Goal: Task Accomplishment & Management: Use online tool/utility

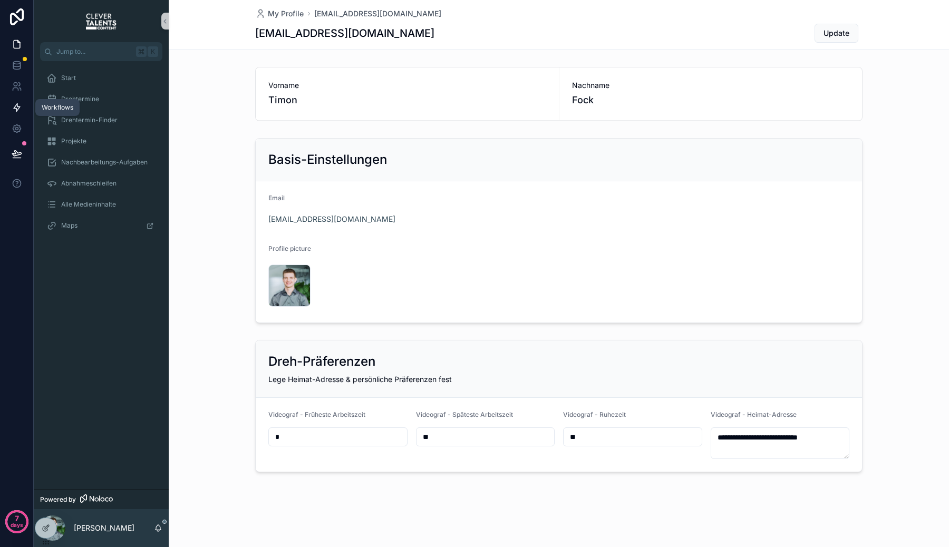
click at [17, 101] on link at bounding box center [16, 107] width 33 height 21
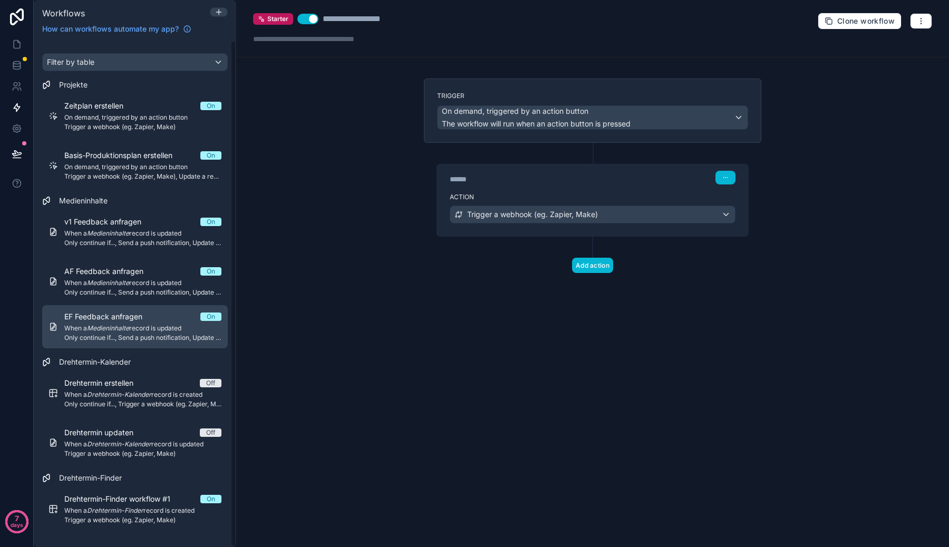
scroll to position [1, 0]
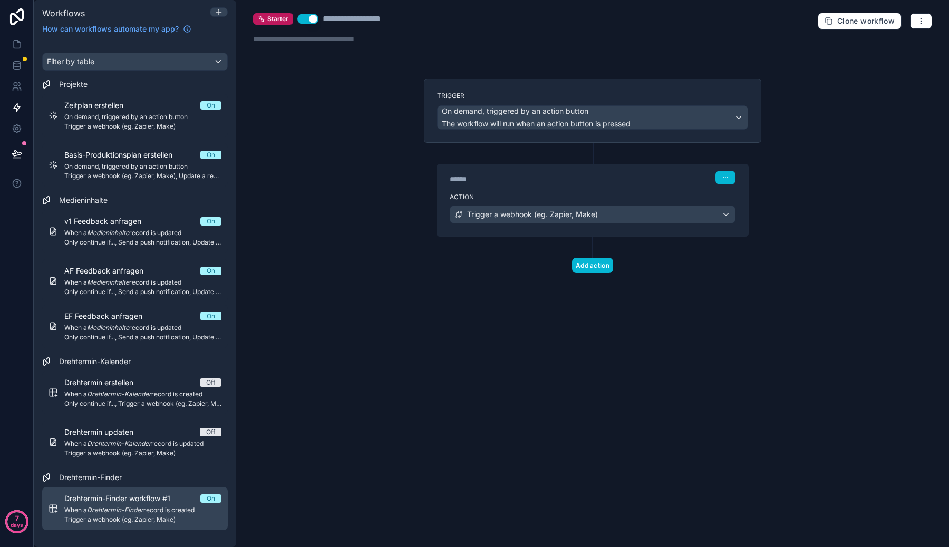
click at [141, 490] on link "Drehtermin-Finder workflow #1 On When a Drehtermin-Finder record is created Tri…" at bounding box center [135, 508] width 186 height 43
click at [142, 505] on div "Drehtermin-Finder workflow #1 On When a Drehtermin-Finder record is created Tri…" at bounding box center [142, 508] width 157 height 31
click at [137, 500] on span "Drehtermin-Finder workflow #1" at bounding box center [123, 498] width 119 height 11
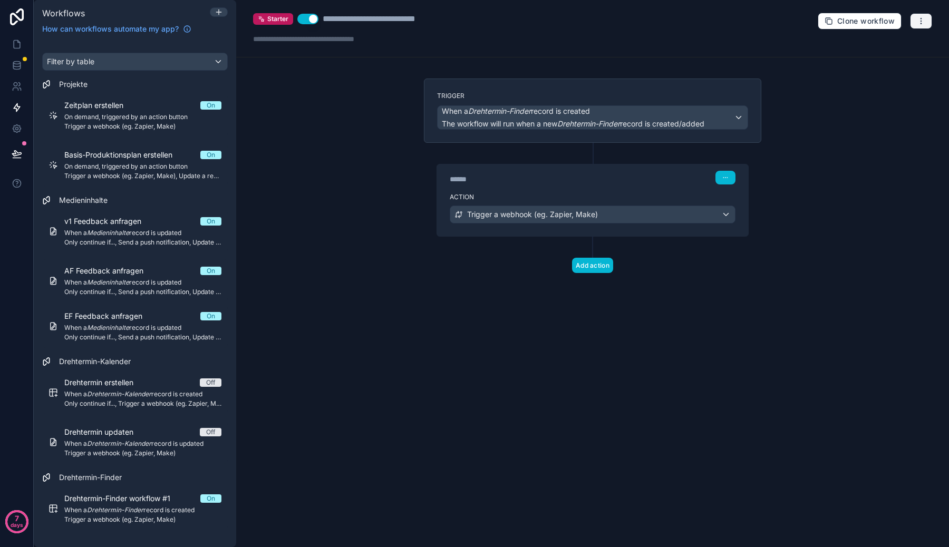
click at [919, 23] on icon "button" at bounding box center [921, 21] width 8 height 8
click at [883, 47] on span "Test workflow" at bounding box center [893, 46] width 51 height 8
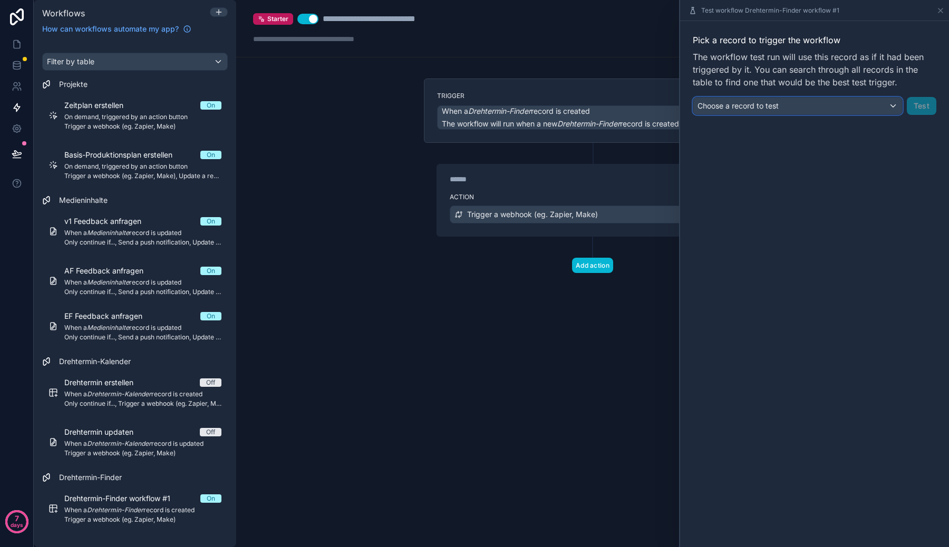
click at [876, 107] on div "Choose a record to test" at bounding box center [797, 106] width 209 height 17
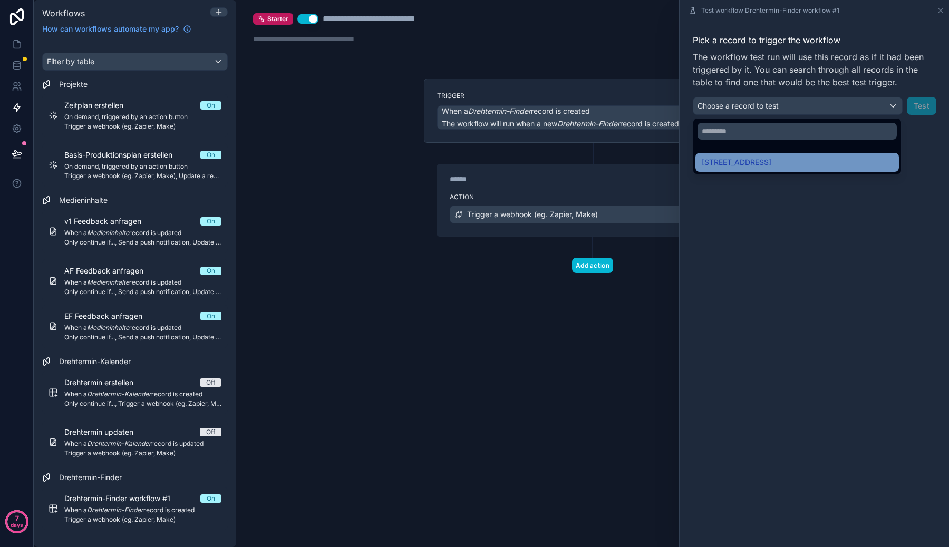
click at [838, 163] on div "[STREET_ADDRESS]" at bounding box center [797, 162] width 191 height 13
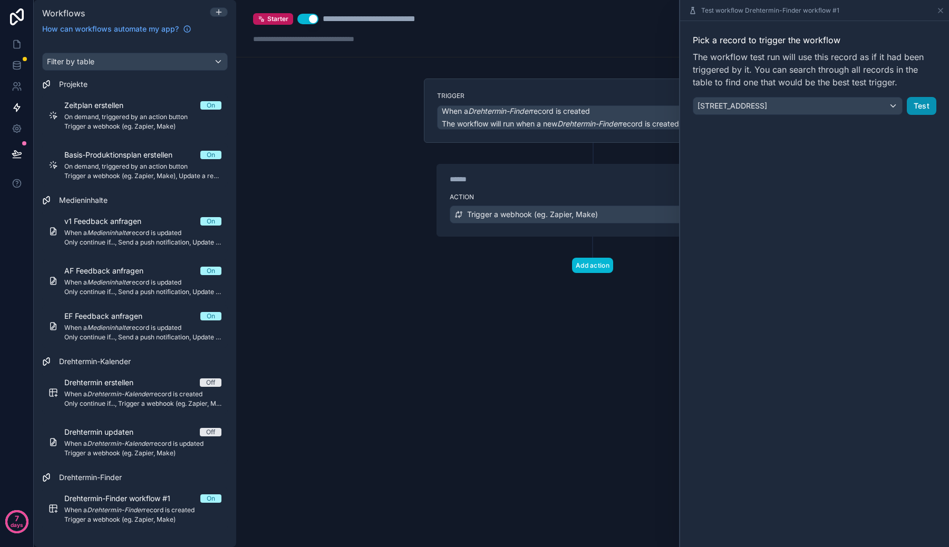
click at [915, 110] on button "Test" at bounding box center [922, 106] width 30 height 18
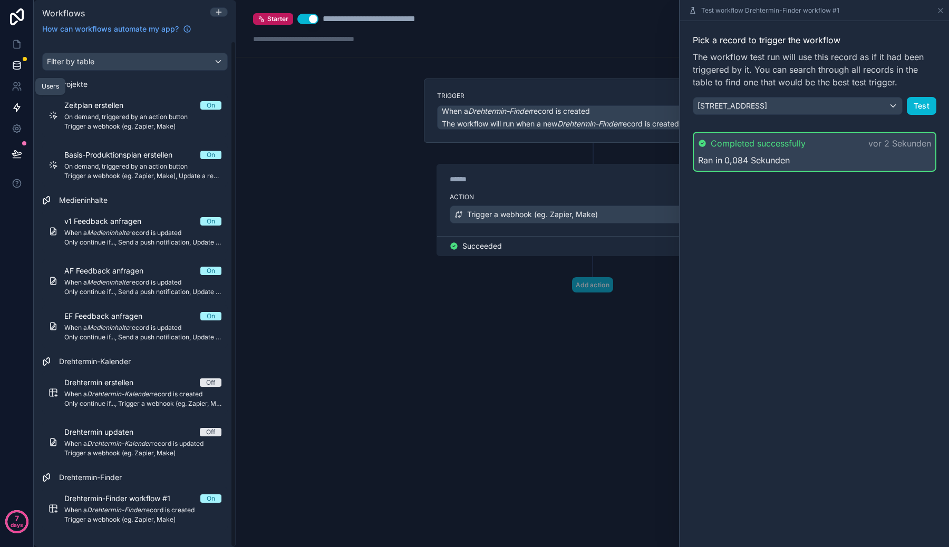
click at [17, 69] on icon at bounding box center [17, 65] width 11 height 11
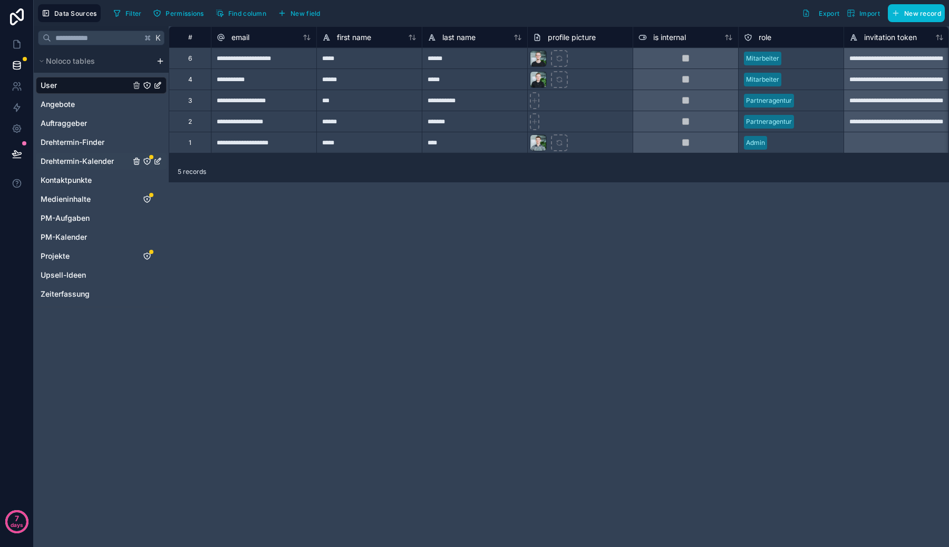
click at [87, 154] on div "Drehtermin-Kalender" at bounding box center [101, 161] width 131 height 17
click at [88, 155] on div "Drehtermin-Kalender" at bounding box center [101, 161] width 131 height 17
click at [88, 145] on span "Drehtermin-Finder" at bounding box center [73, 142] width 64 height 11
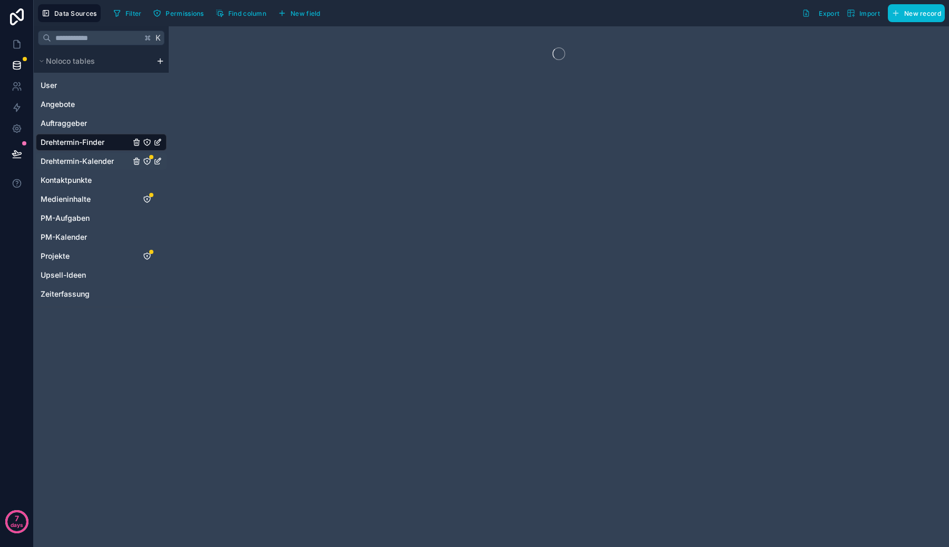
click at [93, 158] on span "Drehtermin-Kalender" at bounding box center [77, 161] width 73 height 11
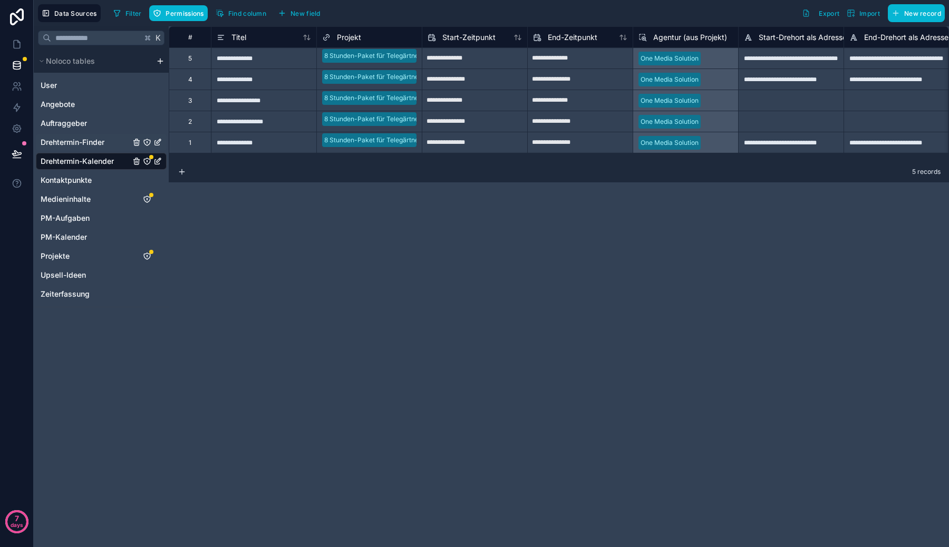
click at [91, 144] on span "Drehtermin-Finder" at bounding box center [73, 142] width 64 height 11
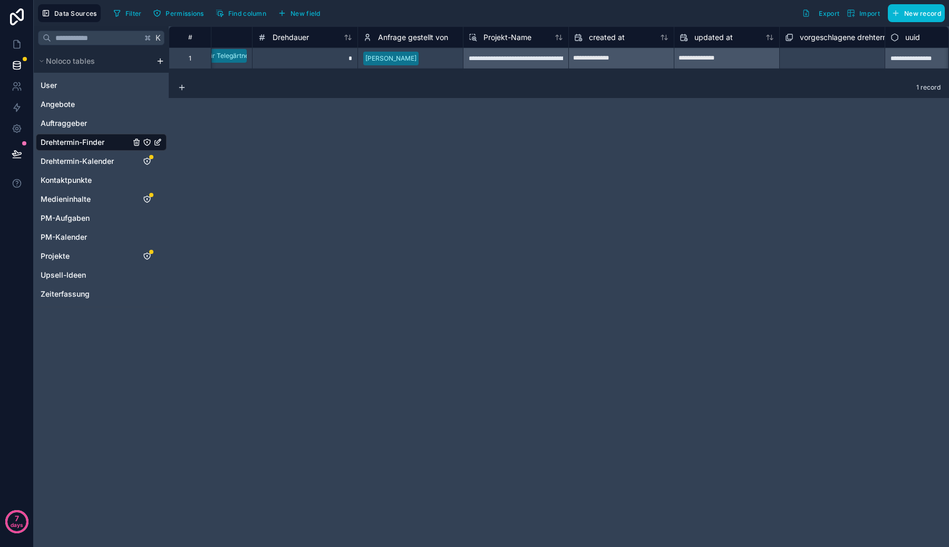
scroll to position [0, 211]
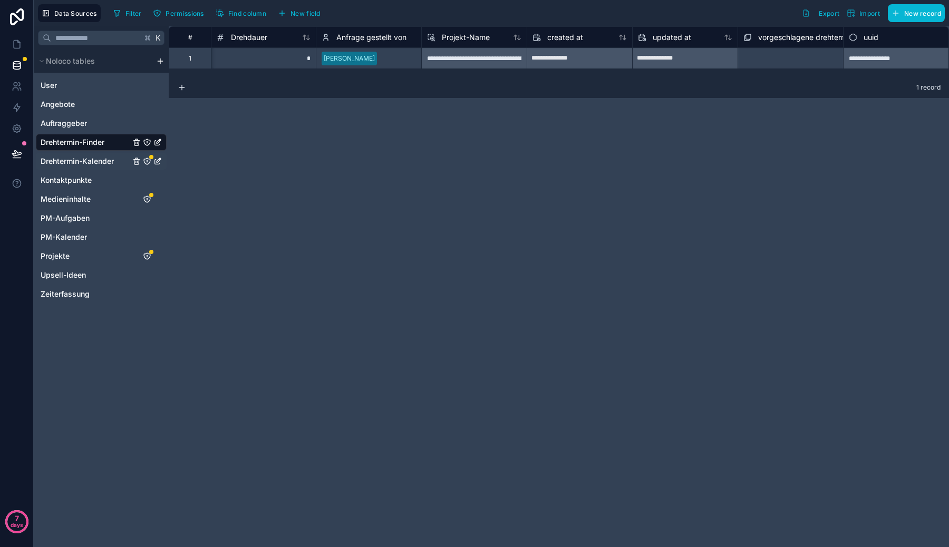
click at [88, 161] on span "Drehtermin-Kalender" at bounding box center [77, 161] width 73 height 11
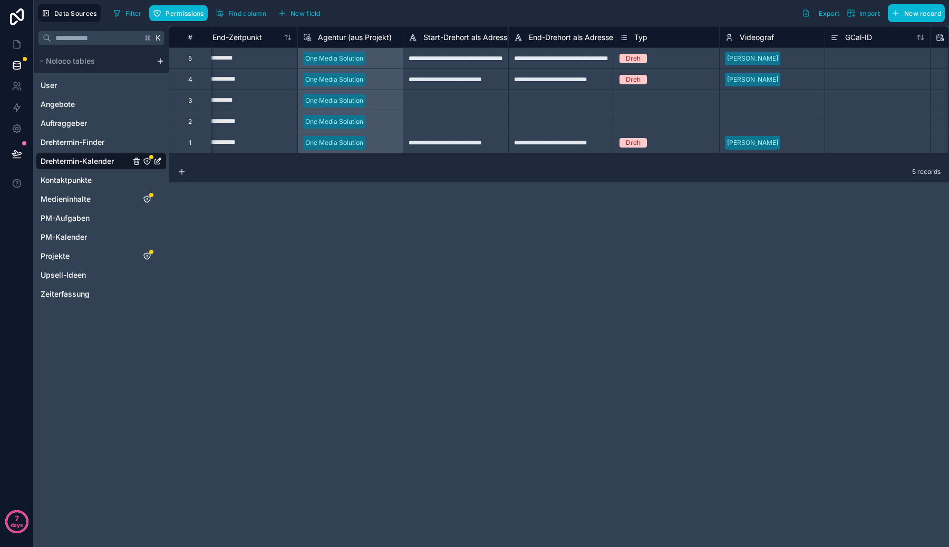
scroll to position [0, 343]
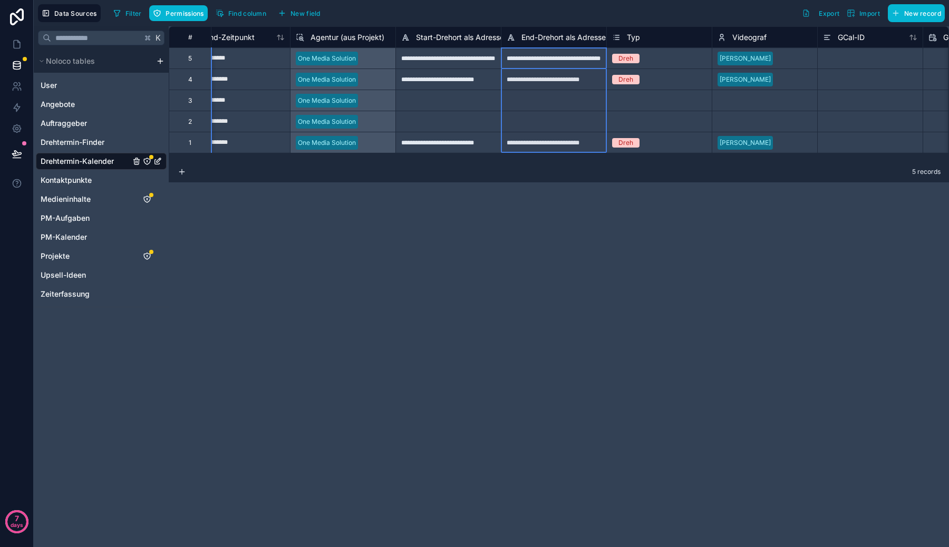
click at [551, 30] on div "End-Drehort als Adresse" at bounding box center [553, 36] width 105 height 21
click at [555, 37] on span "End-Drehort als Adresse" at bounding box center [563, 37] width 84 height 11
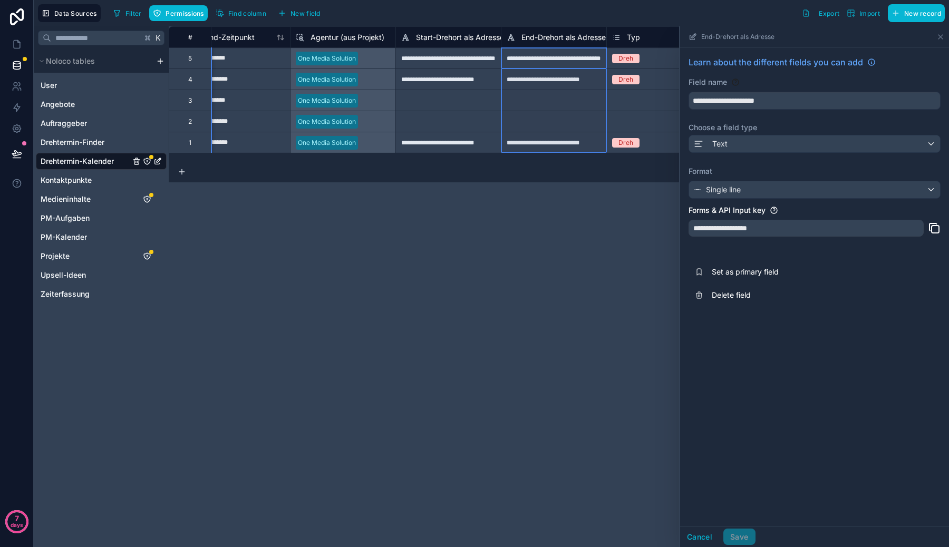
click at [933, 233] on icon at bounding box center [934, 229] width 7 height 7
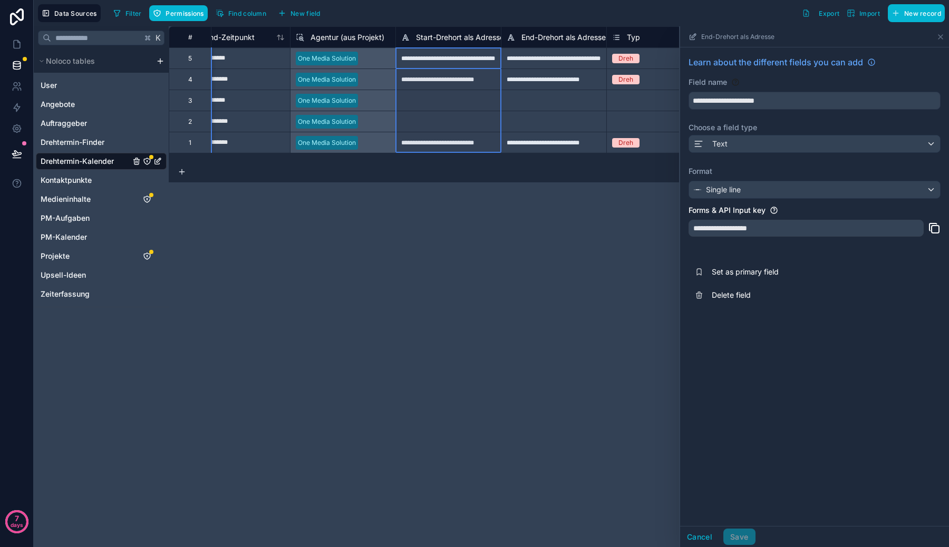
click at [459, 36] on span "Start-Drehort als Adresse" at bounding box center [460, 37] width 88 height 11
click at [929, 224] on icon at bounding box center [932, 226] width 7 height 7
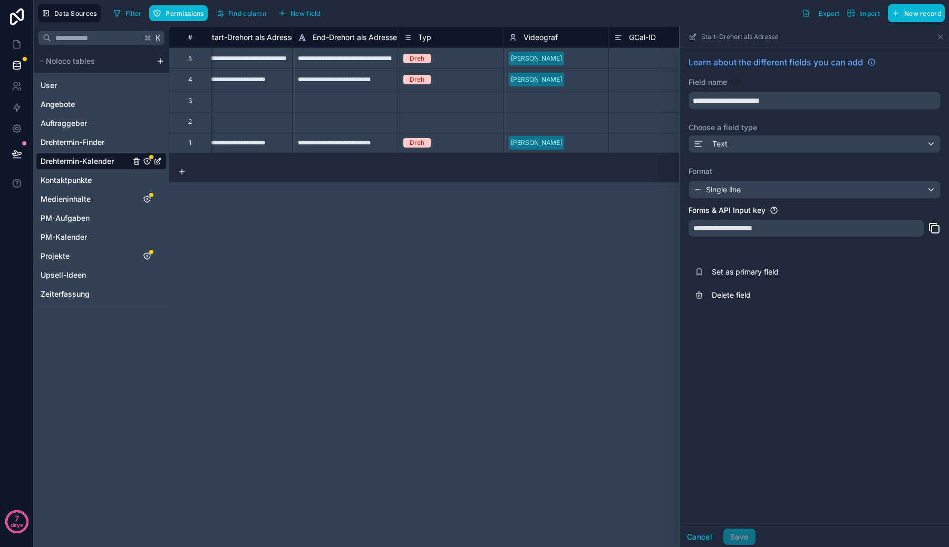
scroll to position [0, 565]
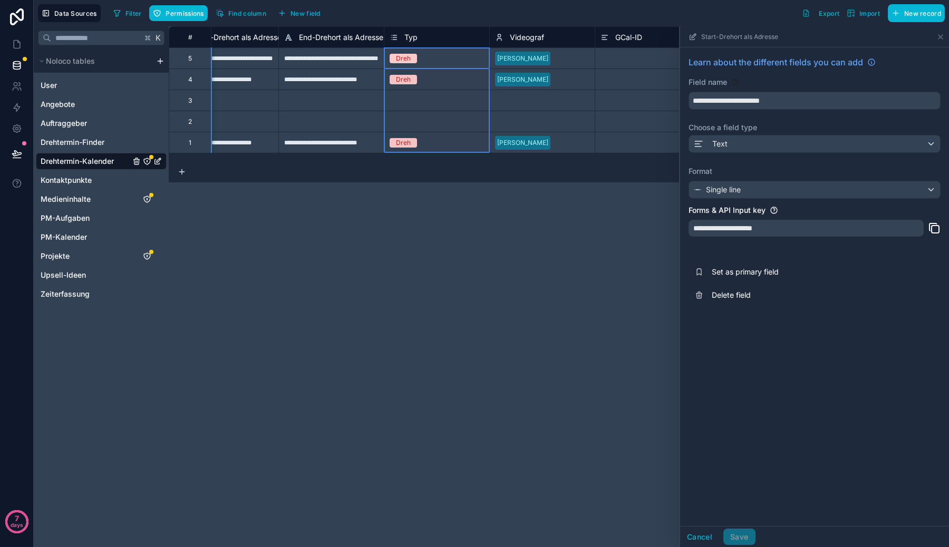
click at [421, 36] on div "Typ" at bounding box center [437, 37] width 94 height 13
click at [407, 36] on span "Typ" at bounding box center [410, 37] width 13 height 11
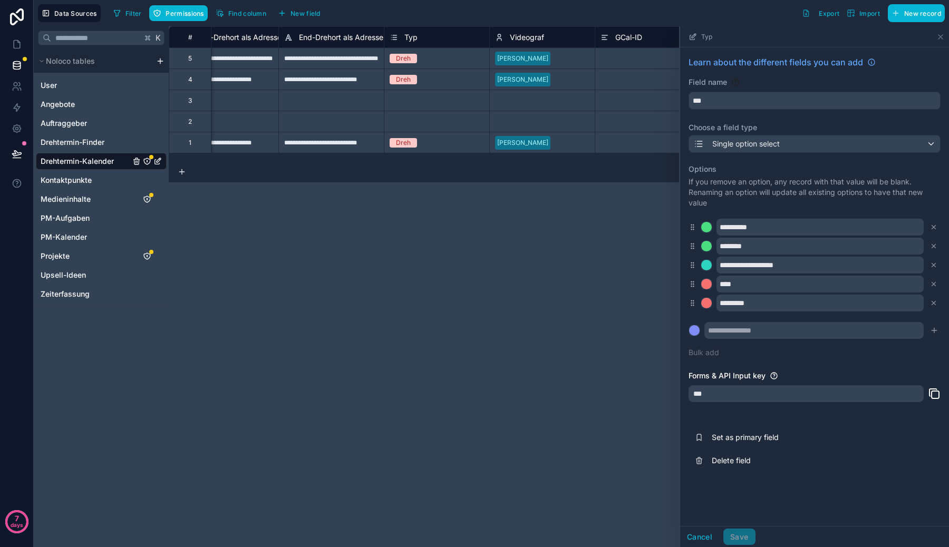
click at [938, 393] on icon at bounding box center [934, 393] width 13 height 13
click at [18, 103] on icon at bounding box center [17, 107] width 11 height 11
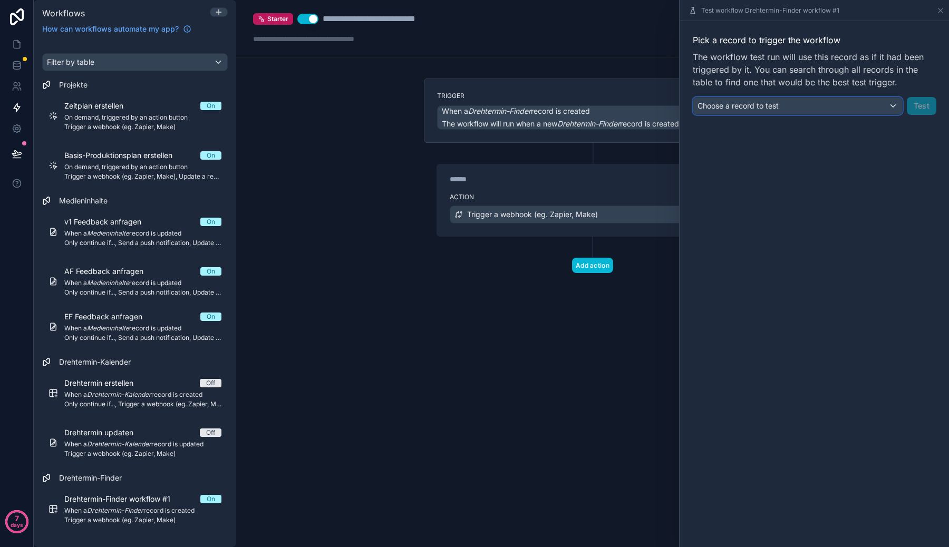
click at [860, 114] on button "Choose a record to test" at bounding box center [798, 106] width 210 height 18
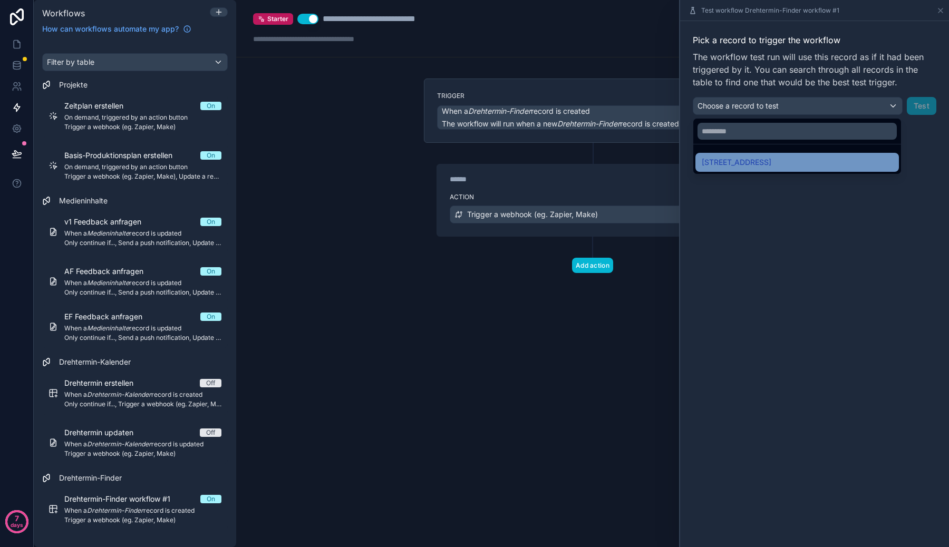
click at [839, 167] on div "Lerchenstraße 35, 71144 Steinenbronn" at bounding box center [797, 162] width 191 height 13
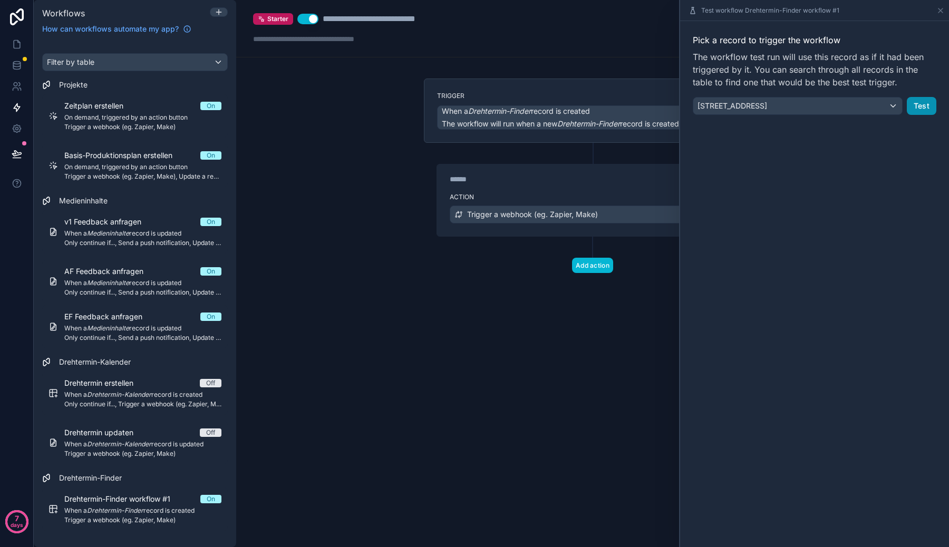
click at [919, 111] on button "Test" at bounding box center [922, 106] width 30 height 18
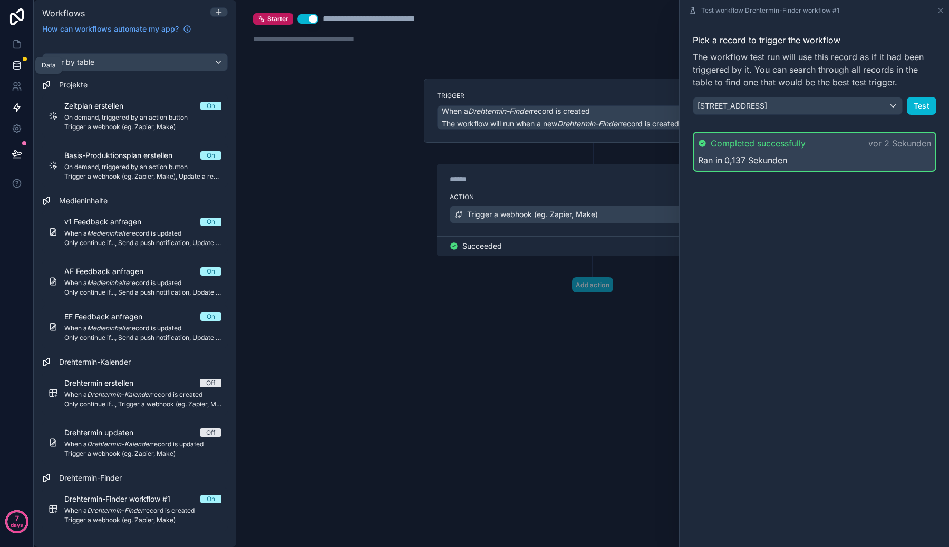
click at [19, 61] on icon at bounding box center [17, 65] width 11 height 11
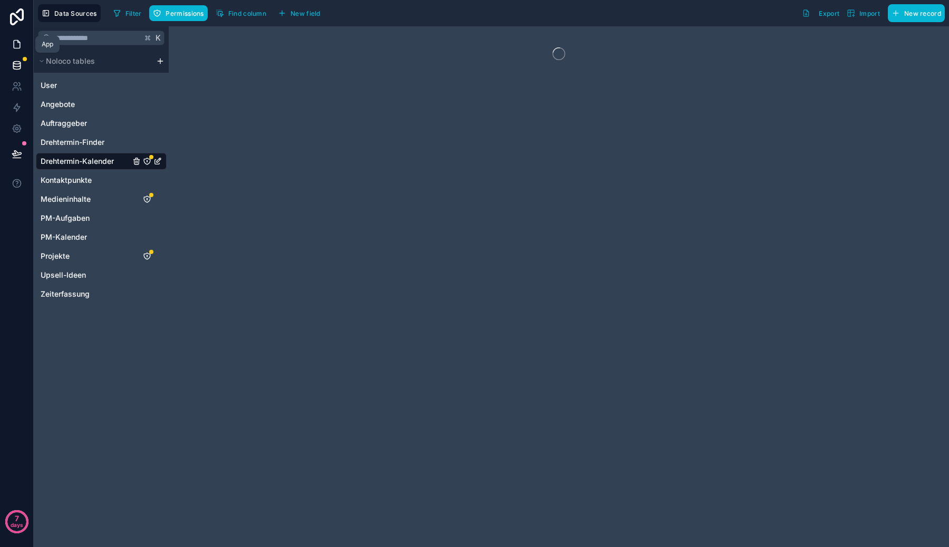
click at [17, 45] on icon at bounding box center [17, 44] width 11 height 11
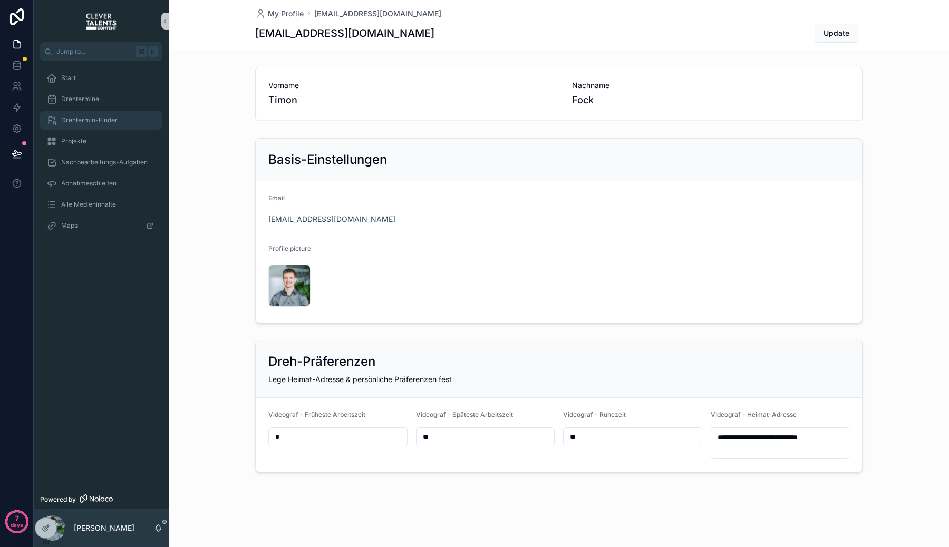
click at [114, 116] on span "Drehtermin-Finder" at bounding box center [89, 120] width 56 height 8
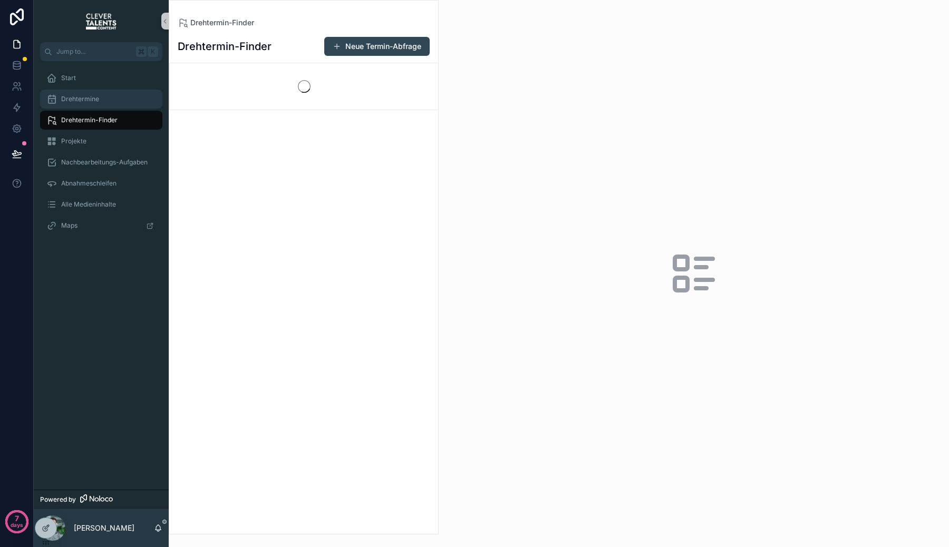
click at [104, 100] on div "Drehtermine" at bounding box center [101, 99] width 110 height 17
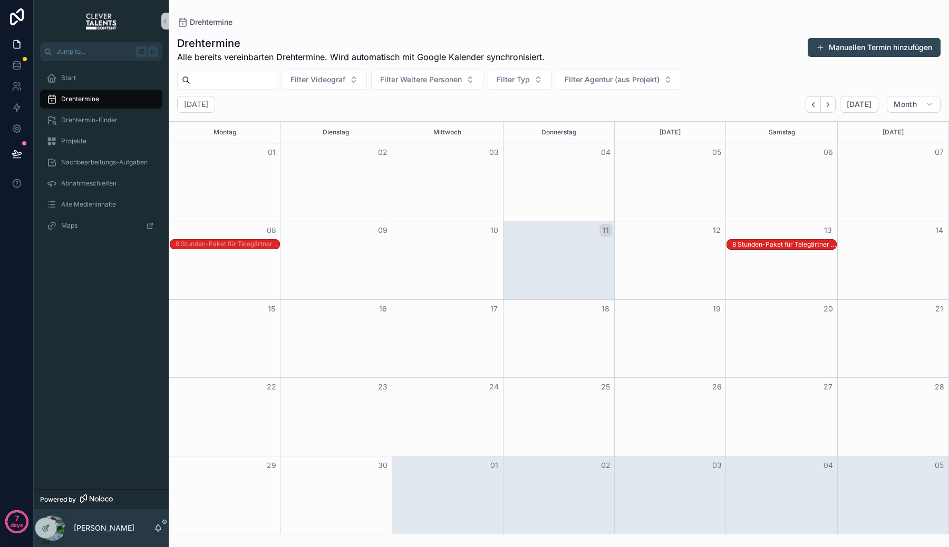
drag, startPoint x: 676, startPoint y: 244, endPoint x: 798, endPoint y: 245, distance: 122.3
click at [21, 69] on icon at bounding box center [17, 65] width 11 height 11
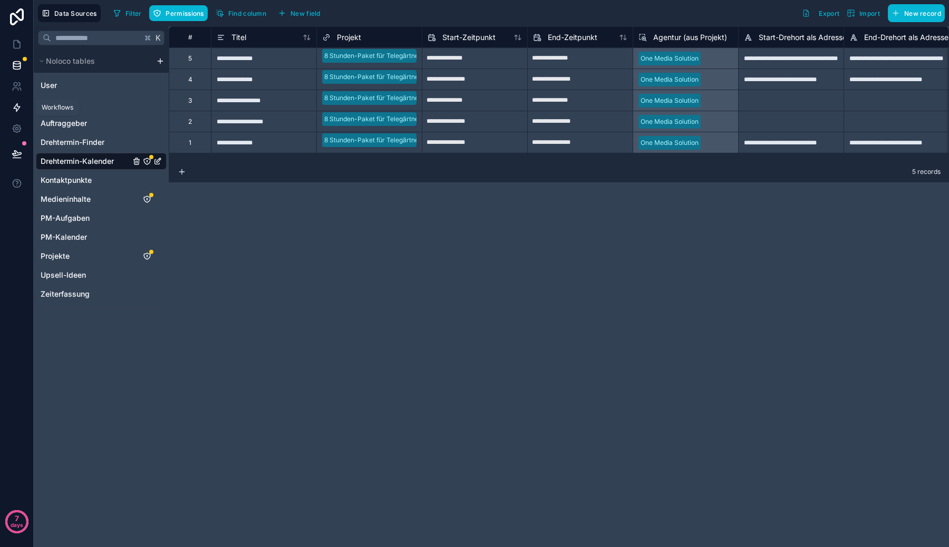
click at [17, 109] on icon at bounding box center [17, 108] width 6 height 8
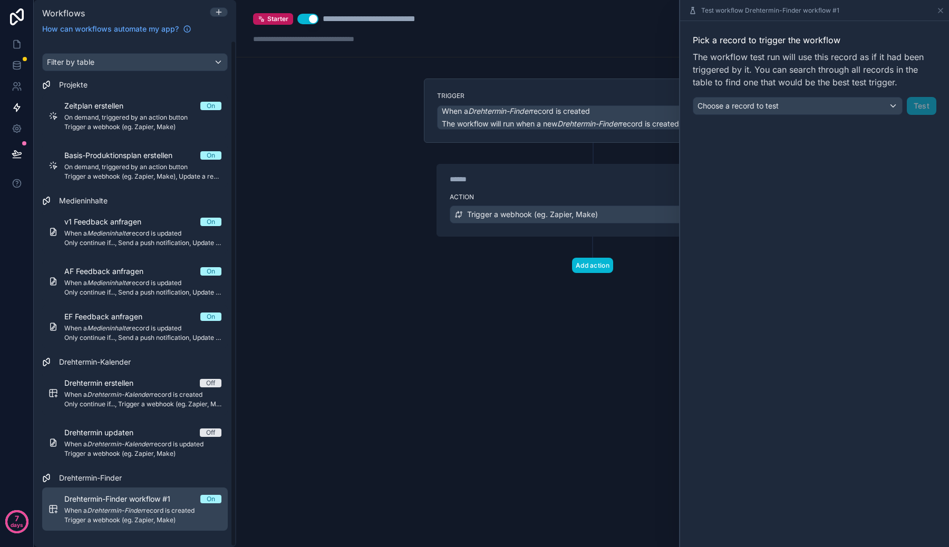
click at [146, 490] on link "Drehtermin-Finder workflow #1 On When a Drehtermin-Finder record is created Tri…" at bounding box center [135, 509] width 186 height 43
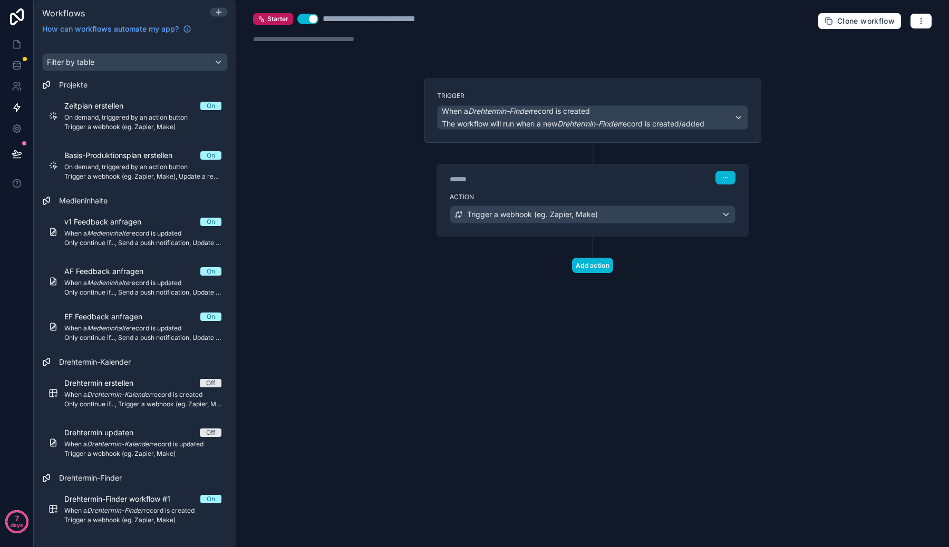
click at [916, 31] on div "**********" at bounding box center [592, 28] width 713 height 57
click at [917, 20] on icon "button" at bounding box center [921, 21] width 8 height 8
click at [891, 40] on button "Test workflow" at bounding box center [885, 45] width 76 height 17
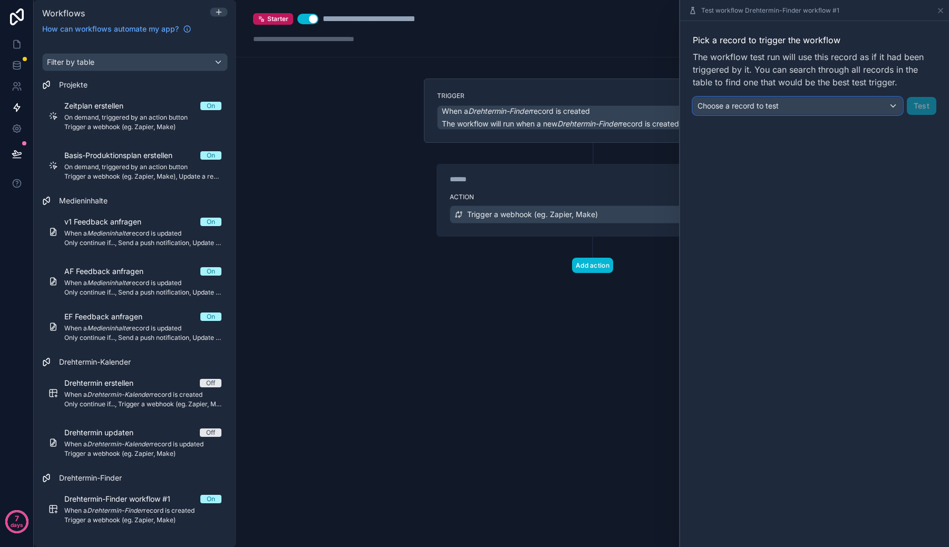
click at [878, 100] on div "Choose a record to test" at bounding box center [797, 106] width 209 height 17
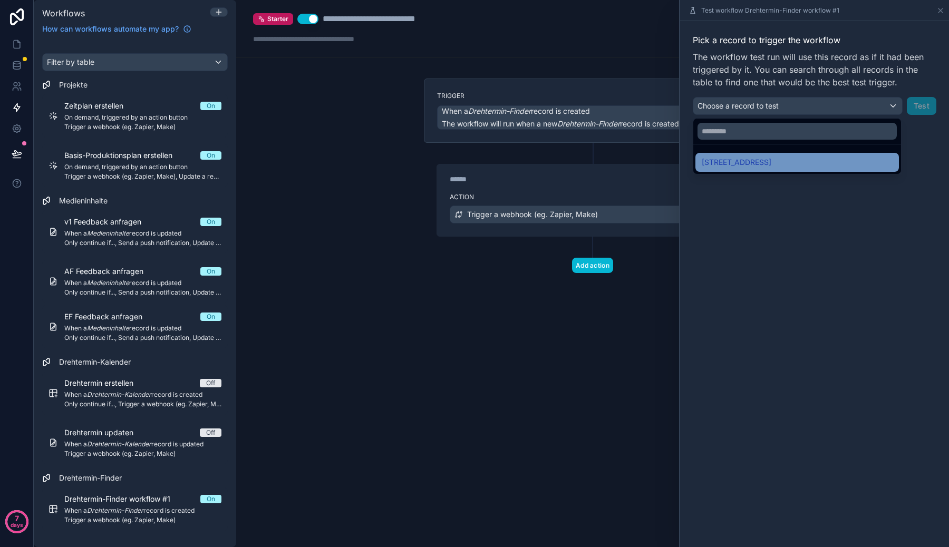
click at [851, 163] on div "Lerchenstraße 35, 71144 Steinenbronn" at bounding box center [797, 162] width 191 height 13
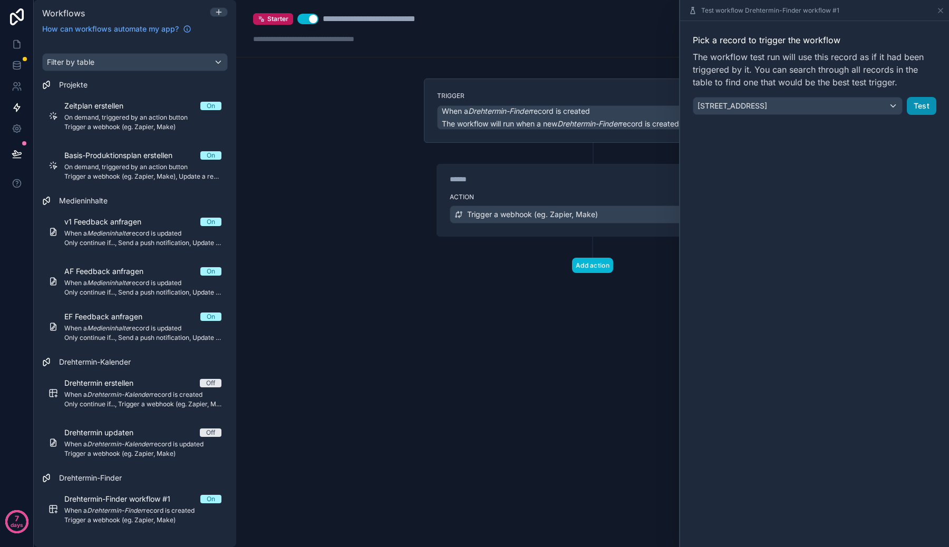
click at [914, 110] on button "Test" at bounding box center [922, 106] width 30 height 18
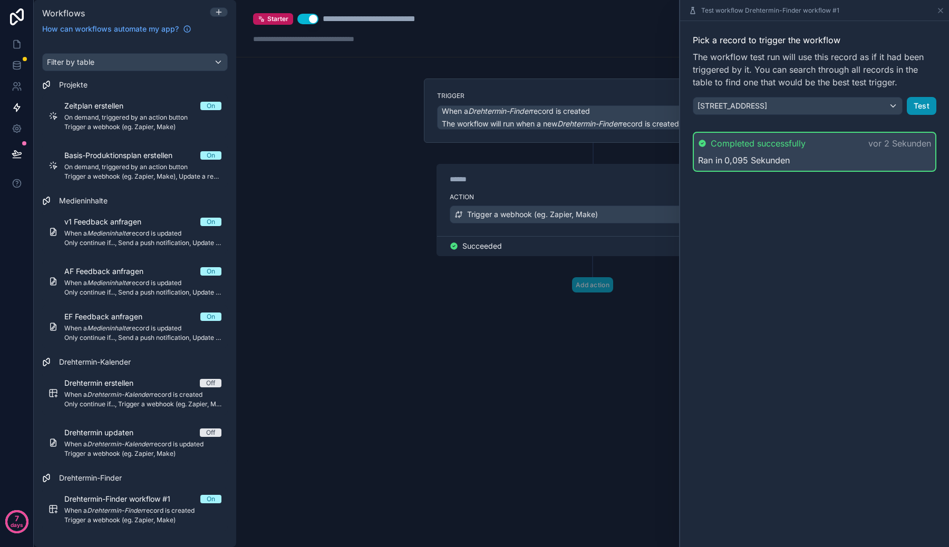
click at [912, 107] on button "Test" at bounding box center [922, 106] width 30 height 18
click at [916, 111] on button "Test" at bounding box center [922, 106] width 30 height 18
click at [17, 64] on icon at bounding box center [17, 65] width 11 height 11
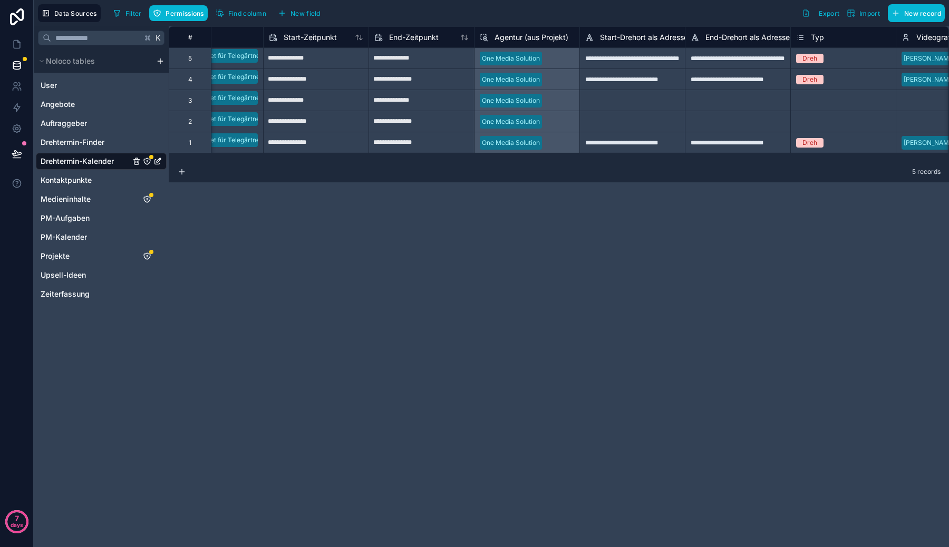
scroll to position [0, 162]
click at [8, 50] on link at bounding box center [16, 44] width 33 height 21
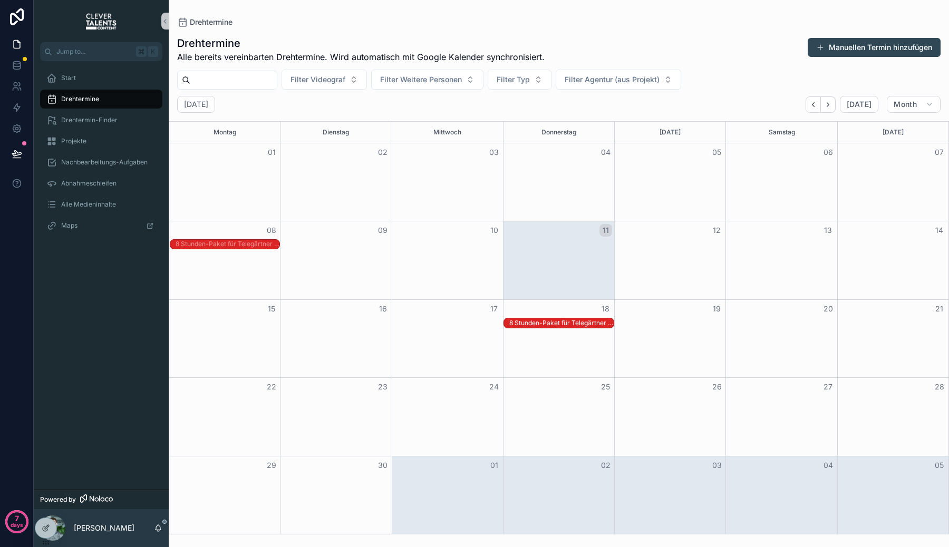
drag, startPoint x: 804, startPoint y: 244, endPoint x: 543, endPoint y: 335, distance: 276.1
click at [445, 254] on div "Month View" at bounding box center [447, 259] width 111 height 77
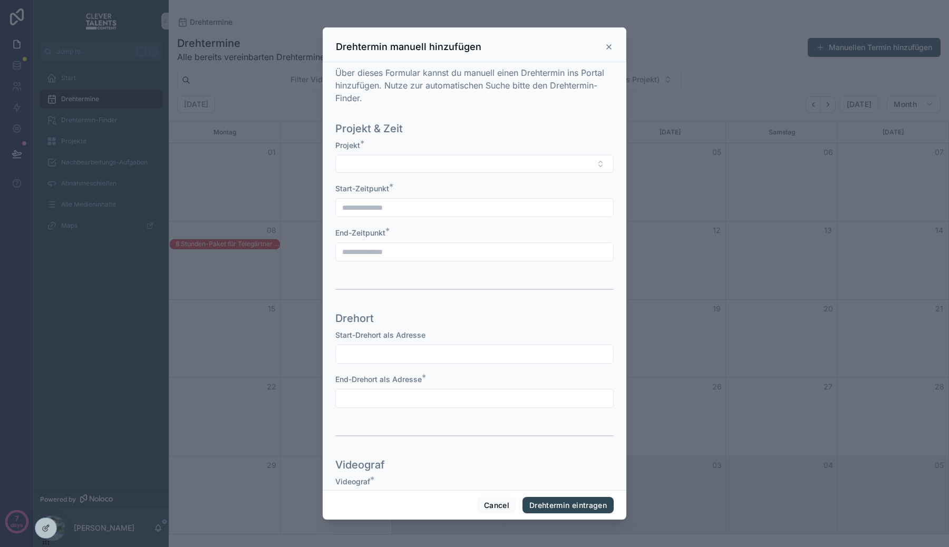
click at [6, 79] on div "scrollable content" at bounding box center [474, 273] width 949 height 547
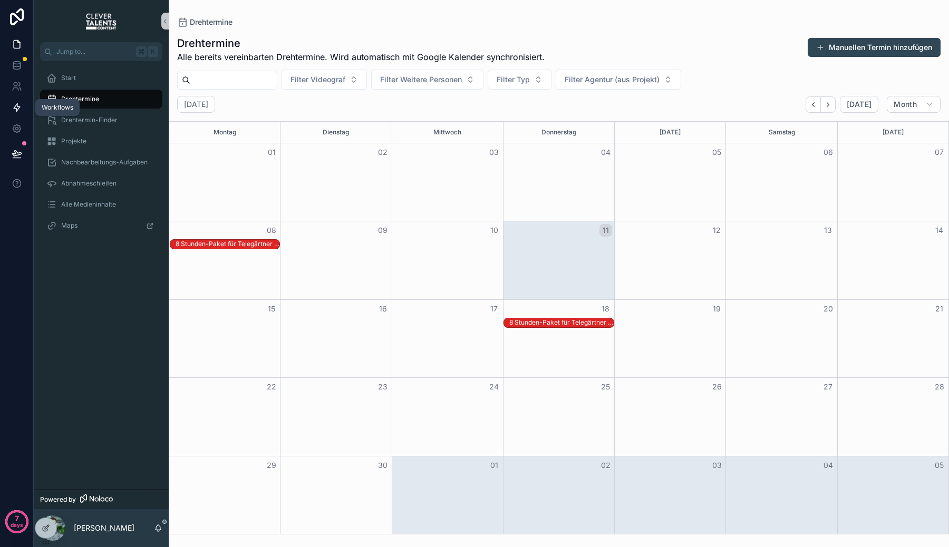
click at [22, 107] on link at bounding box center [16, 107] width 33 height 21
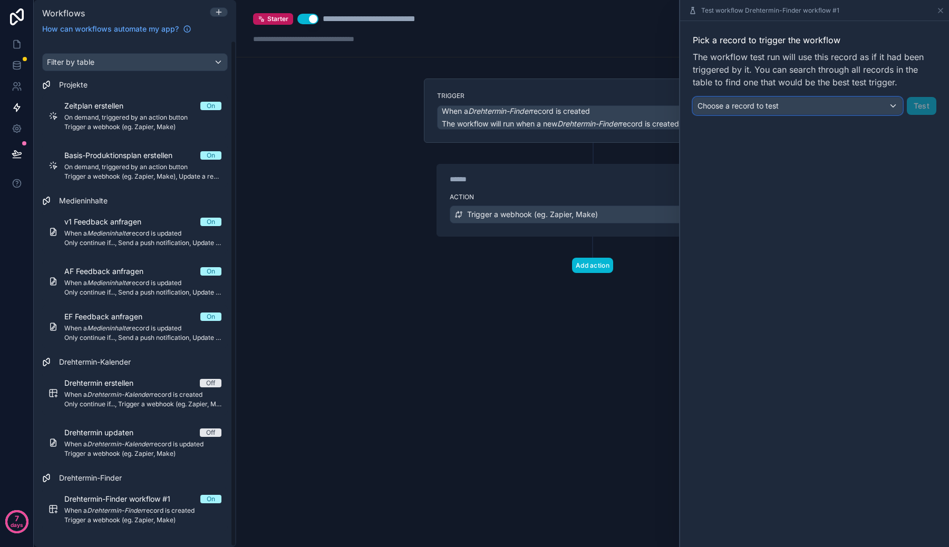
click at [886, 103] on div "Choose a record to test" at bounding box center [797, 106] width 209 height 17
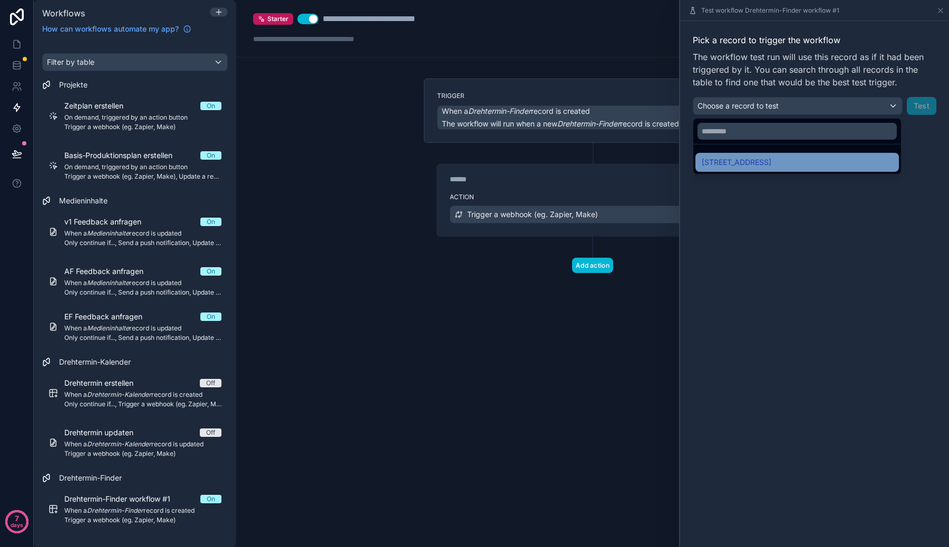
click at [841, 161] on div "Lerchenstraße 35, 71144 Steinenbronn" at bounding box center [797, 162] width 191 height 13
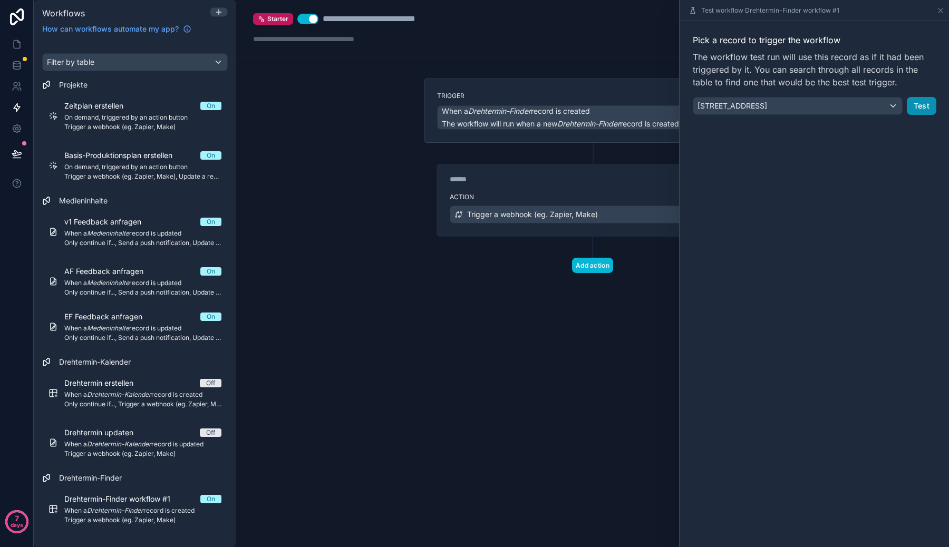
click at [920, 105] on button "Test" at bounding box center [922, 106] width 30 height 18
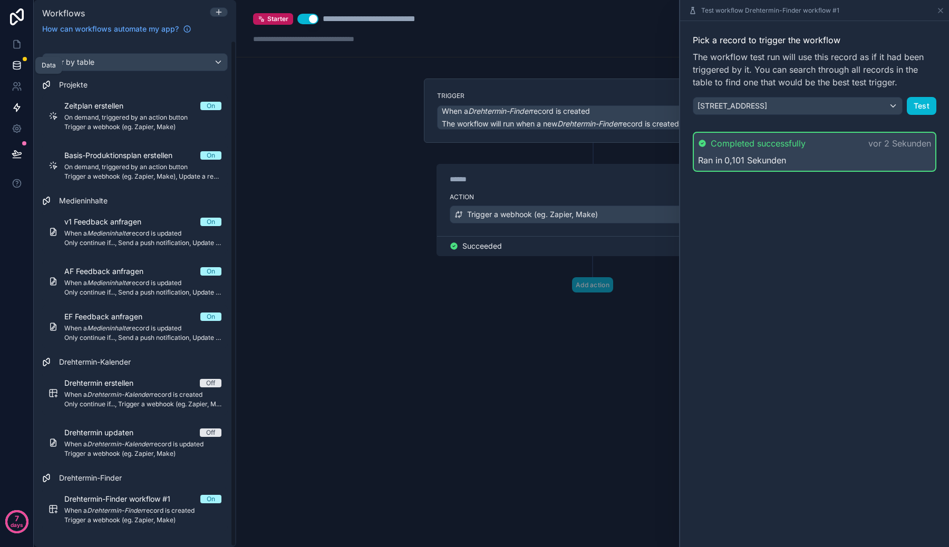
click at [18, 73] on link at bounding box center [16, 65] width 33 height 21
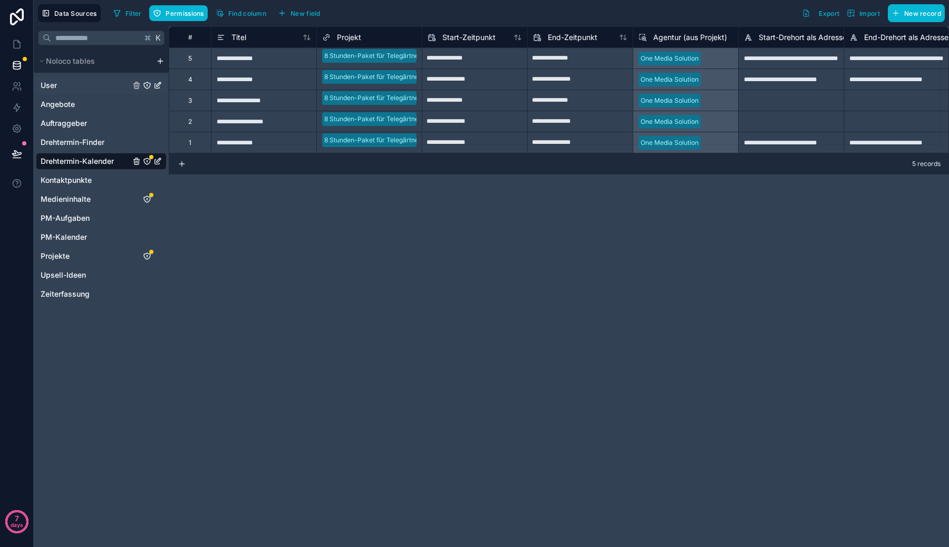
click at [88, 84] on link "User" at bounding box center [86, 85] width 90 height 11
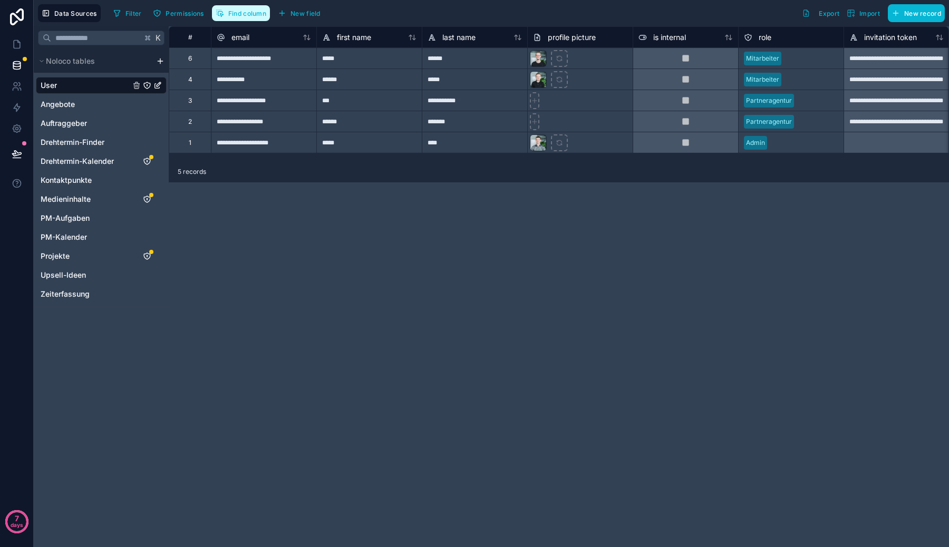
click at [232, 17] on button "Find column" at bounding box center [241, 13] width 58 height 16
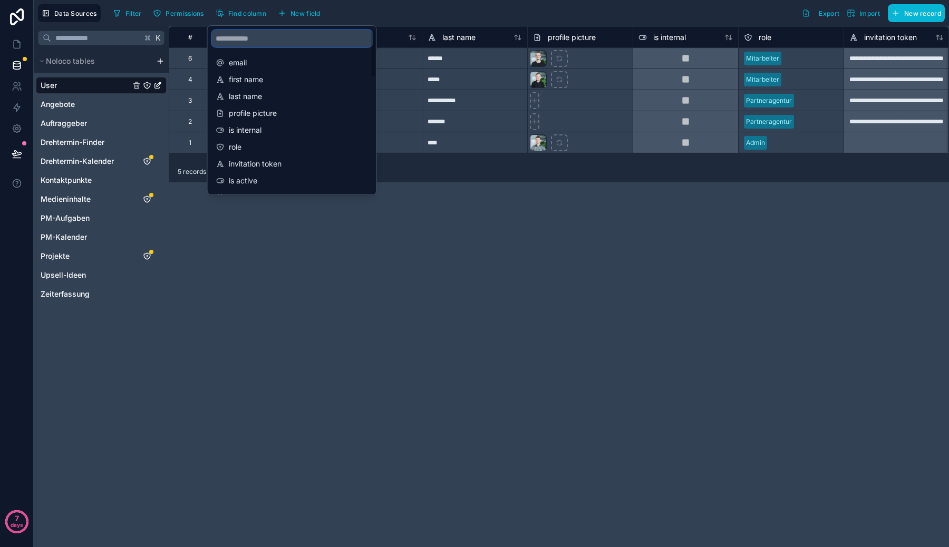
click at [240, 33] on input "scrollable content" at bounding box center [292, 38] width 160 height 17
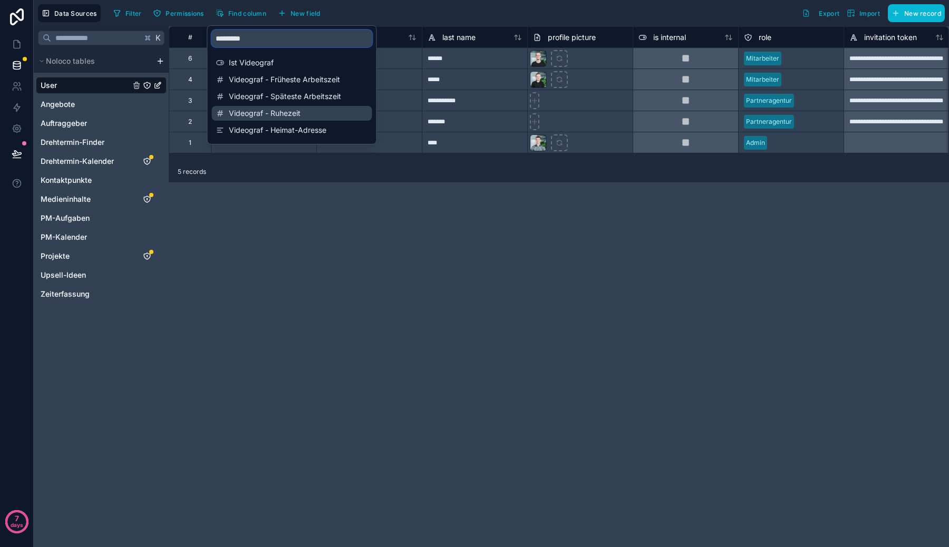
type input "*********"
click at [267, 112] on span "Videograf - Ruhezeit" at bounding box center [293, 113] width 128 height 11
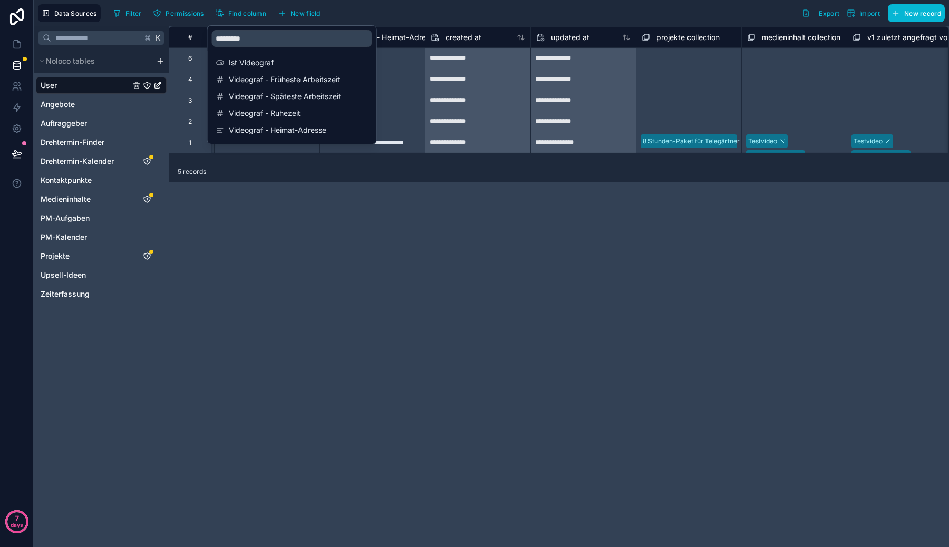
scroll to position [0, 1476]
click at [685, 81] on div "Select a projekte collection" at bounding box center [678, 80] width 81 height 8
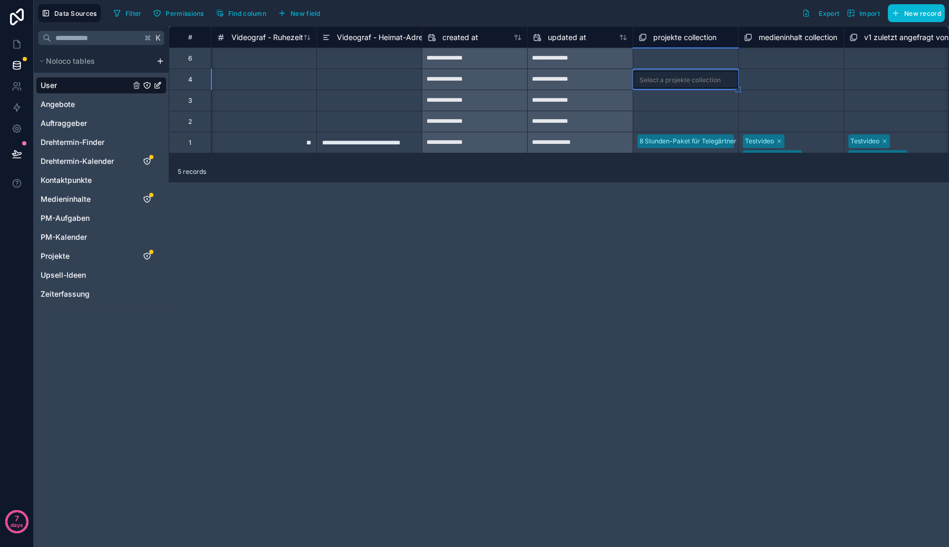
click at [385, 138] on div "**********" at bounding box center [368, 142] width 105 height 21
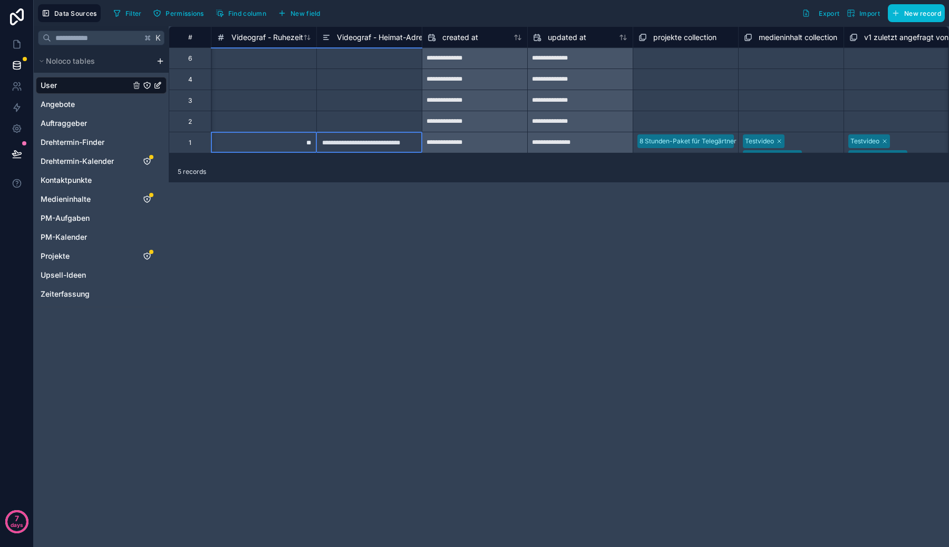
drag, startPoint x: 291, startPoint y: 149, endPoint x: 348, endPoint y: 148, distance: 56.4
click at [348, 148] on div "**********" at bounding box center [401, 142] width 3416 height 21
click at [302, 60] on div at bounding box center [263, 57] width 105 height 21
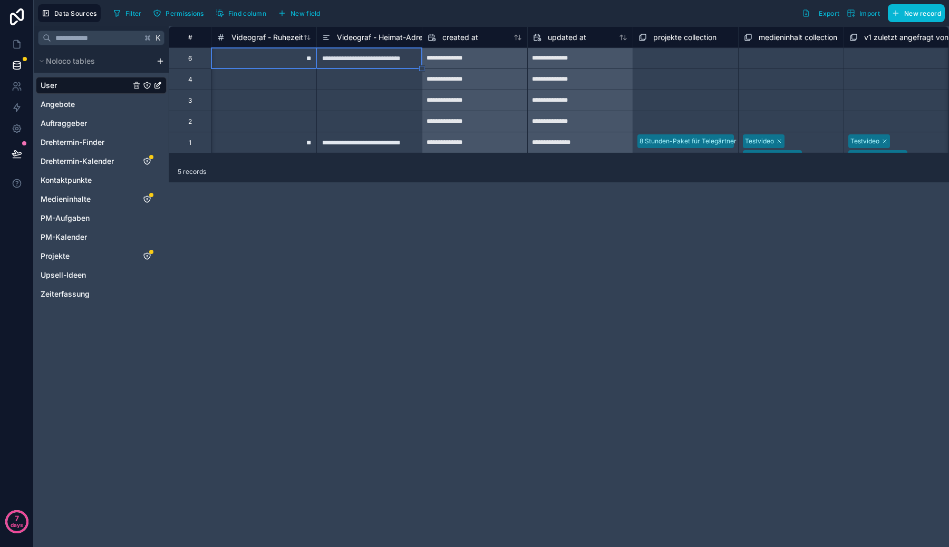
click at [290, 60] on div "**" at bounding box center [263, 57] width 105 height 21
type input "**"
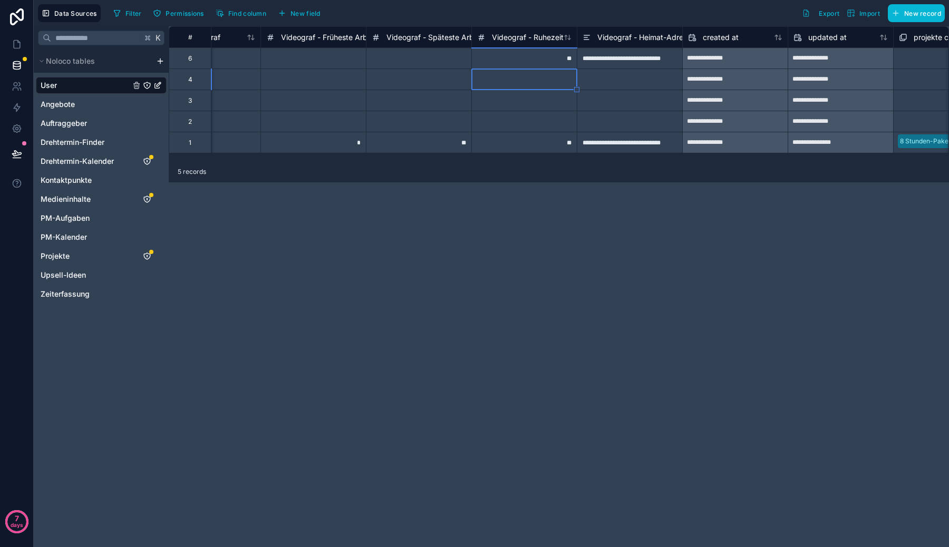
scroll to position [0, 1196]
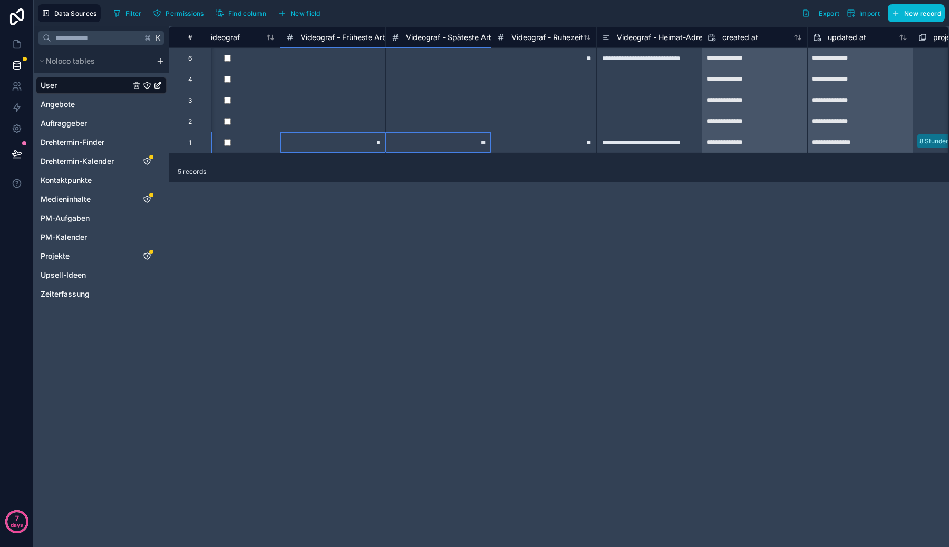
drag, startPoint x: 322, startPoint y: 142, endPoint x: 450, endPoint y: 142, distance: 128.1
click at [450, 142] on div "**********" at bounding box center [681, 142] width 3416 height 21
click at [359, 63] on div at bounding box center [332, 57] width 105 height 21
click at [349, 56] on div "*" at bounding box center [332, 57] width 105 height 21
click at [349, 56] on input "*" at bounding box center [332, 58] width 105 height 21
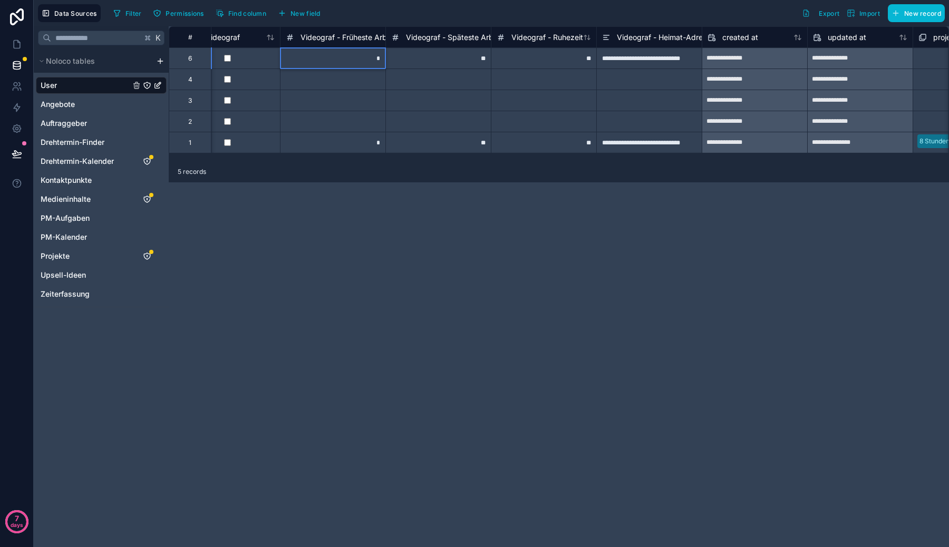
type input "*"
click at [471, 58] on div "**" at bounding box center [437, 57] width 105 height 21
type input "*"
type input "**"
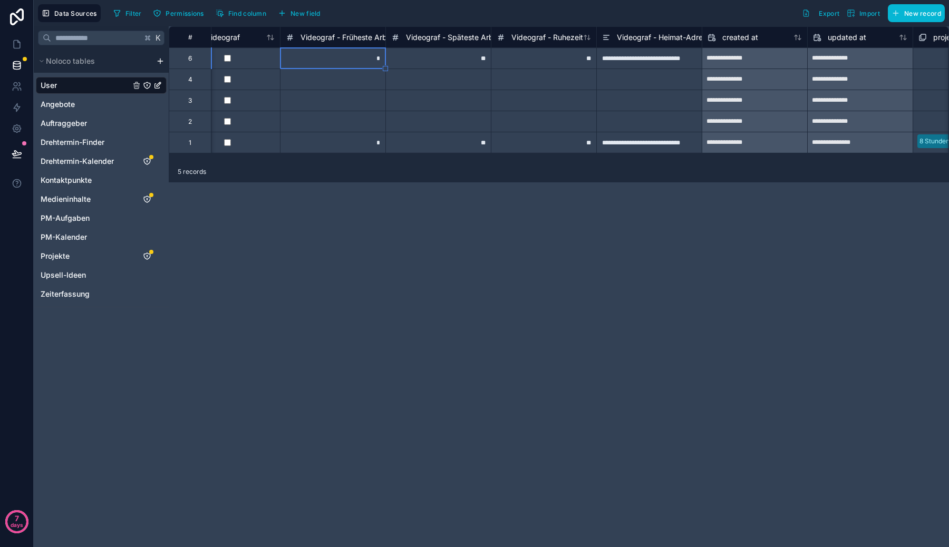
type input "*"
click at [294, 125] on div at bounding box center [332, 121] width 105 height 21
click at [94, 153] on div "Drehtermin-Kalender" at bounding box center [101, 161] width 131 height 17
click at [93, 140] on span "Drehtermin-Finder" at bounding box center [73, 142] width 64 height 11
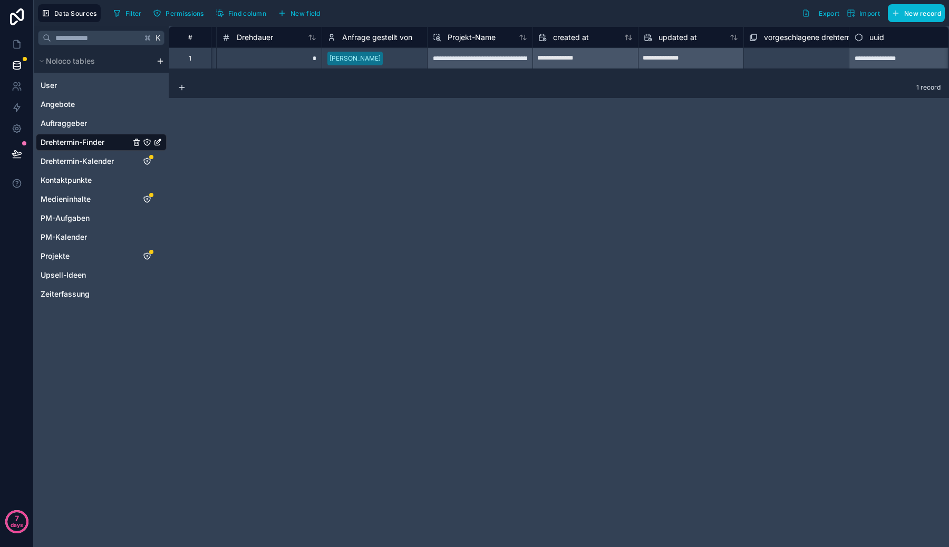
scroll to position [0, 211]
click at [293, 12] on span "New field" at bounding box center [305, 13] width 30 height 8
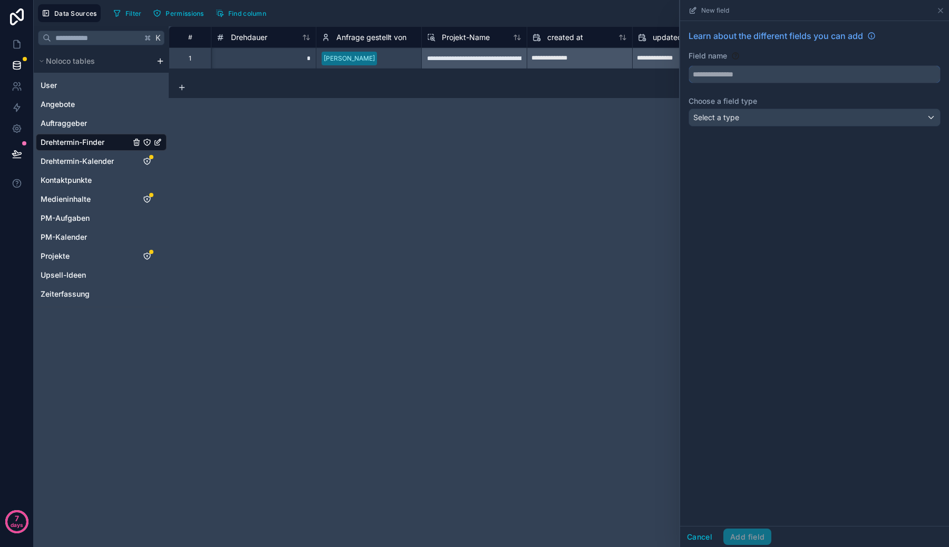
click at [745, 75] on input "text" at bounding box center [814, 74] width 251 height 17
type input "**********"
click at [752, 103] on div "Status" at bounding box center [813, 98] width 233 height 13
click at [692, 73] on input "******" at bounding box center [814, 74] width 251 height 17
type input "**********"
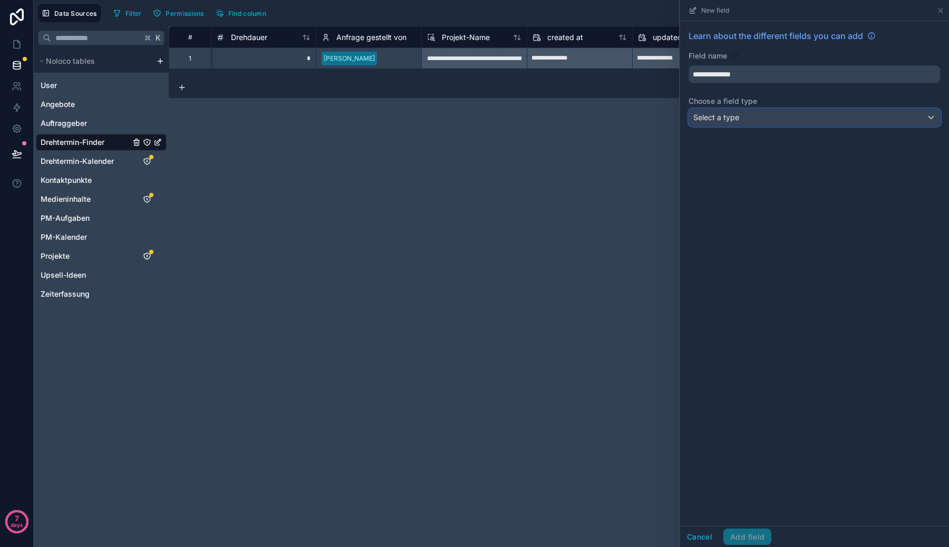
click at [730, 122] on span "Select a type" at bounding box center [716, 117] width 46 height 11
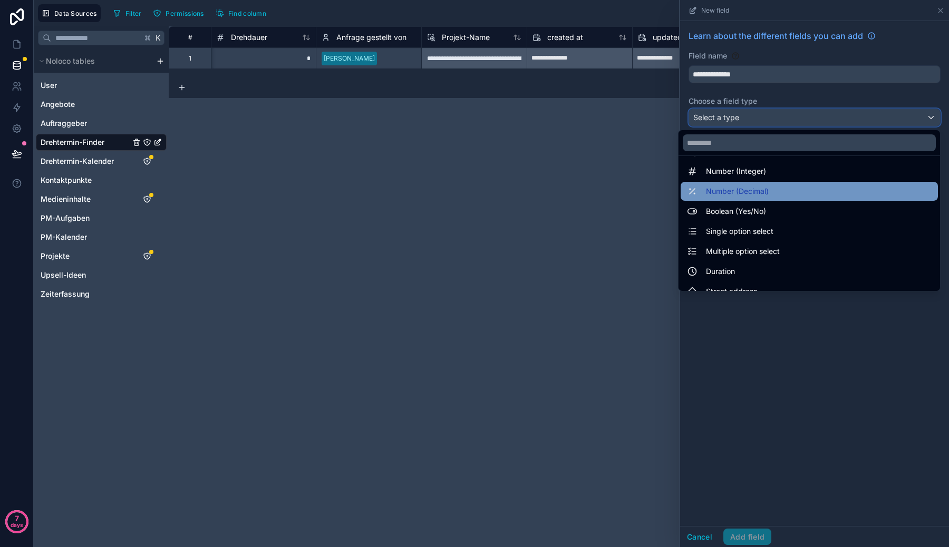
scroll to position [56, 0]
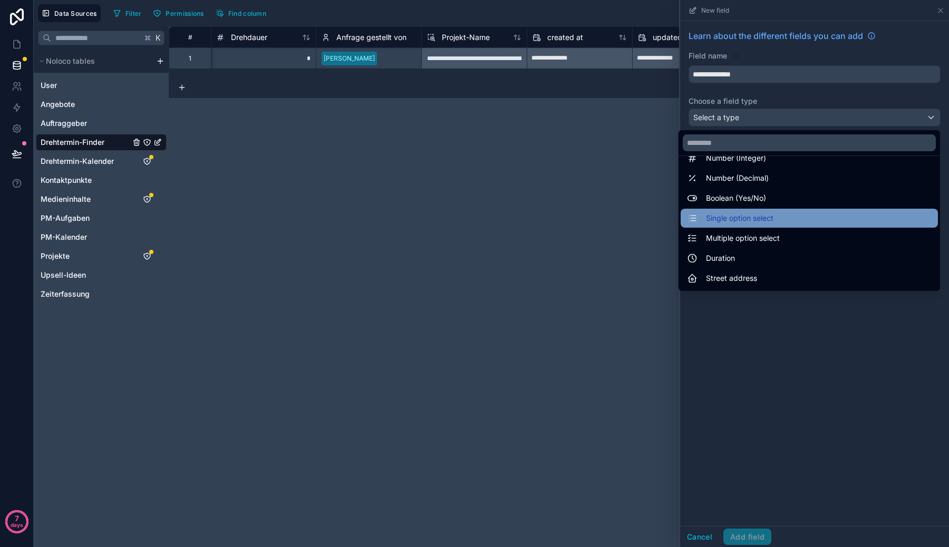
click at [734, 222] on span "Single option select" at bounding box center [739, 218] width 67 height 13
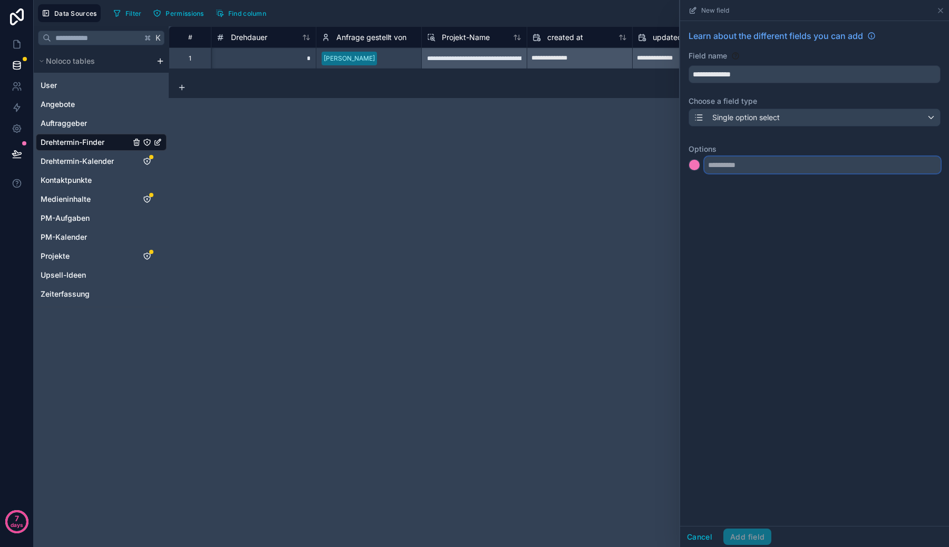
click at [770, 163] on input "text" at bounding box center [822, 165] width 236 height 17
type input "**********"
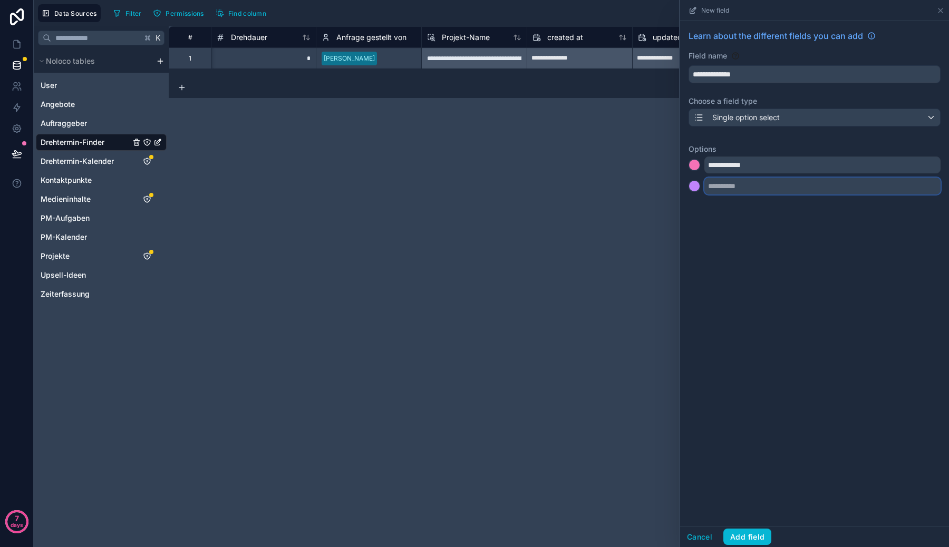
click at [768, 188] on input "text" at bounding box center [822, 186] width 236 height 17
type input "**********"
click at [779, 210] on input "text" at bounding box center [822, 207] width 236 height 17
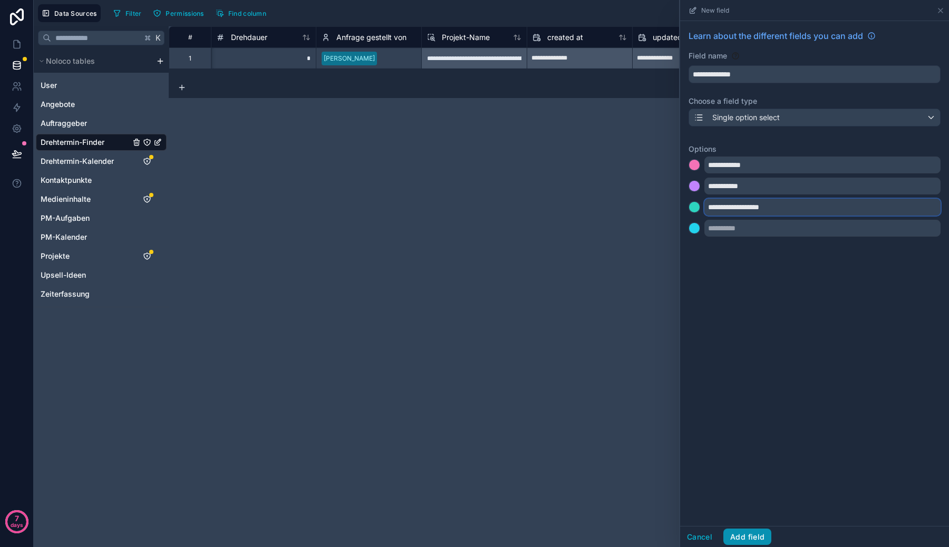
type input "**********"
click at [753, 538] on button "Add field" at bounding box center [747, 537] width 48 height 17
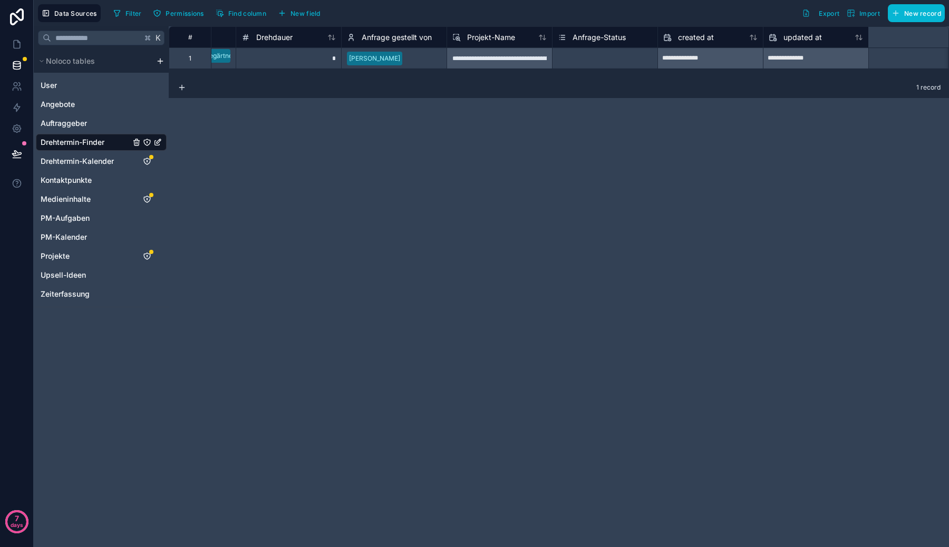
scroll to position [0, 317]
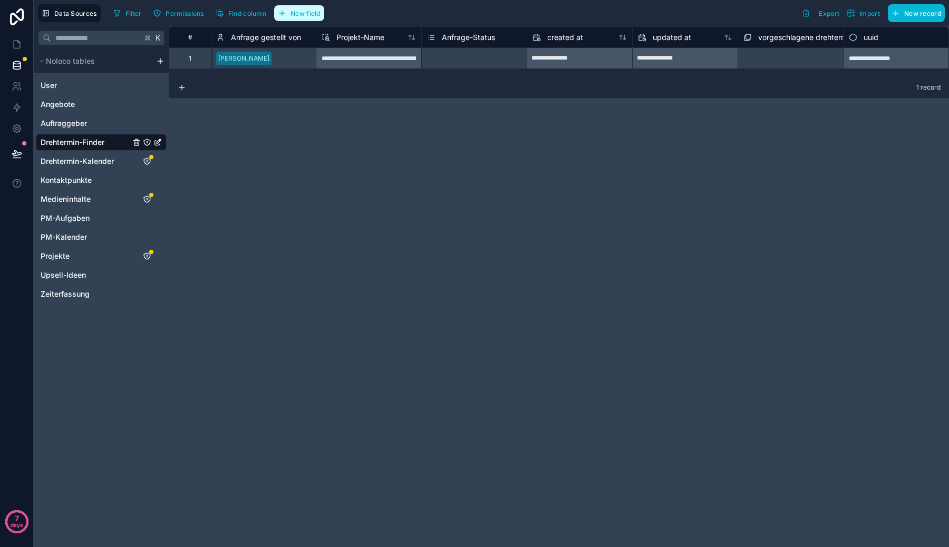
click at [314, 10] on span "New field" at bounding box center [305, 13] width 30 height 8
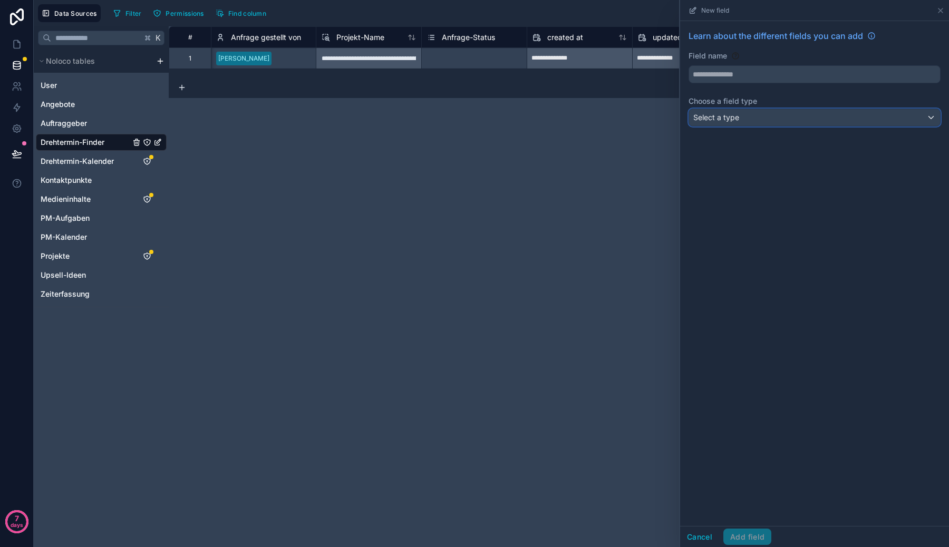
click at [755, 116] on div "Select a type" at bounding box center [814, 117] width 251 height 17
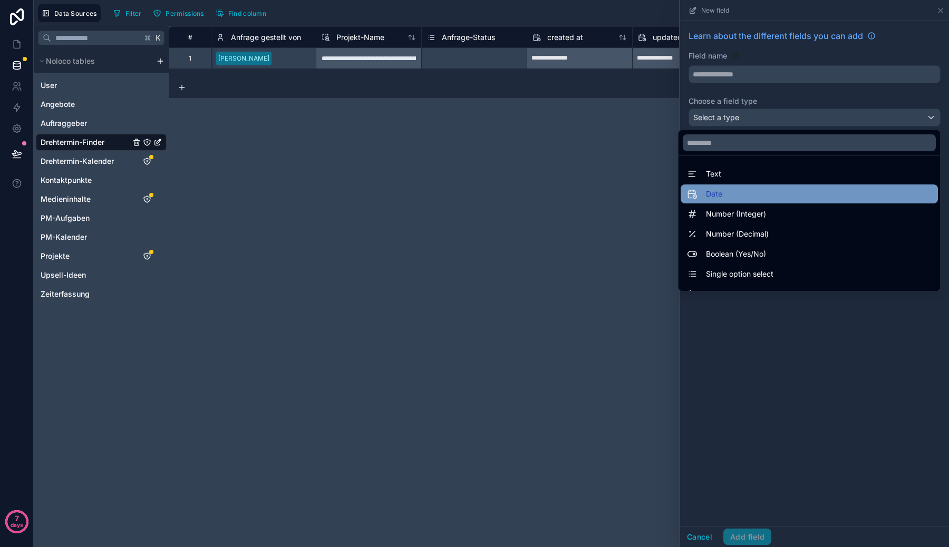
click at [737, 188] on div "Date" at bounding box center [809, 194] width 245 height 13
type input "****"
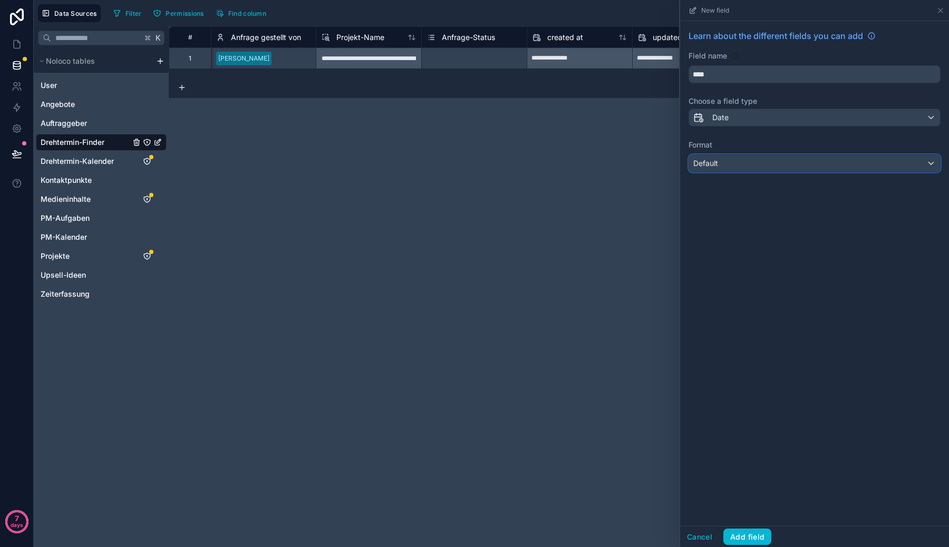
click at [751, 170] on div "Default" at bounding box center [814, 163] width 251 height 17
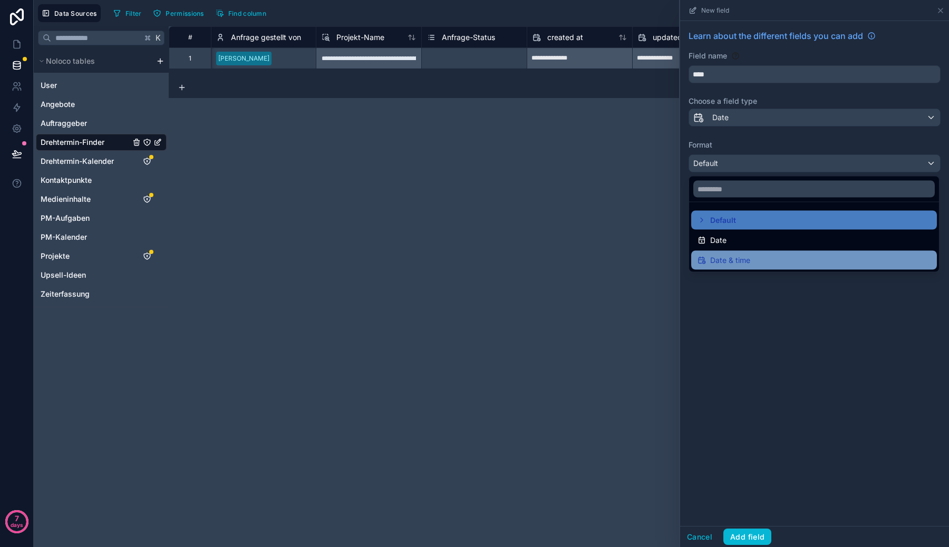
click at [741, 253] on div "Date & time" at bounding box center [814, 260] width 246 height 19
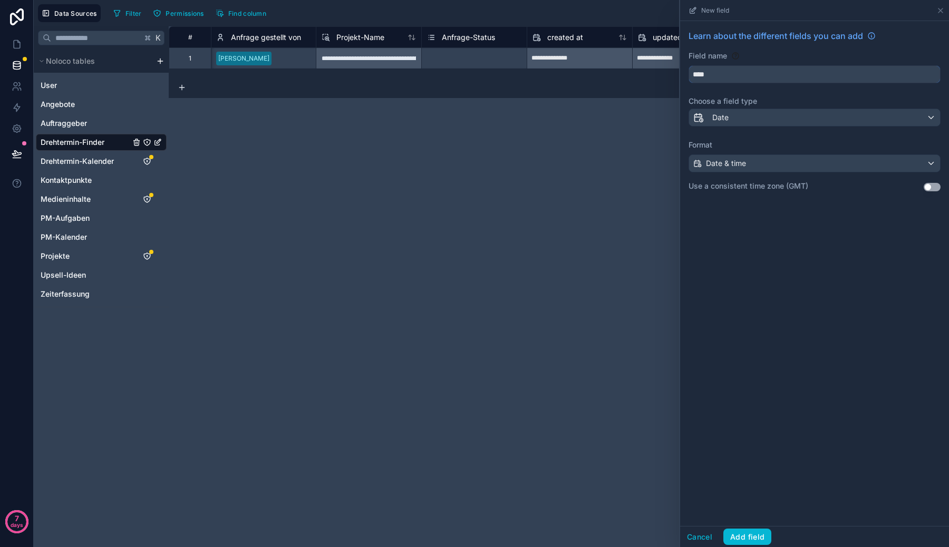
click at [736, 77] on input "****" at bounding box center [814, 74] width 251 height 17
type input "**********"
click at [753, 189] on label "Use a consistent time zone (GMT)" at bounding box center [748, 186] width 120 height 11
click at [756, 539] on button "Add field" at bounding box center [747, 537] width 48 height 17
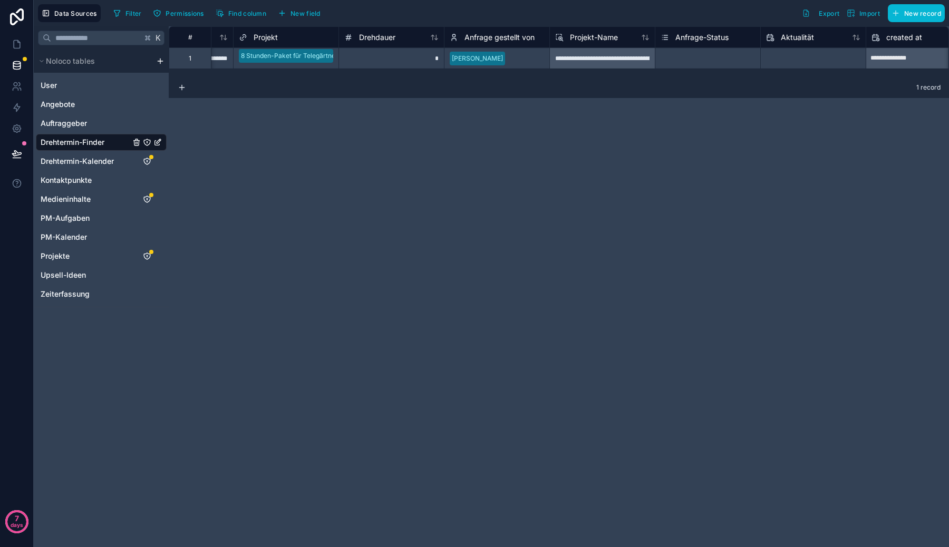
scroll to position [0, 193]
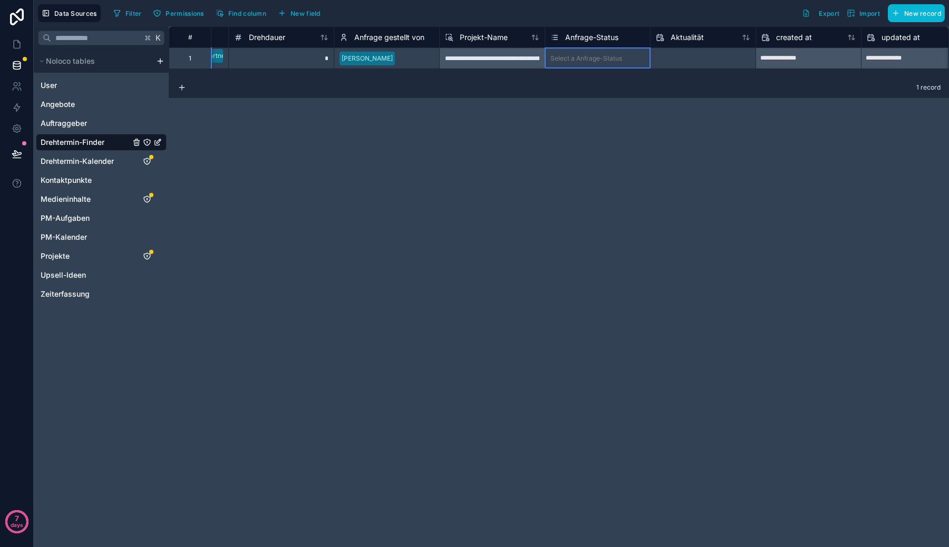
click at [590, 58] on div "Select a Anfrage-Status" at bounding box center [586, 58] width 72 height 8
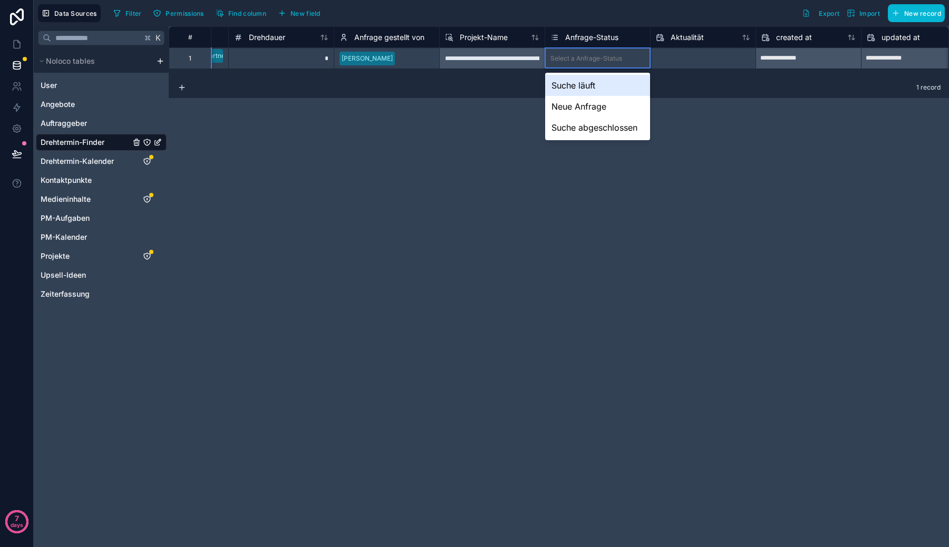
click at [590, 58] on div "Select a Anfrage-Status" at bounding box center [586, 58] width 72 height 8
click at [583, 106] on div "Neue Anfrage" at bounding box center [597, 106] width 105 height 21
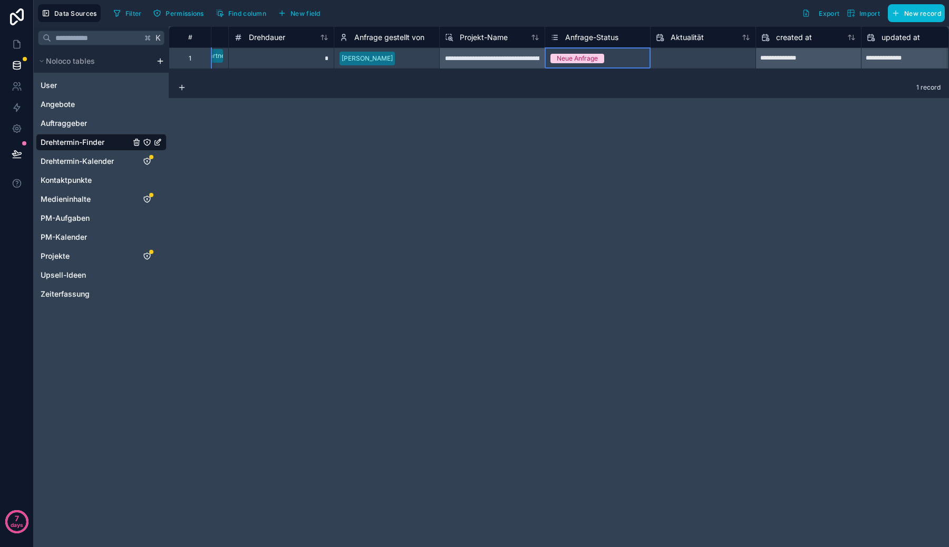
click at [594, 56] on div "Neue Anfrage" at bounding box center [577, 58] width 41 height 9
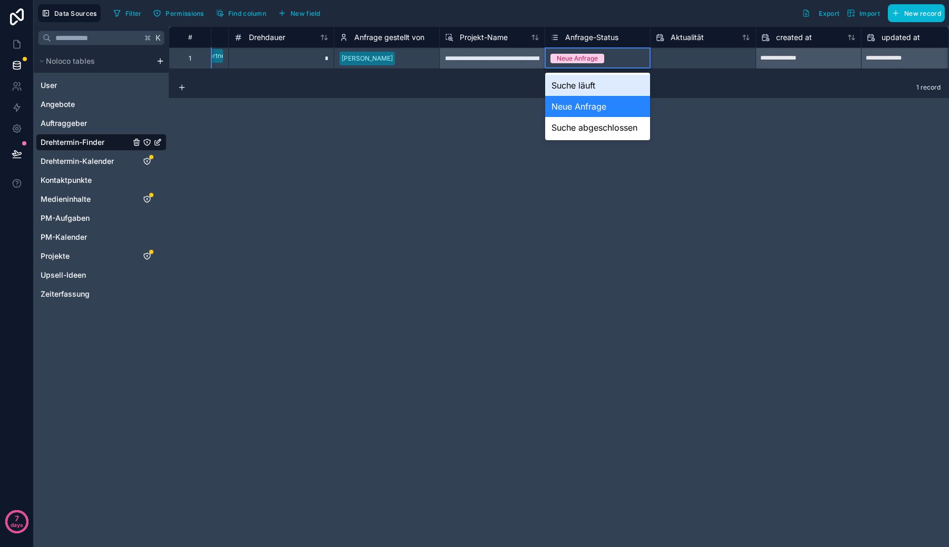
click at [379, 202] on div "**********" at bounding box center [559, 286] width 780 height 521
click at [445, 174] on div "**********" at bounding box center [559, 286] width 780 height 521
click at [591, 102] on div "Neue Anfrage" at bounding box center [597, 106] width 105 height 21
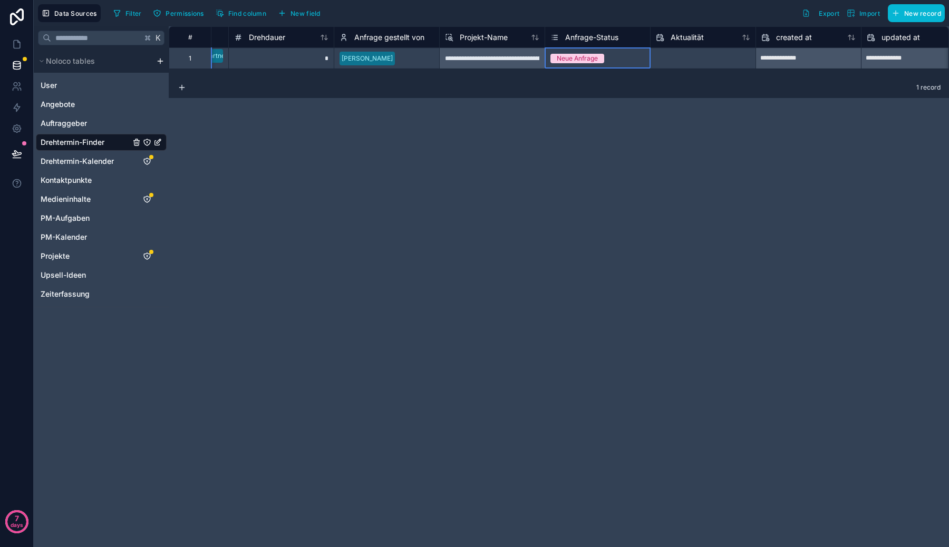
click at [694, 55] on input "text" at bounding box center [702, 58] width 105 height 17
select select "****"
select select "*"
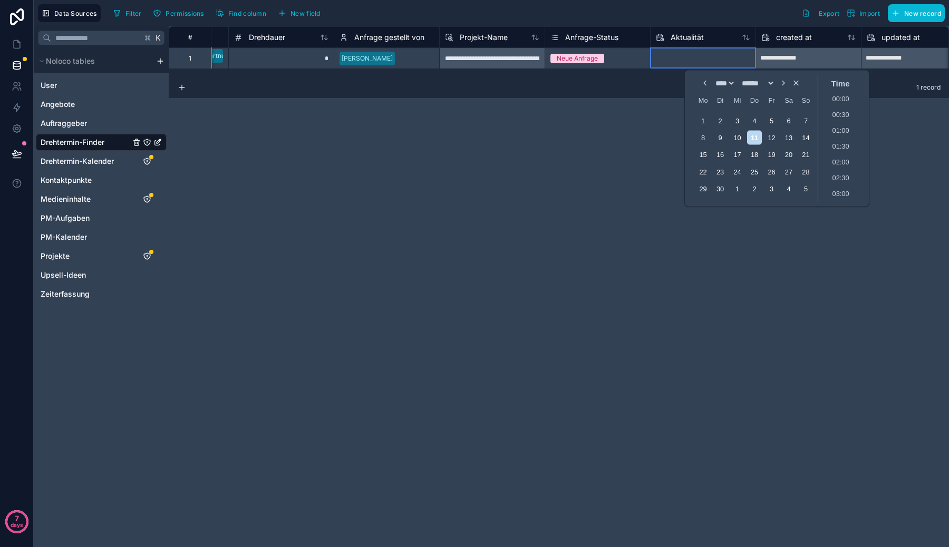
click at [694, 55] on input "text" at bounding box center [702, 58] width 105 height 17
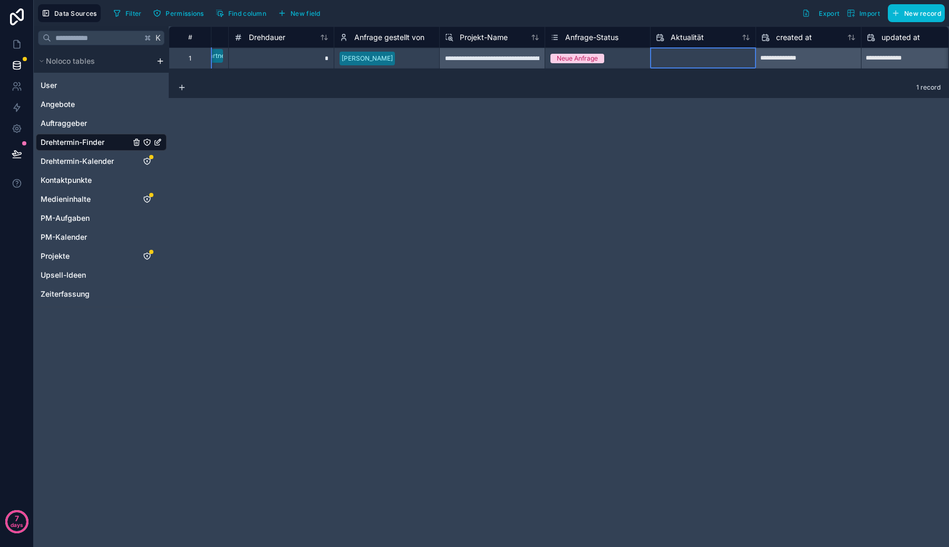
click at [660, 105] on div "**********" at bounding box center [559, 286] width 780 height 521
click at [90, 142] on span "Drehtermin-Finder" at bounding box center [73, 142] width 64 height 11
click at [16, 104] on icon at bounding box center [17, 107] width 11 height 11
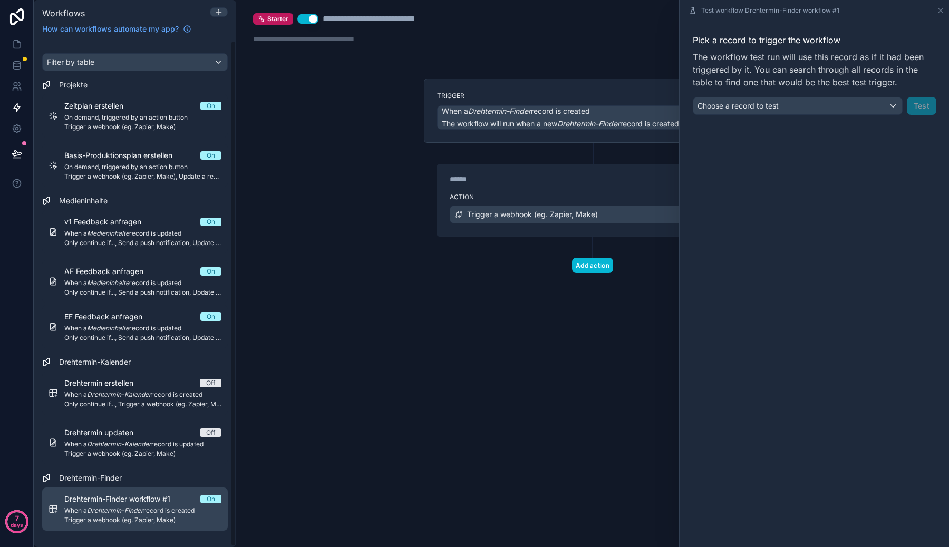
click at [104, 519] on span "Trigger a webhook (eg. Zapier, Make)" at bounding box center [142, 520] width 157 height 8
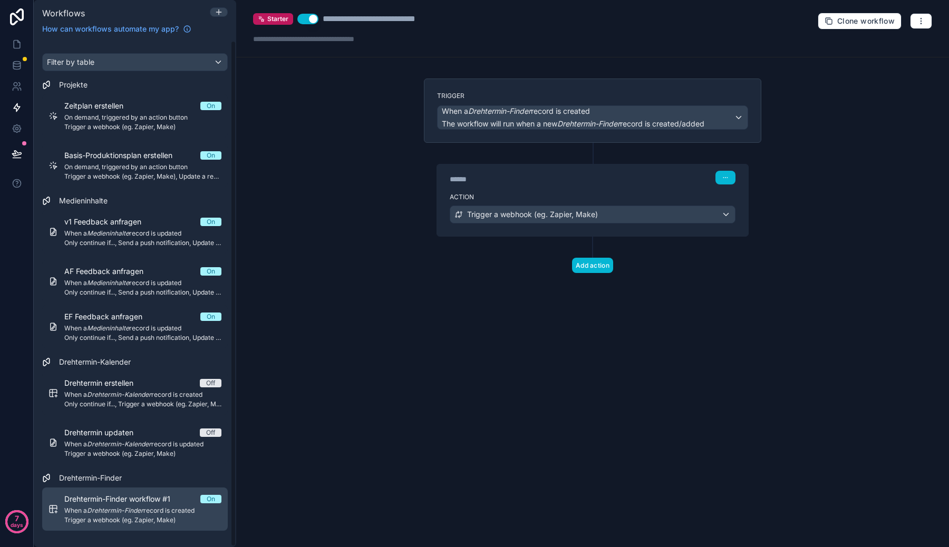
scroll to position [1, 0]
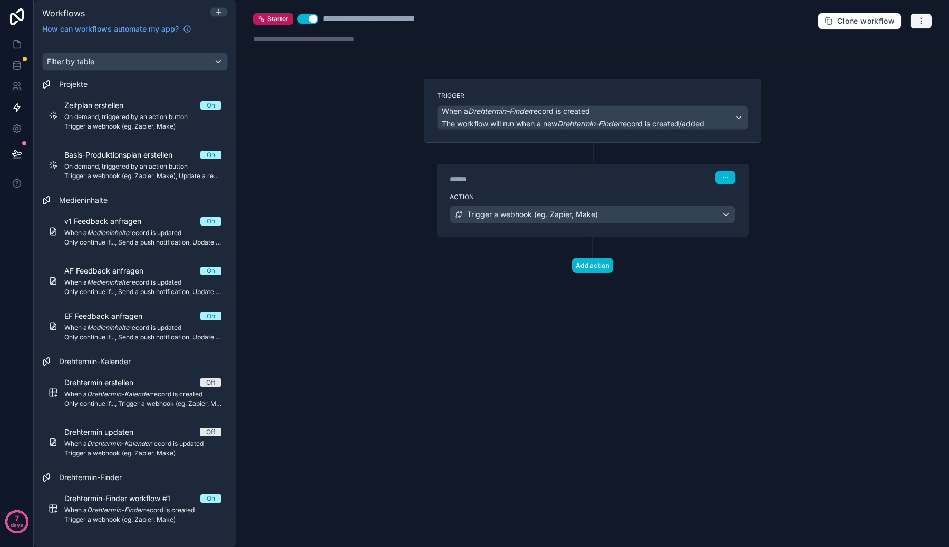
click at [919, 21] on icon "button" at bounding box center [921, 21] width 8 height 8
click at [880, 51] on button "Test workflow" at bounding box center [885, 45] width 76 height 17
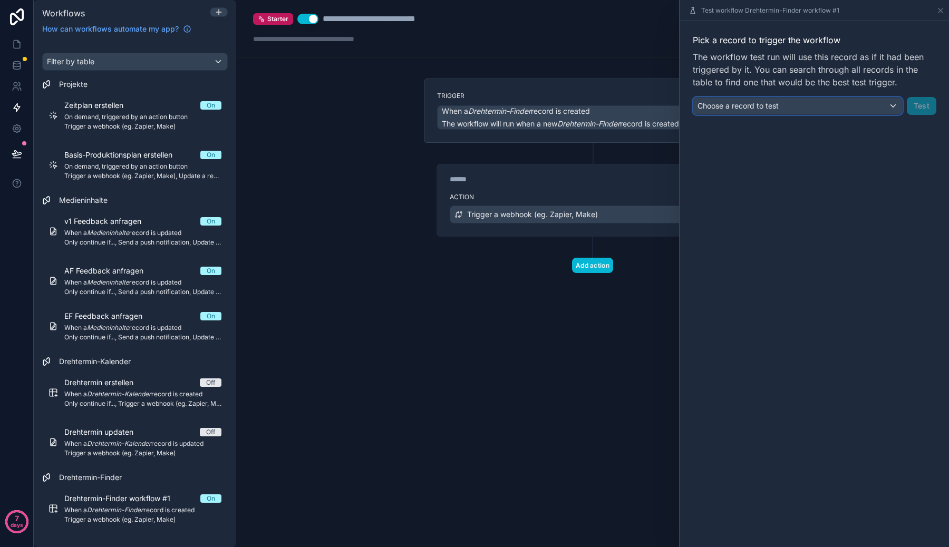
click at [887, 101] on div "Choose a record to test" at bounding box center [797, 106] width 209 height 17
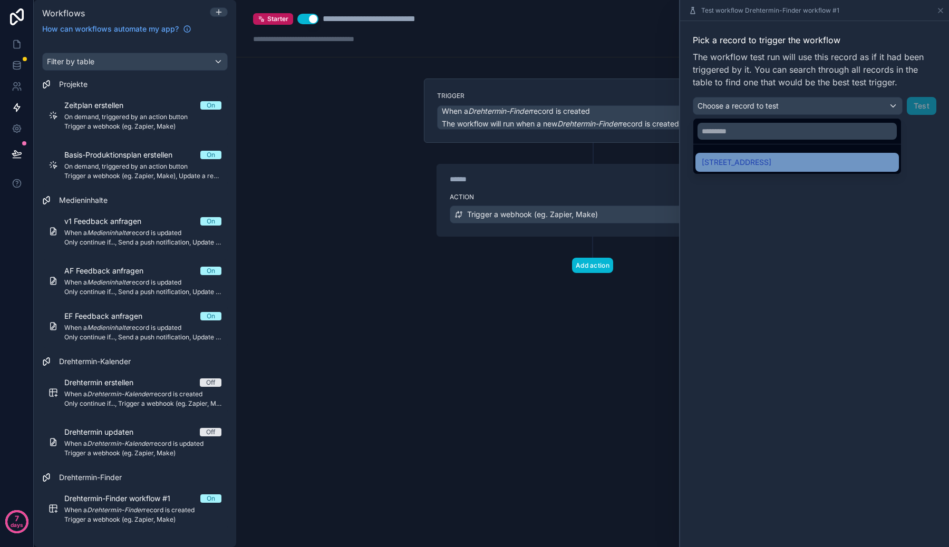
click at [771, 157] on span "[STREET_ADDRESS]" at bounding box center [737, 162] width 70 height 13
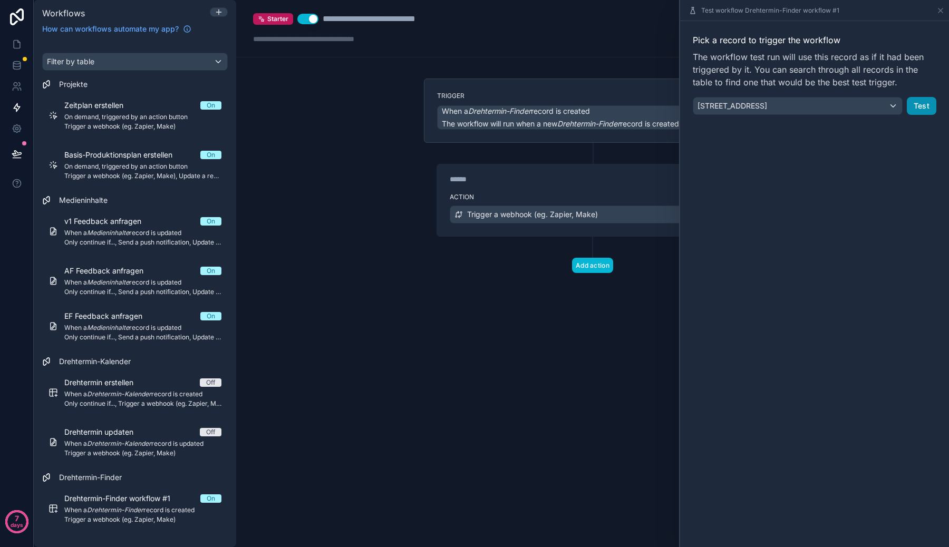
click at [930, 101] on button "Test" at bounding box center [922, 106] width 30 height 18
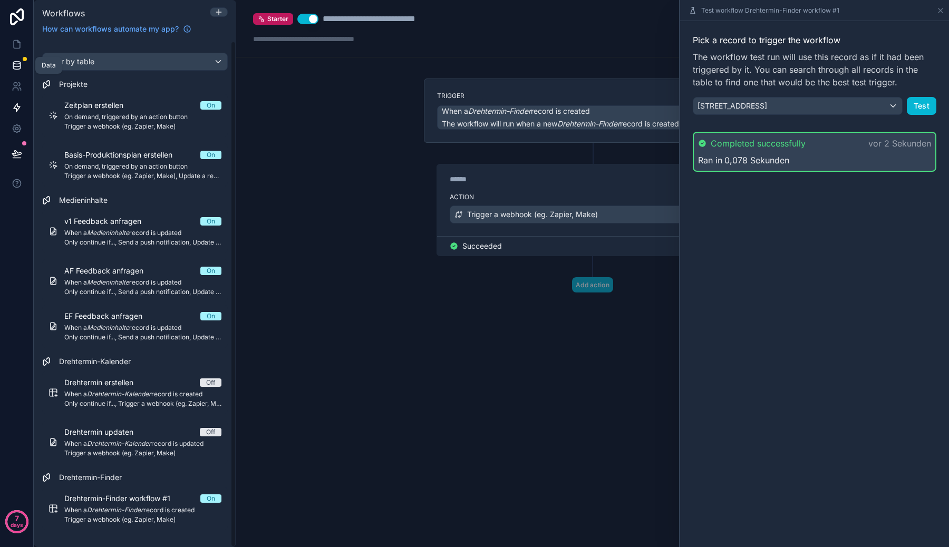
click at [12, 68] on icon at bounding box center [17, 65] width 11 height 11
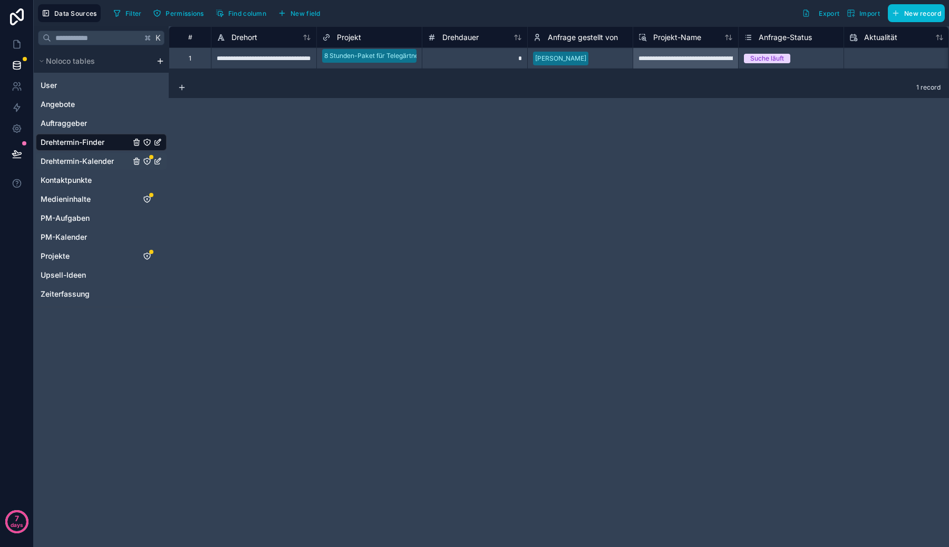
click at [88, 157] on span "Drehtermin-Kalender" at bounding box center [77, 161] width 73 height 11
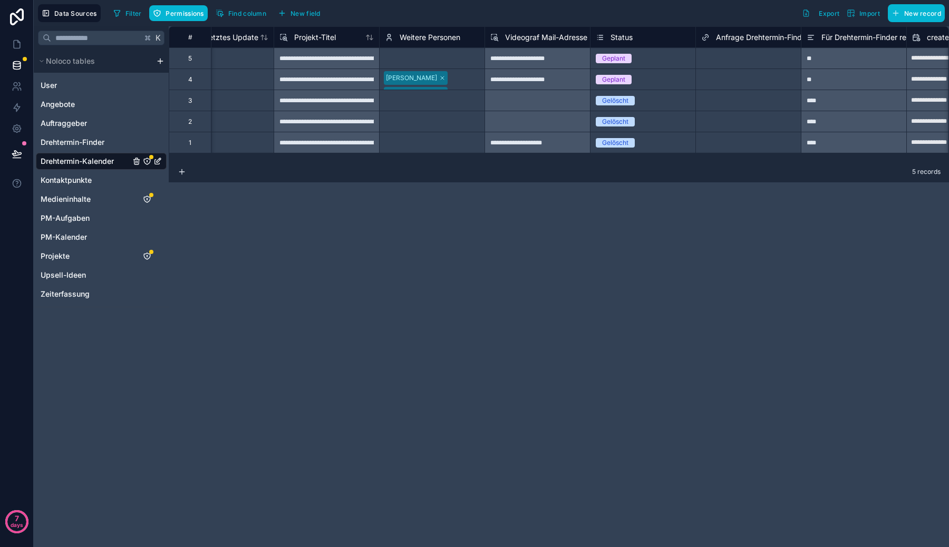
scroll to position [0, 1371]
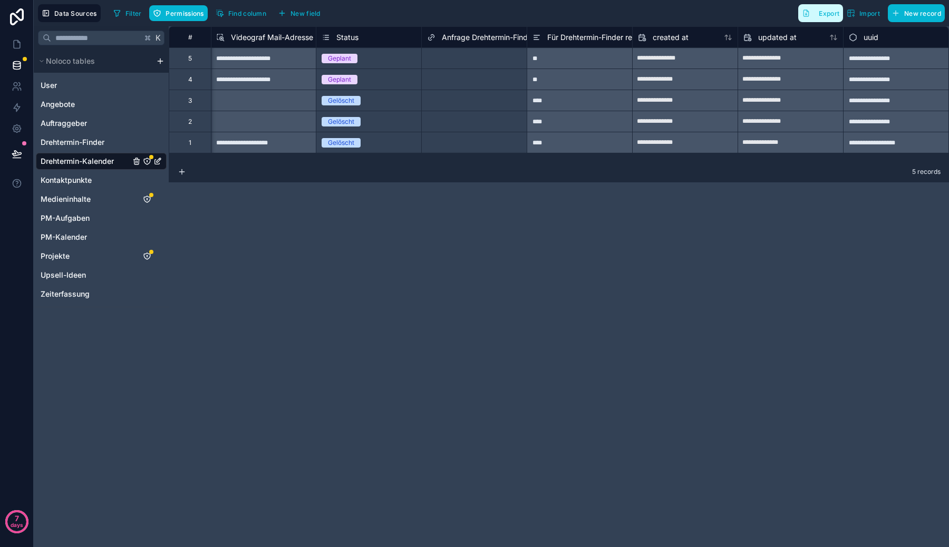
click at [831, 19] on button "Export" at bounding box center [820, 13] width 45 height 18
click at [864, 13] on span "Import" at bounding box center [869, 13] width 21 height 8
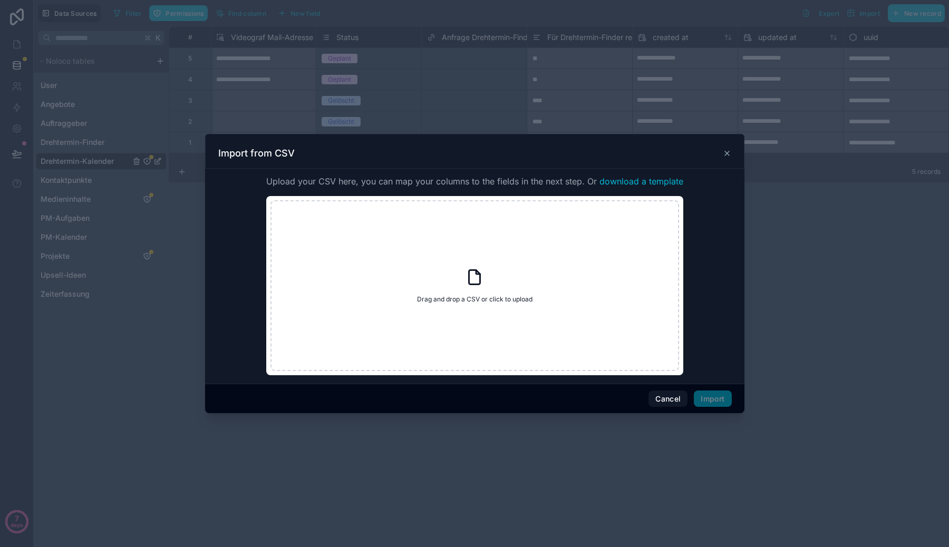
click at [660, 181] on span "download a template" at bounding box center [641, 181] width 84 height 13
click at [138, 93] on div at bounding box center [474, 273] width 949 height 547
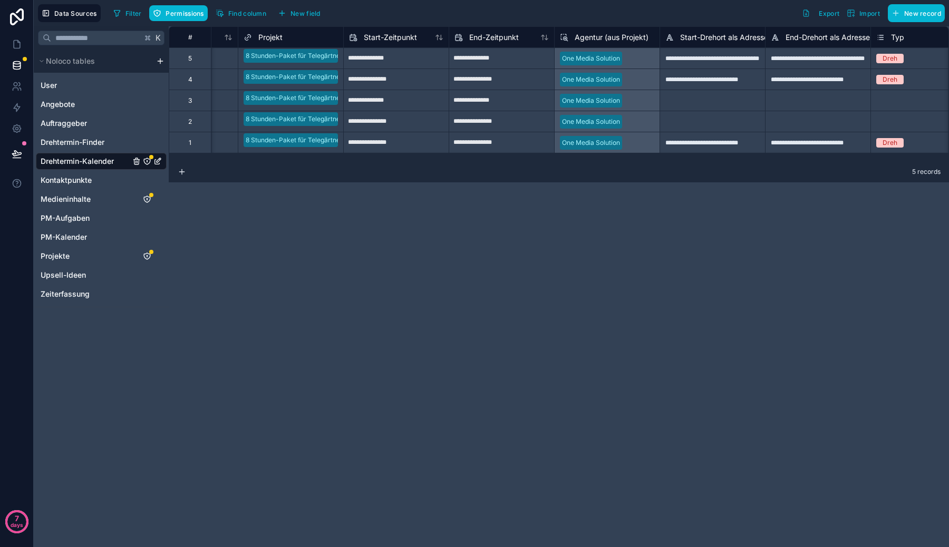
scroll to position [0, 0]
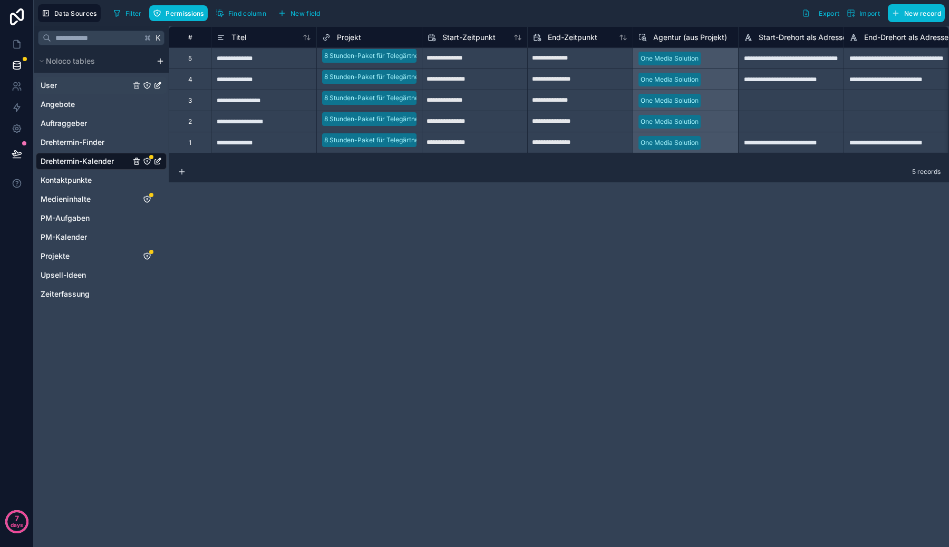
click at [108, 86] on link "User" at bounding box center [86, 85] width 90 height 11
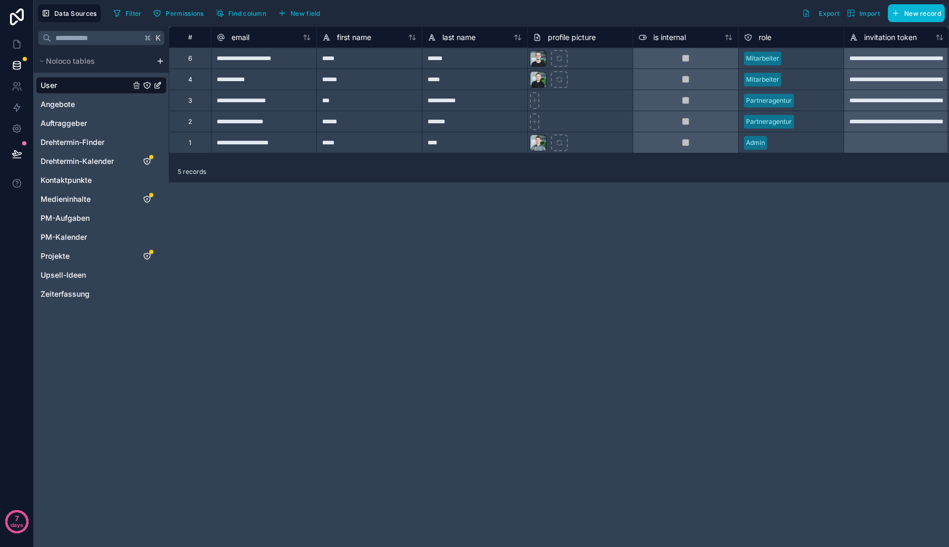
click at [246, 133] on div "**********" at bounding box center [263, 142] width 105 height 21
click at [192, 148] on div "1" at bounding box center [190, 142] width 42 height 21
click at [77, 239] on span "PM-Kalender" at bounding box center [64, 237] width 46 height 11
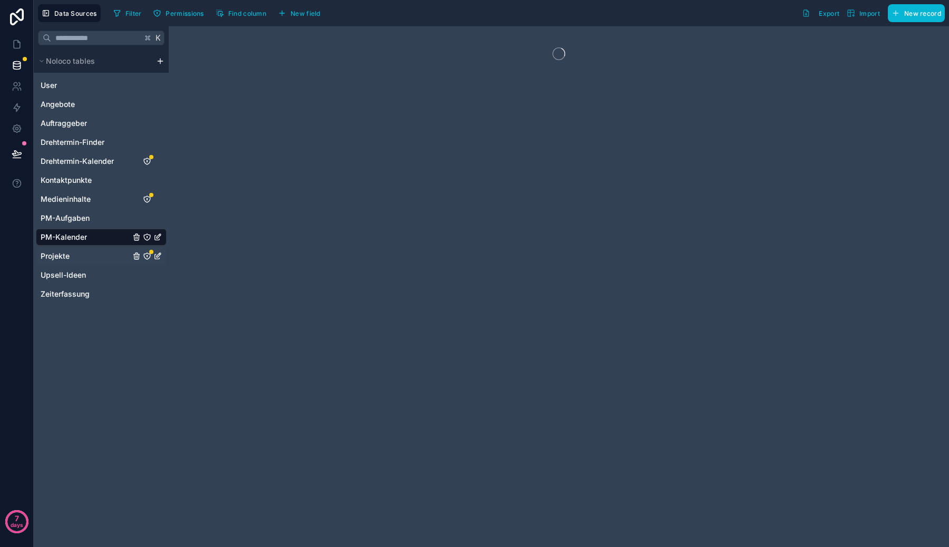
click at [77, 258] on link "Projekte" at bounding box center [86, 256] width 90 height 11
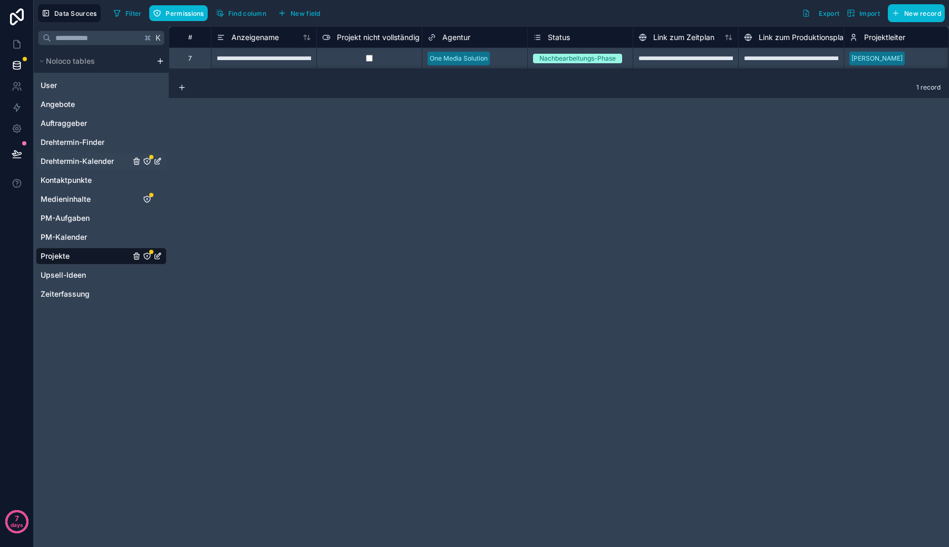
click at [82, 162] on span "Drehtermin-Kalender" at bounding box center [77, 161] width 73 height 11
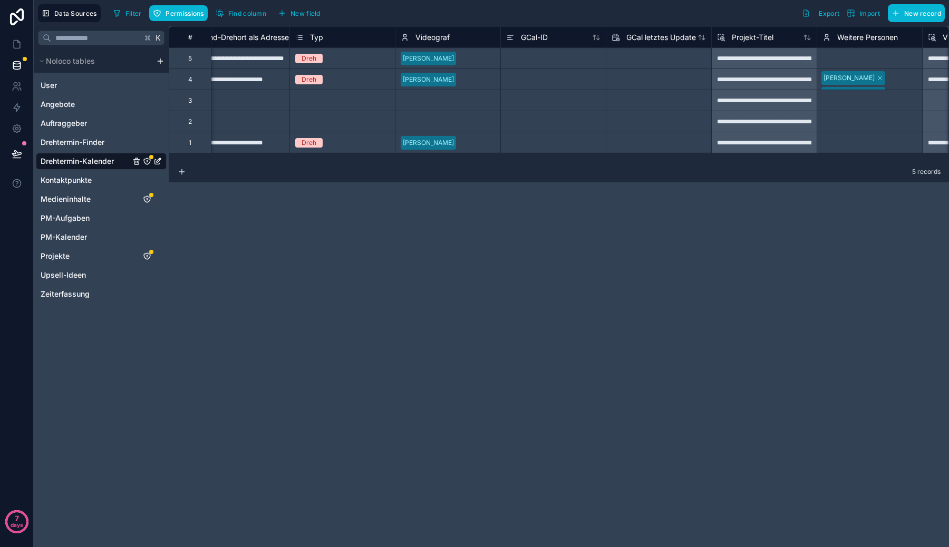
scroll to position [0, 647]
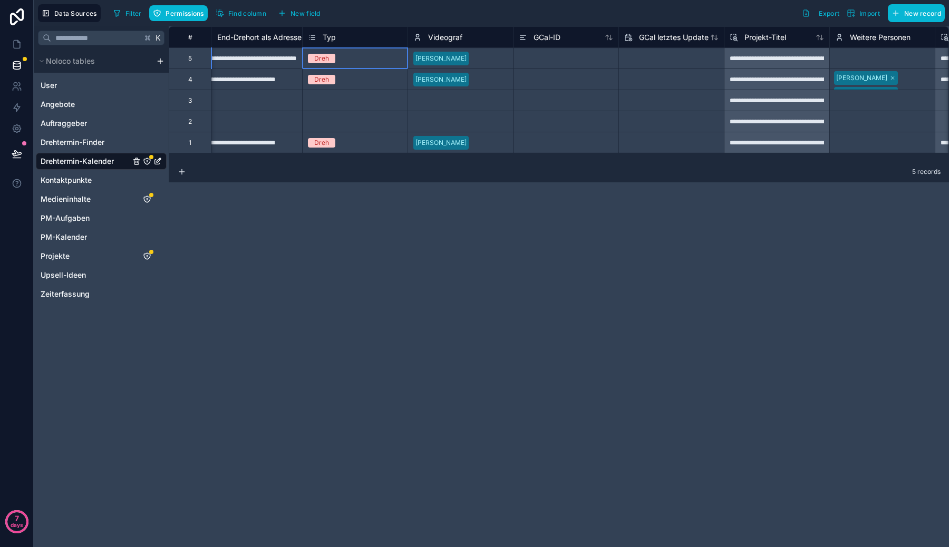
click at [347, 56] on div "Dreh" at bounding box center [355, 59] width 105 height 12
click at [346, 63] on div "Wochendene" at bounding box center [355, 59] width 105 height 12
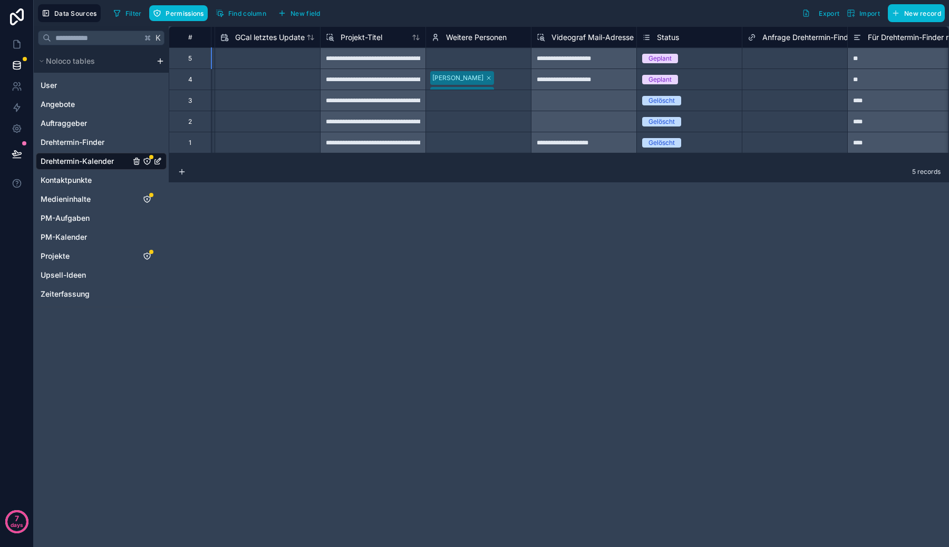
scroll to position [0, 1074]
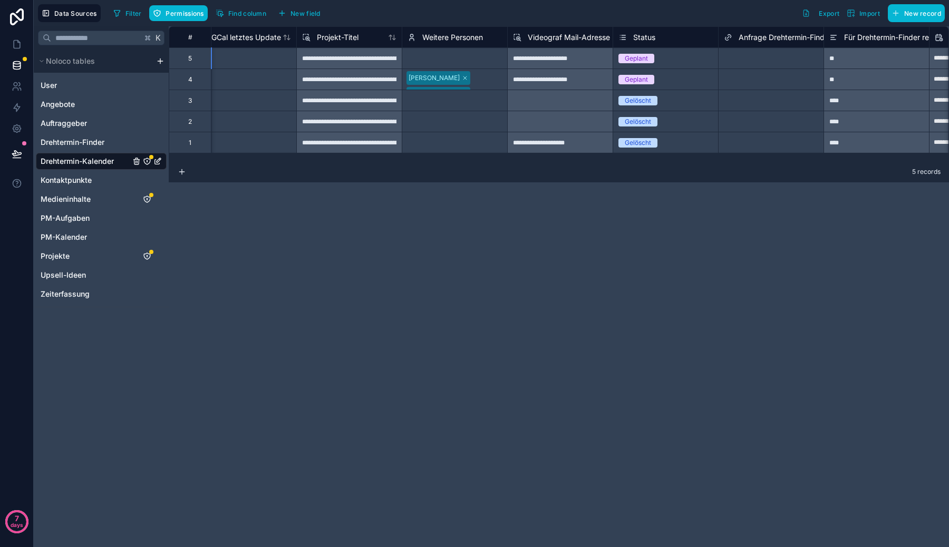
click at [685, 59] on div "Geplant" at bounding box center [665, 59] width 105 height 12
click at [411, 247] on div "**********" at bounding box center [559, 286] width 780 height 521
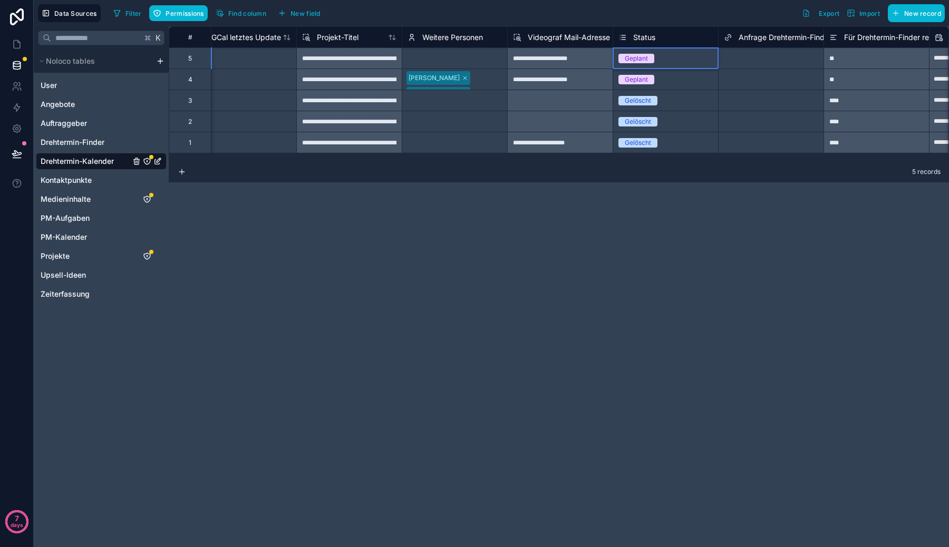
click at [486, 169] on div "5 records" at bounding box center [559, 171] width 780 height 21
click at [578, 166] on div "5 records" at bounding box center [559, 171] width 780 height 21
click at [868, 11] on span "Import" at bounding box center [869, 13] width 21 height 8
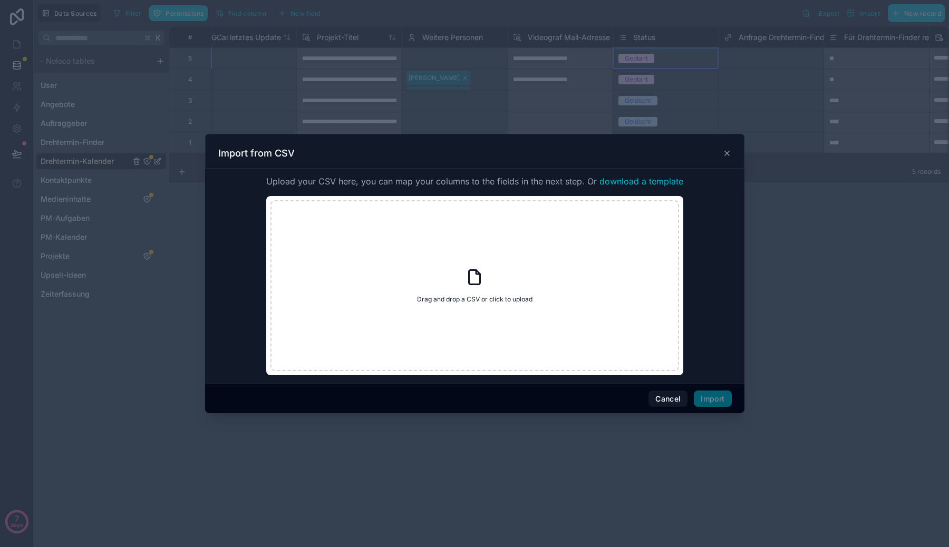
click at [721, 154] on div "Import from CSV" at bounding box center [474, 153] width 513 height 13
click at [724, 154] on icon at bounding box center [727, 153] width 8 height 8
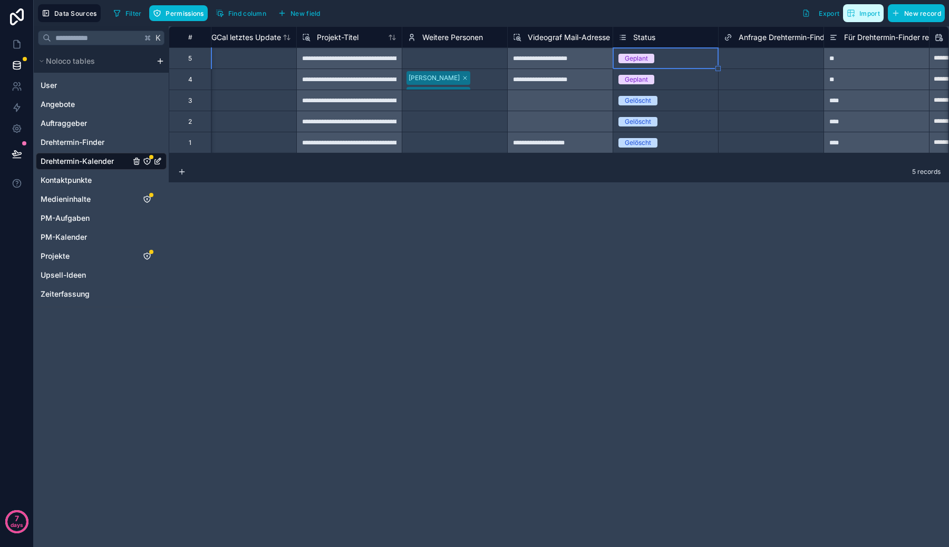
click at [876, 10] on span "Import" at bounding box center [869, 13] width 21 height 8
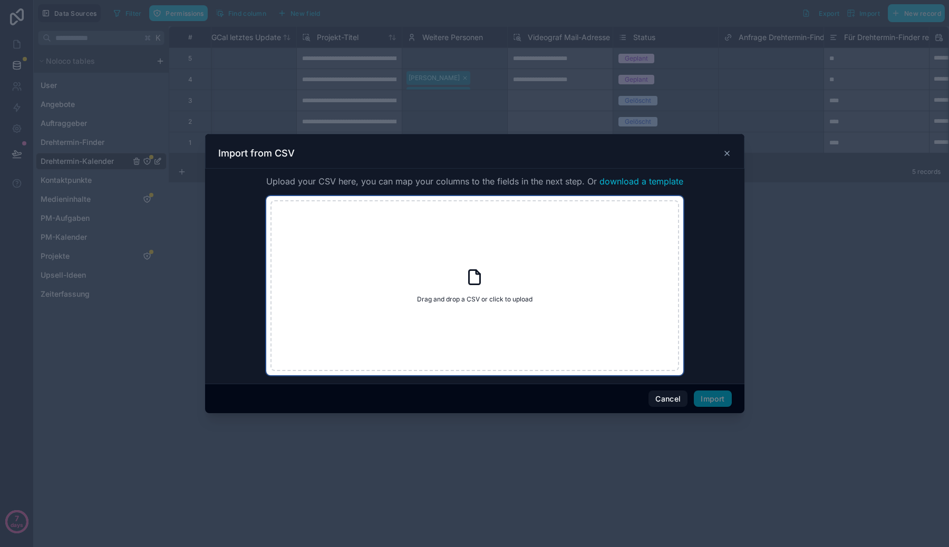
click at [477, 274] on icon at bounding box center [478, 272] width 4 height 4
click at [514, 339] on div "Drag and drop a CSV or click to upload Drag and drop a CSV or click to upload" at bounding box center [474, 285] width 409 height 171
type input "**********"
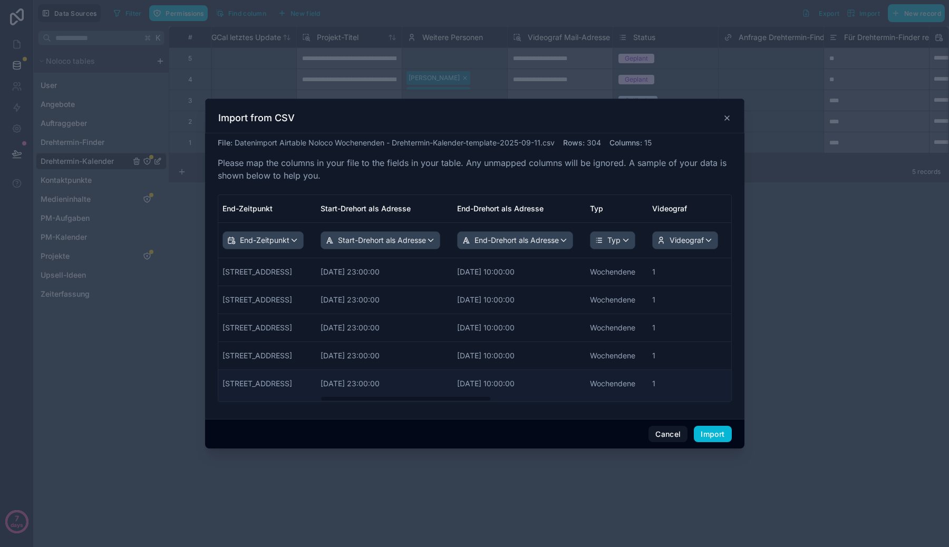
scroll to position [0, 0]
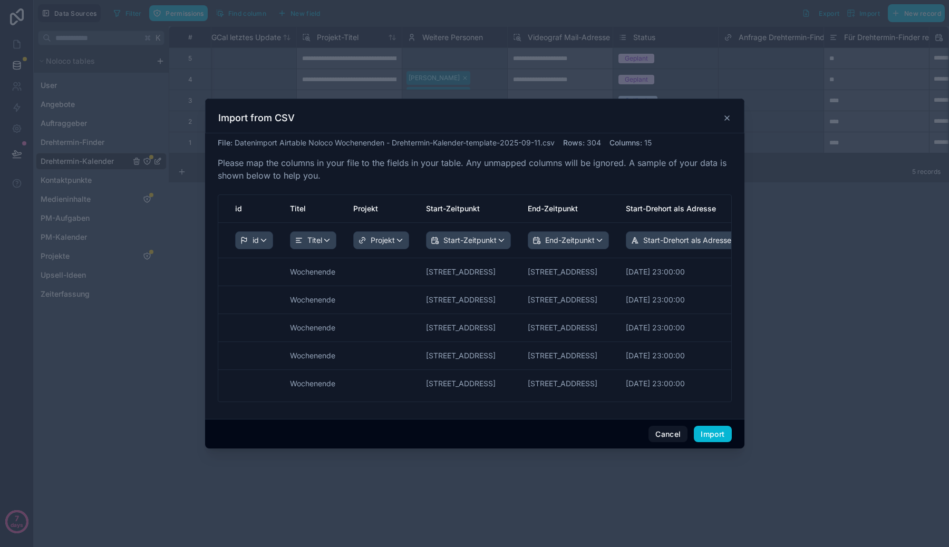
click at [728, 116] on icon at bounding box center [727, 118] width 4 height 4
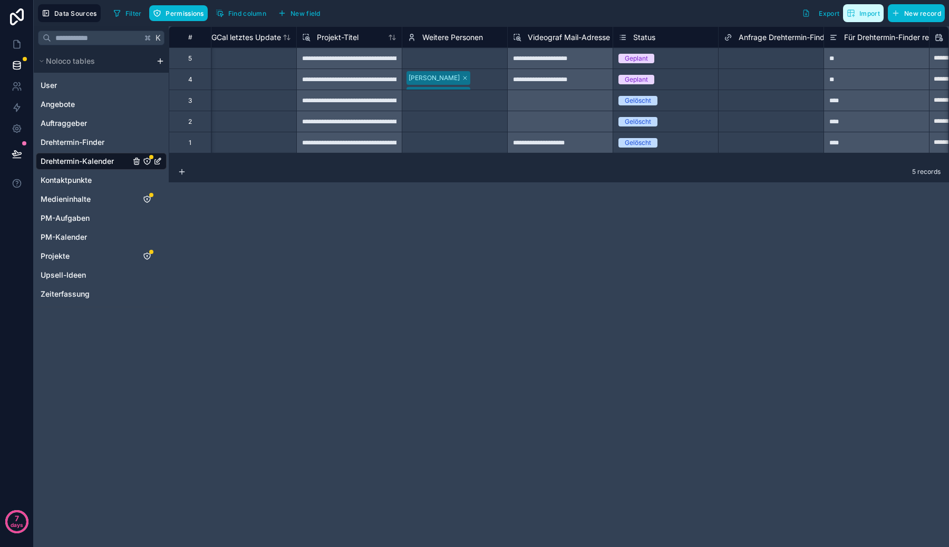
click at [858, 17] on span "Import" at bounding box center [863, 13] width 33 height 8
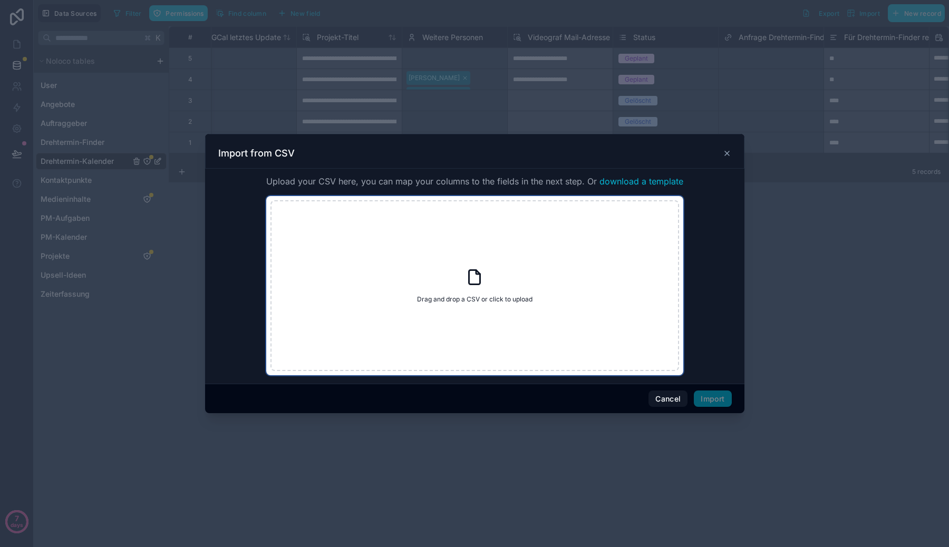
click at [516, 274] on div "Drag and drop a CSV or click to upload Drag and drop a CSV or click to upload" at bounding box center [474, 285] width 409 height 171
type input "**********"
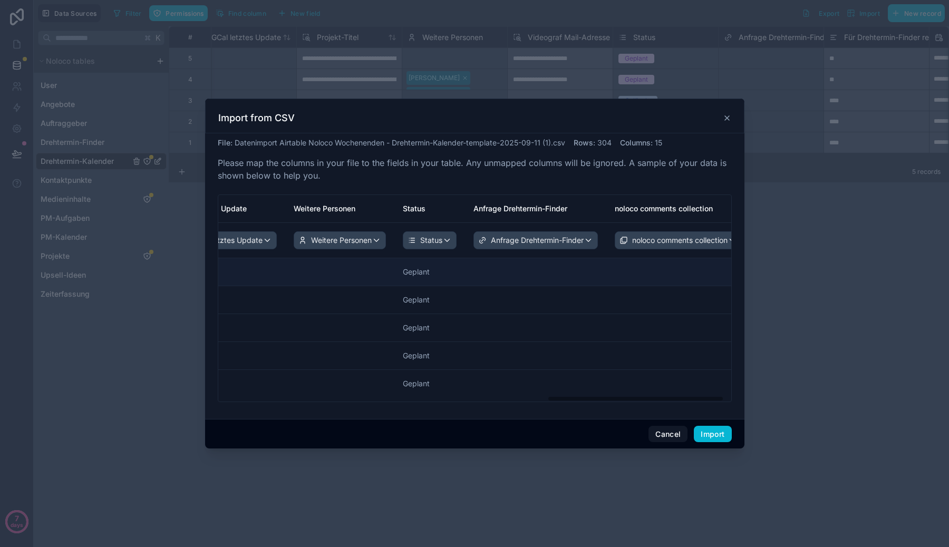
scroll to position [0, 976]
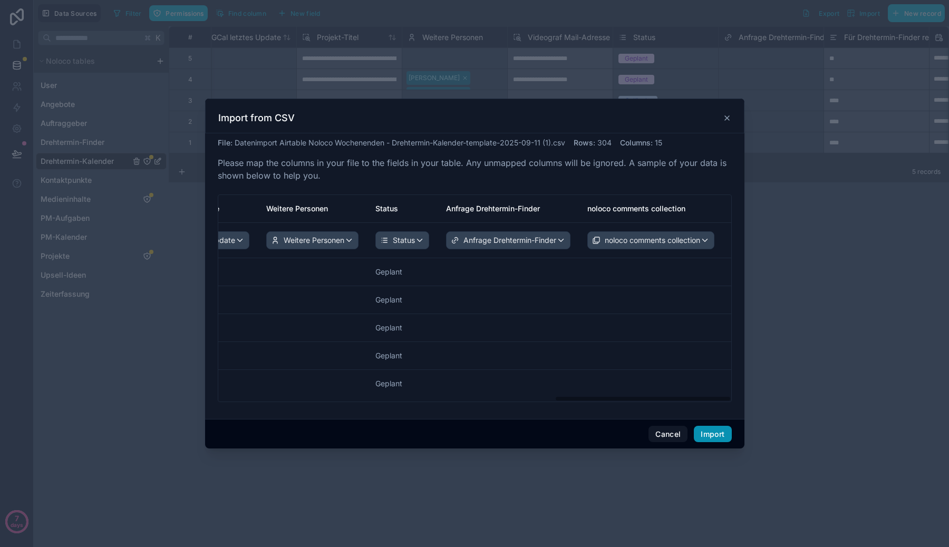
click at [703, 426] on button "Import" at bounding box center [712, 434] width 37 height 17
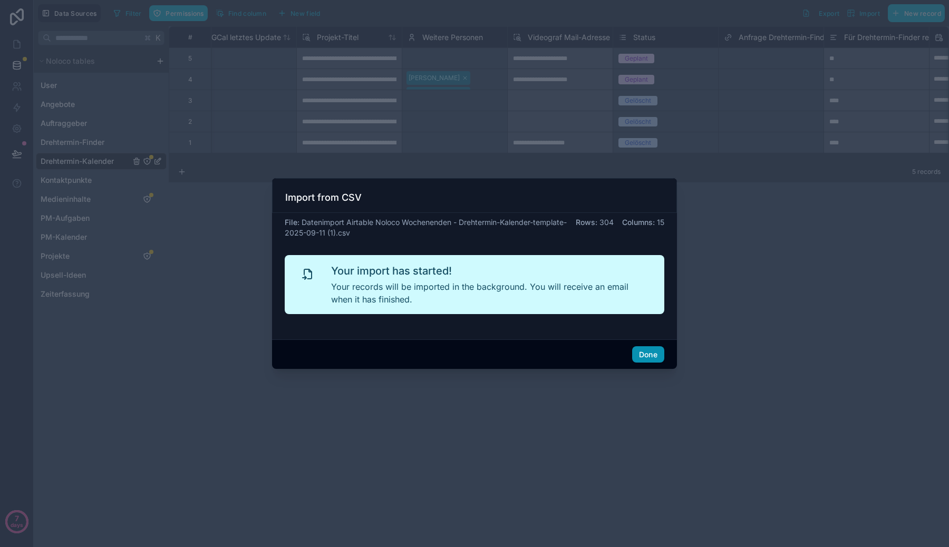
click at [640, 353] on button "Done" at bounding box center [648, 354] width 32 height 17
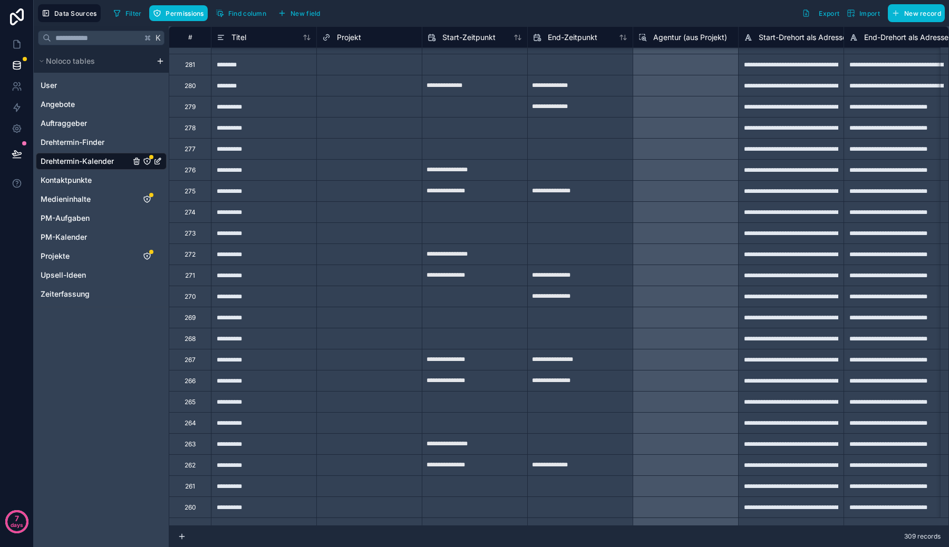
scroll to position [573, 0]
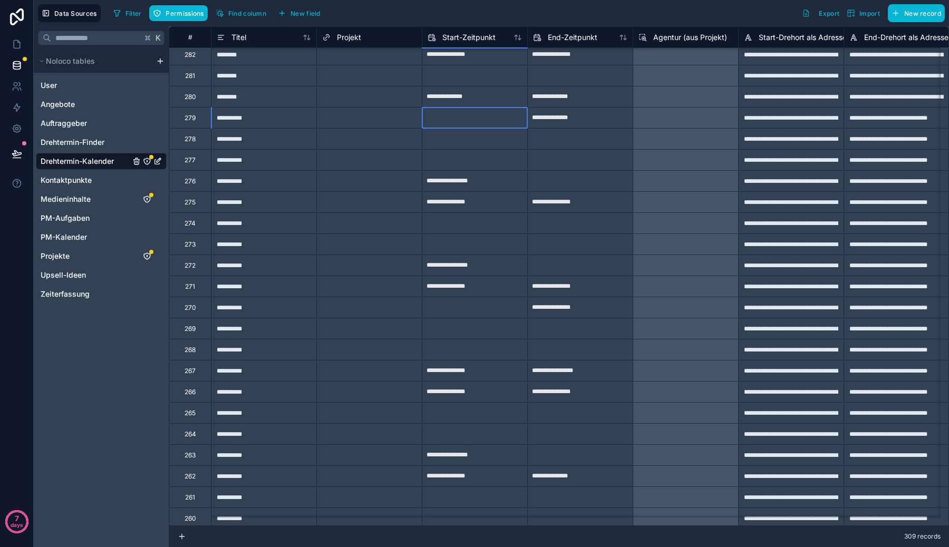
click at [461, 111] on input "text" at bounding box center [474, 118] width 105 height 17
select select "****"
select select "*"
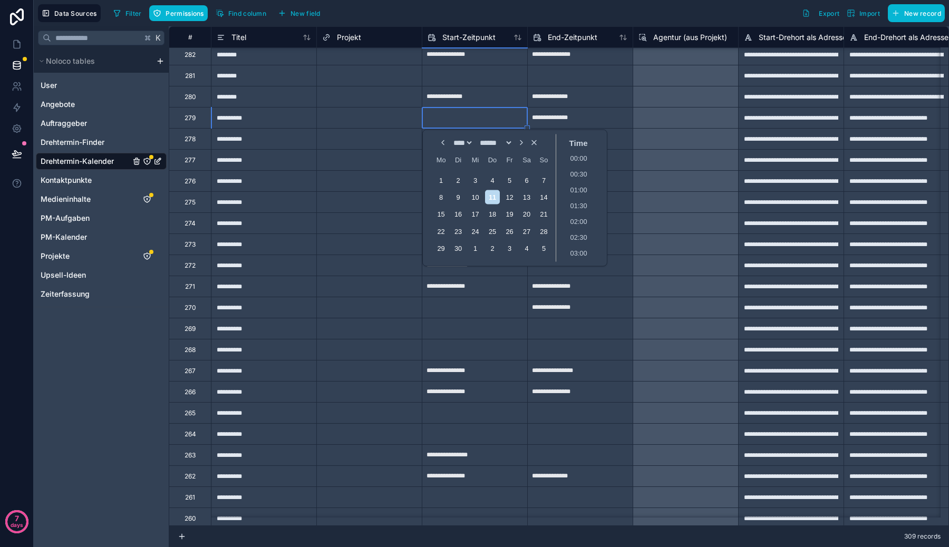
scroll to position [538, 0]
click at [538, 144] on icon "Choose Date and Time" at bounding box center [534, 143] width 8 height 8
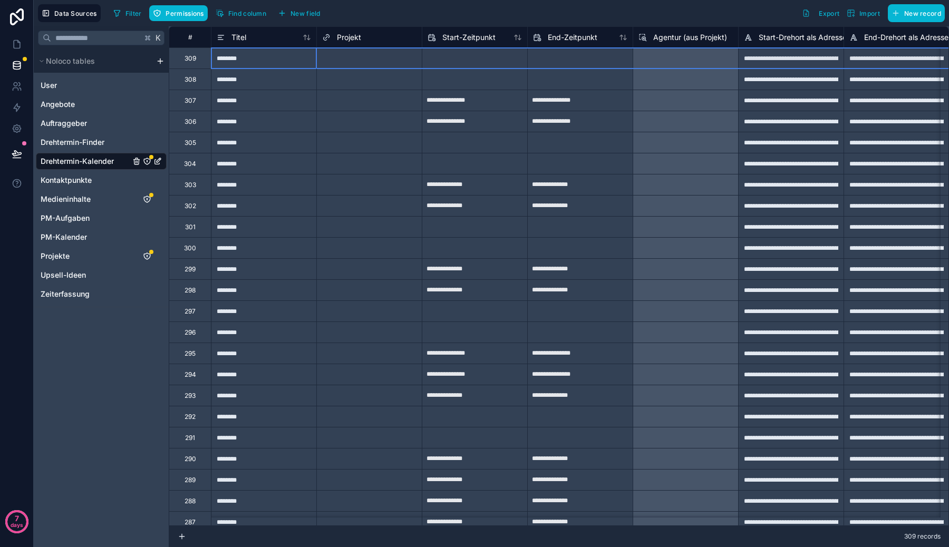
click at [190, 61] on div "309" at bounding box center [190, 58] width 12 height 8
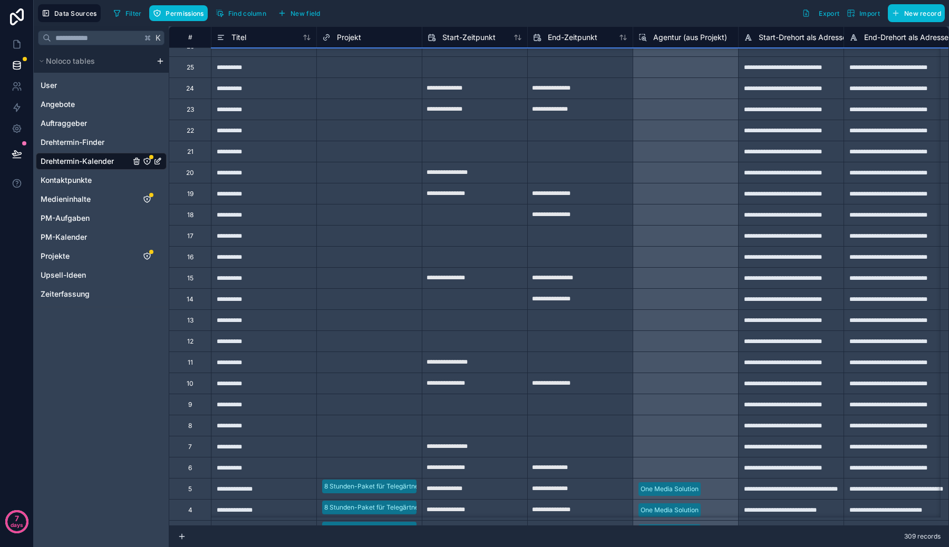
scroll to position [6005, 0]
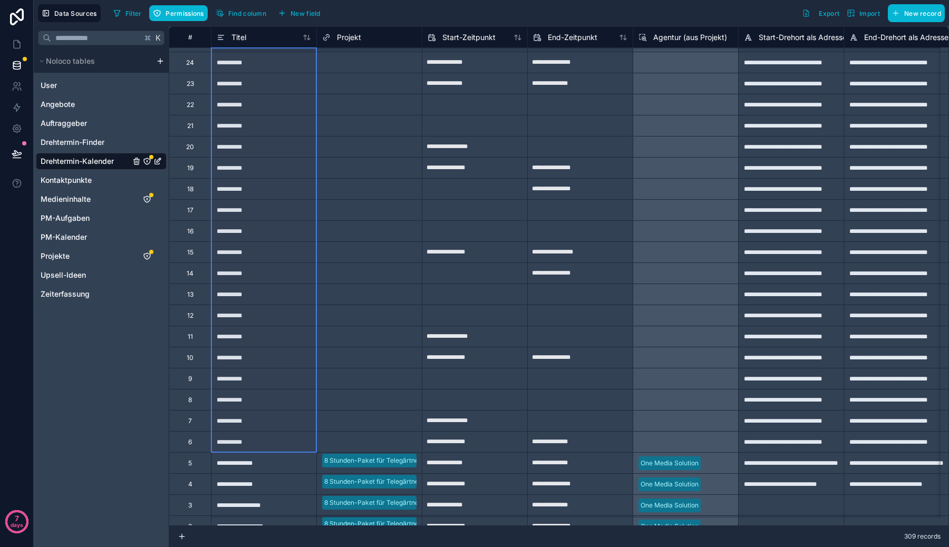
click at [192, 443] on div "6" at bounding box center [190, 441] width 42 height 21
click at [191, 444] on div "6" at bounding box center [190, 442] width 4 height 8
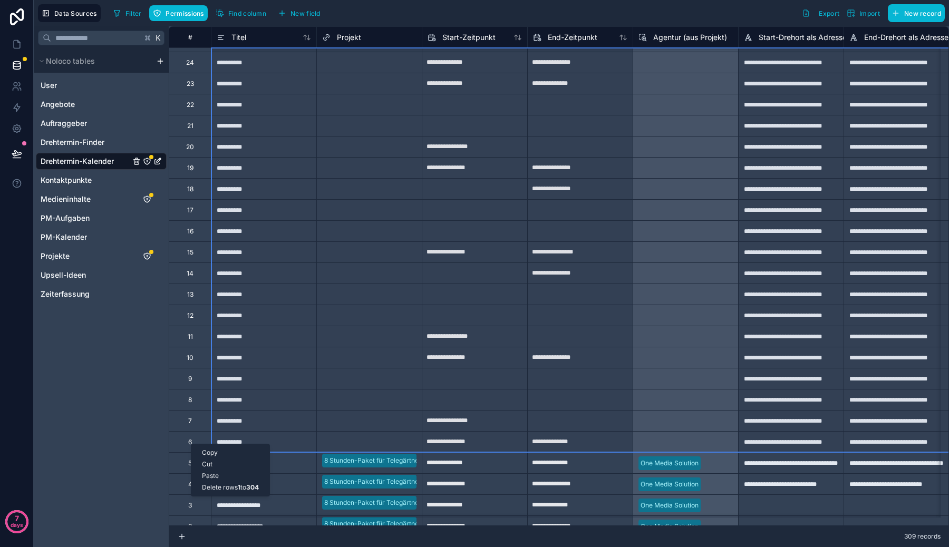
click at [213, 487] on div "Delete rows 1 to 304" at bounding box center [230, 488] width 78 height 12
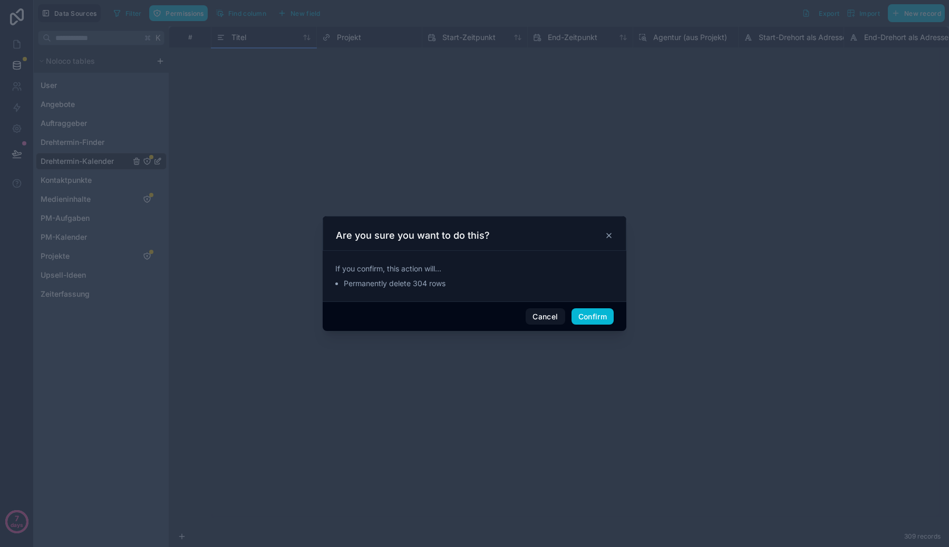
scroll to position [0, 0]
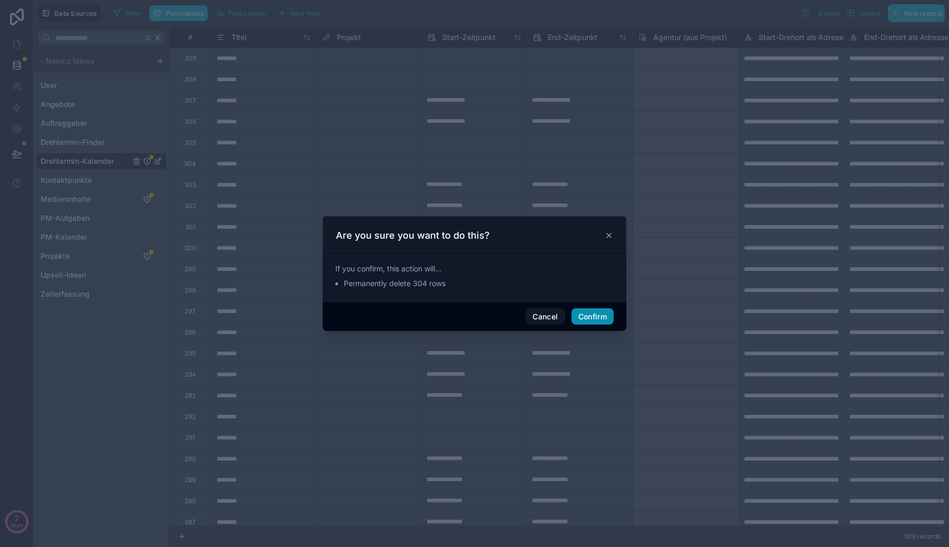
click at [592, 318] on button "Confirm" at bounding box center [592, 316] width 42 height 17
type input "**********"
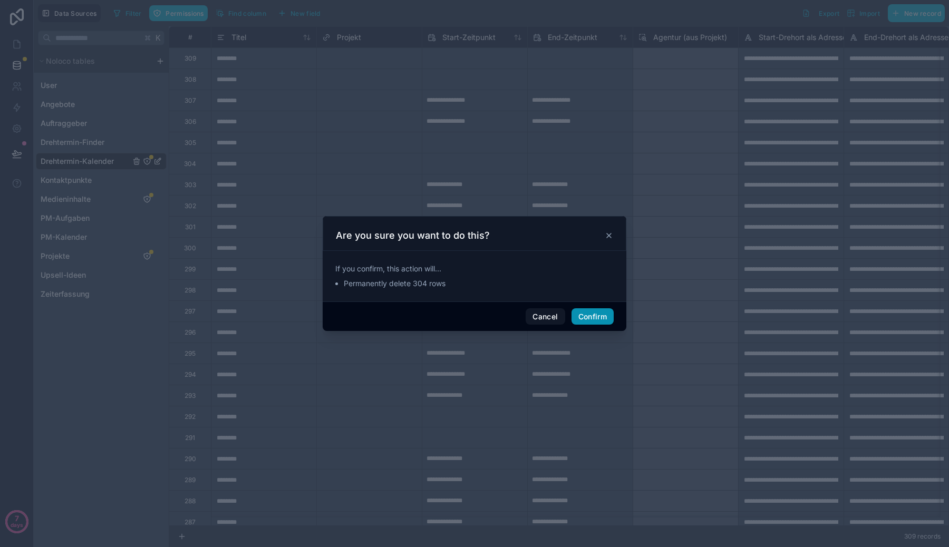
type input "**********"
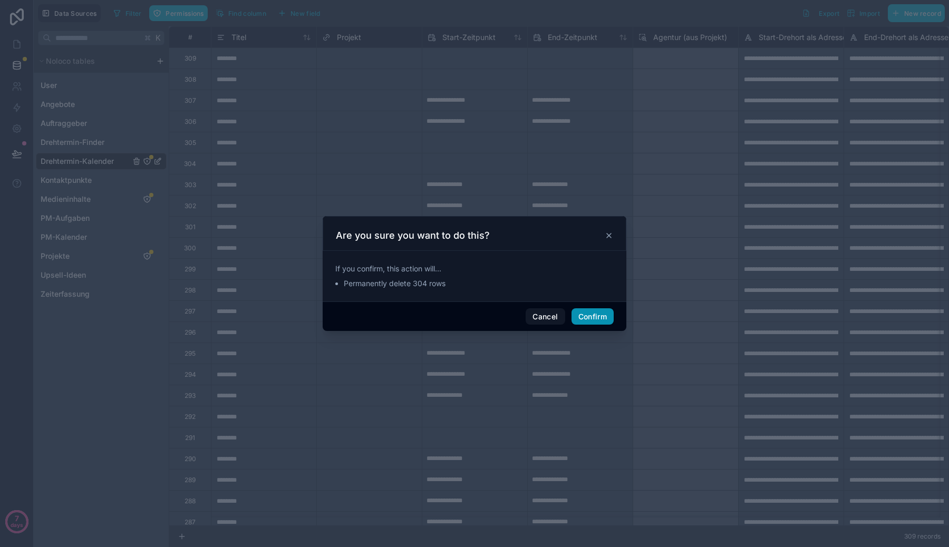
type input "**********"
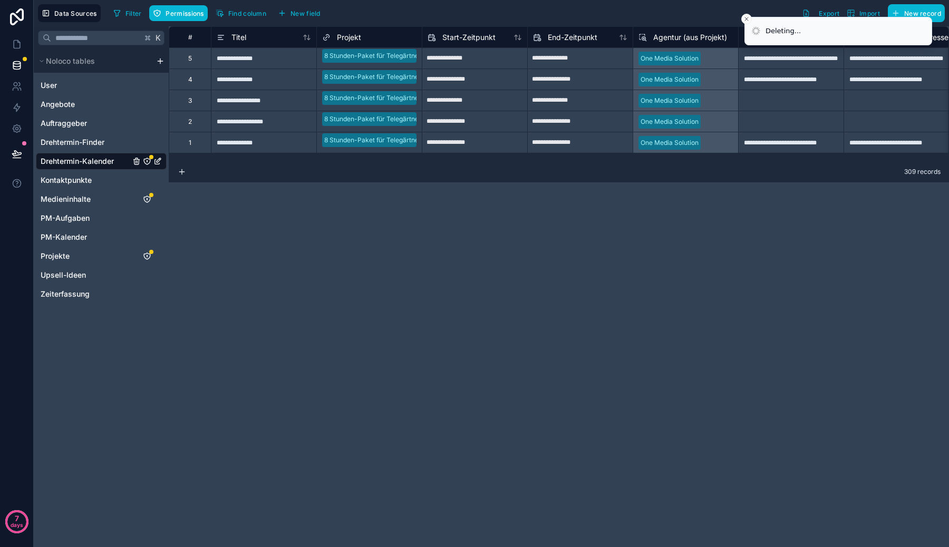
click at [592, 318] on div "**********" at bounding box center [559, 286] width 780 height 521
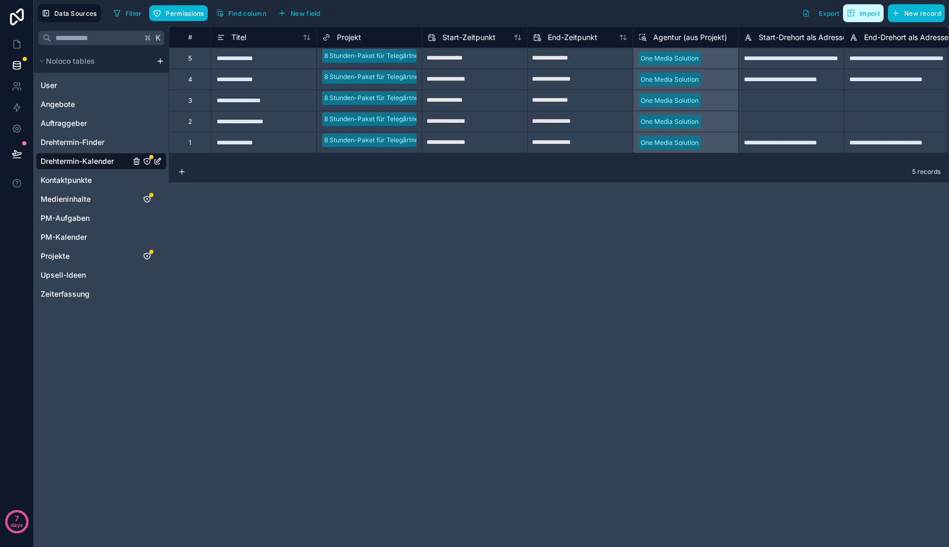
click at [856, 13] on span "Import" at bounding box center [863, 13] width 33 height 8
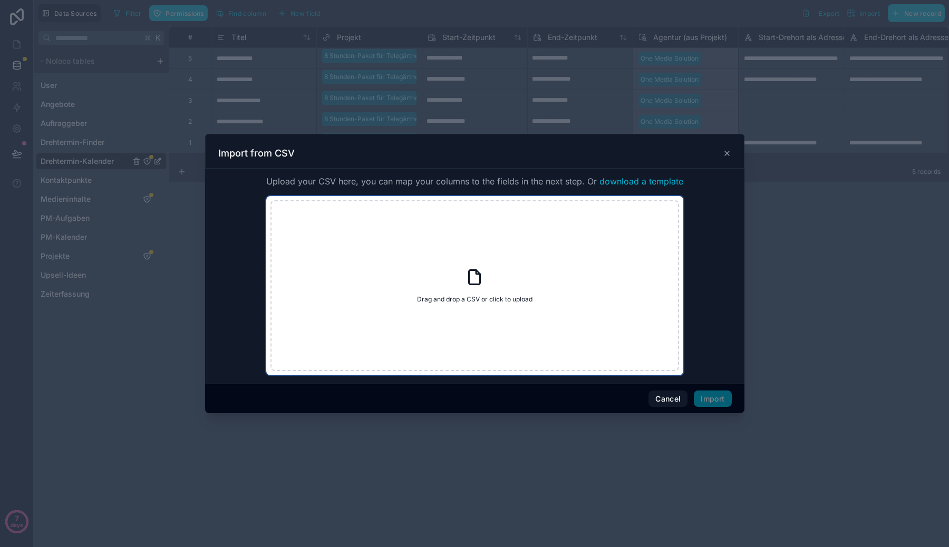
click at [545, 284] on div "Drag and drop a CSV or click to upload Drag and drop a CSV or click to upload" at bounding box center [474, 285] width 409 height 171
type input "**********"
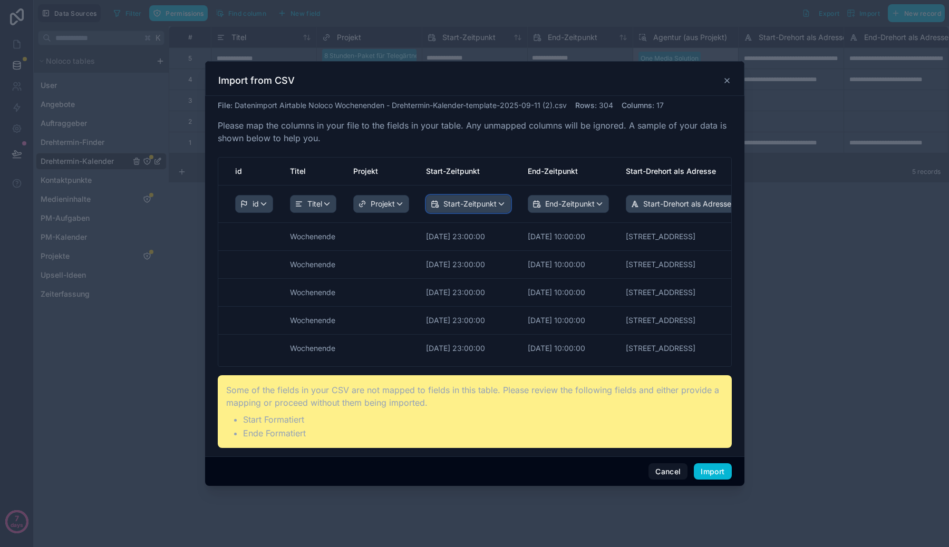
click at [481, 206] on span "Start-Zeitpunkt" at bounding box center [469, 204] width 53 height 11
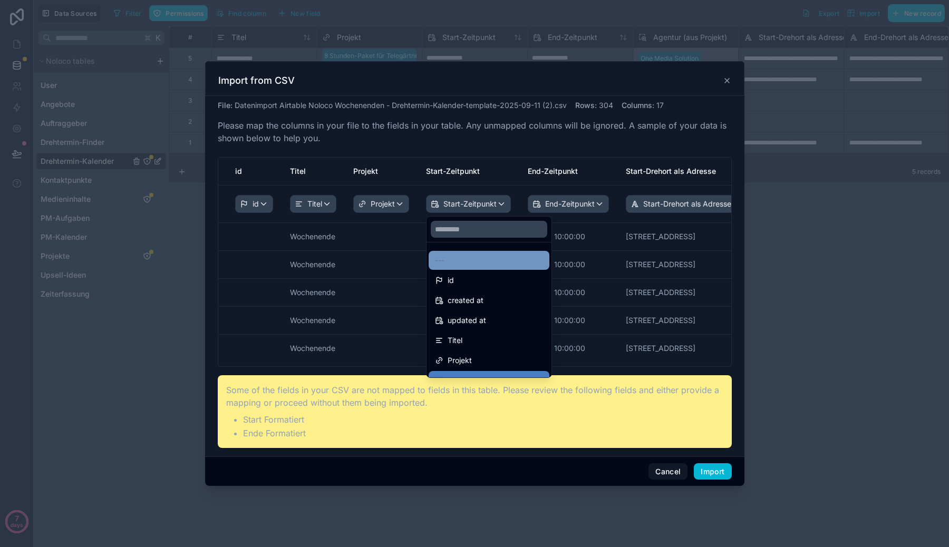
click at [479, 266] on div "---" at bounding box center [489, 260] width 108 height 13
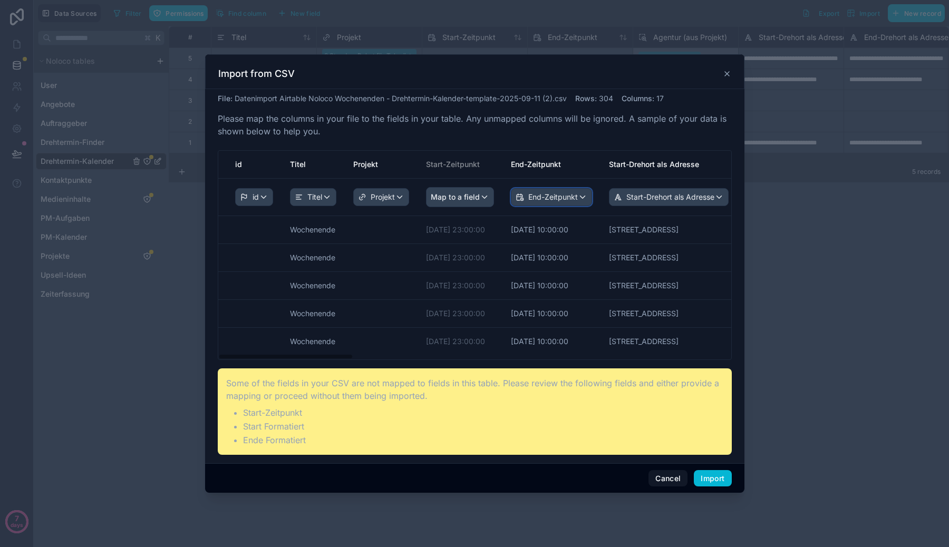
click at [551, 195] on span "End-Zeitpunkt" at bounding box center [553, 197] width 50 height 11
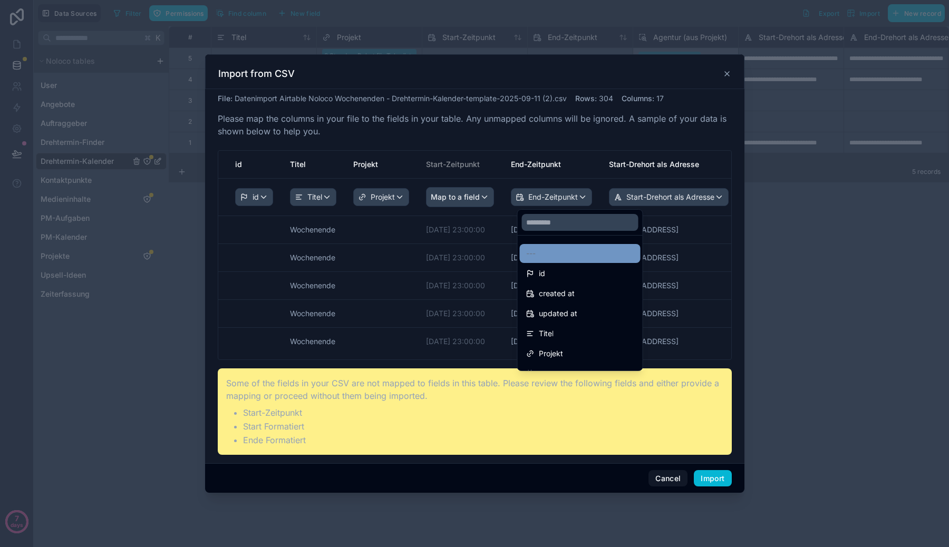
click at [550, 250] on div "---" at bounding box center [580, 253] width 108 height 13
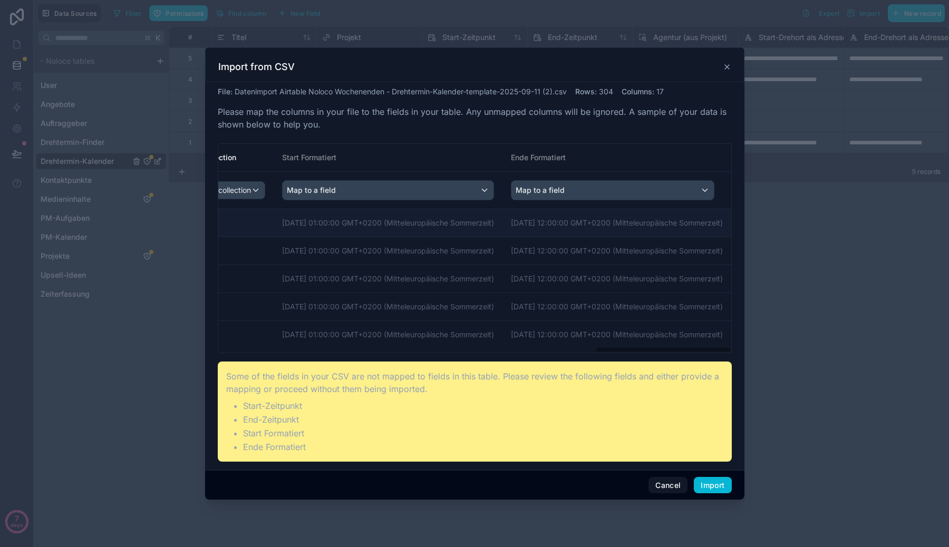
scroll to position [0, 1421]
click at [448, 187] on div "Map to a field" at bounding box center [388, 190] width 211 height 19
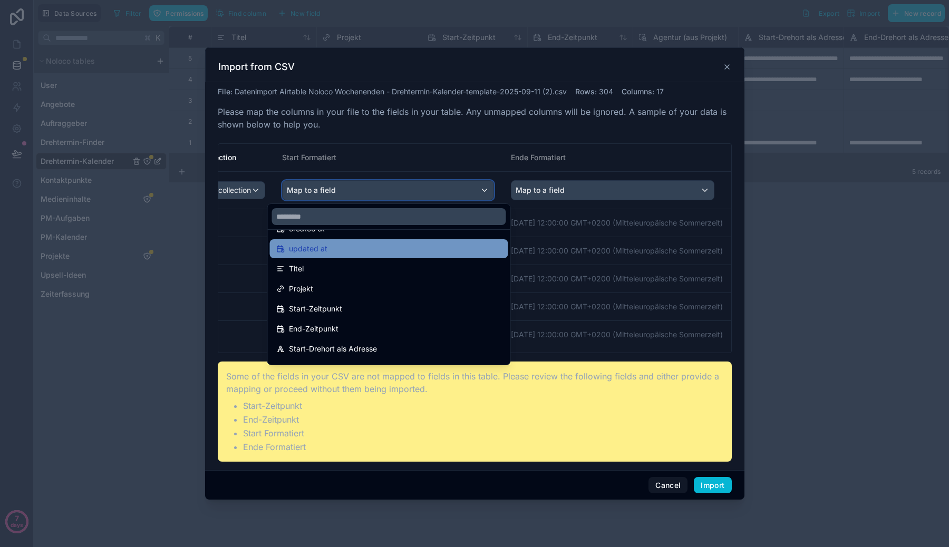
scroll to position [43, 0]
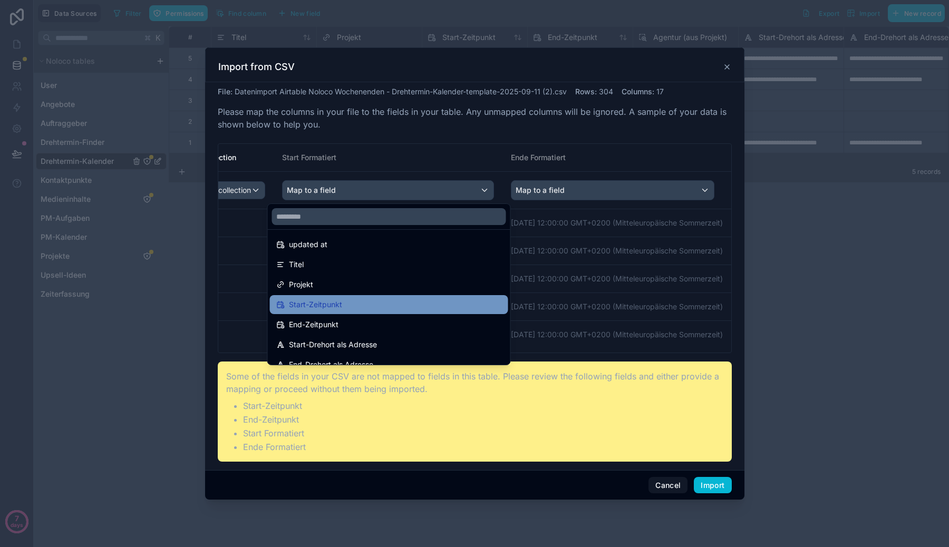
click at [409, 309] on div "Start-Zeitpunkt" at bounding box center [389, 304] width 226 height 13
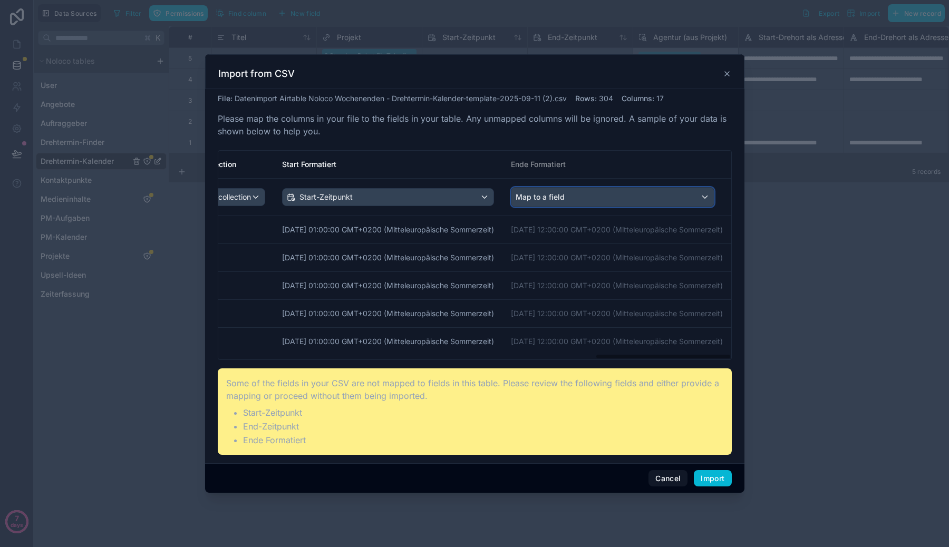
click at [551, 196] on span "Map to a field" at bounding box center [540, 197] width 49 height 19
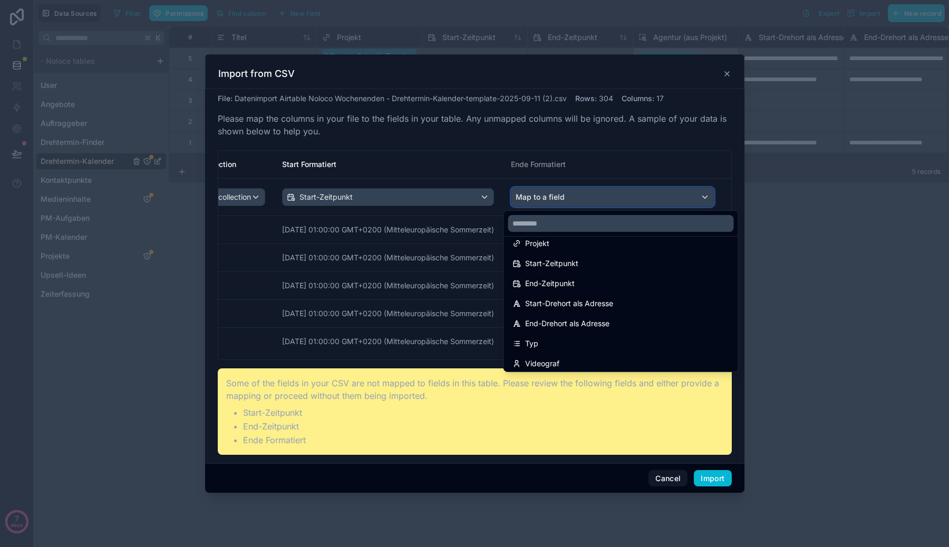
scroll to position [90, 0]
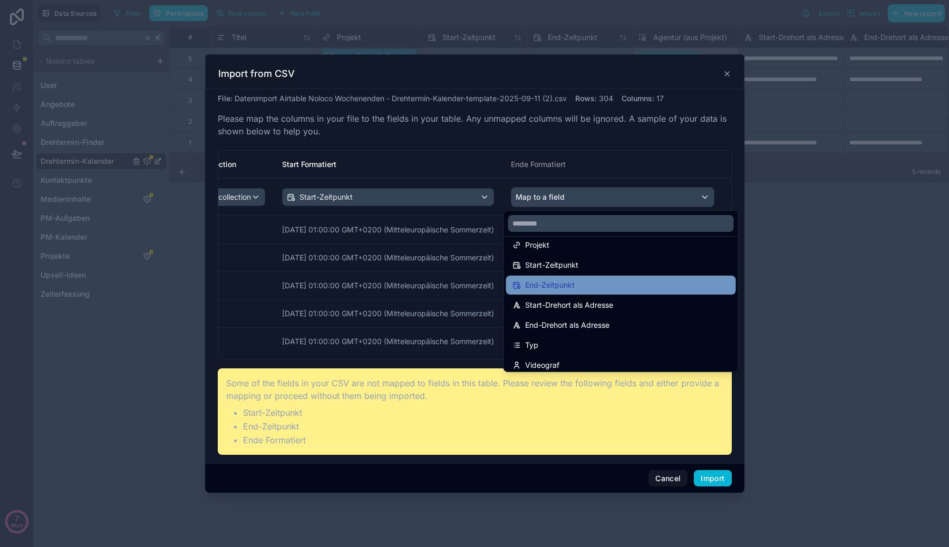
click at [548, 285] on span "End-Zeitpunkt" at bounding box center [550, 285] width 50 height 13
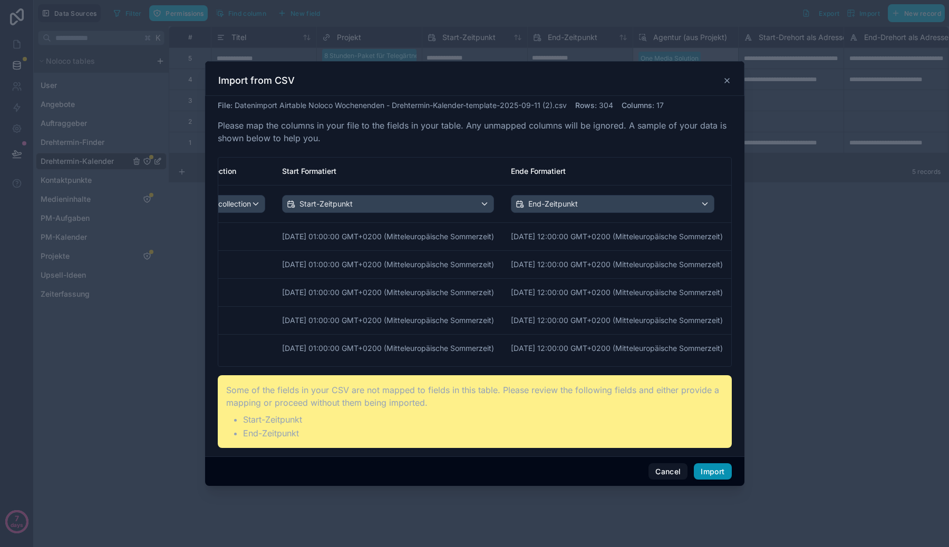
click at [720, 471] on button "Import" at bounding box center [712, 471] width 37 height 17
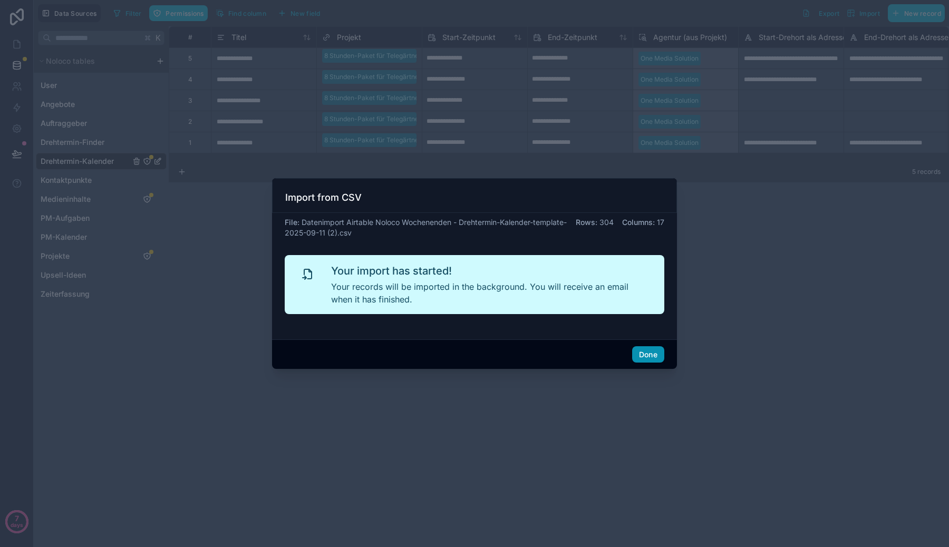
click at [652, 348] on button "Done" at bounding box center [648, 354] width 32 height 17
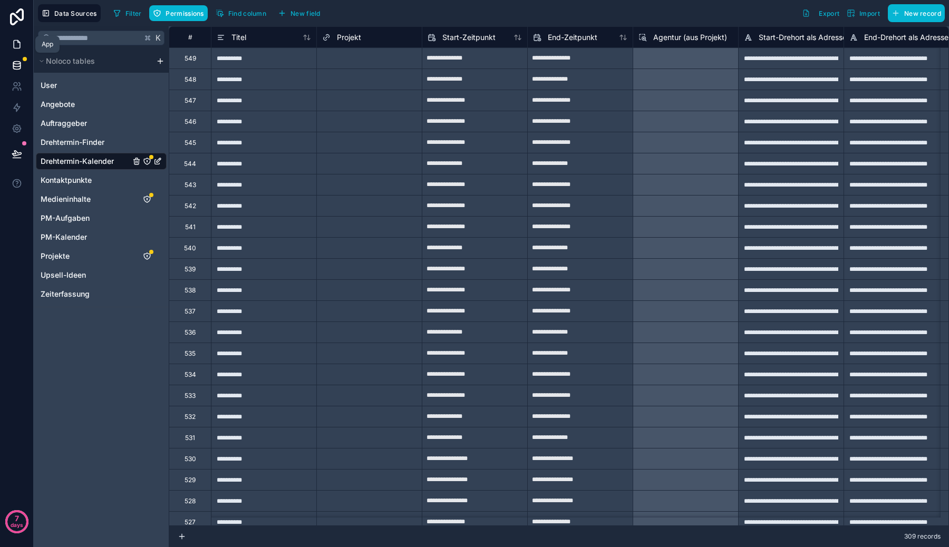
click at [19, 43] on icon at bounding box center [17, 44] width 11 height 11
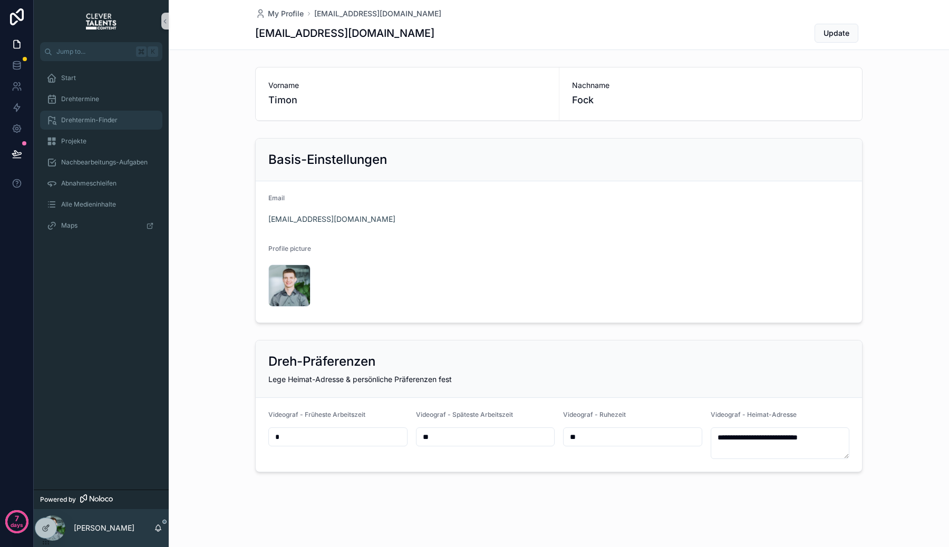
click at [113, 118] on span "Drehtermin-Finder" at bounding box center [89, 120] width 56 height 8
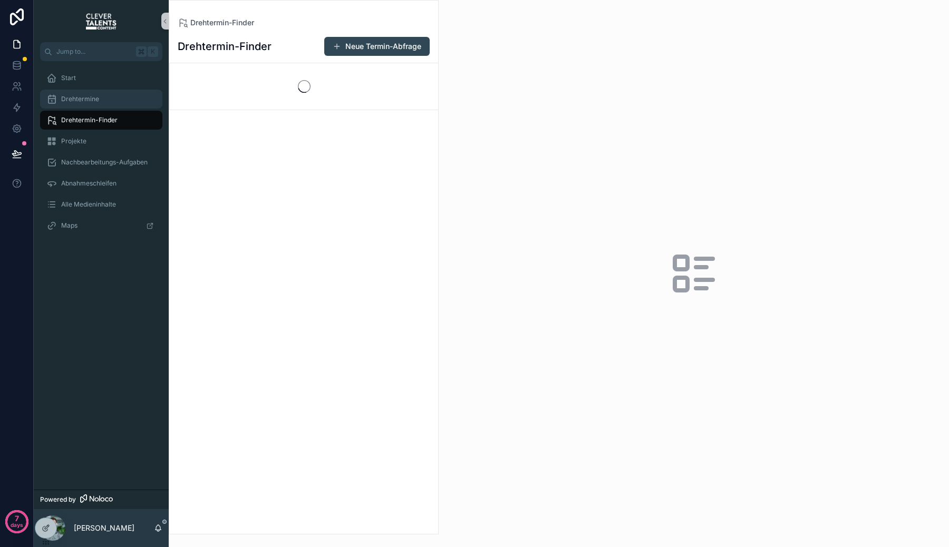
click at [113, 104] on div "Drehtermine" at bounding box center [101, 99] width 110 height 17
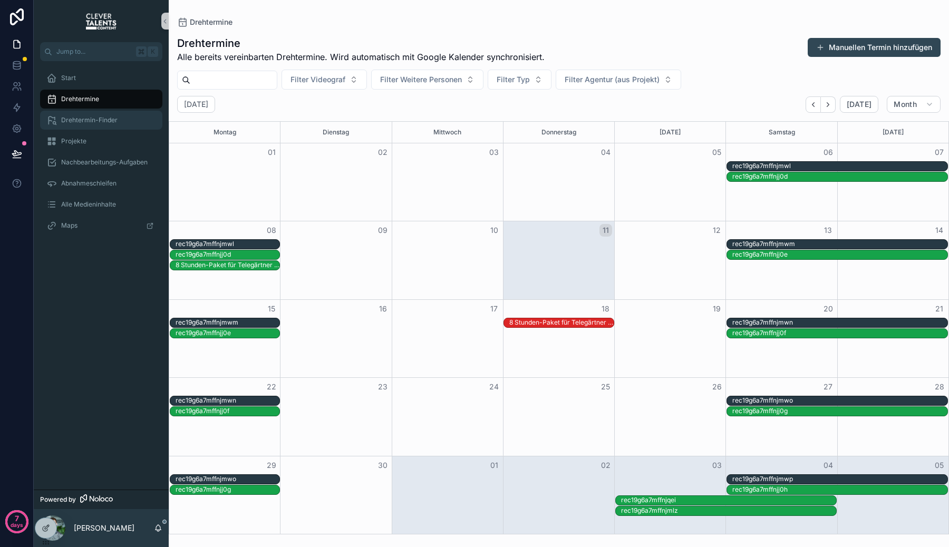
click at [101, 120] on span "Drehtermin-Finder" at bounding box center [89, 120] width 56 height 8
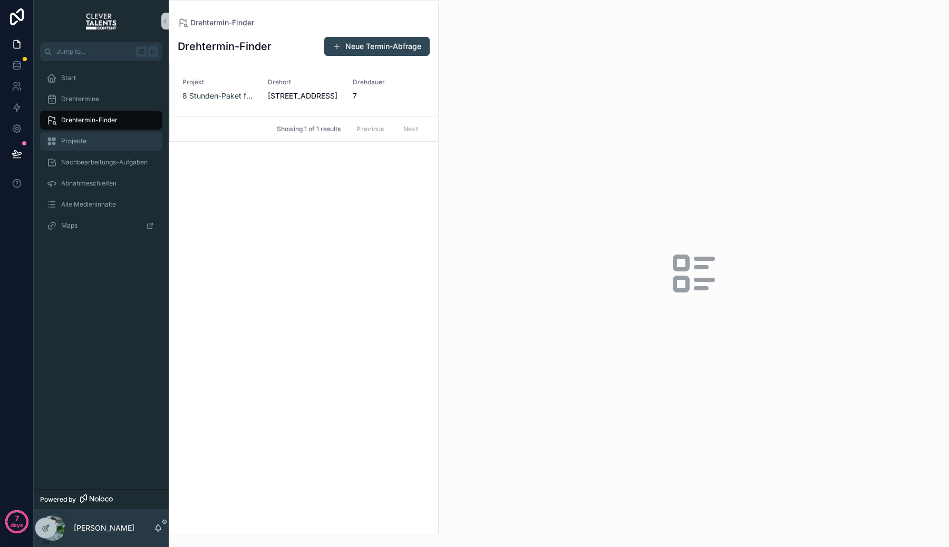
click at [103, 143] on div "Projekte" at bounding box center [101, 141] width 110 height 17
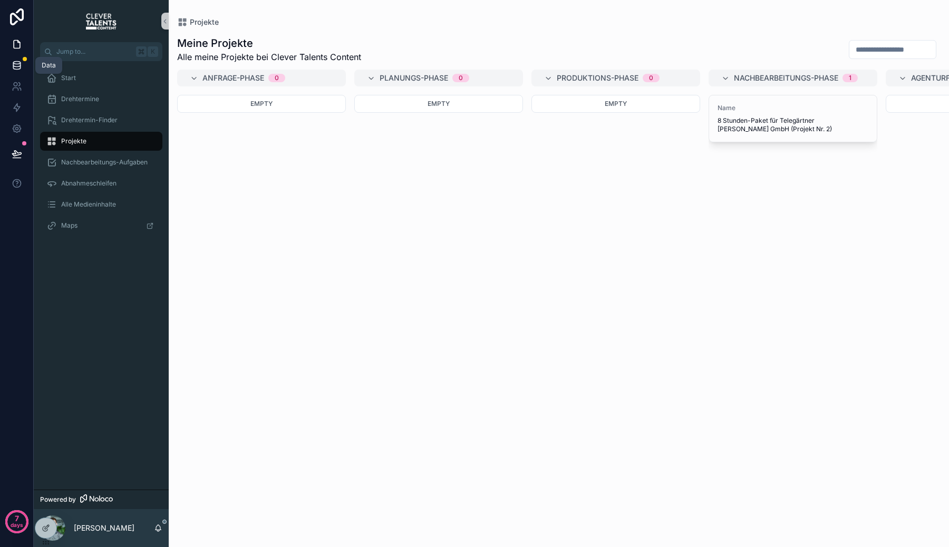
click at [16, 63] on icon at bounding box center [16, 63] width 7 height 3
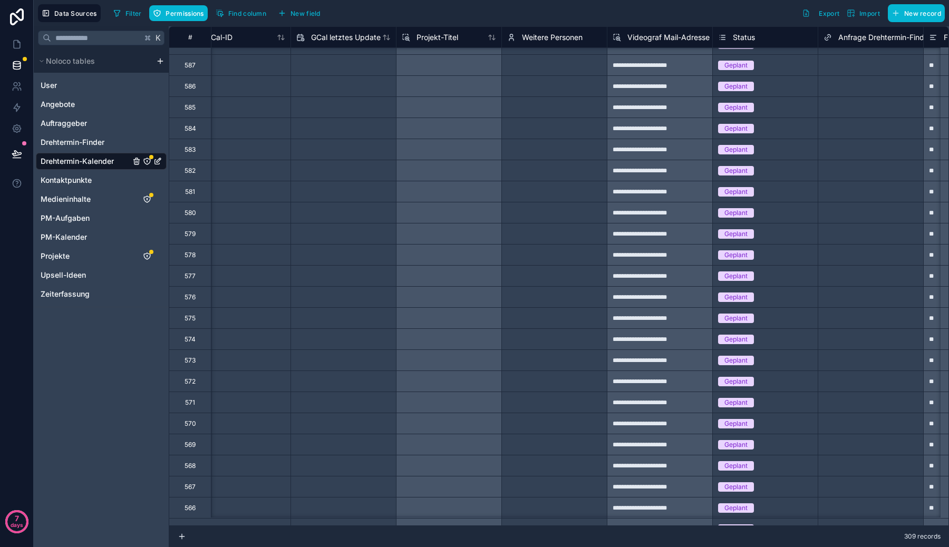
scroll to position [541, 996]
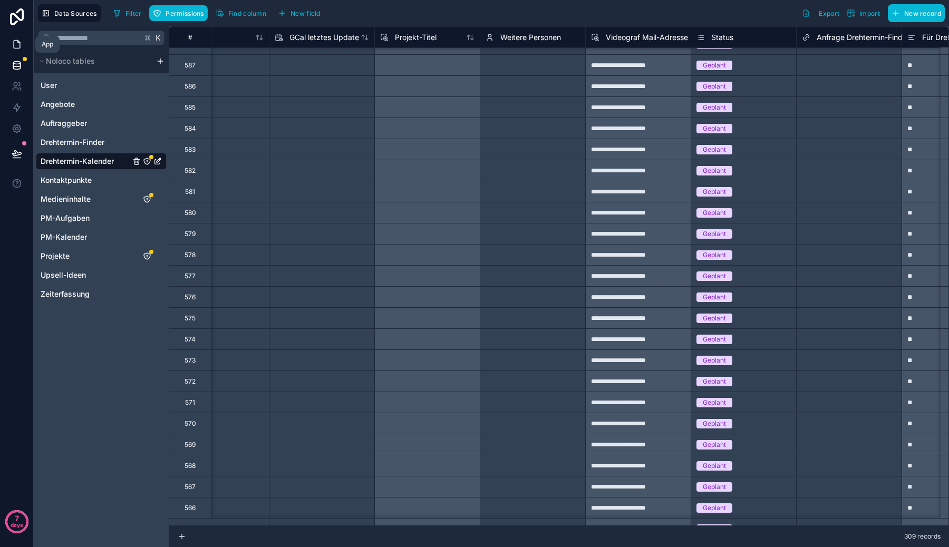
click at [16, 49] on link at bounding box center [16, 44] width 33 height 21
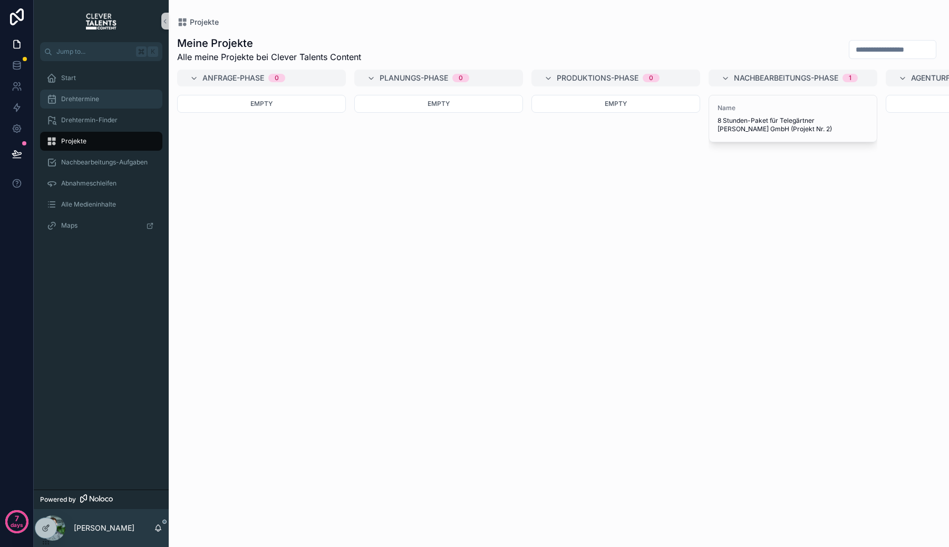
click at [74, 90] on link "Drehtermine" at bounding box center [101, 99] width 122 height 19
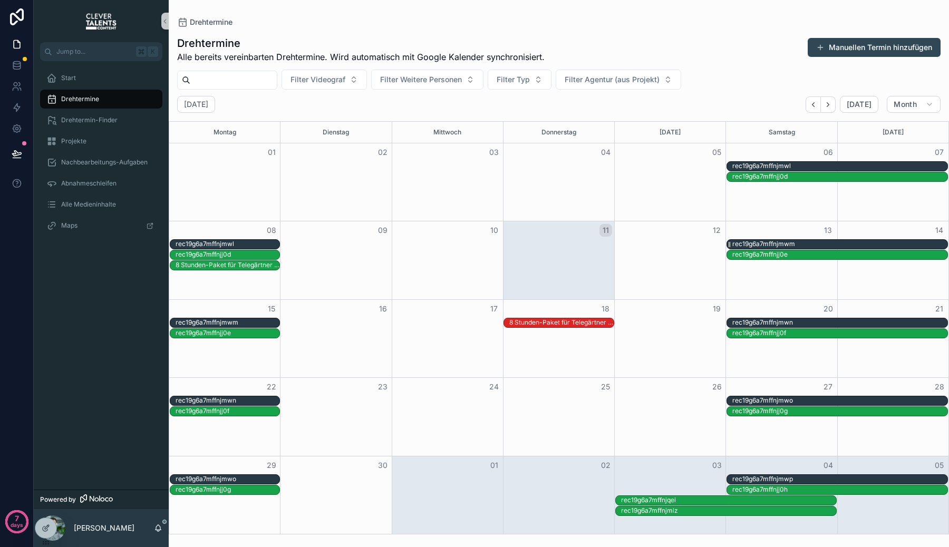
click at [755, 246] on div "rec19g6a7mffnjmwm" at bounding box center [763, 244] width 63 height 8
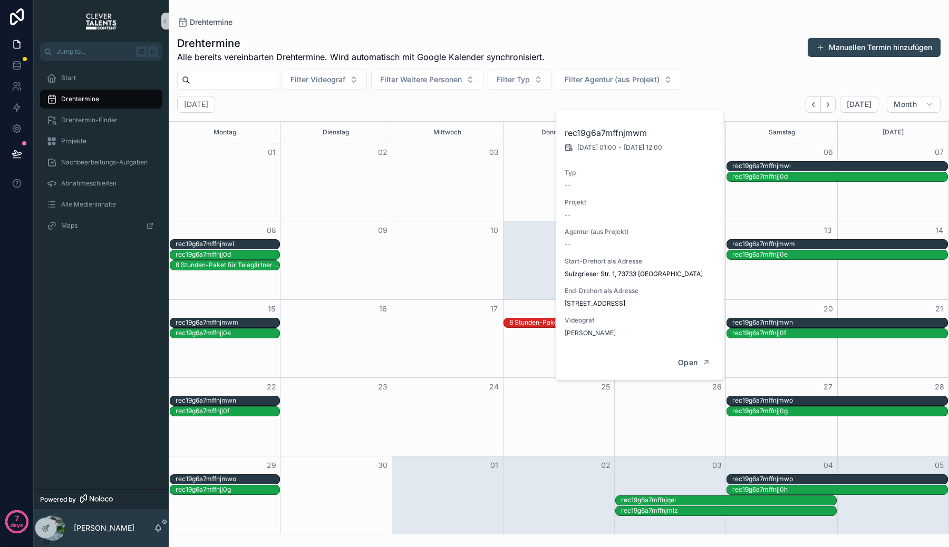
click at [752, 79] on div "Filter Videograf Filter Weitere Personen Filter Typ Filter Agentur (aus Projekt)" at bounding box center [559, 80] width 780 height 20
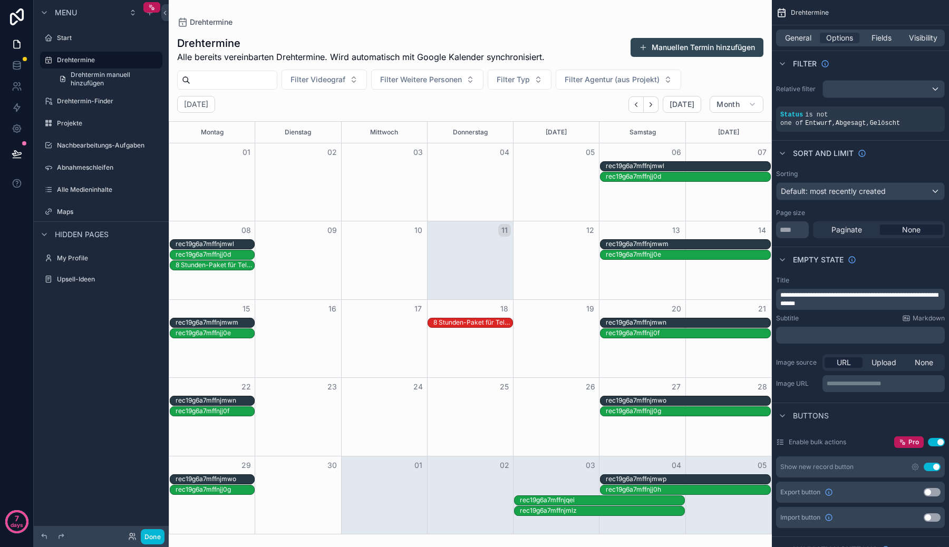
click at [707, 195] on div "scrollable content" at bounding box center [470, 273] width 603 height 547
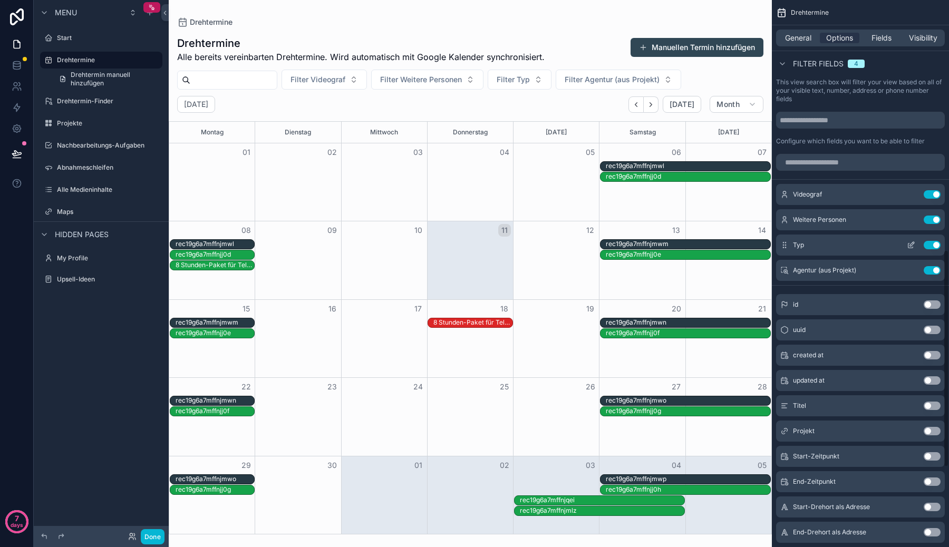
scroll to position [620, 0]
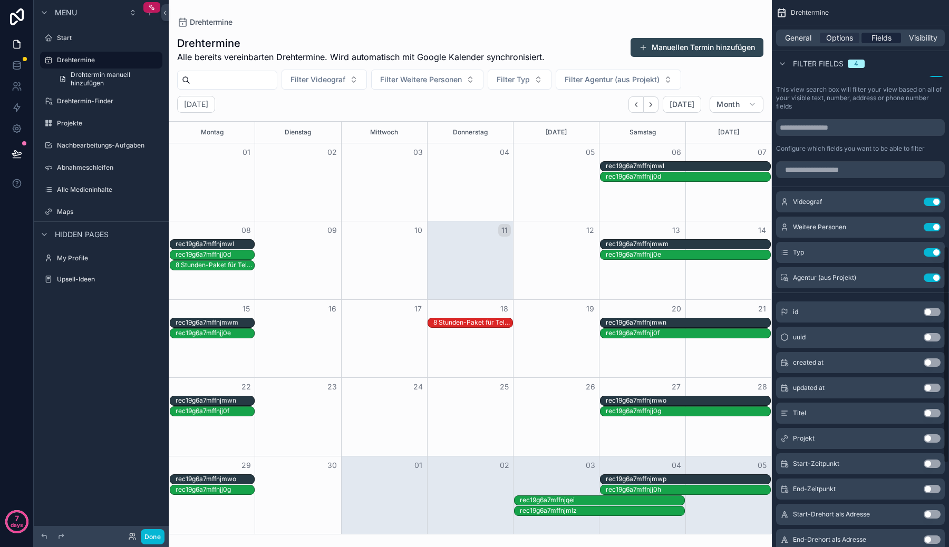
click at [883, 40] on span "Fields" at bounding box center [881, 38] width 20 height 11
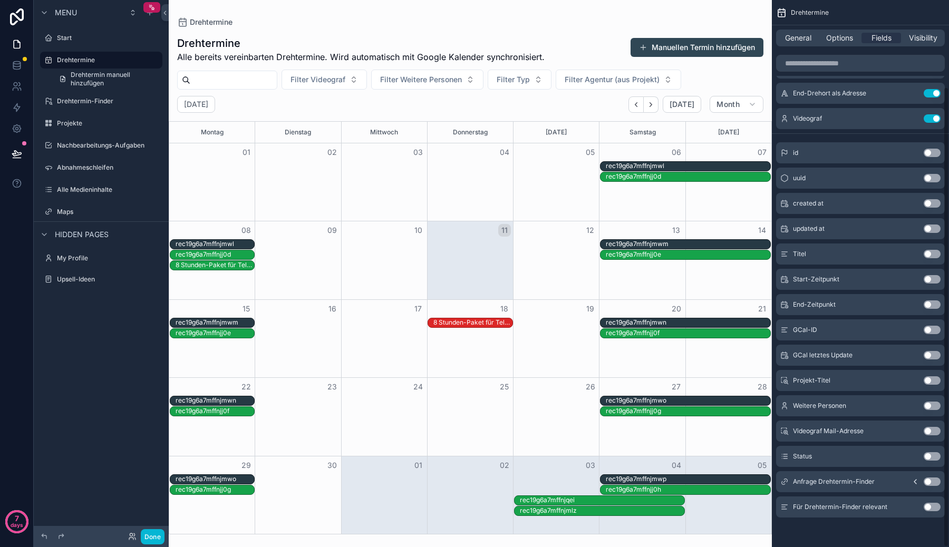
scroll to position [0, 0]
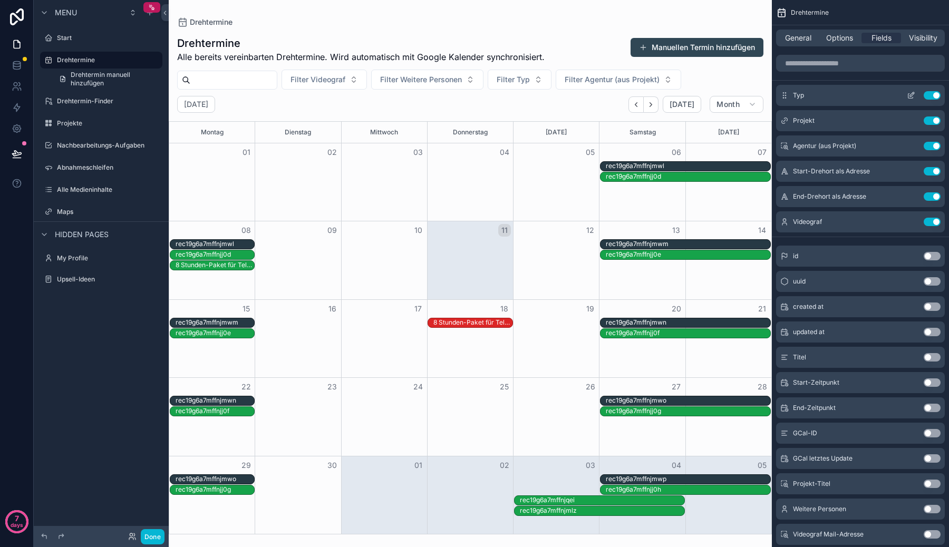
click at [930, 95] on button "Use setting" at bounding box center [932, 95] width 17 height 8
click at [932, 411] on button "Use setting" at bounding box center [932, 408] width 17 height 8
click at [794, 42] on span "General" at bounding box center [798, 38] width 26 height 11
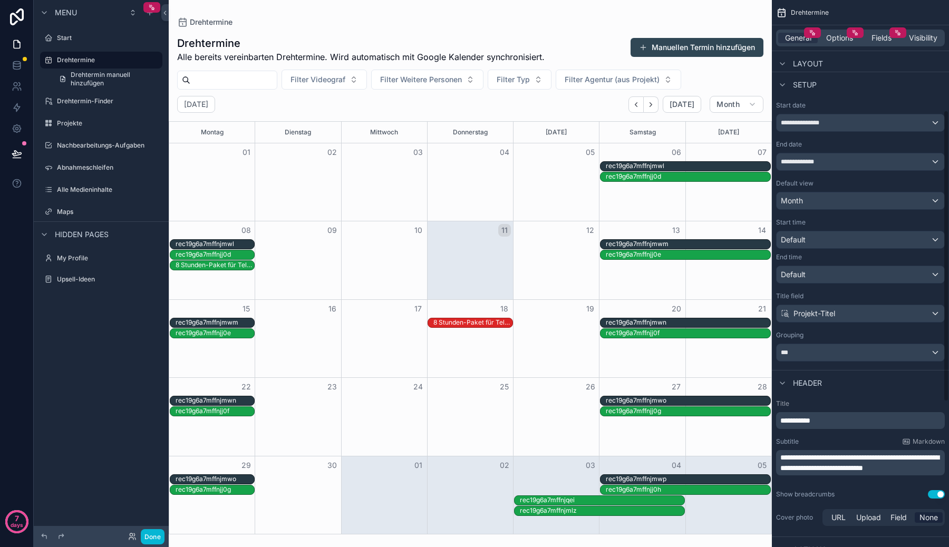
scroll to position [225, 0]
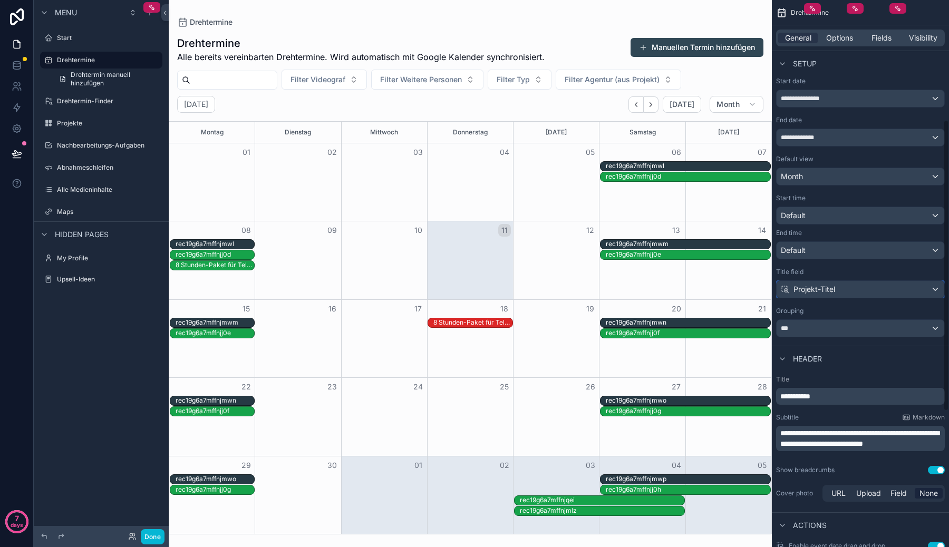
click at [856, 287] on div "Projekt-Titel" at bounding box center [860, 289] width 168 height 17
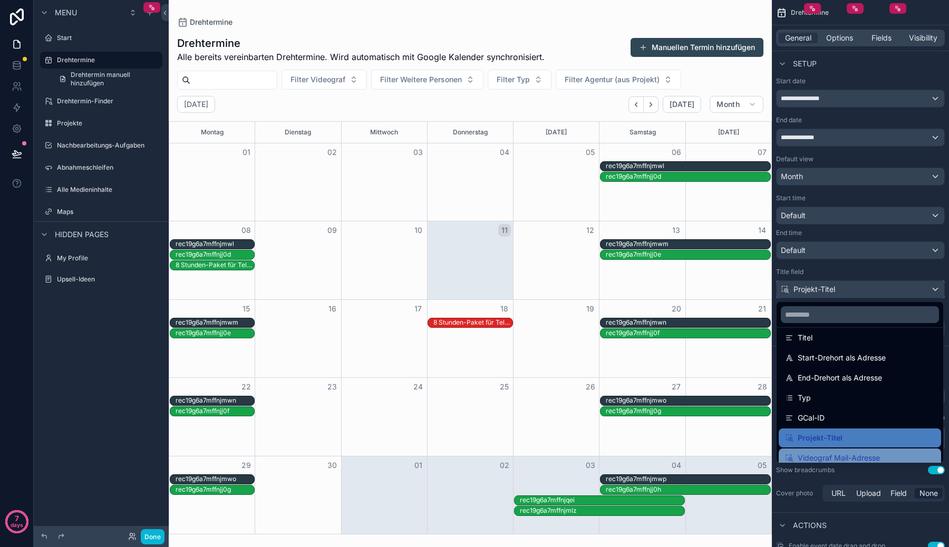
scroll to position [0, 0]
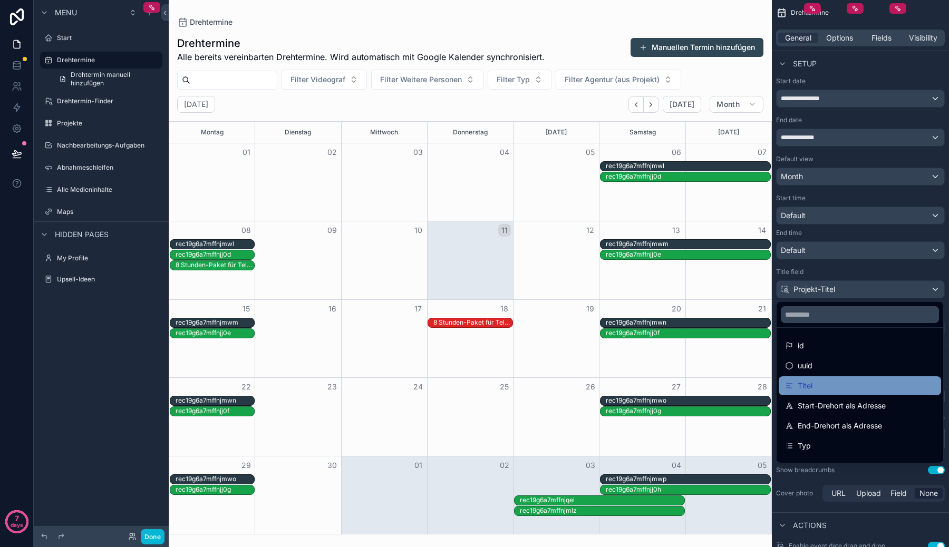
click at [845, 393] on div "Titel" at bounding box center [860, 385] width 162 height 19
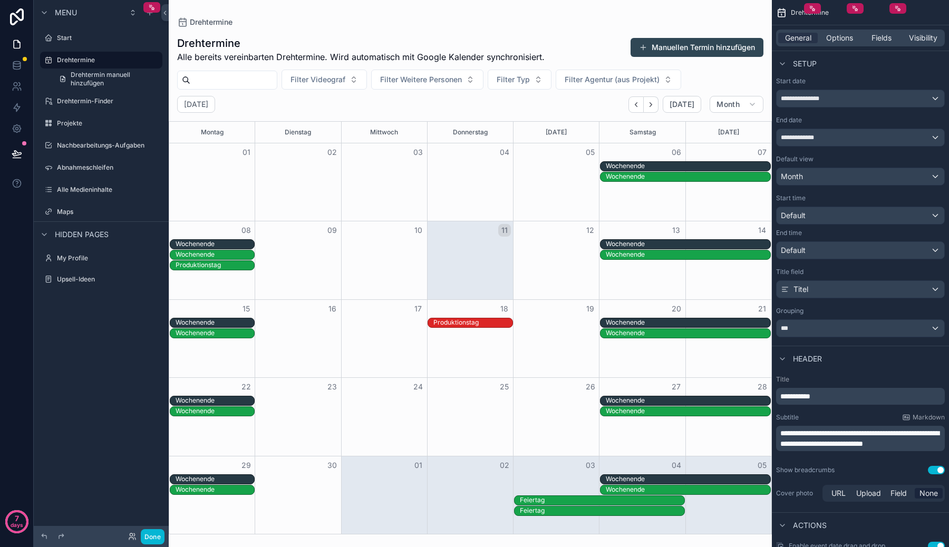
click at [847, 306] on div "**********" at bounding box center [860, 207] width 169 height 260
click at [845, 328] on div "***" at bounding box center [860, 328] width 168 height 17
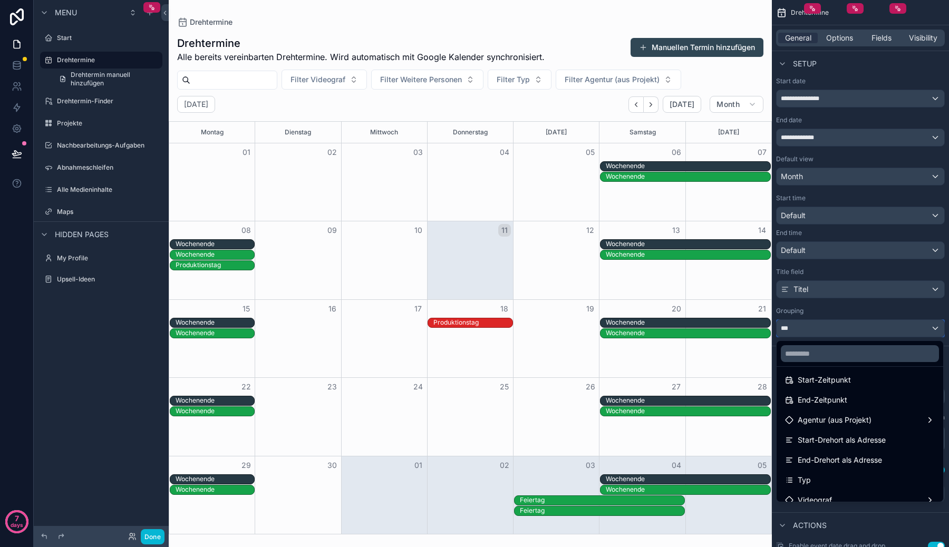
scroll to position [119, 0]
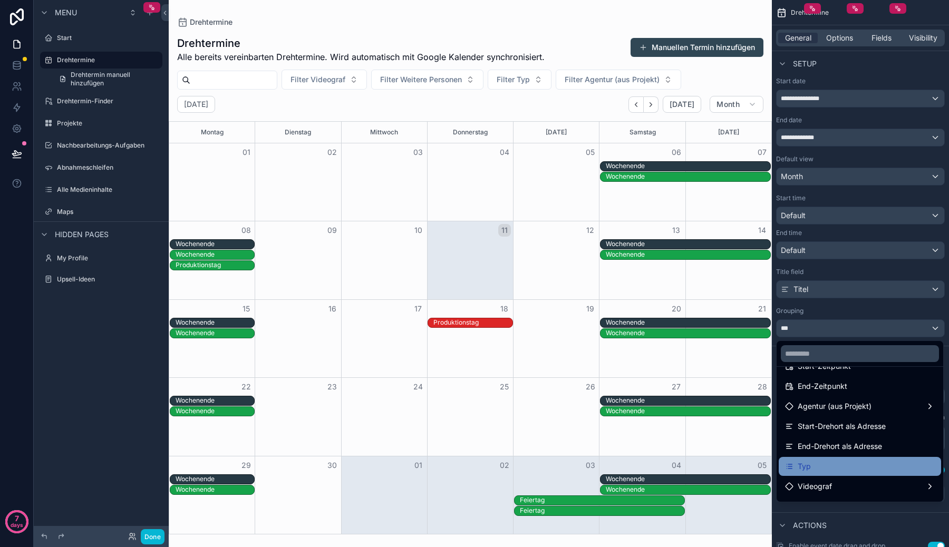
click at [827, 464] on div "Typ" at bounding box center [860, 466] width 150 height 13
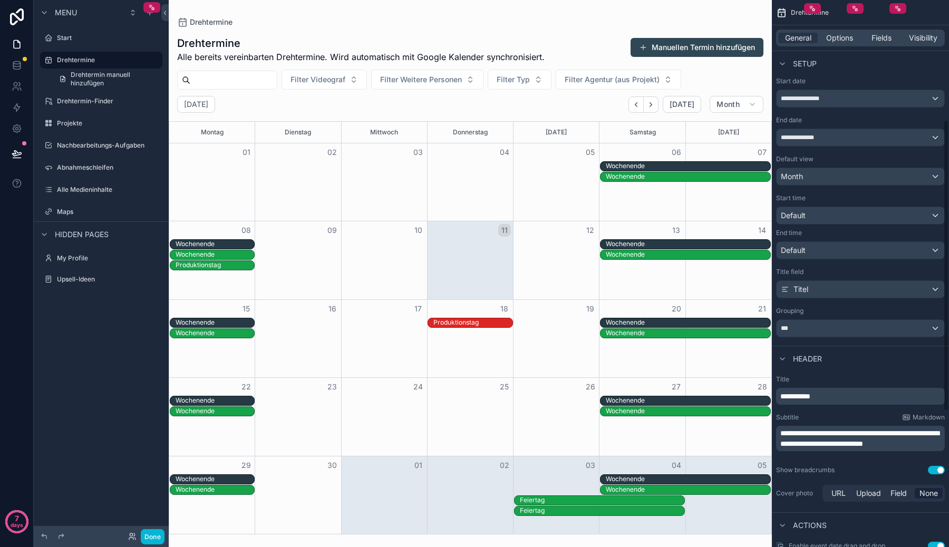
click at [834, 367] on div "Header" at bounding box center [860, 358] width 177 height 25
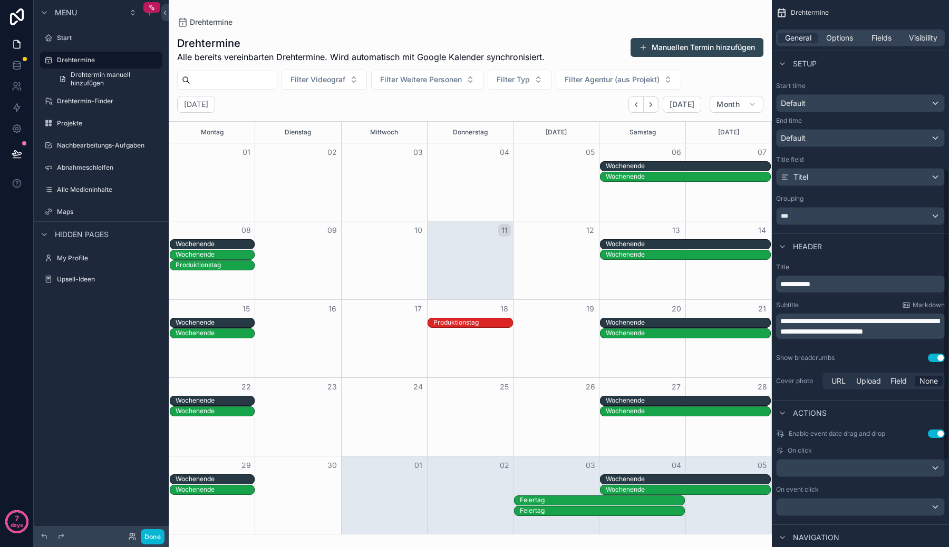
scroll to position [340, 0]
click at [731, 21] on div "Drehtermine" at bounding box center [470, 22] width 586 height 11
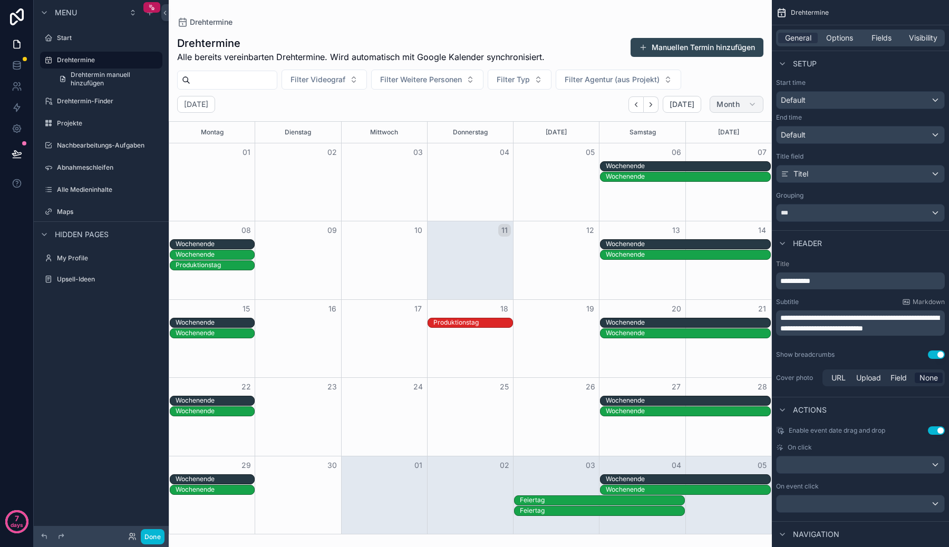
click at [739, 106] on span "Month" at bounding box center [727, 104] width 23 height 9
click at [721, 149] on button "Week" at bounding box center [716, 149] width 76 height 19
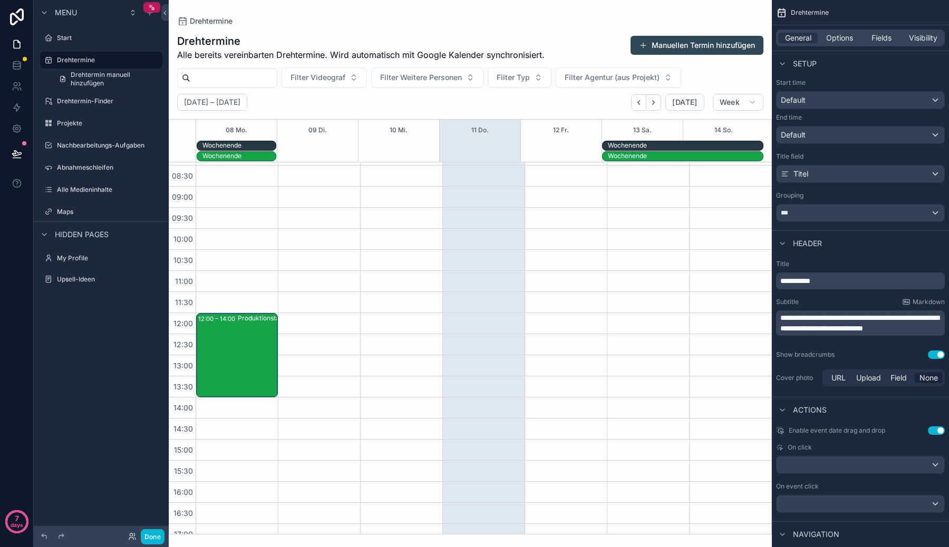
scroll to position [348, 0]
click at [251, 143] on div "Wochenende" at bounding box center [239, 145] width 74 height 9
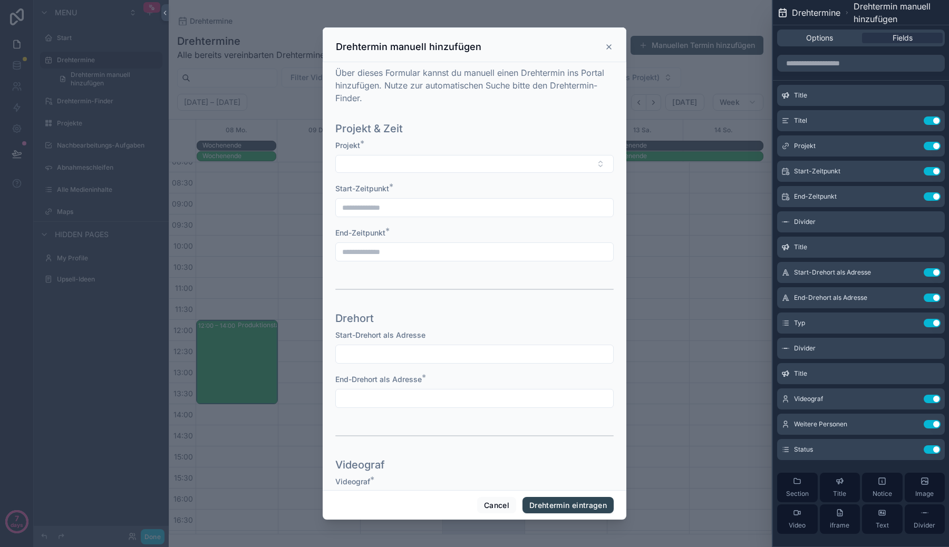
click at [251, 151] on div "scrollable content" at bounding box center [474, 273] width 949 height 547
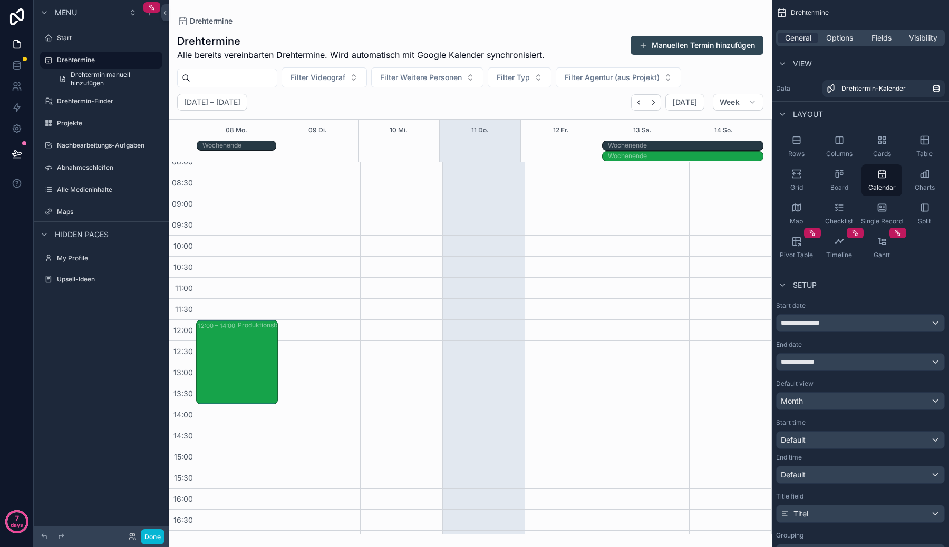
click at [251, 155] on div "Wochenende" at bounding box center [239, 156] width 74 height 9
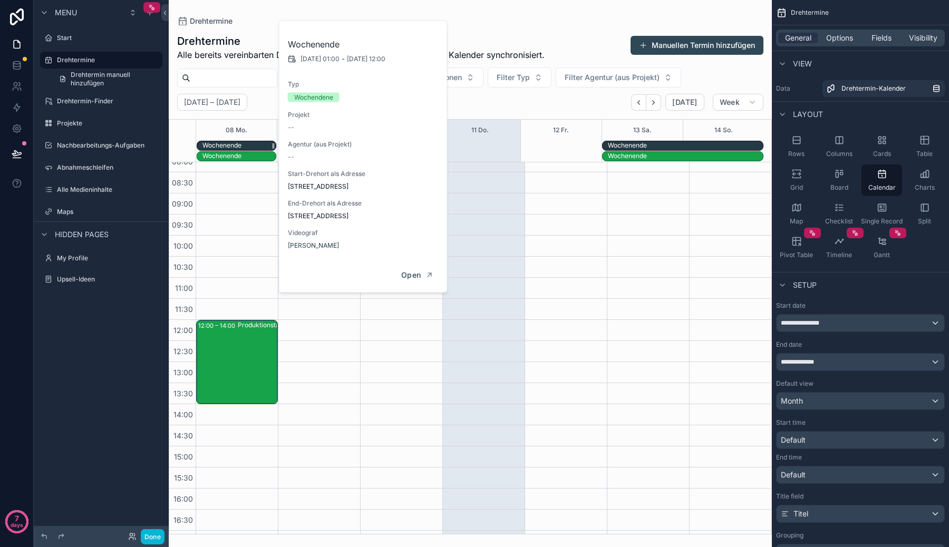
click at [248, 146] on div "Wochenende" at bounding box center [239, 145] width 74 height 9
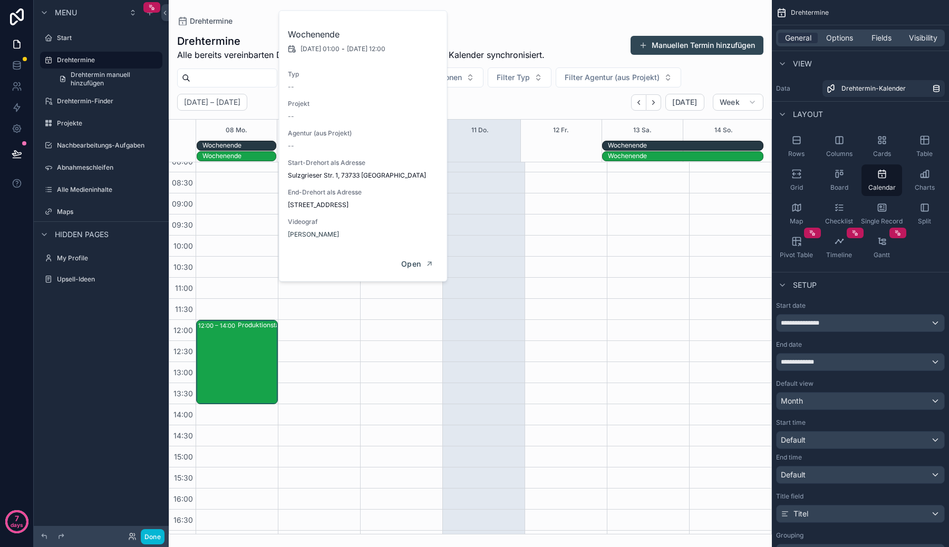
click at [254, 210] on div "12:00 – 14:00 Produktionstag" at bounding box center [237, 320] width 82 height 1012
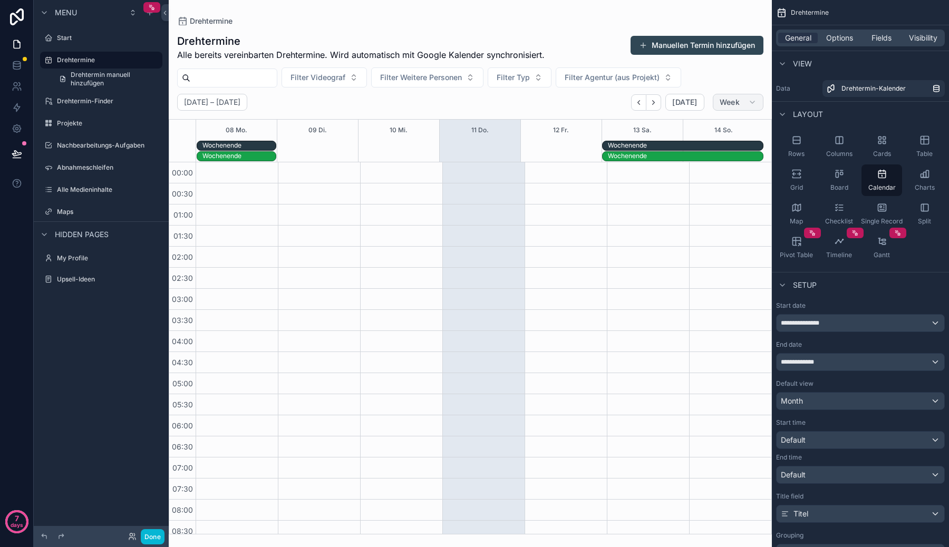
click at [737, 105] on span "Week" at bounding box center [730, 102] width 20 height 9
click at [730, 140] on button "Week" at bounding box center [716, 147] width 76 height 19
click at [734, 105] on span "Week" at bounding box center [730, 102] width 20 height 9
click at [732, 129] on button "Month" at bounding box center [716, 128] width 76 height 19
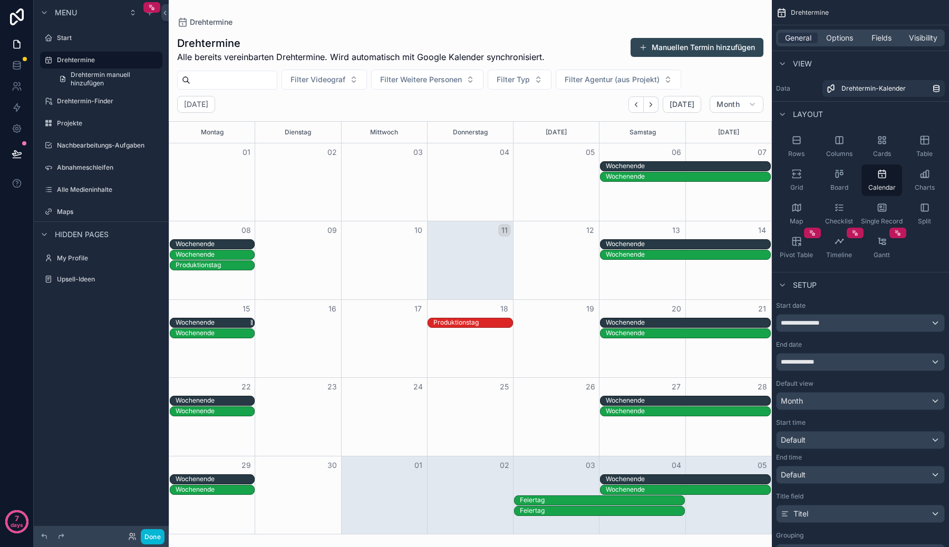
click at [197, 322] on div "Wochenende" at bounding box center [195, 322] width 39 height 8
click at [201, 332] on div "Wochenende" at bounding box center [195, 333] width 39 height 8
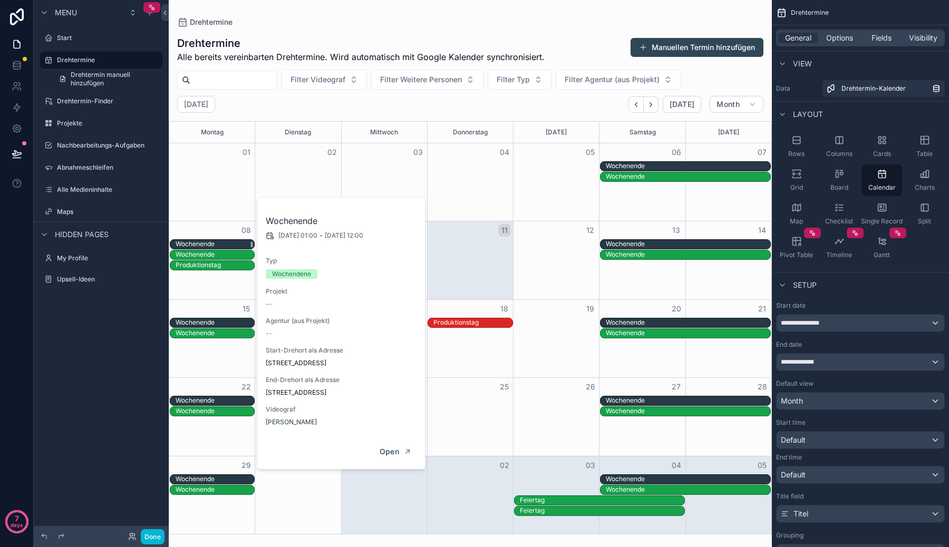
click at [218, 240] on div "Wochenende" at bounding box center [215, 244] width 79 height 9
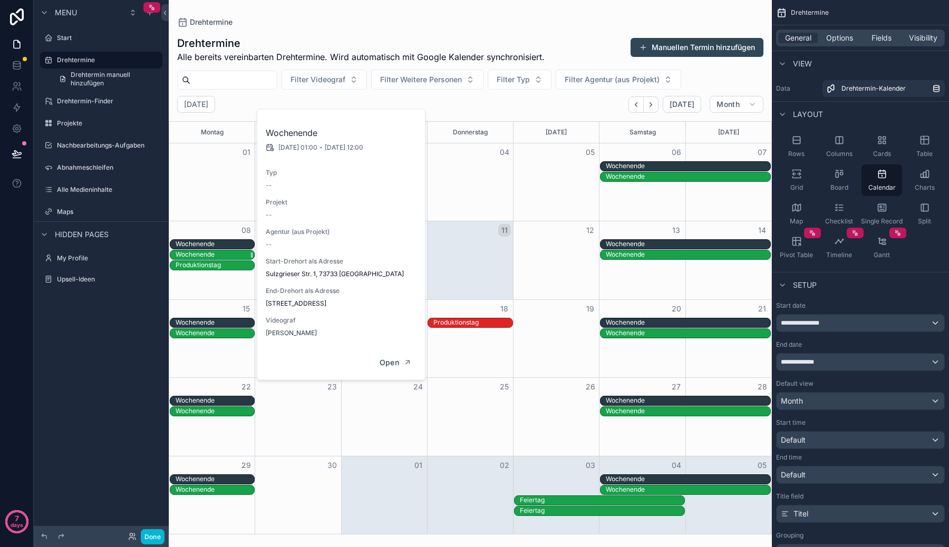
click at [219, 255] on div "Wochenende" at bounding box center [215, 254] width 79 height 9
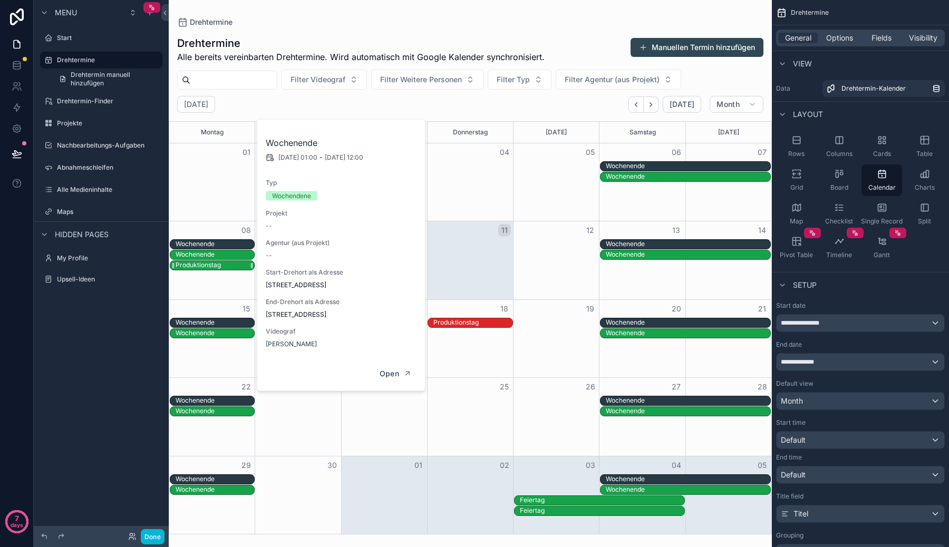
click at [220, 265] on div "Produktionstag" at bounding box center [215, 265] width 79 height 9
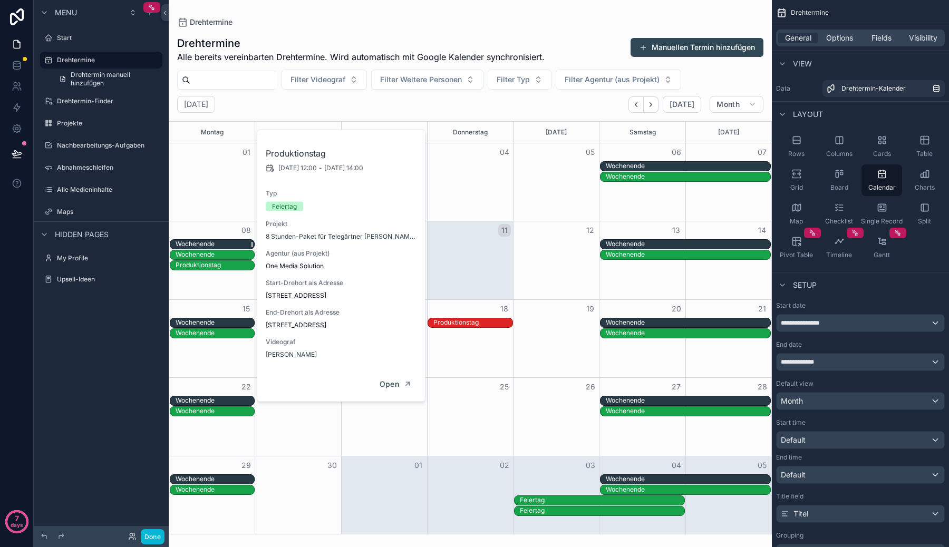
click at [218, 242] on div "Wochenende" at bounding box center [215, 244] width 79 height 9
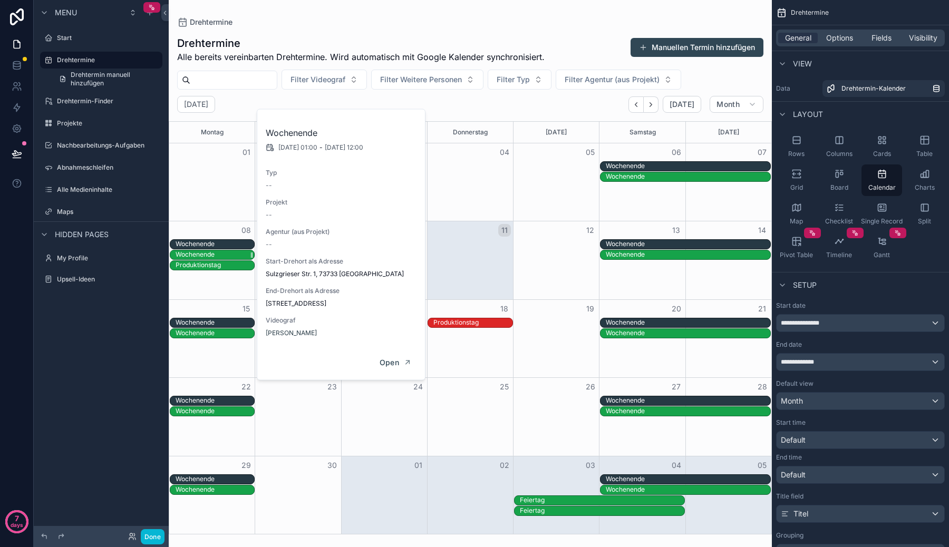
click at [218, 252] on div "Wochenende" at bounding box center [215, 254] width 79 height 9
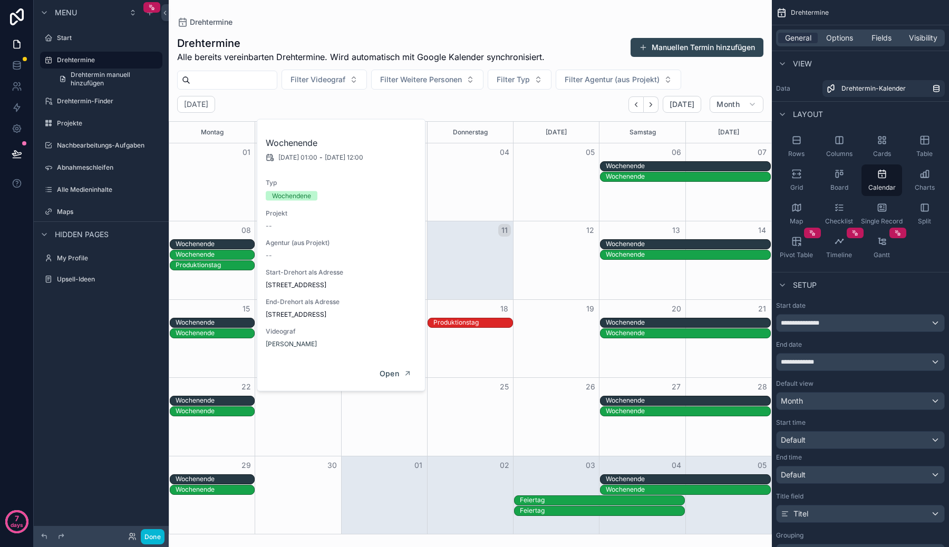
click at [228, 212] on div "Month View" at bounding box center [211, 181] width 85 height 77
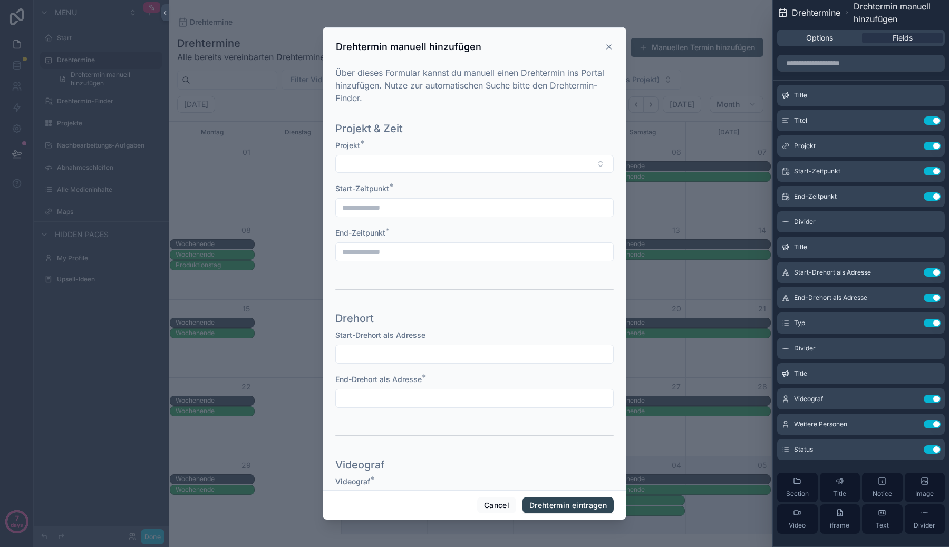
scroll to position [64, 0]
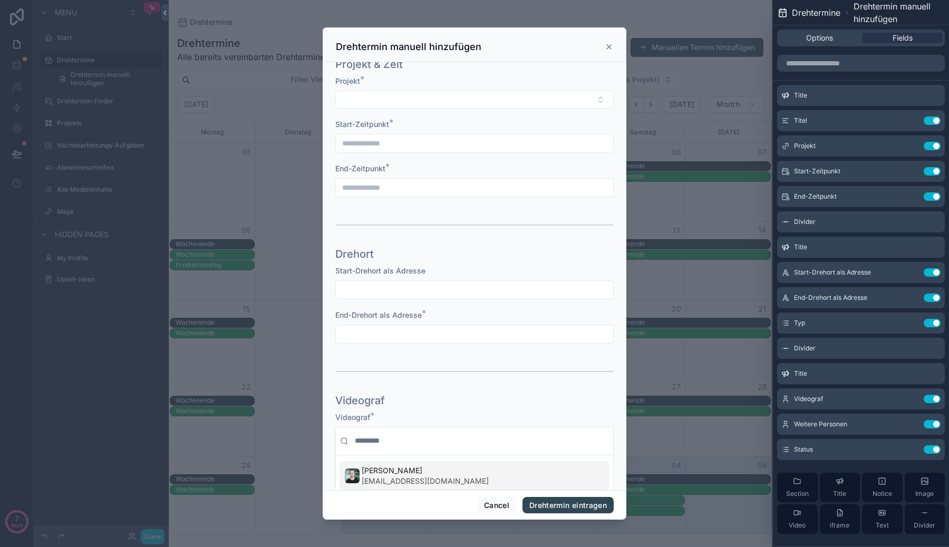
click at [253, 234] on div "scrollable content" at bounding box center [474, 273] width 949 height 547
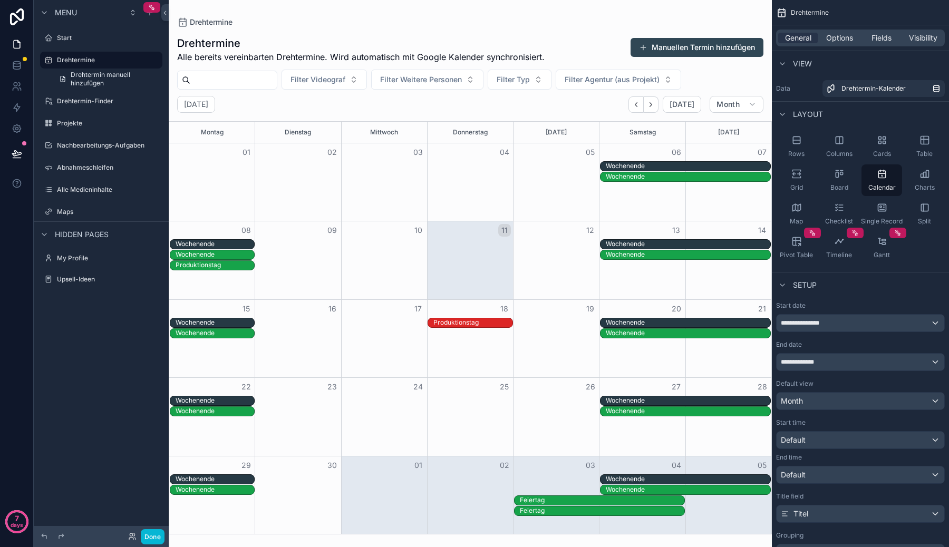
click at [240, 250] on div "Wochenende" at bounding box center [212, 255] width 86 height 11
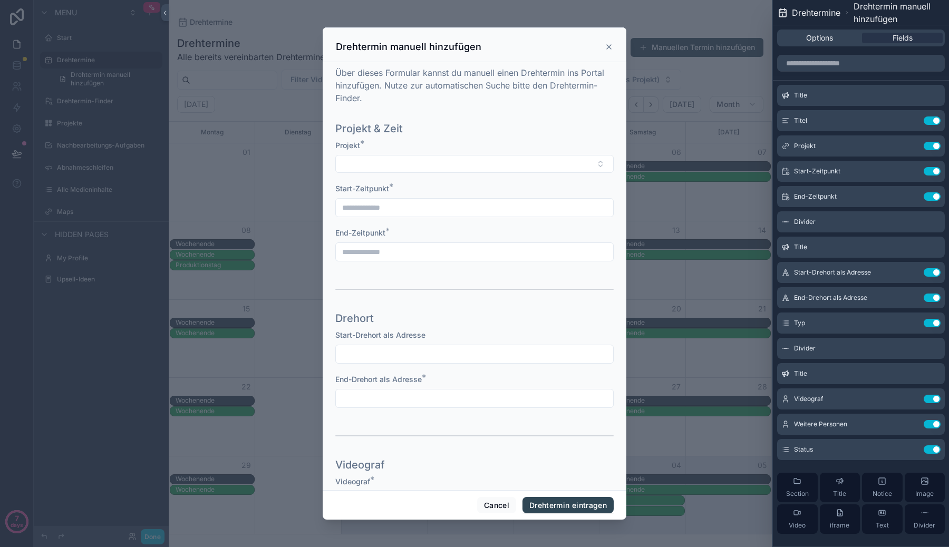
scroll to position [64, 0]
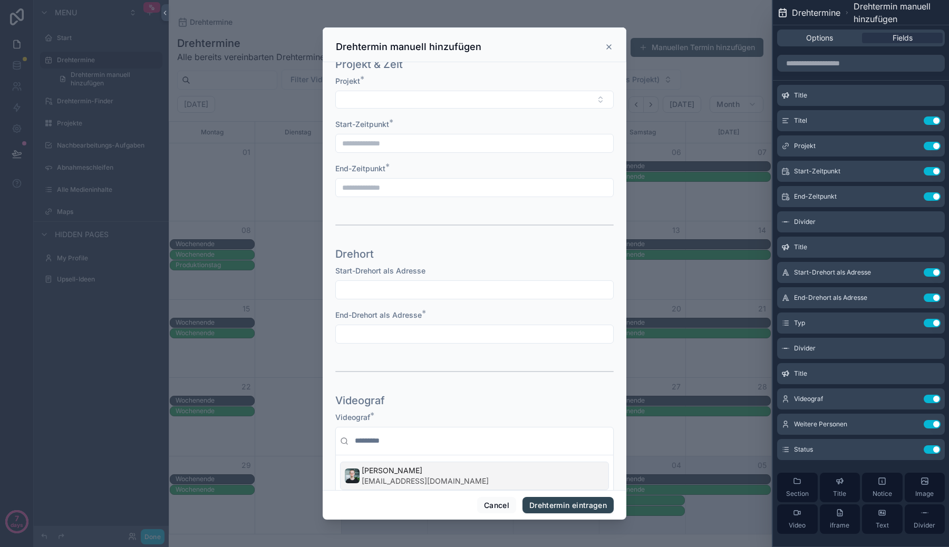
click at [238, 244] on div "scrollable content" at bounding box center [474, 273] width 949 height 547
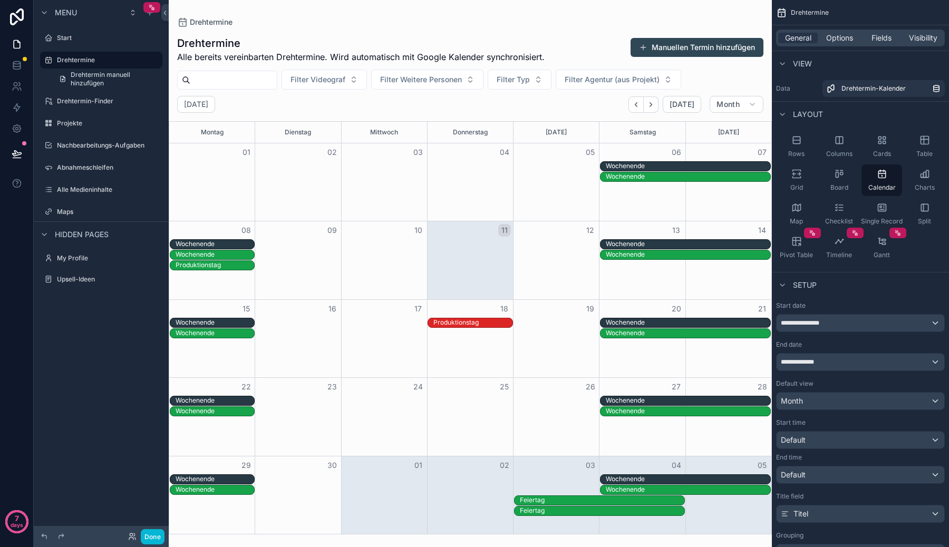
click at [238, 244] on div "Wochenende" at bounding box center [215, 244] width 79 height 9
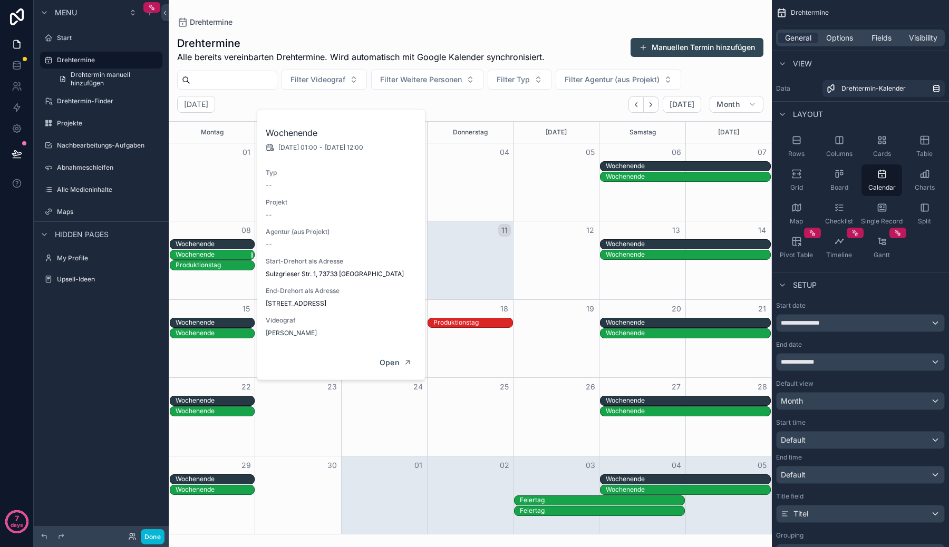
click at [238, 251] on div "Wochenende" at bounding box center [215, 254] width 79 height 9
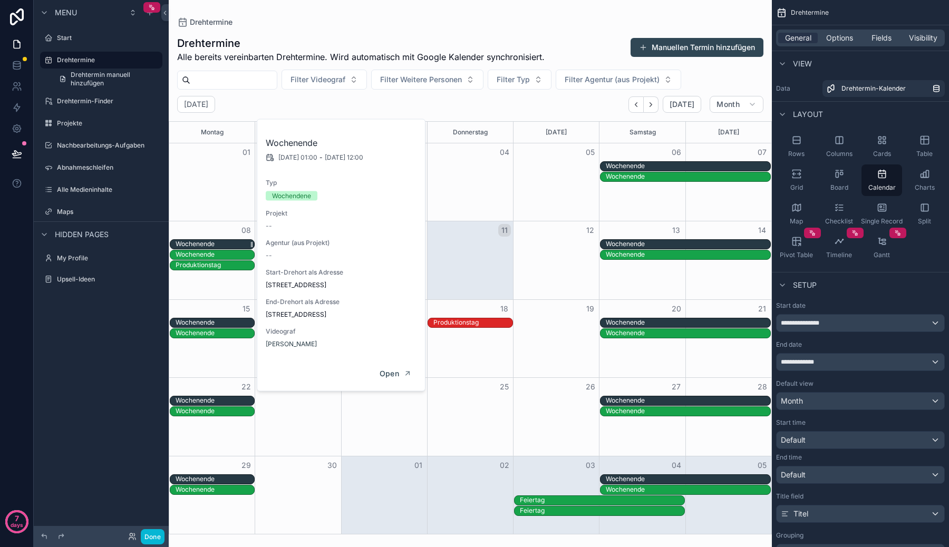
click at [235, 244] on div "Wochenende" at bounding box center [215, 244] width 79 height 9
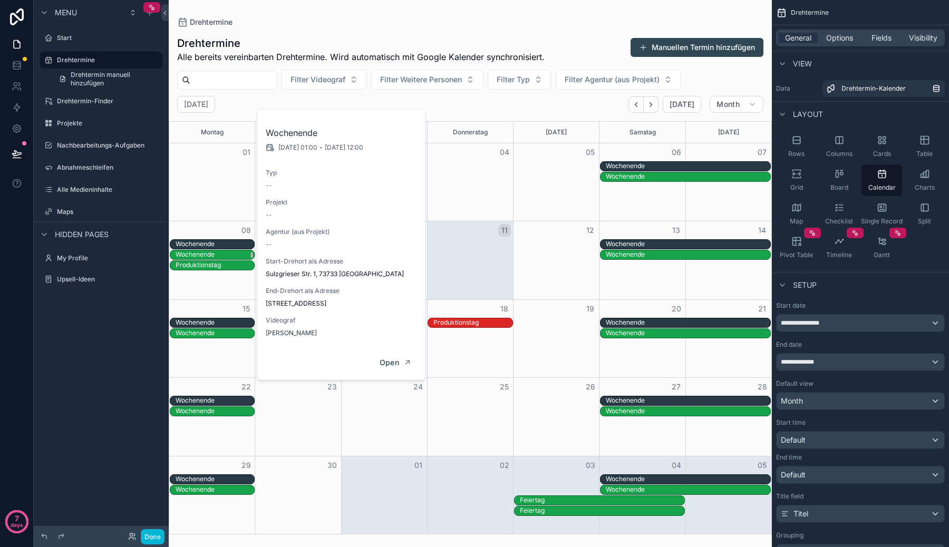
click at [235, 253] on div "Wochenende" at bounding box center [215, 254] width 79 height 9
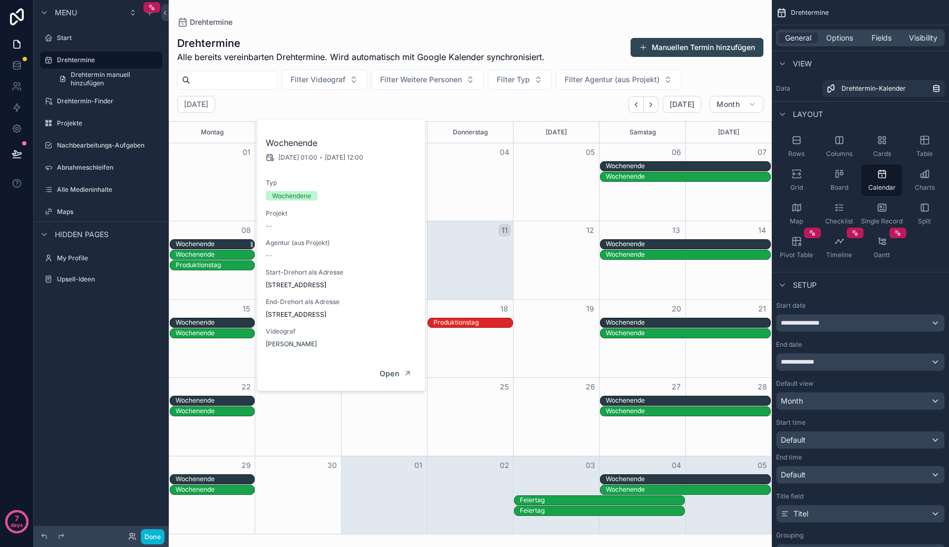
click at [234, 245] on div "Wochenende" at bounding box center [215, 244] width 79 height 9
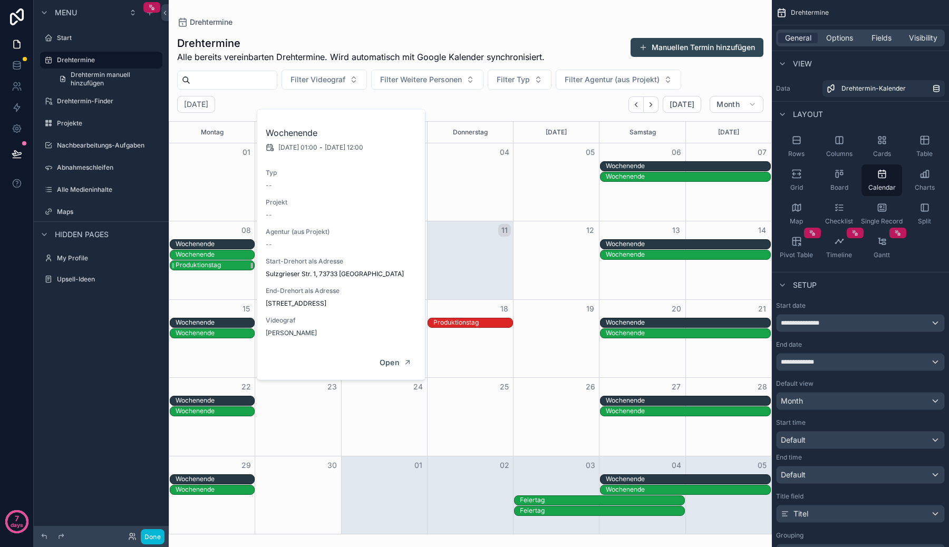
click at [234, 267] on div "Produktionstag" at bounding box center [215, 265] width 79 height 9
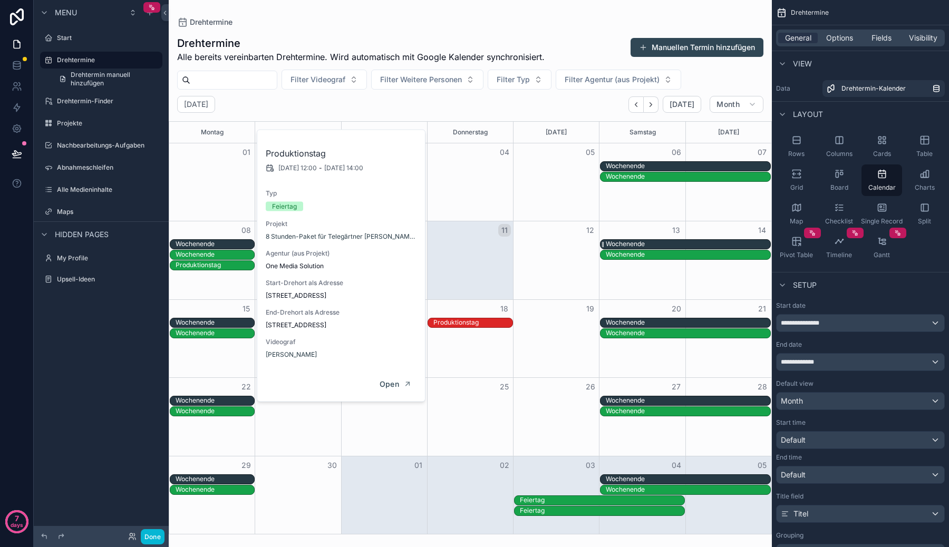
click at [660, 242] on div "Wochenende" at bounding box center [688, 244] width 164 height 9
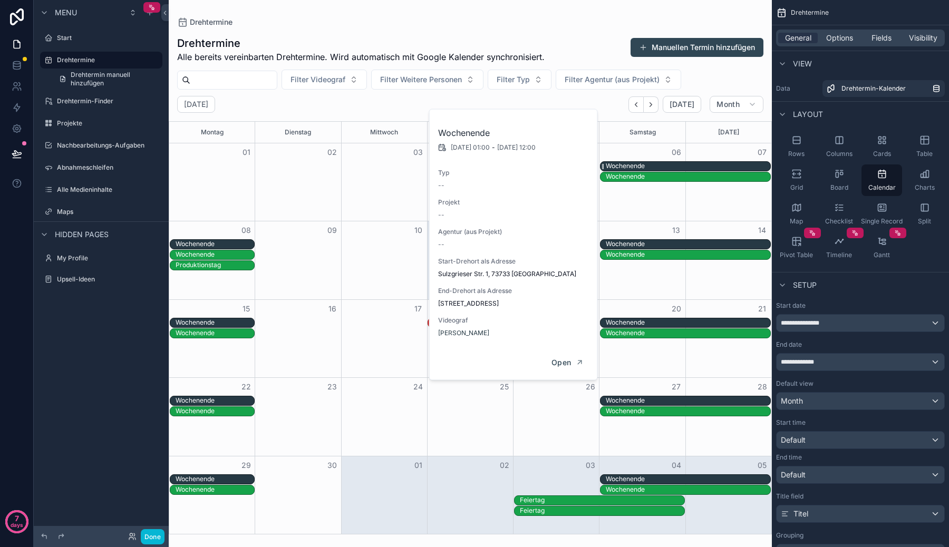
click at [676, 164] on div "Wochenende" at bounding box center [688, 166] width 164 height 9
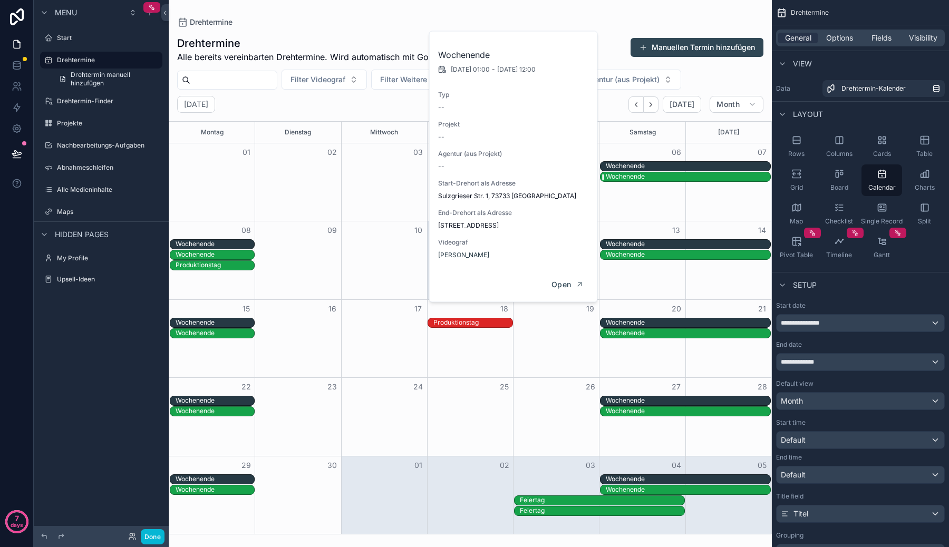
click at [677, 178] on div "Wochenende" at bounding box center [688, 176] width 164 height 9
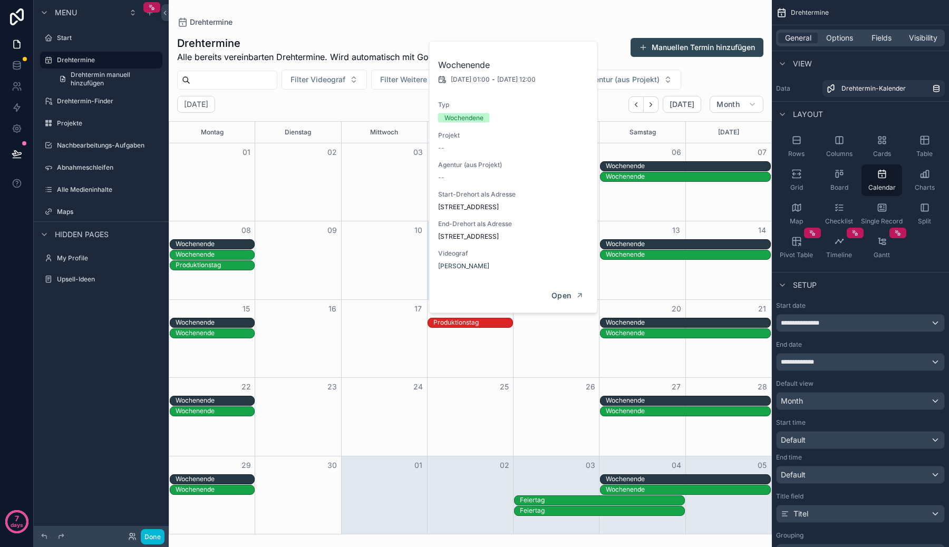
click at [673, 192] on div "Month View" at bounding box center [642, 181] width 86 height 77
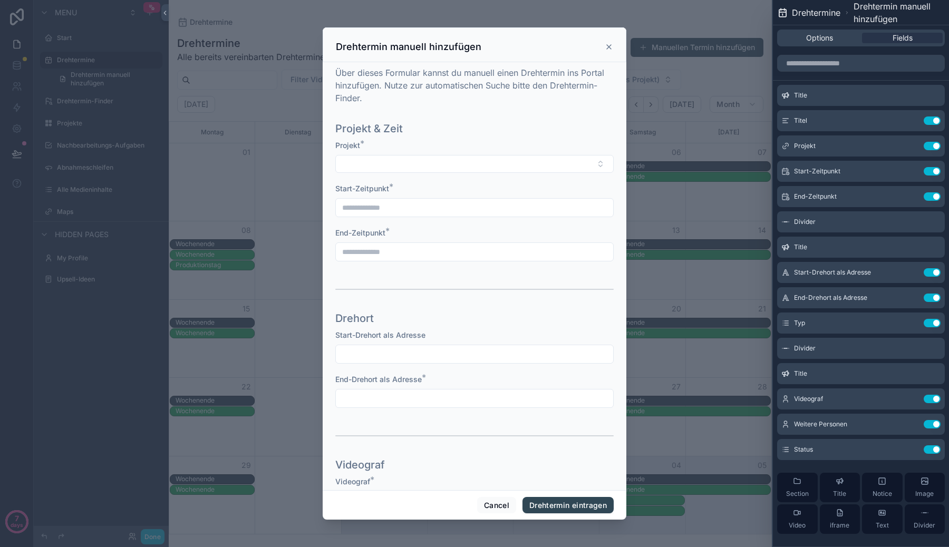
scroll to position [64, 0]
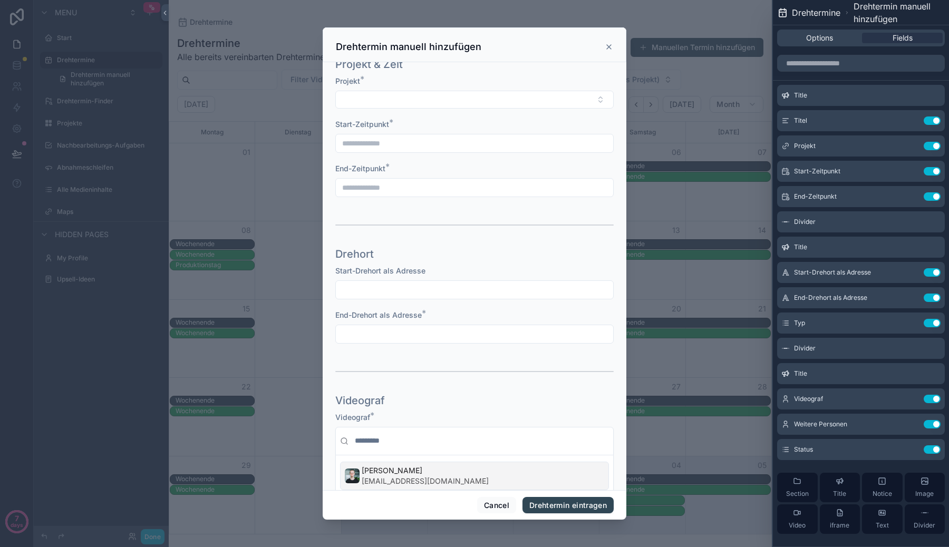
click at [673, 192] on div "scrollable content" at bounding box center [474, 273] width 949 height 547
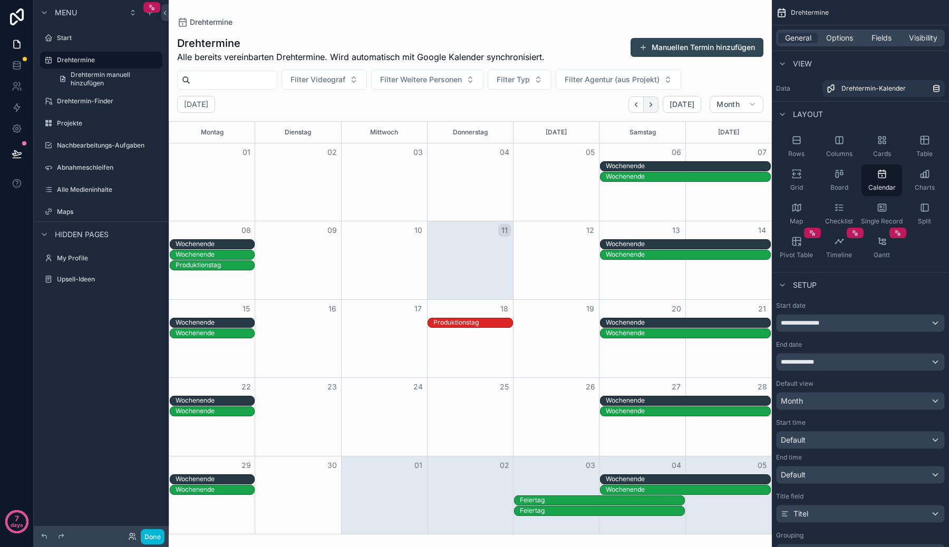
click at [652, 99] on button "Next" at bounding box center [651, 104] width 15 height 16
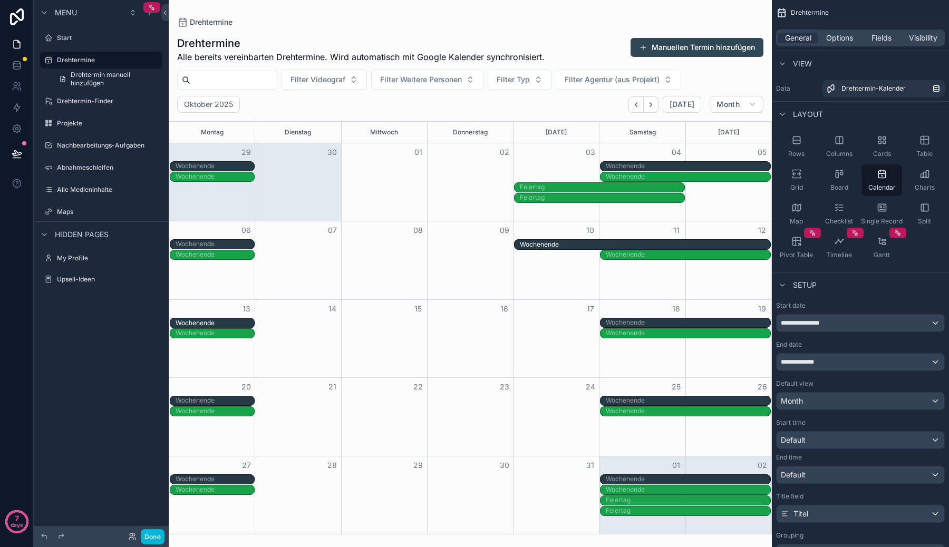
drag, startPoint x: 602, startPoint y: 244, endPoint x: 556, endPoint y: 245, distance: 46.4
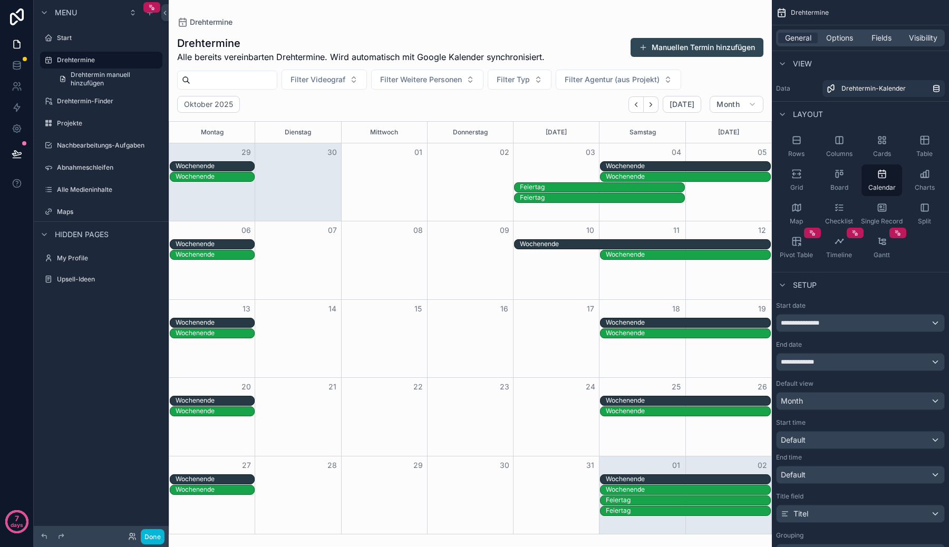
click at [556, 245] on div "Wochenende" at bounding box center [539, 244] width 39 height 8
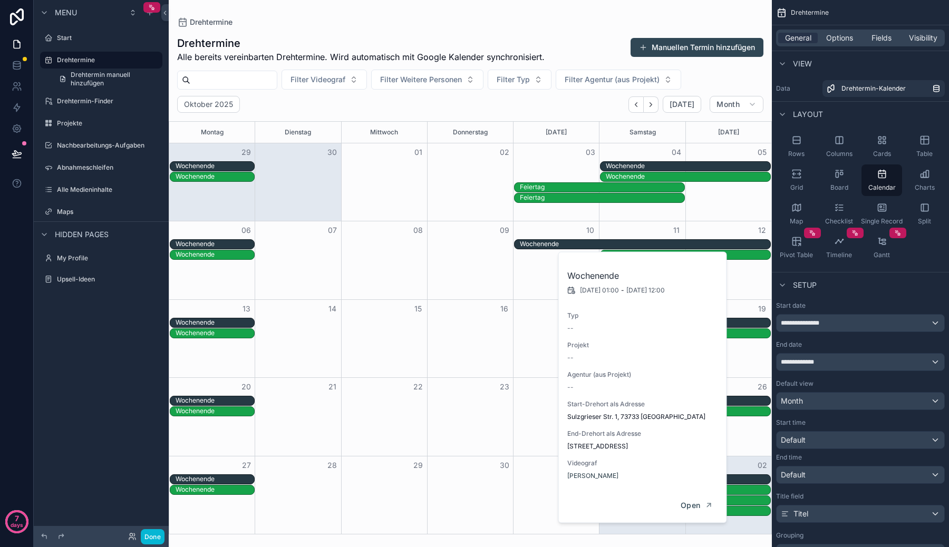
click at [556, 245] on div "Wochenende" at bounding box center [539, 244] width 39 height 8
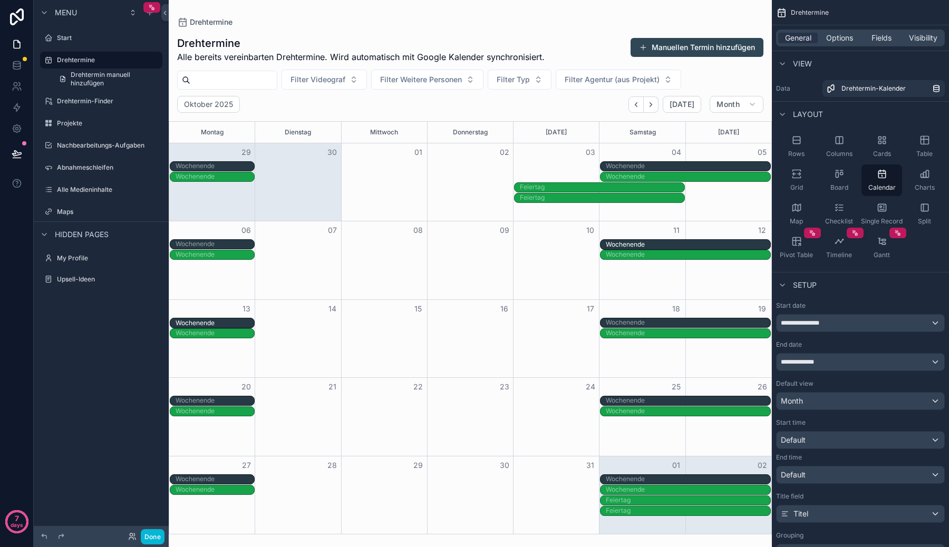
drag, startPoint x: 516, startPoint y: 245, endPoint x: 612, endPoint y: 244, distance: 95.9
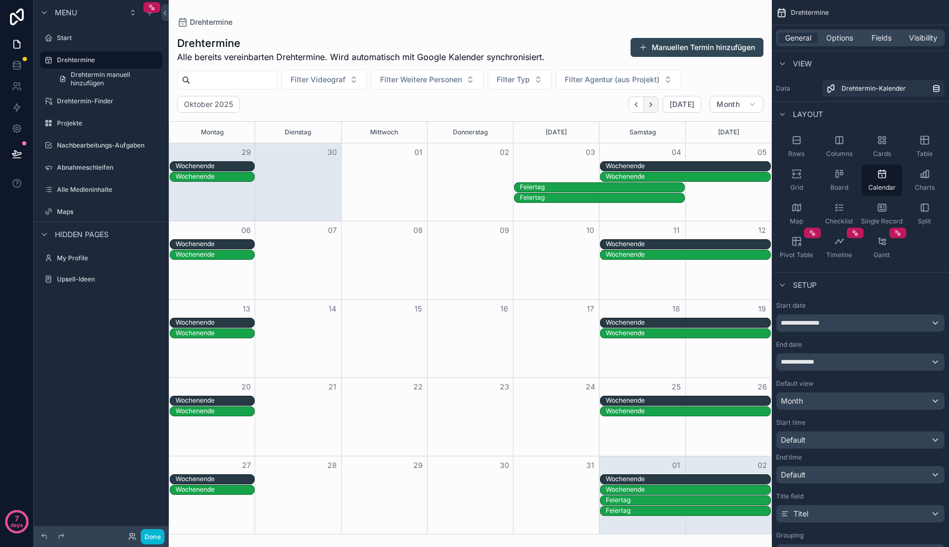
click at [651, 109] on button "Next" at bounding box center [651, 104] width 15 height 16
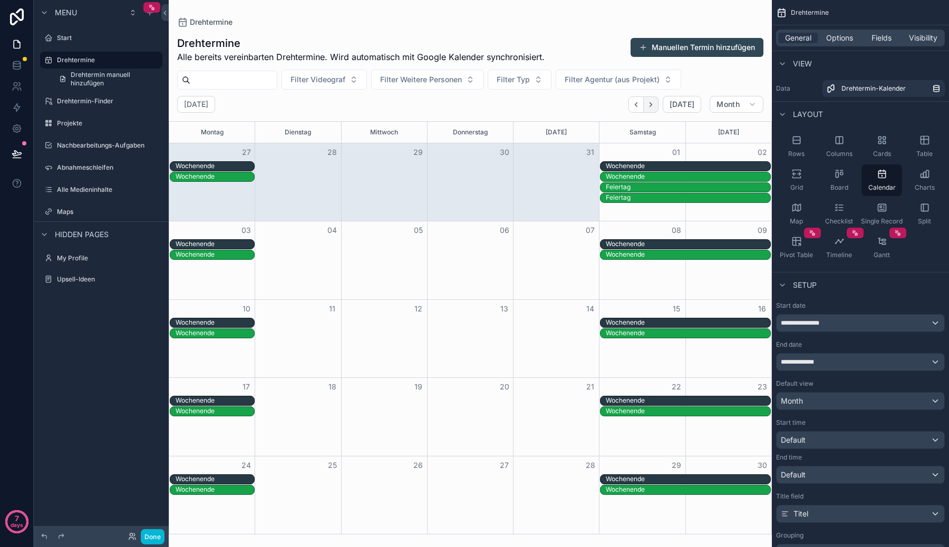
click at [652, 109] on button "Next" at bounding box center [651, 104] width 15 height 16
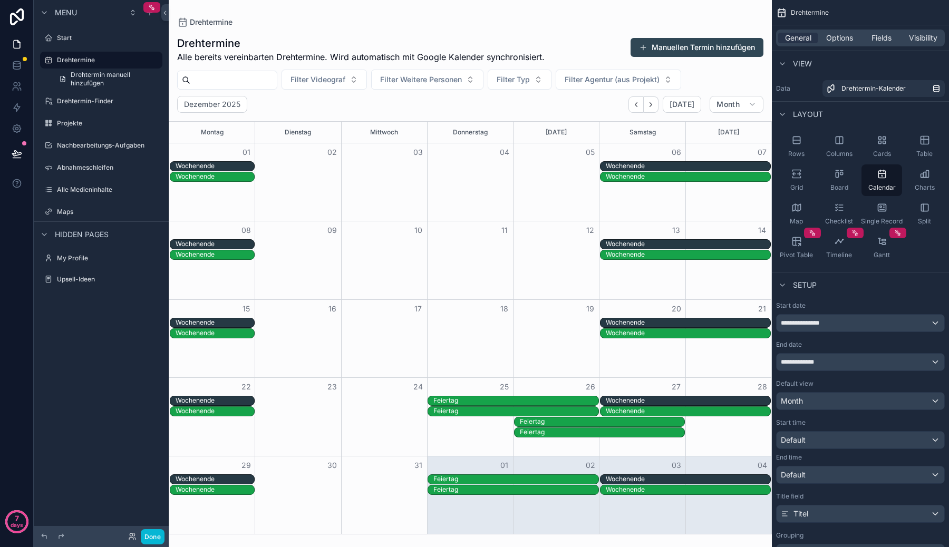
click at [635, 106] on icon "Back" at bounding box center [636, 105] width 8 height 8
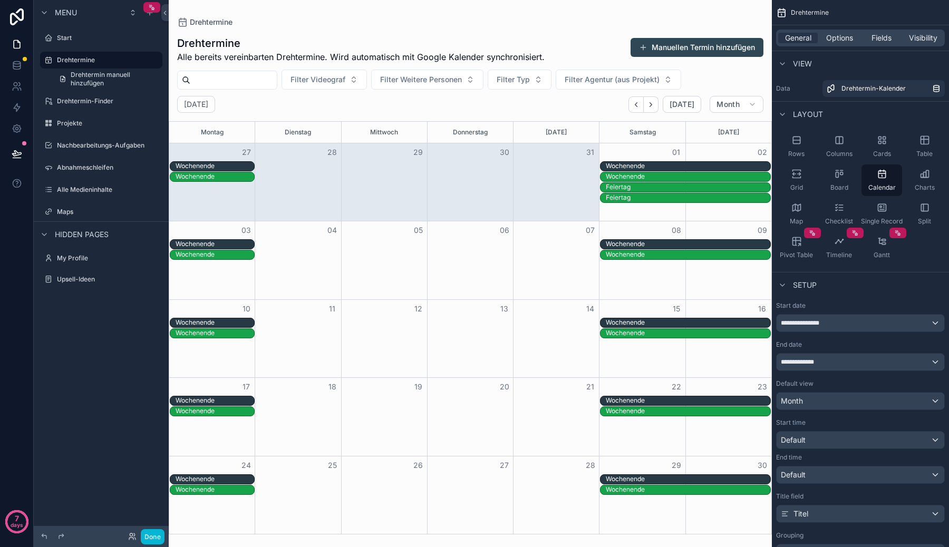
click at [635, 106] on icon "Back" at bounding box center [636, 105] width 8 height 8
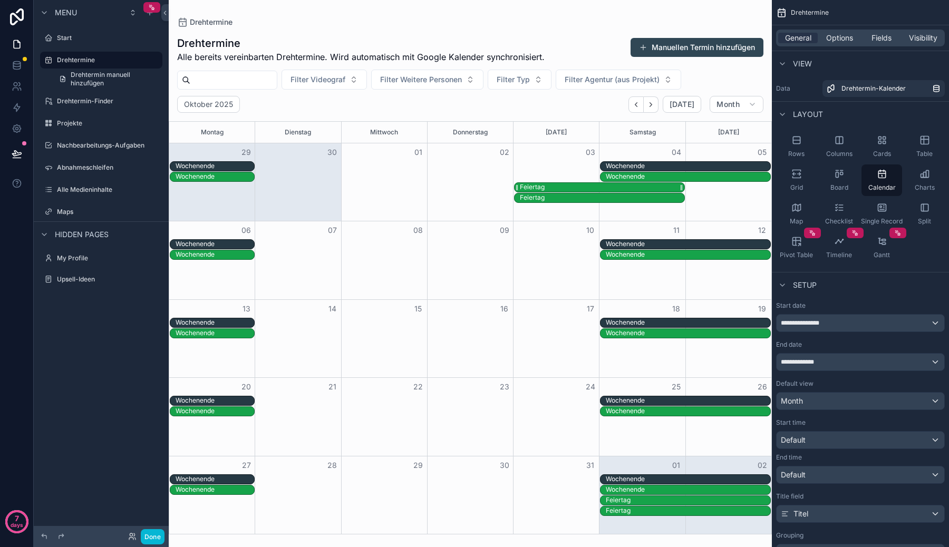
click at [577, 187] on div "Feiertag" at bounding box center [602, 187] width 164 height 9
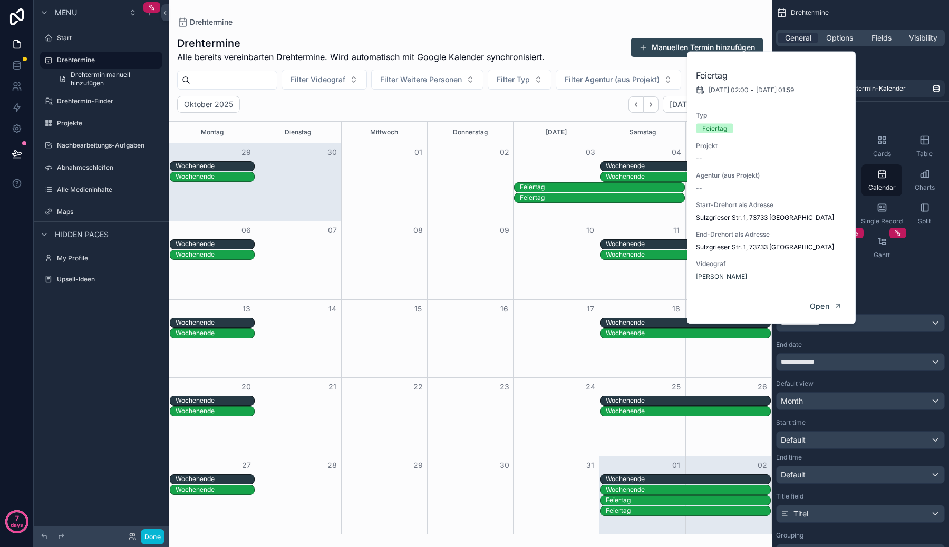
click at [575, 104] on div "Oktober 2025 Today Month" at bounding box center [470, 104] width 603 height 17
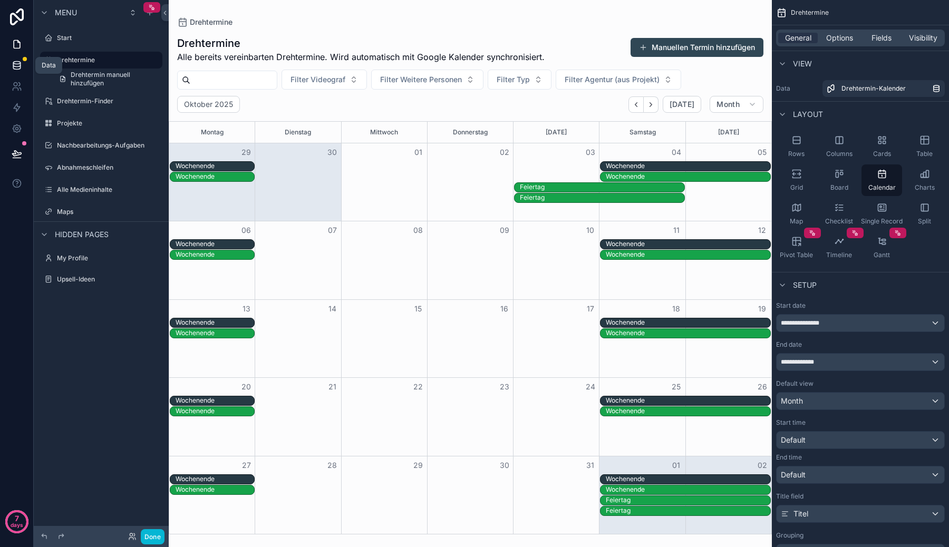
click at [17, 67] on icon at bounding box center [17, 65] width 11 height 11
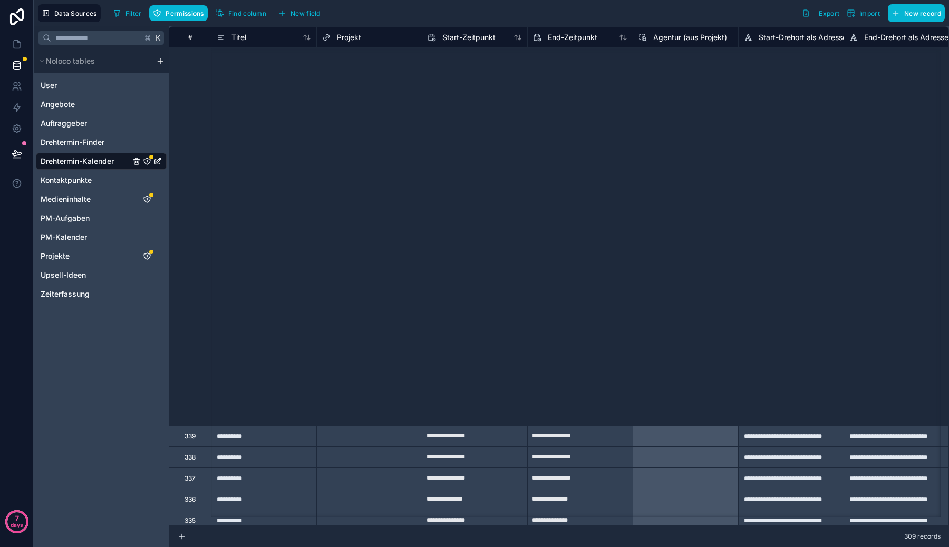
scroll to position [6045, 0]
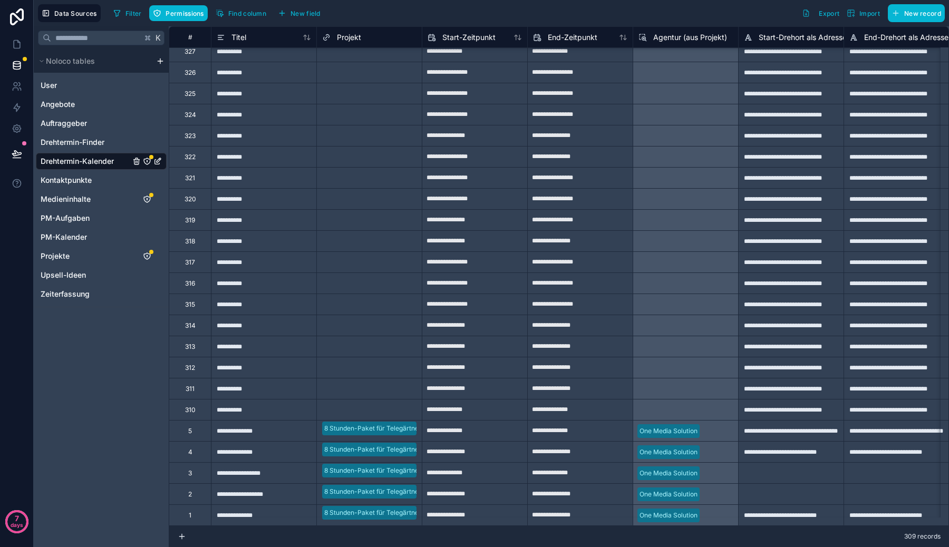
click at [380, 400] on div "Select a Projekt" at bounding box center [369, 410] width 105 height 21
click at [14, 43] on icon at bounding box center [17, 45] width 6 height 8
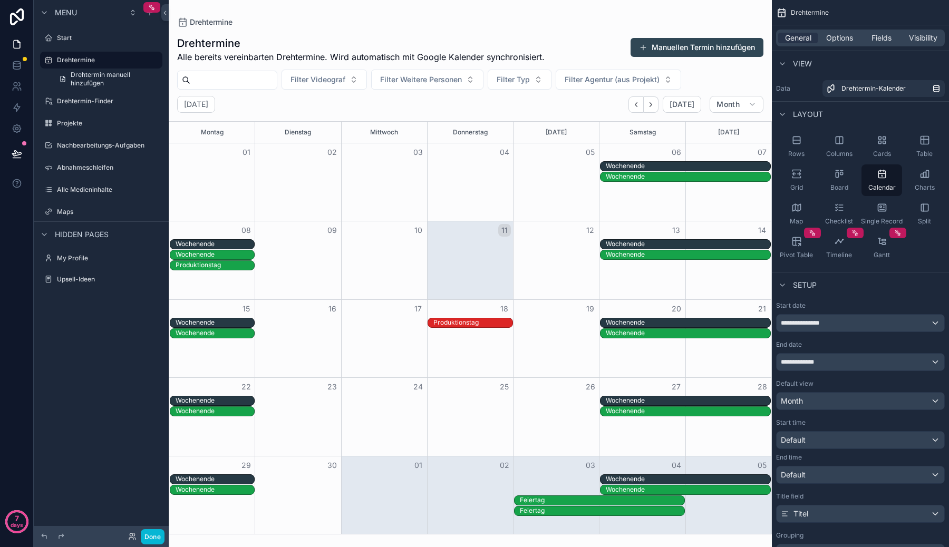
click at [663, 103] on div "Today" at bounding box center [664, 104] width 73 height 17
click at [654, 103] on icon "Next" at bounding box center [651, 105] width 8 height 8
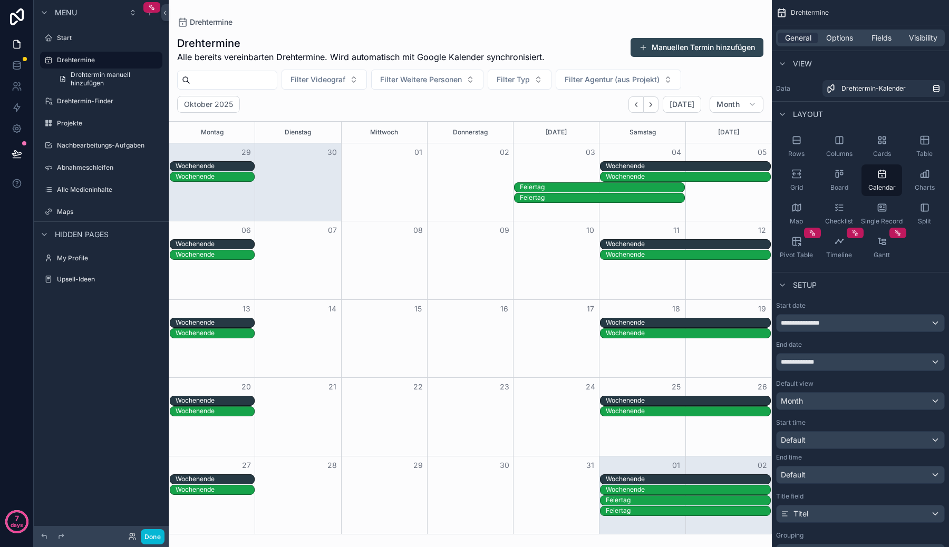
click at [654, 103] on icon "Next" at bounding box center [651, 105] width 8 height 8
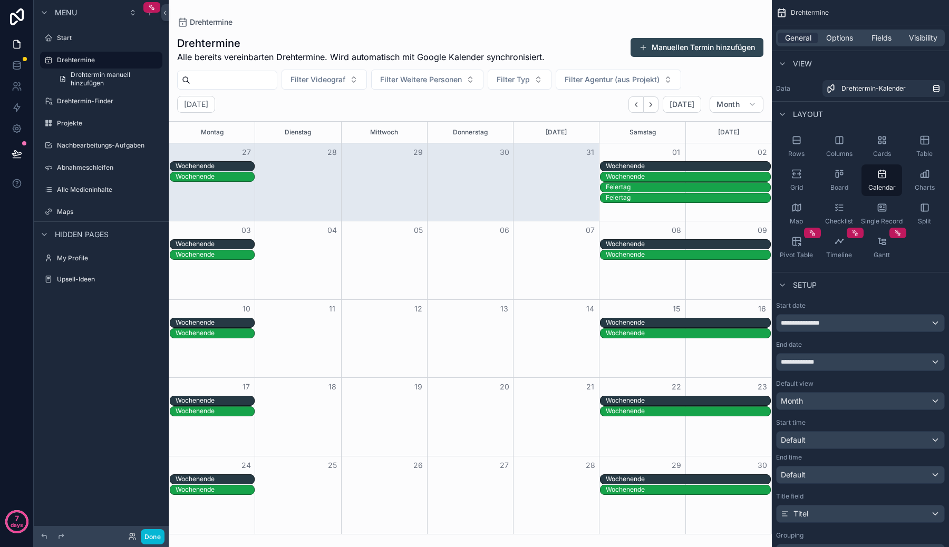
click at [654, 103] on icon "Next" at bounding box center [651, 105] width 8 height 8
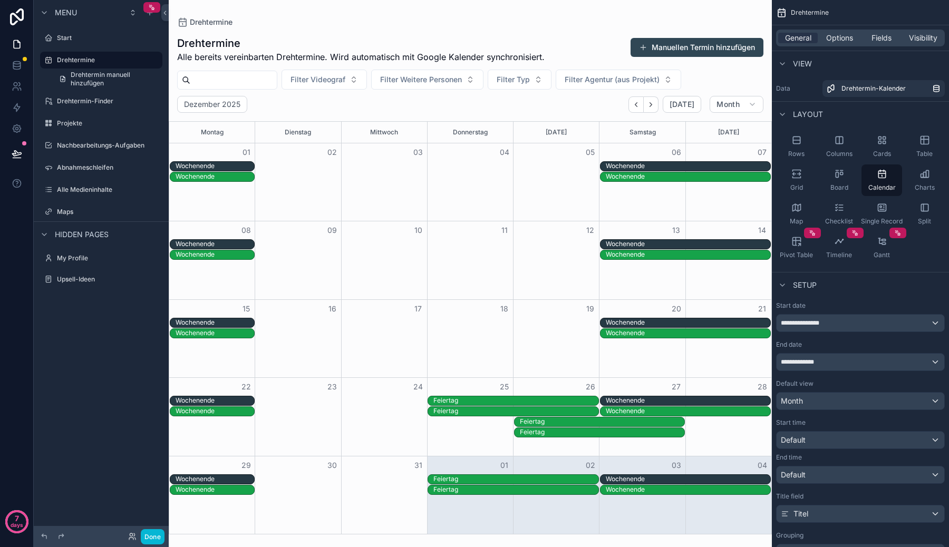
click at [654, 103] on icon "Next" at bounding box center [651, 105] width 8 height 8
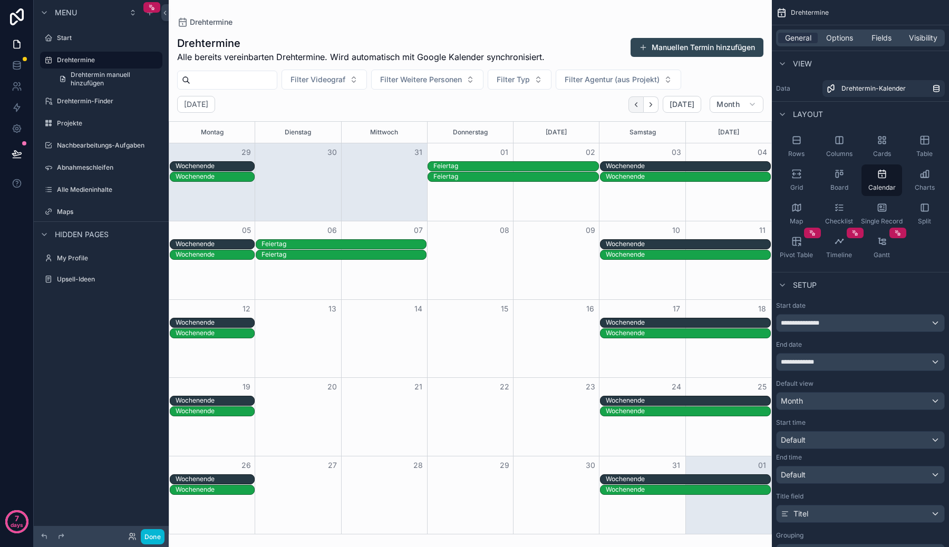
click at [640, 104] on icon "Back" at bounding box center [636, 105] width 8 height 8
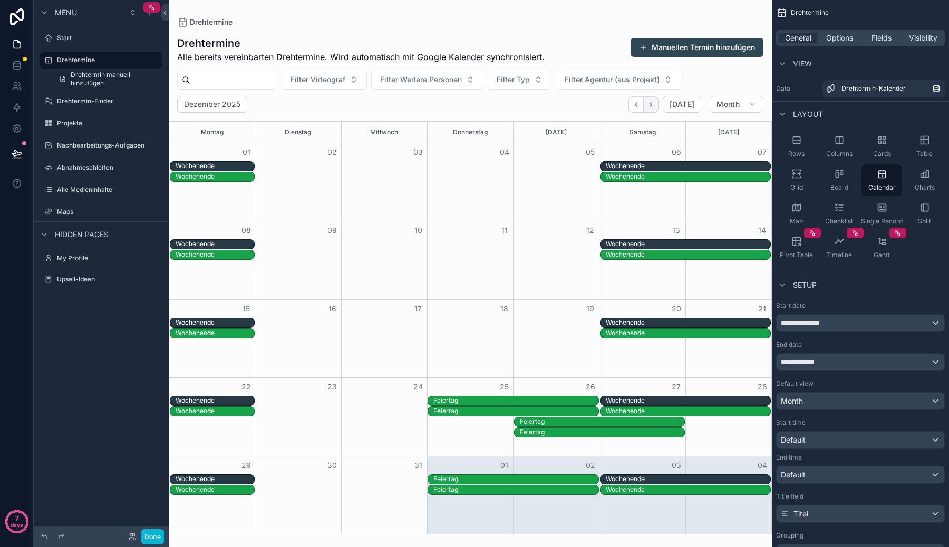
click at [646, 104] on button "Next" at bounding box center [651, 104] width 15 height 16
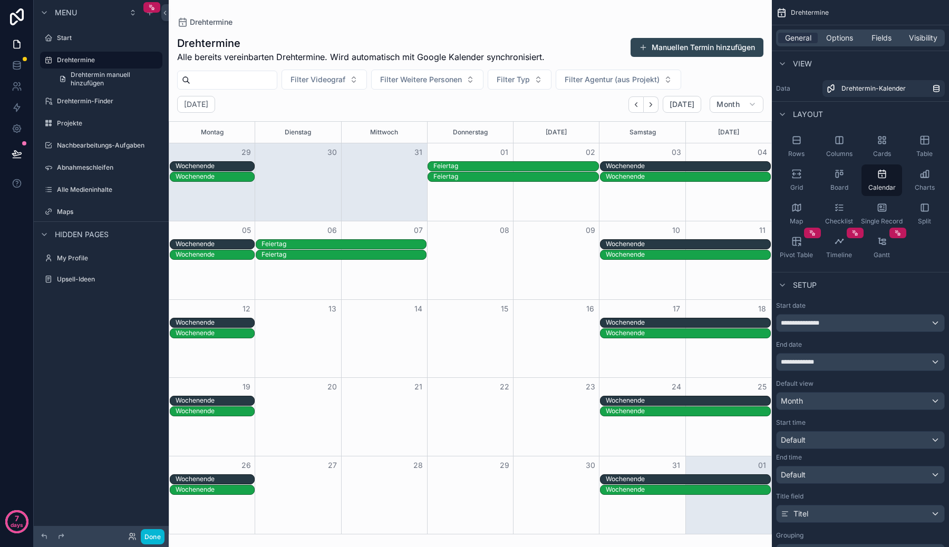
click at [646, 104] on button "Next" at bounding box center [651, 104] width 15 height 16
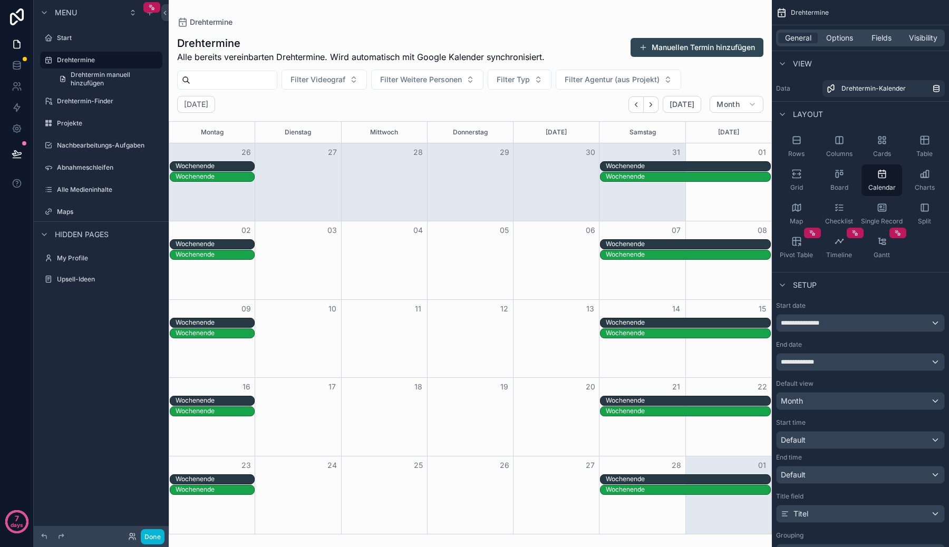
click at [646, 104] on button "Next" at bounding box center [651, 104] width 15 height 16
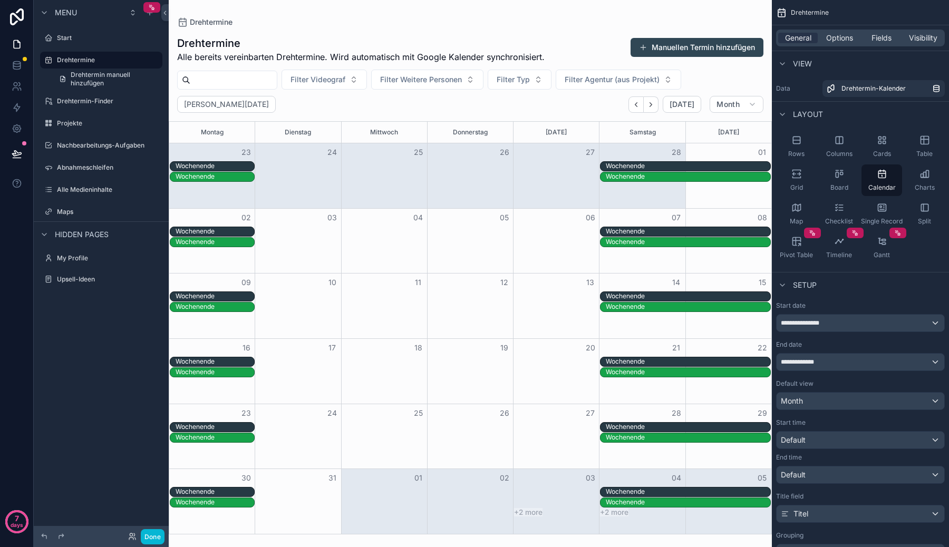
click at [646, 104] on button "Next" at bounding box center [651, 104] width 15 height 16
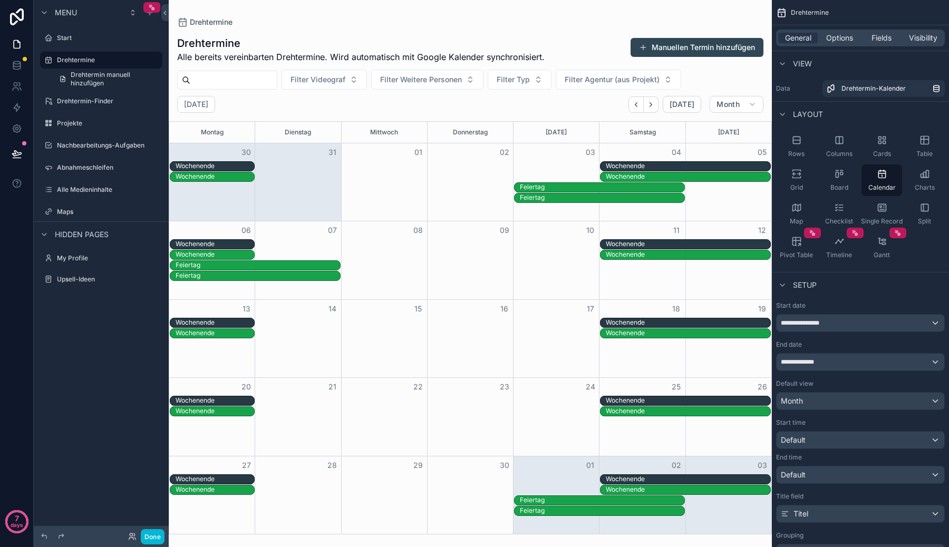
click at [646, 104] on button "Next" at bounding box center [651, 104] width 15 height 16
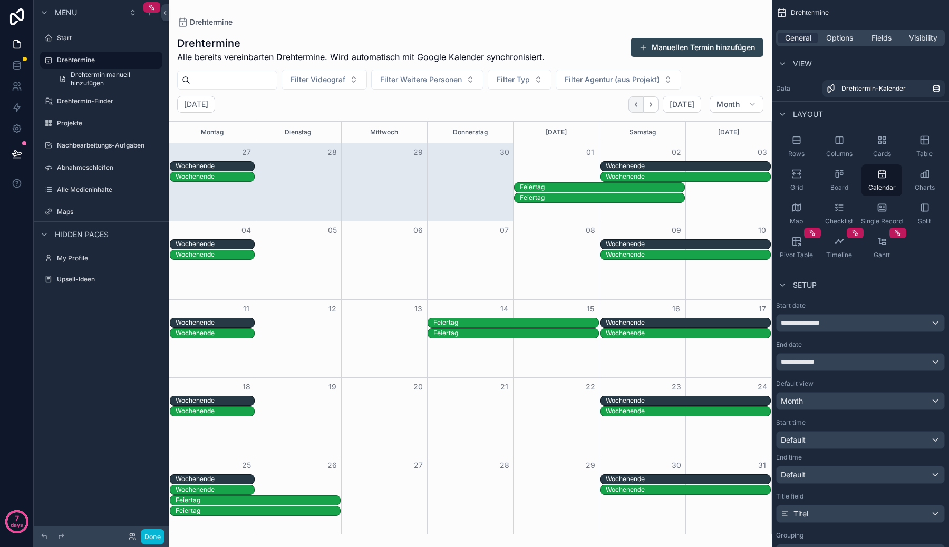
click at [634, 105] on icon "Back" at bounding box center [636, 105] width 8 height 8
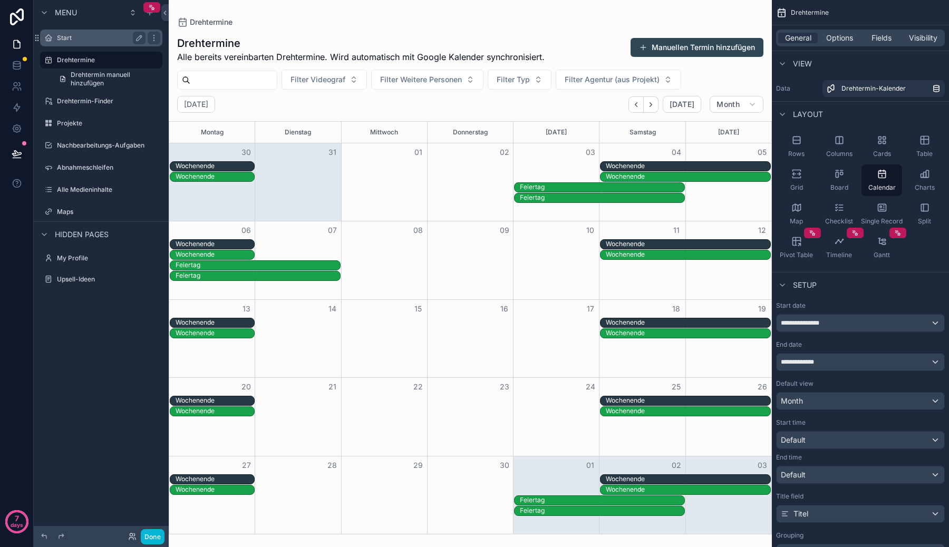
click at [113, 41] on label "Start" at bounding box center [99, 38] width 84 height 8
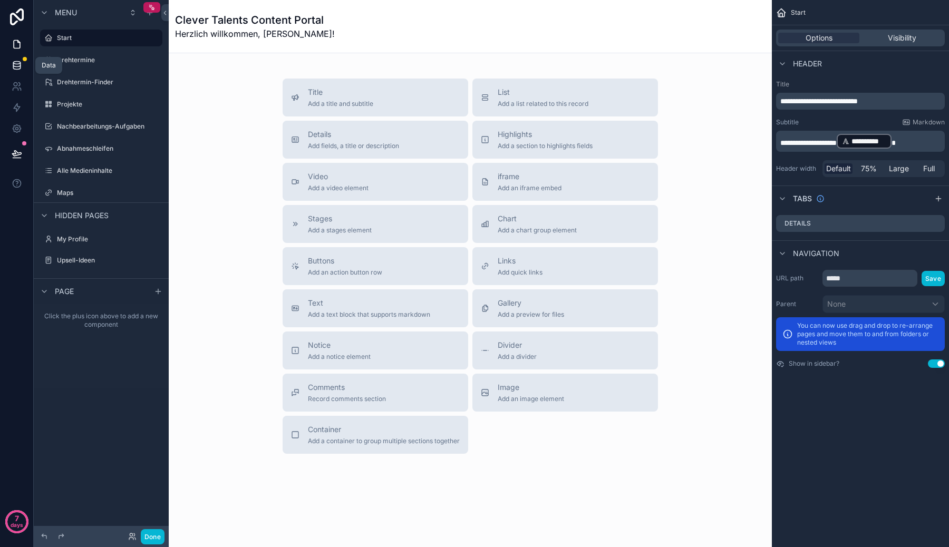
click at [17, 66] on icon at bounding box center [16, 65] width 7 height 4
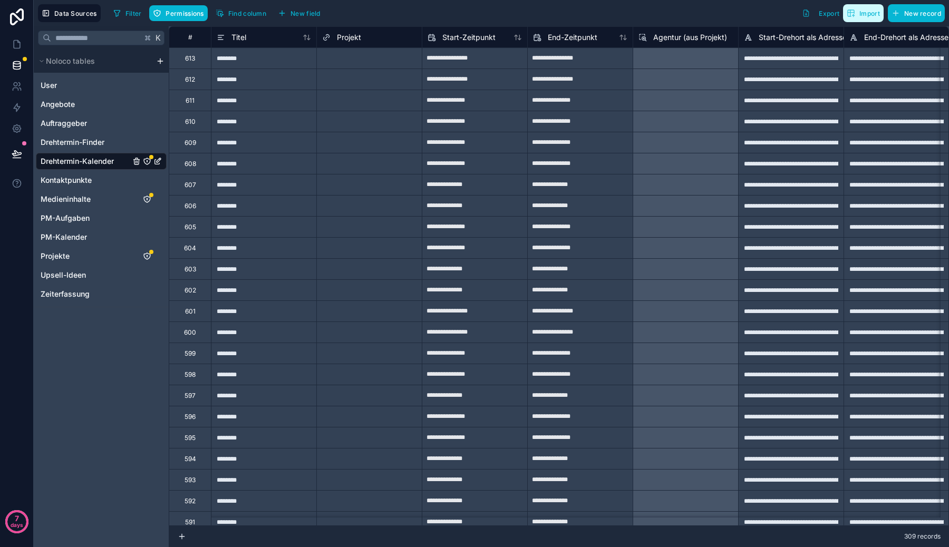
click at [872, 11] on span "Import" at bounding box center [869, 13] width 21 height 8
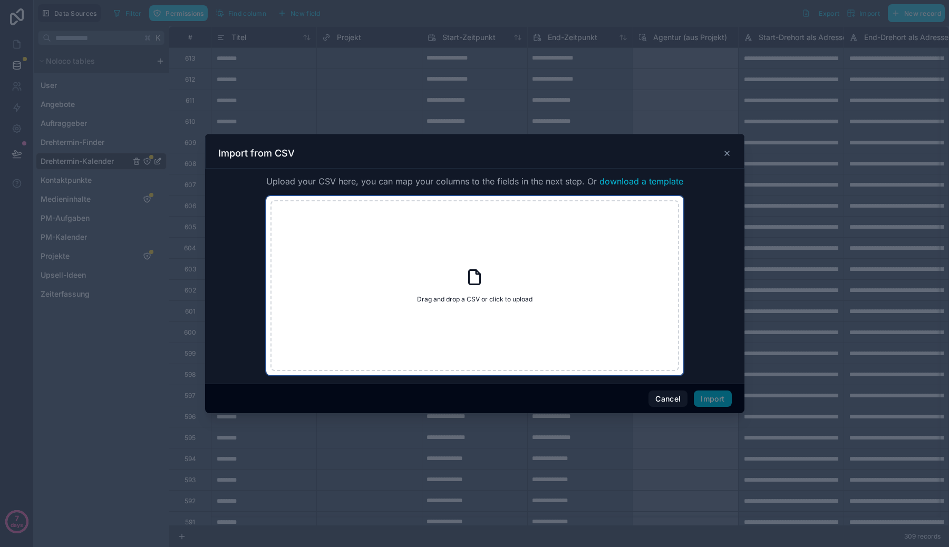
click at [550, 348] on div "Drag and drop a CSV or click to upload Drag and drop a CSV or click to upload" at bounding box center [474, 285] width 409 height 171
type input "**********"
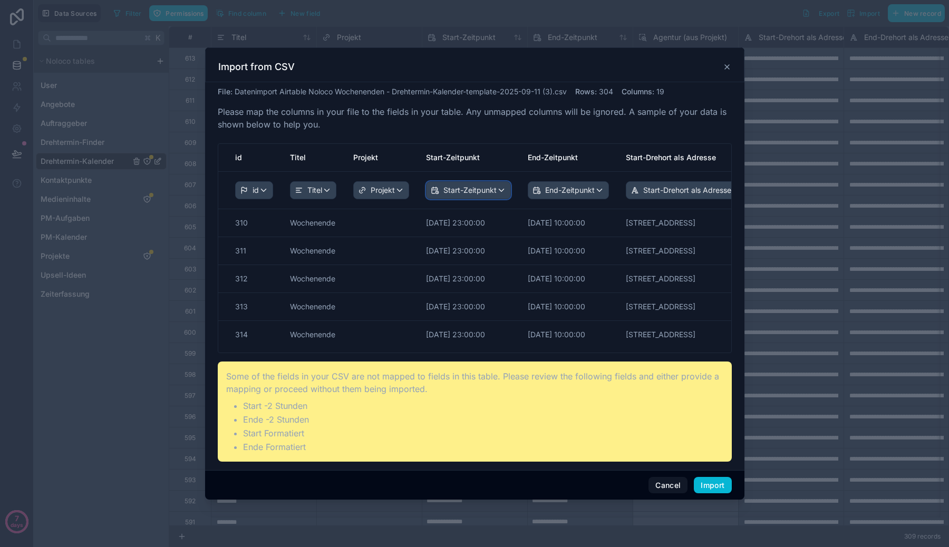
click at [469, 195] on span "Start-Zeitpunkt" at bounding box center [469, 190] width 53 height 11
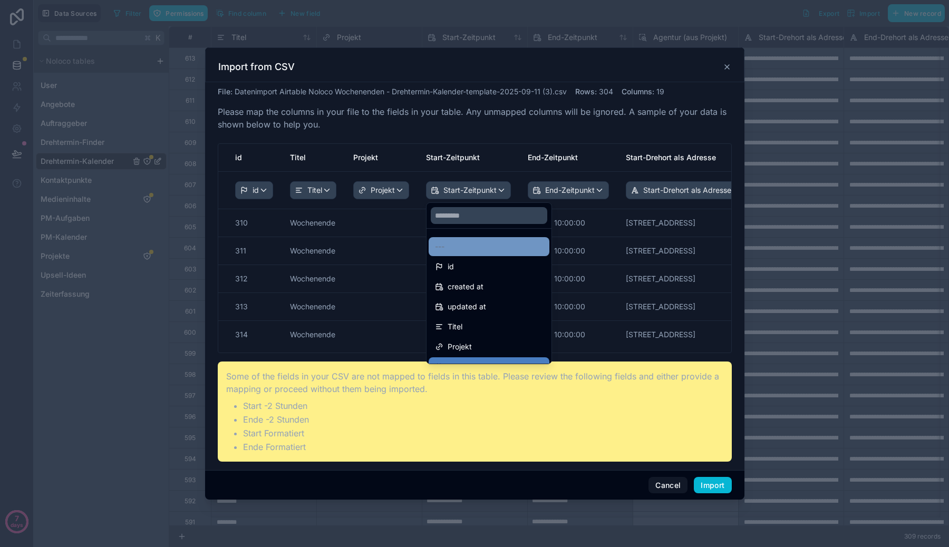
click at [470, 247] on div "---" at bounding box center [489, 246] width 108 height 13
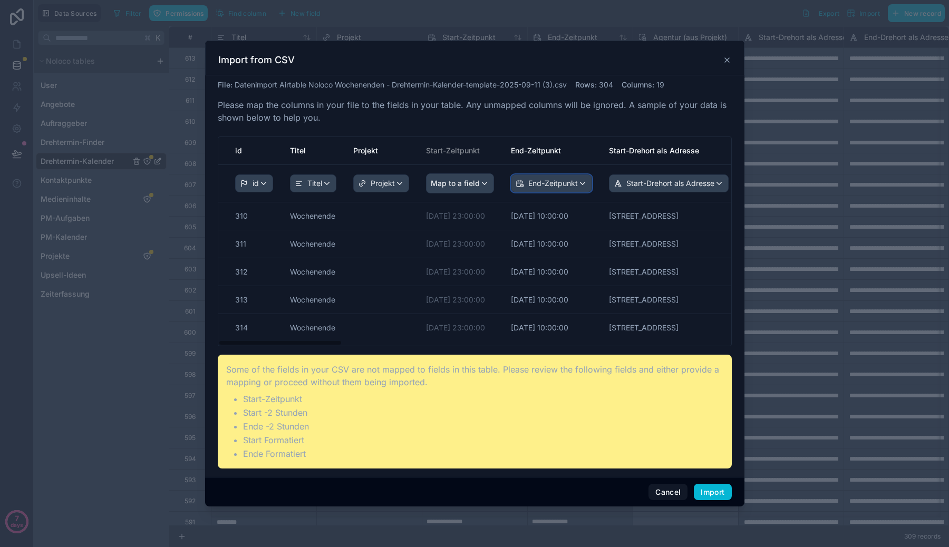
click at [550, 186] on span "End-Zeitpunkt" at bounding box center [553, 183] width 50 height 11
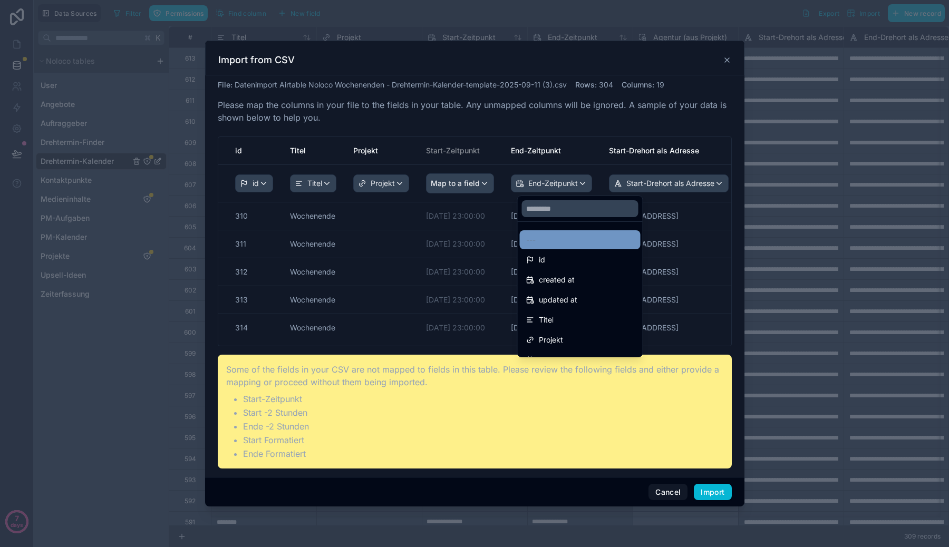
click at [548, 237] on div "---" at bounding box center [580, 240] width 108 height 13
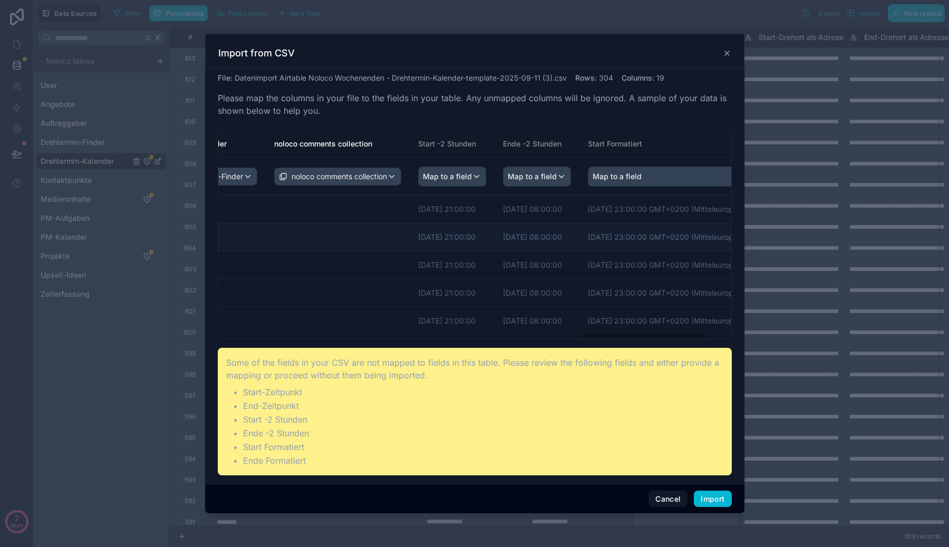
scroll to position [0, 1601]
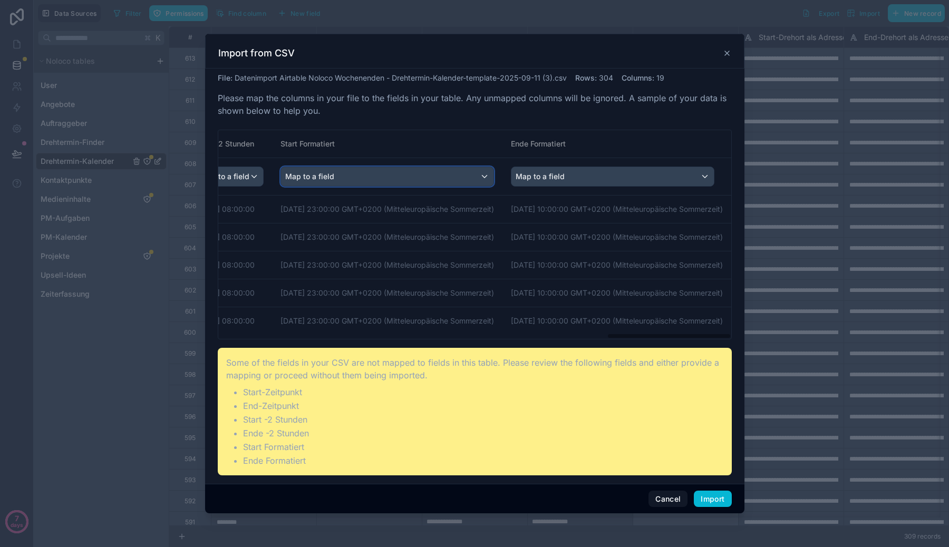
click at [443, 169] on div "Map to a field" at bounding box center [387, 176] width 212 height 19
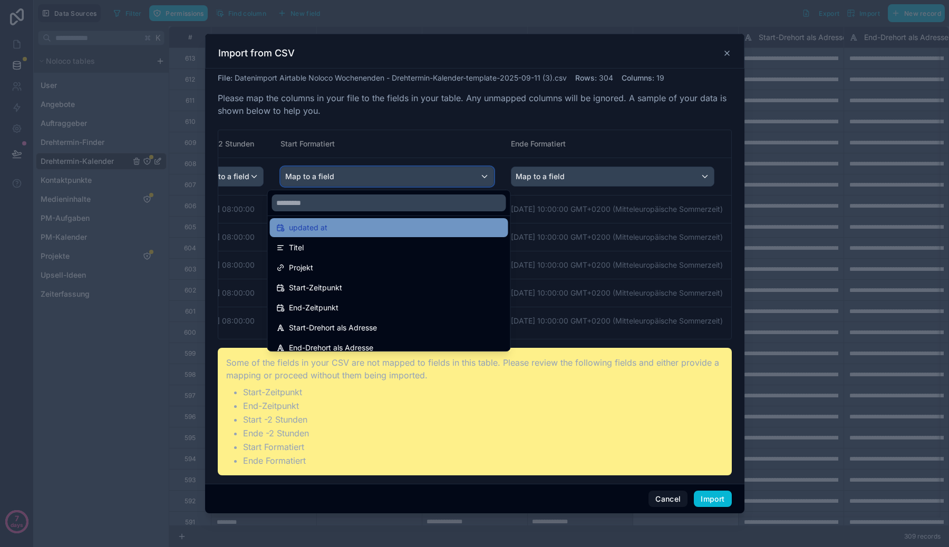
scroll to position [54, 0]
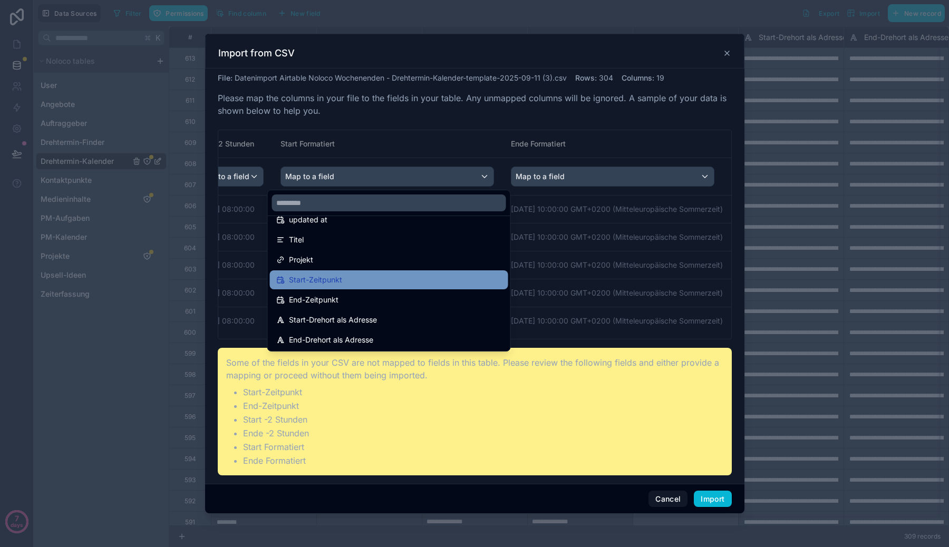
click at [418, 278] on div "Start-Zeitpunkt" at bounding box center [389, 280] width 226 height 13
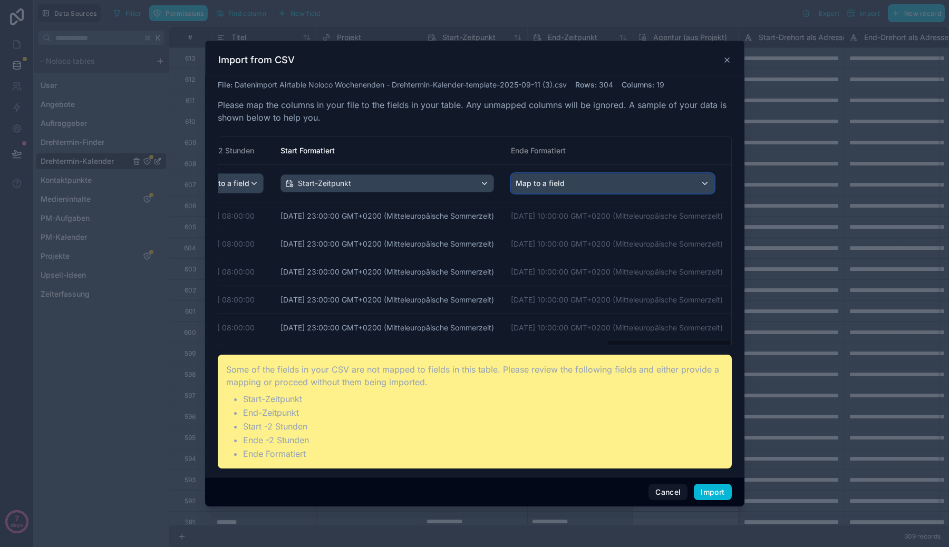
click at [558, 190] on div "Map to a field" at bounding box center [612, 183] width 202 height 19
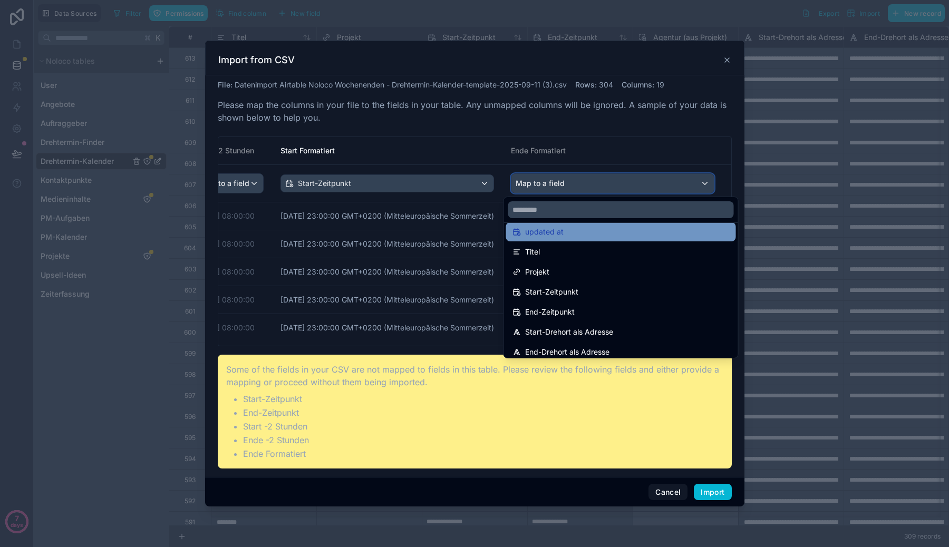
scroll to position [50, 0]
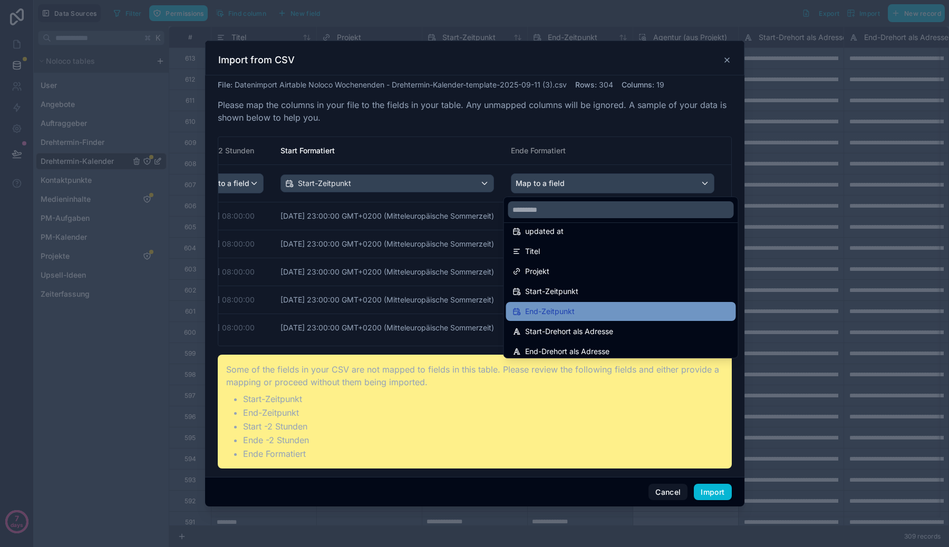
click at [551, 308] on span "End-Zeitpunkt" at bounding box center [550, 311] width 50 height 13
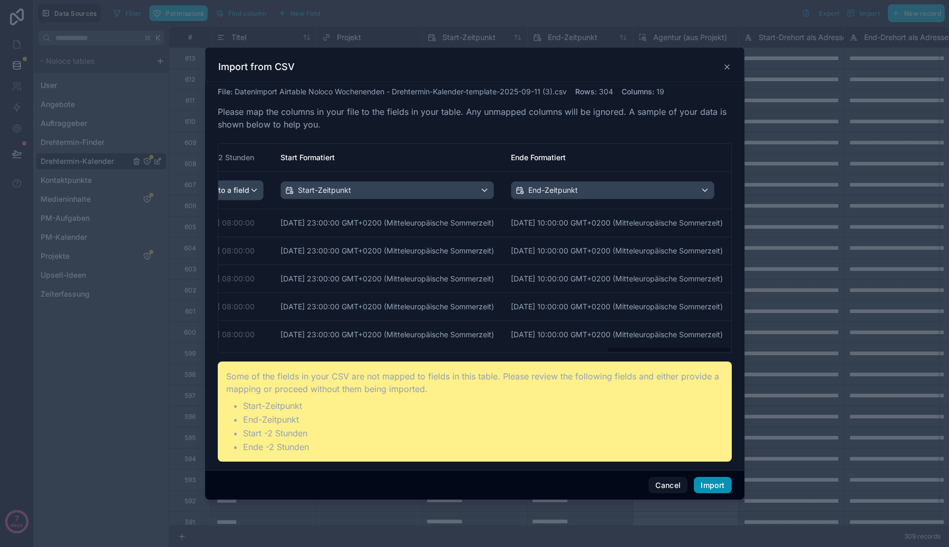
click at [706, 482] on button "Import" at bounding box center [712, 485] width 37 height 17
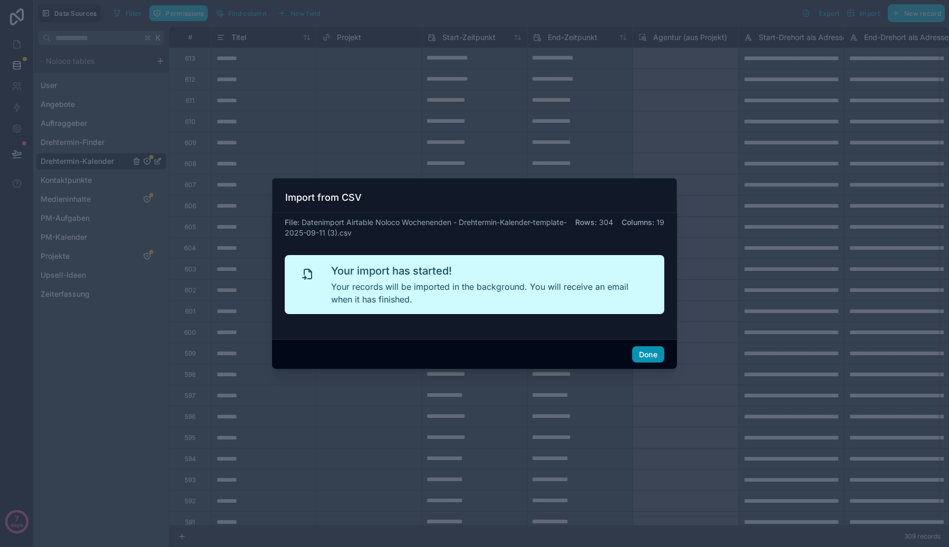
click at [654, 356] on button "Done" at bounding box center [648, 354] width 32 height 17
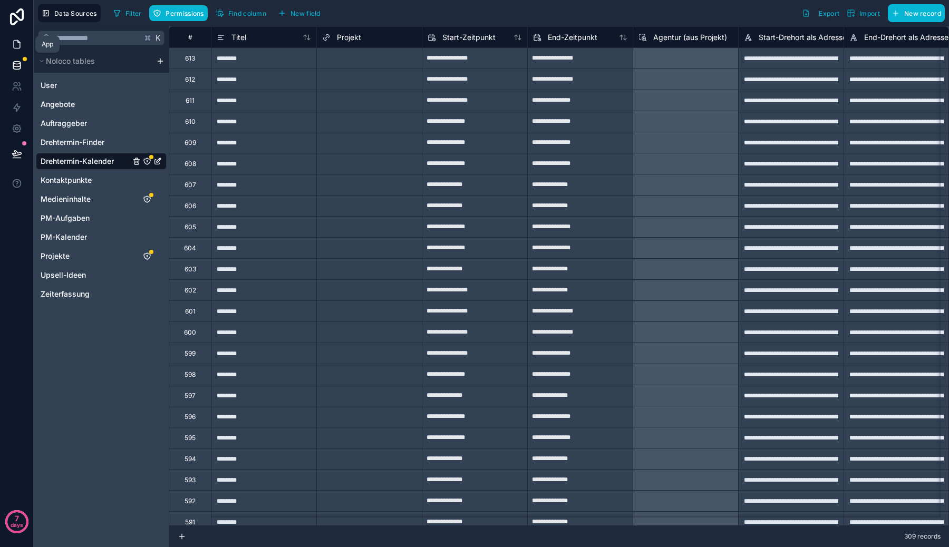
click at [14, 41] on icon at bounding box center [17, 45] width 6 height 8
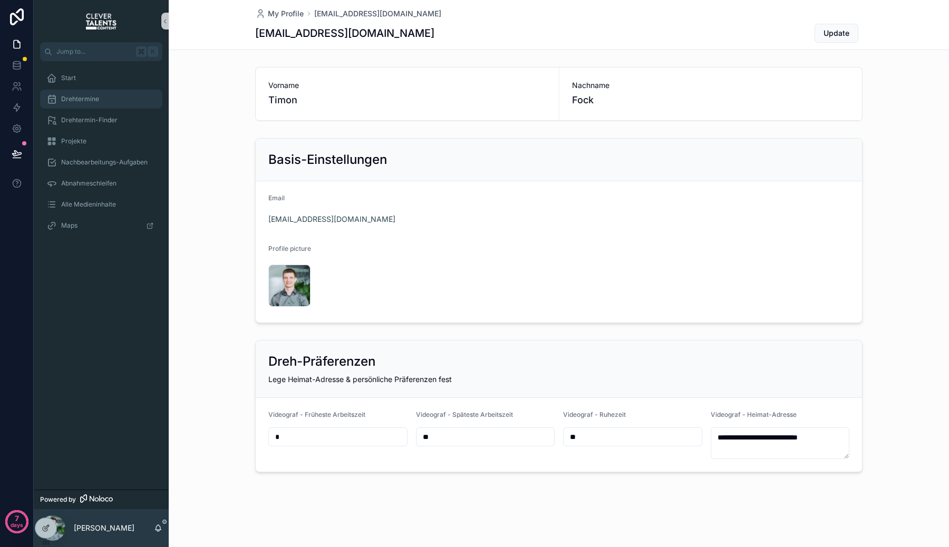
click at [110, 98] on div "Drehtermine" at bounding box center [101, 99] width 110 height 17
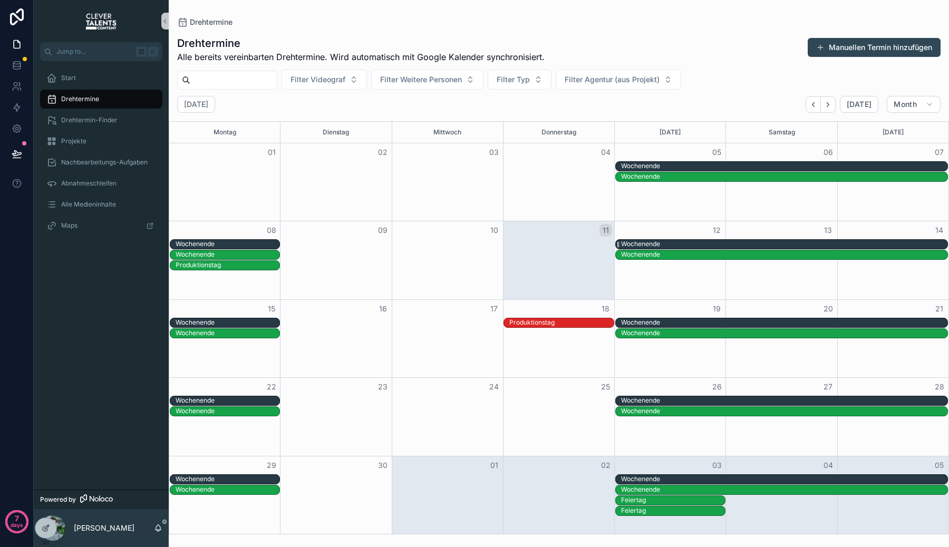
click at [685, 245] on div "Wochenende" at bounding box center [784, 244] width 326 height 9
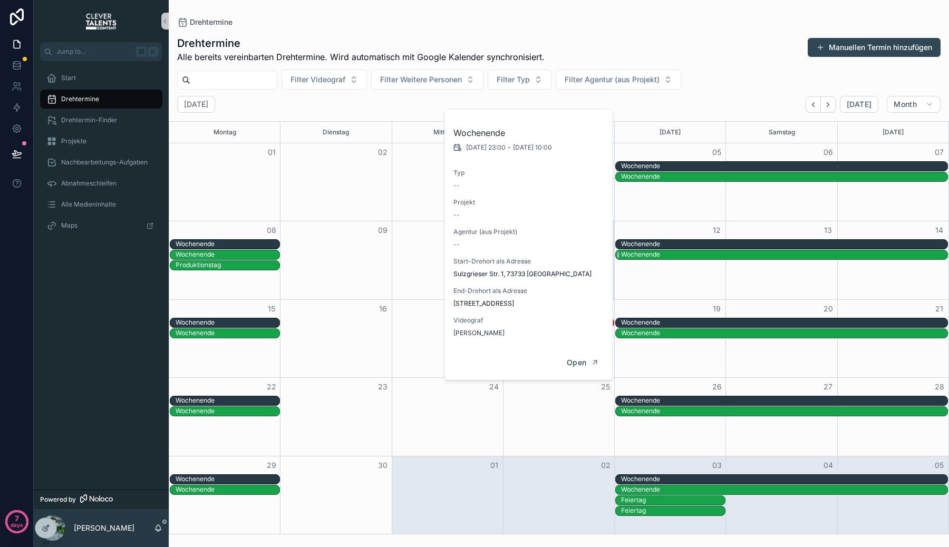
click at [688, 258] on div "Wochenende" at bounding box center [784, 254] width 326 height 9
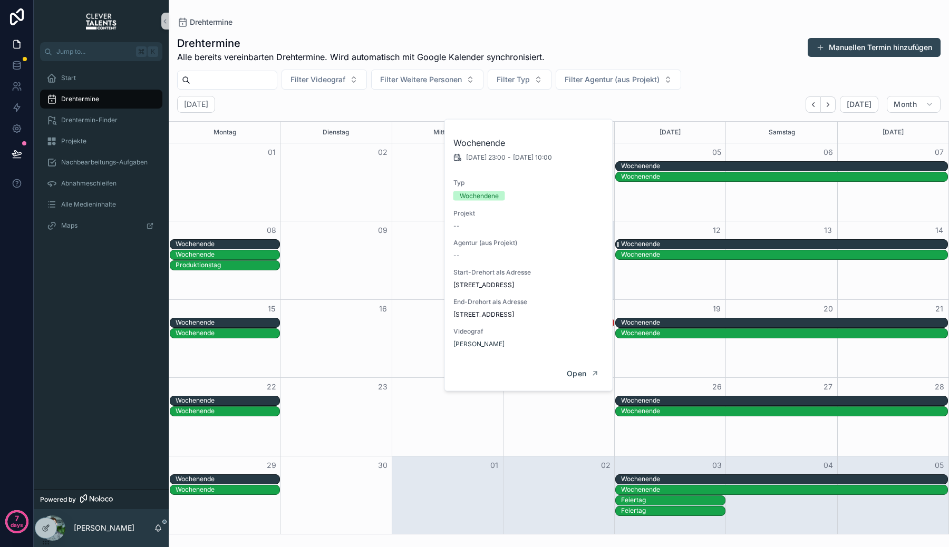
click at [680, 244] on div "Wochenende" at bounding box center [784, 244] width 326 height 9
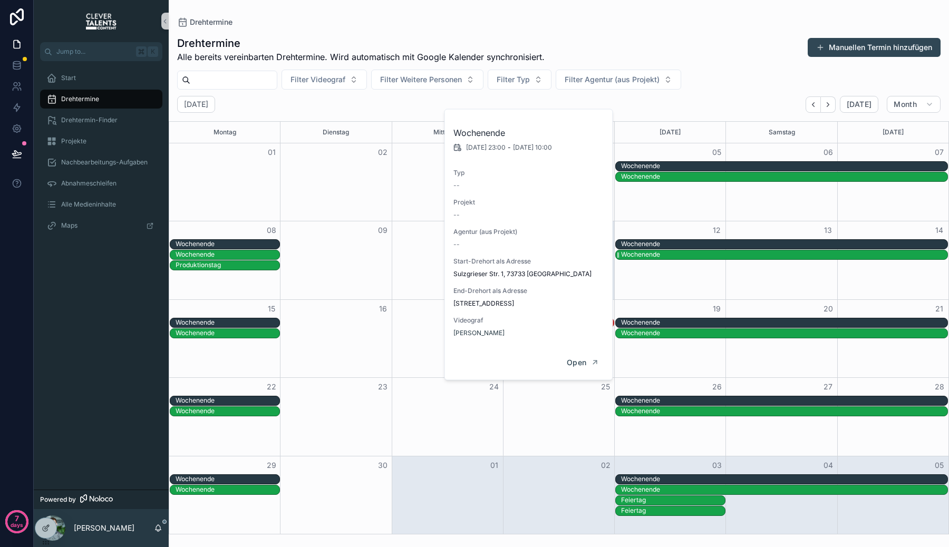
click at [681, 255] on div "Wochenende" at bounding box center [784, 254] width 326 height 9
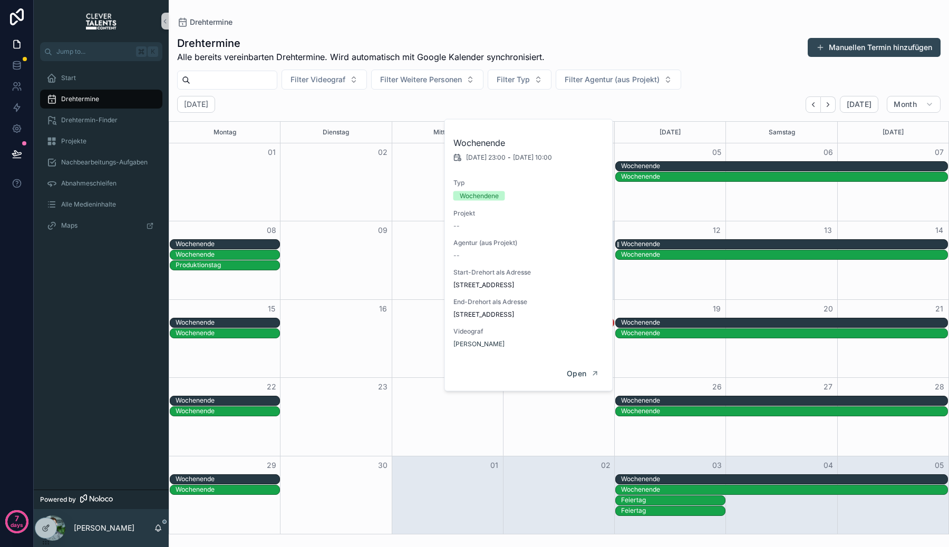
click at [677, 247] on div "Wochenende" at bounding box center [784, 244] width 326 height 9
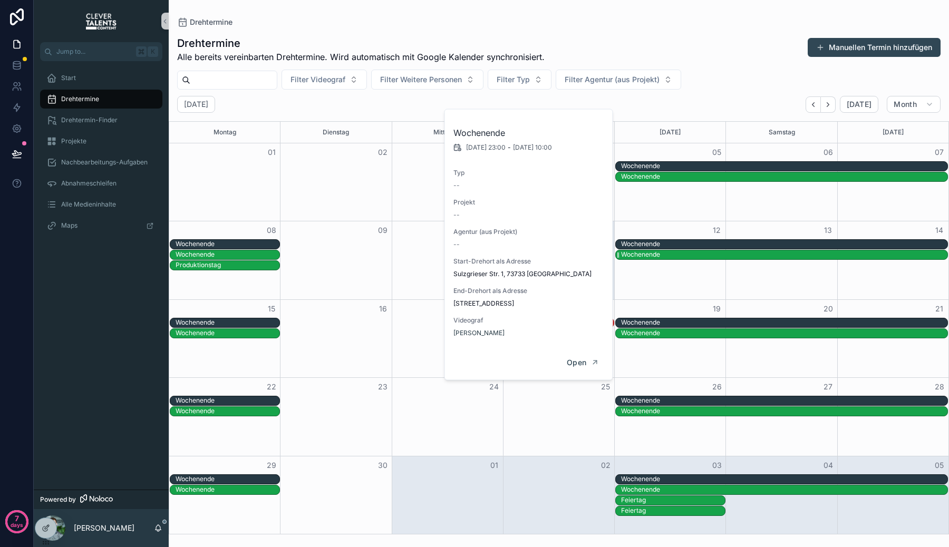
click at [678, 257] on div "Wochenende" at bounding box center [784, 254] width 326 height 9
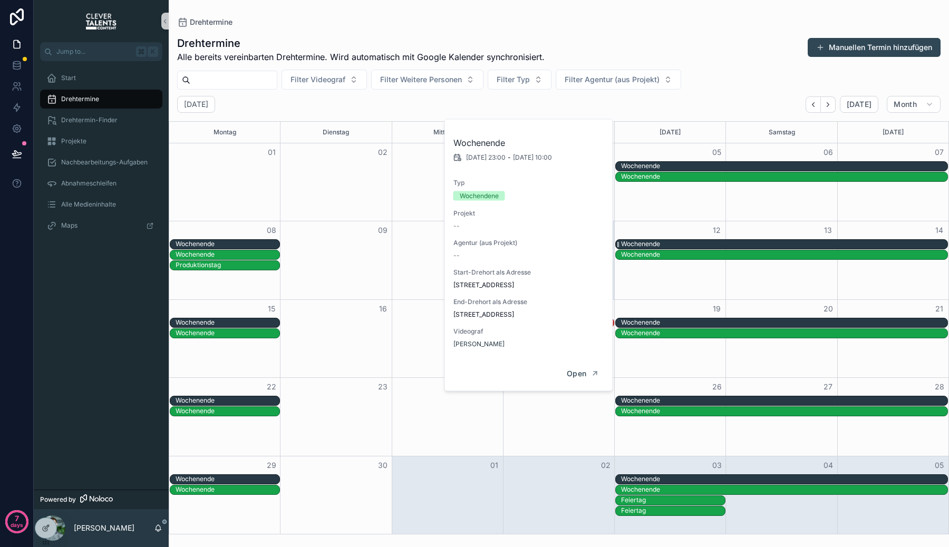
click at [675, 245] on div "Wochenende" at bounding box center [784, 244] width 326 height 9
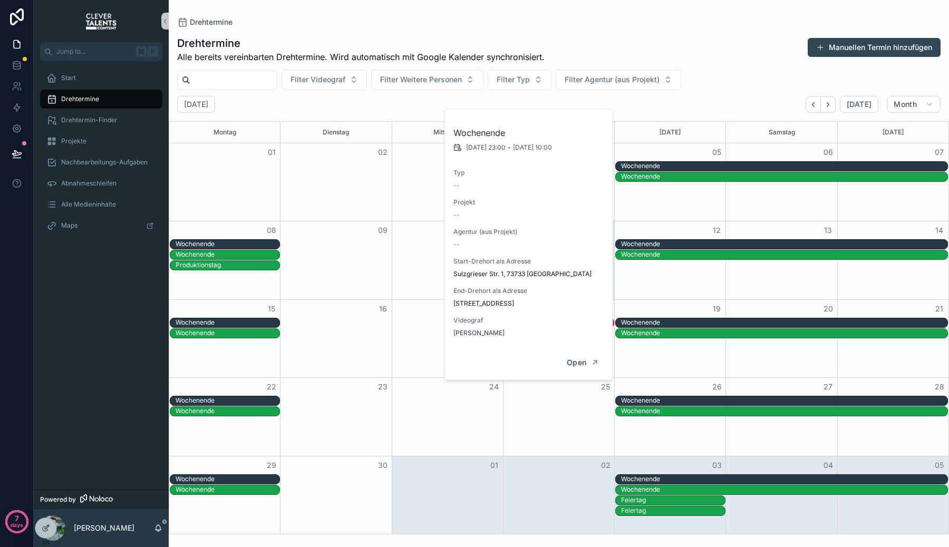
click at [675, 221] on div "08 09 10 11 12 13 14 Wochenende Wochenende Wochenende Wochenende Produktionstag" at bounding box center [558, 260] width 779 height 78
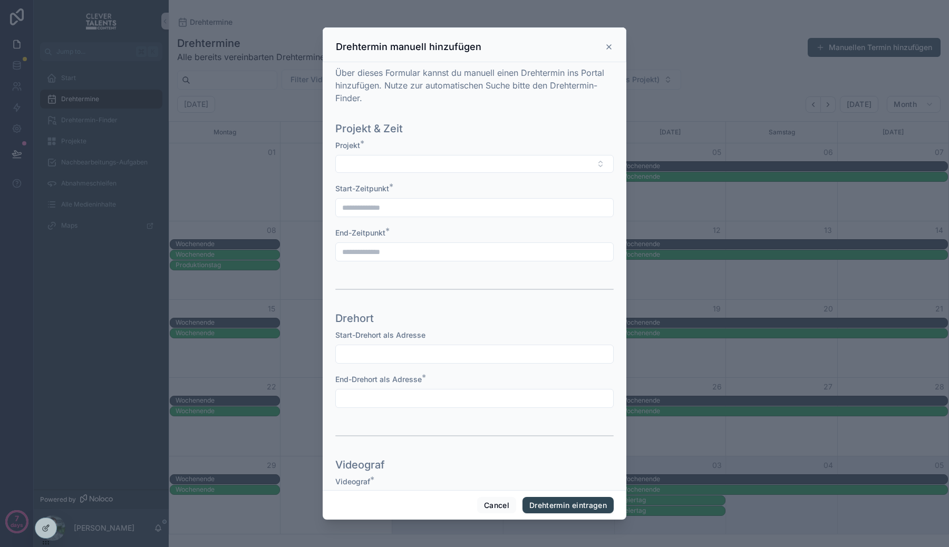
click at [675, 221] on div "scrollable content" at bounding box center [474, 273] width 949 height 547
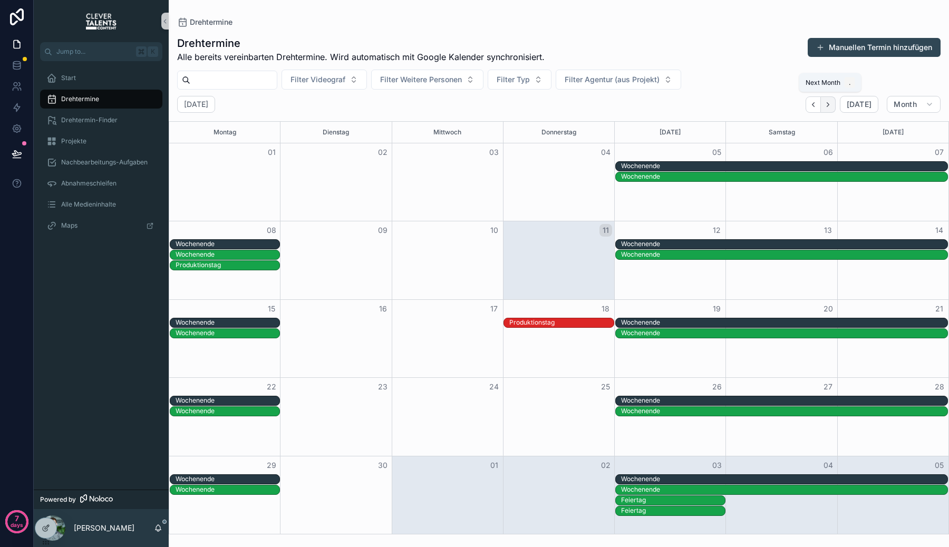
click at [831, 105] on icon "Next" at bounding box center [828, 105] width 8 height 8
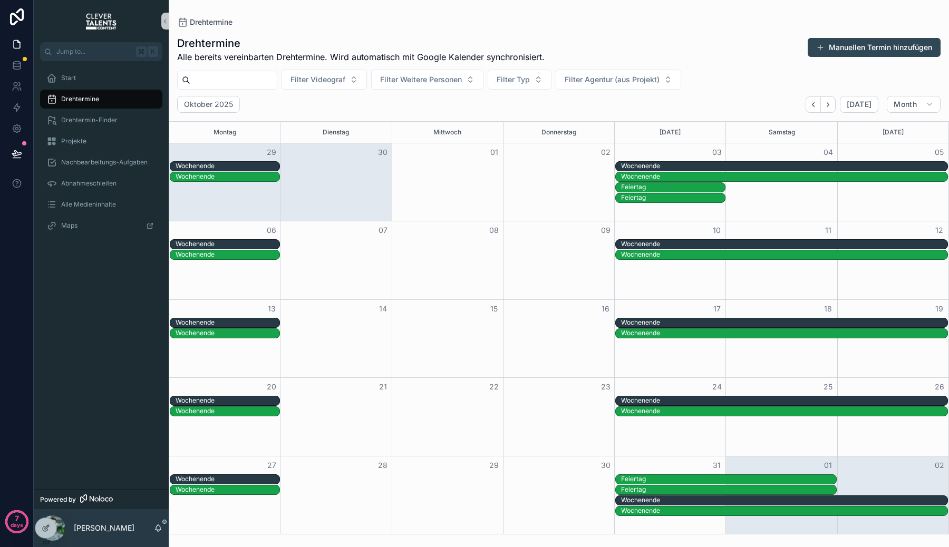
click at [804, 104] on div "Oktober 2025 Today Month" at bounding box center [559, 104] width 780 height 17
click at [530, 84] on span "Filter Typ" at bounding box center [513, 79] width 33 height 11
click at [528, 119] on div "Wochendene" at bounding box center [529, 122] width 127 height 17
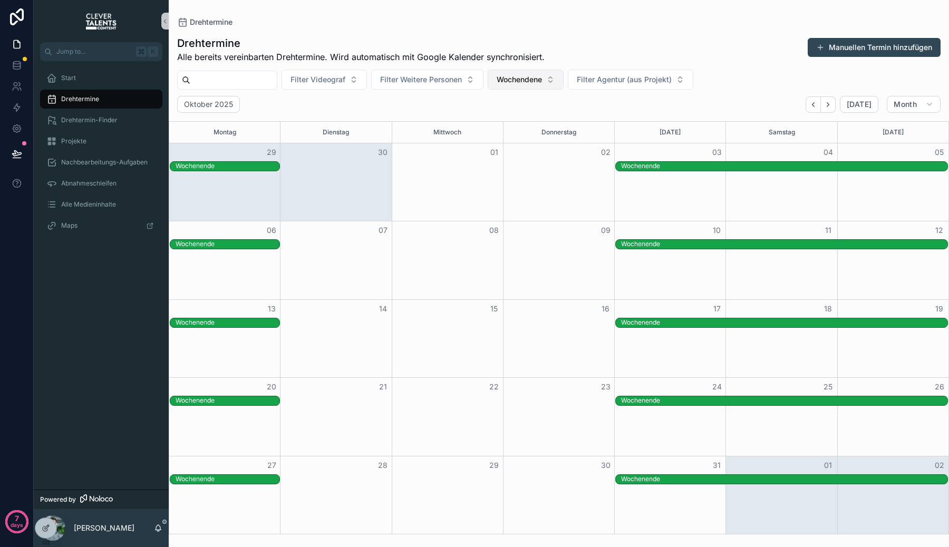
click at [541, 84] on span "Wochendene" at bounding box center [519, 79] width 45 height 11
click at [536, 124] on div "None" at bounding box center [536, 122] width 127 height 17
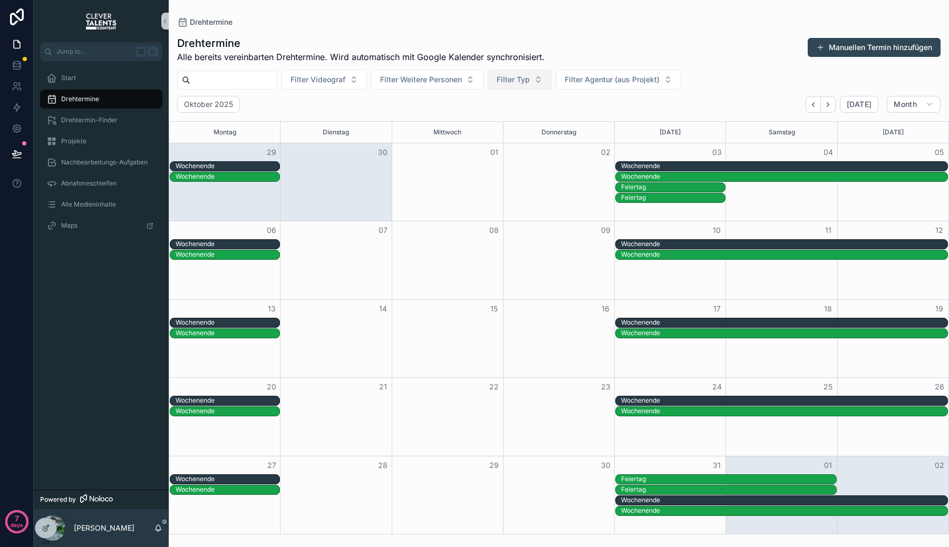
click at [546, 82] on button "Filter Typ" at bounding box center [520, 80] width 64 height 20
click at [546, 125] on div "Wochendene" at bounding box center [529, 122] width 127 height 17
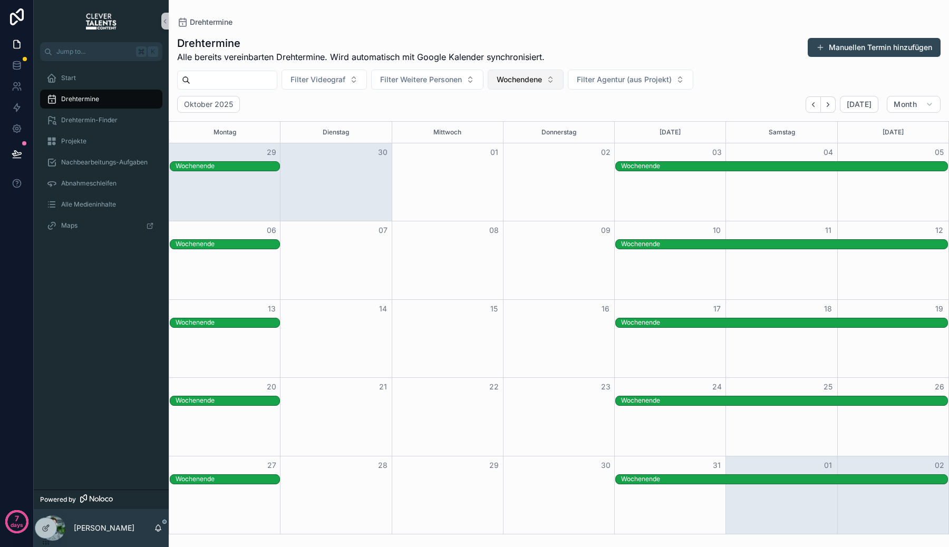
click at [526, 82] on span "Wochendene" at bounding box center [519, 79] width 45 height 11
click at [536, 130] on div "None" at bounding box center [536, 122] width 127 height 17
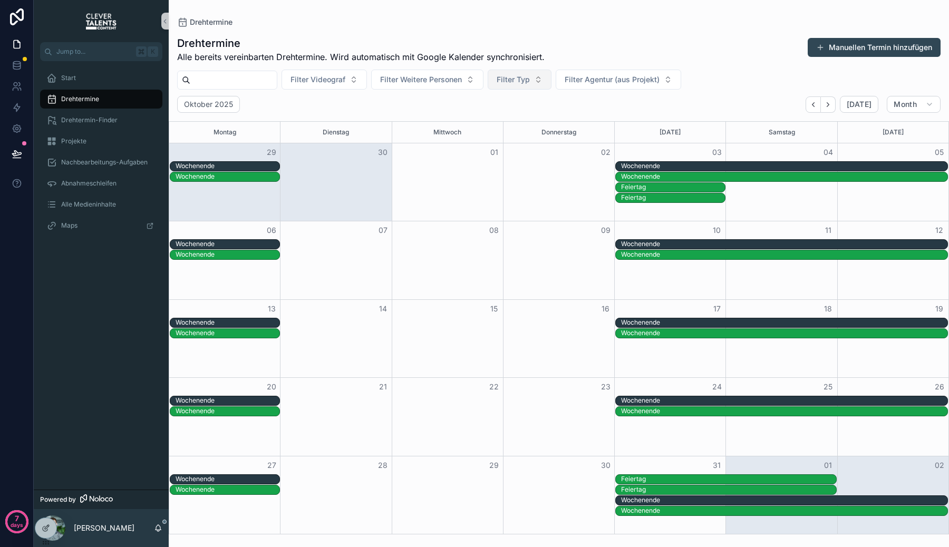
click at [530, 84] on span "Filter Typ" at bounding box center [513, 79] width 33 height 11
click at [535, 167] on div "Dreh" at bounding box center [529, 172] width 127 height 17
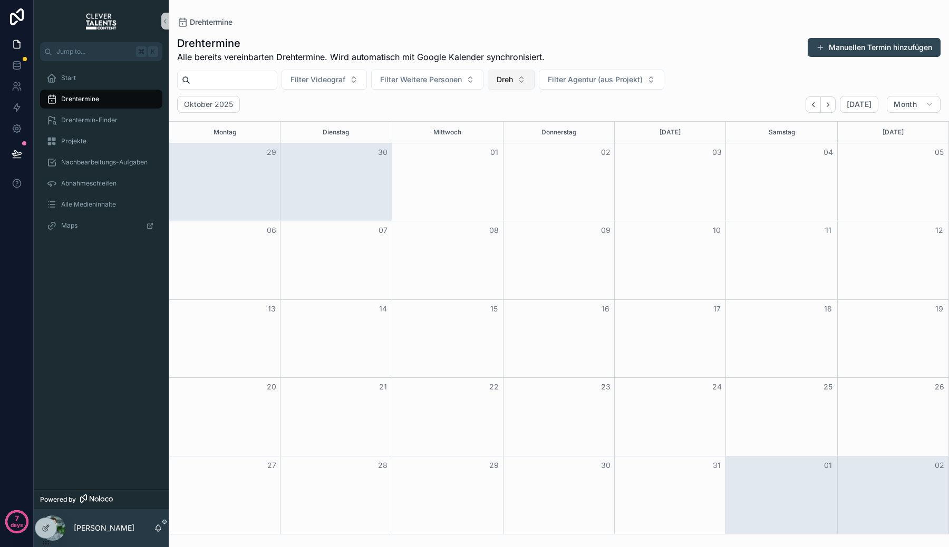
click at [527, 77] on button "Dreh" at bounding box center [511, 80] width 47 height 20
click at [514, 191] on div "Dreh" at bounding box center [522, 189] width 127 height 17
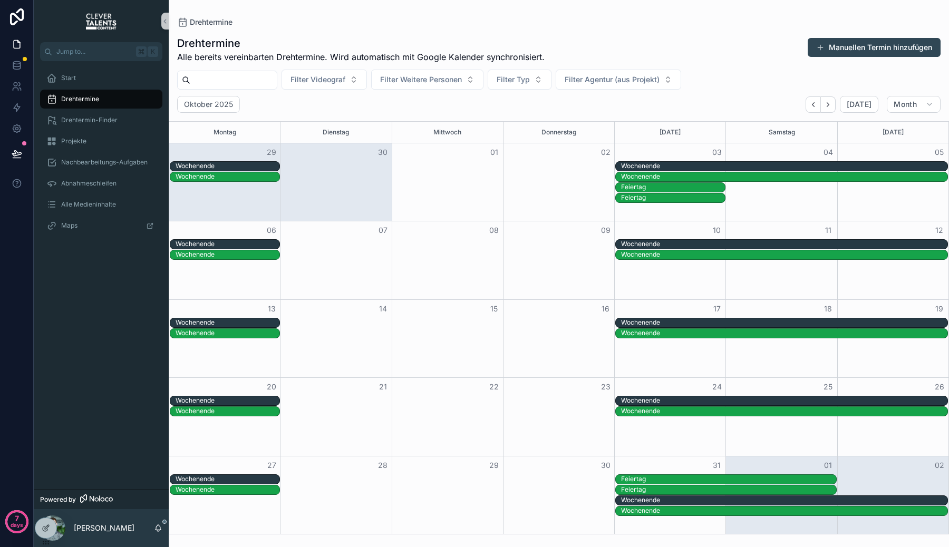
click at [539, 91] on div "Drehtermine Alle bereits vereinbarten Drehtermine. Wird automatisch mit Google …" at bounding box center [559, 280] width 780 height 507
click at [540, 79] on button "Filter Typ" at bounding box center [520, 80] width 64 height 20
click at [537, 173] on div "Dreh" at bounding box center [529, 172] width 127 height 17
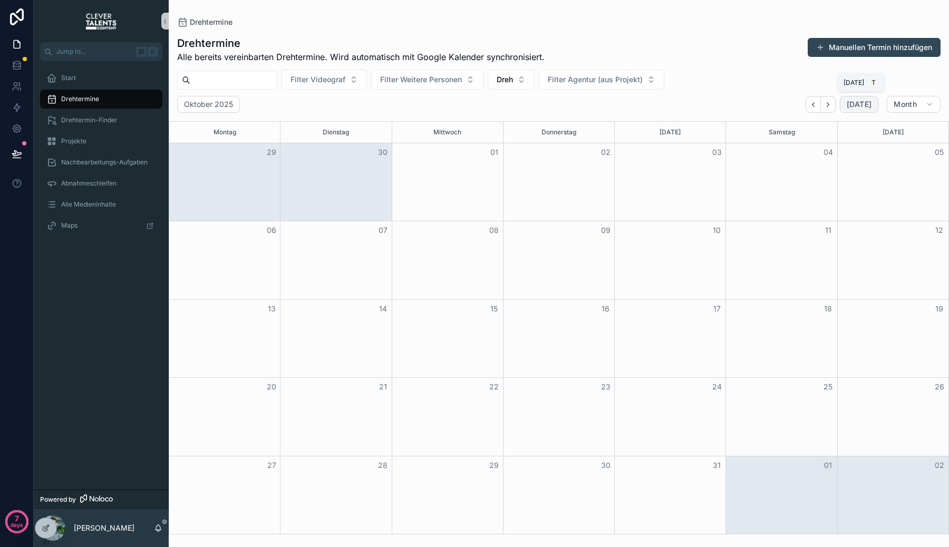
click at [875, 105] on button "Today" at bounding box center [859, 104] width 38 height 17
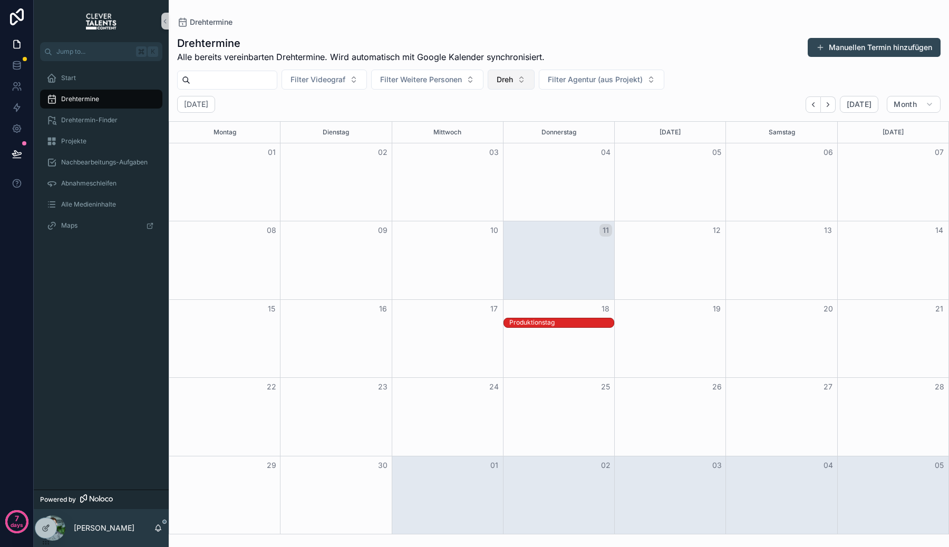
click at [525, 74] on button "Dreh" at bounding box center [511, 80] width 47 height 20
click at [508, 185] on div "Dreh" at bounding box center [522, 189] width 127 height 17
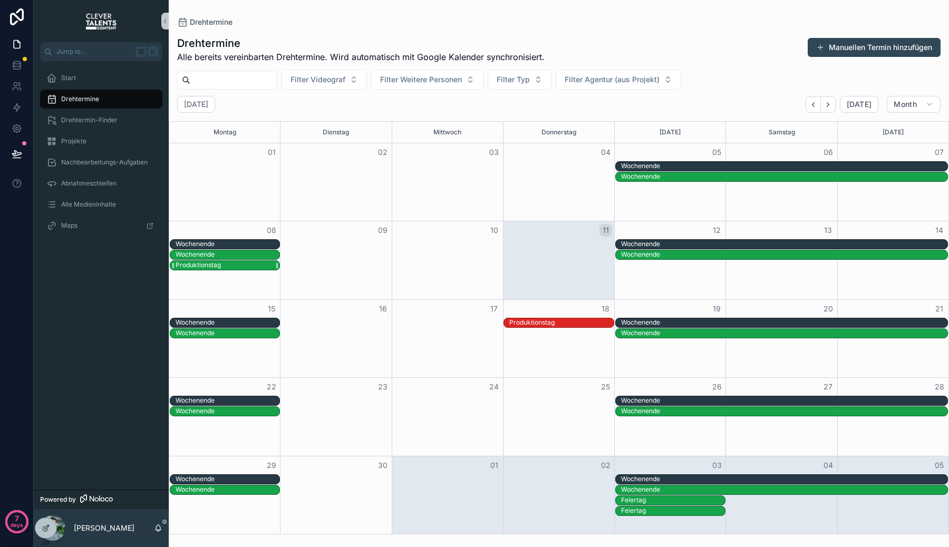
click at [239, 263] on div "Produktionstag" at bounding box center [228, 265] width 104 height 9
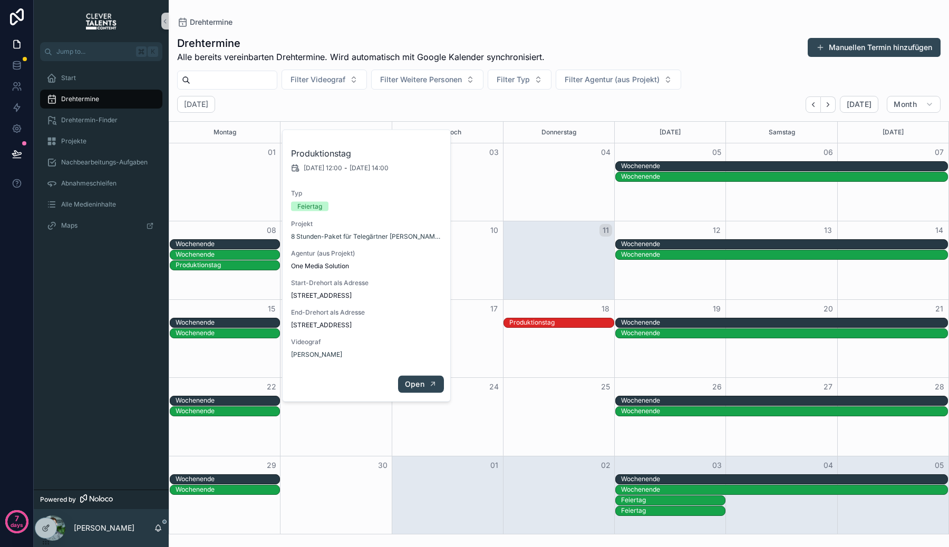
click at [414, 384] on span "Open" at bounding box center [415, 384] width 20 height 9
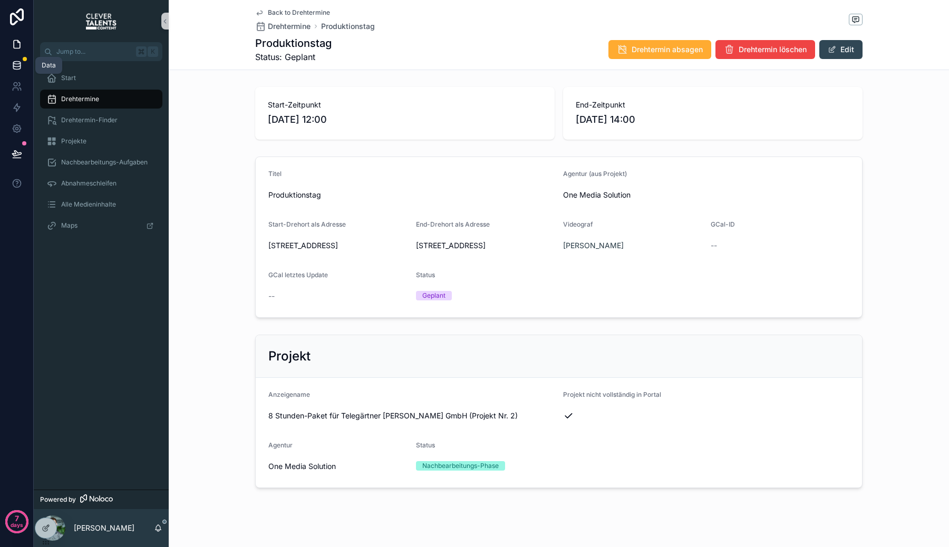
click at [29, 66] on link at bounding box center [16, 65] width 33 height 21
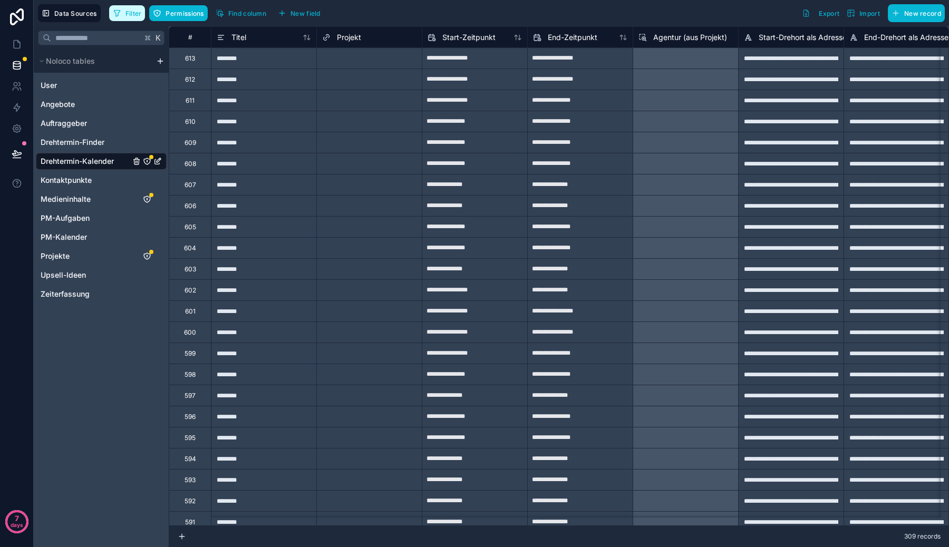
click at [129, 16] on span "Filter" at bounding box center [133, 13] width 16 height 8
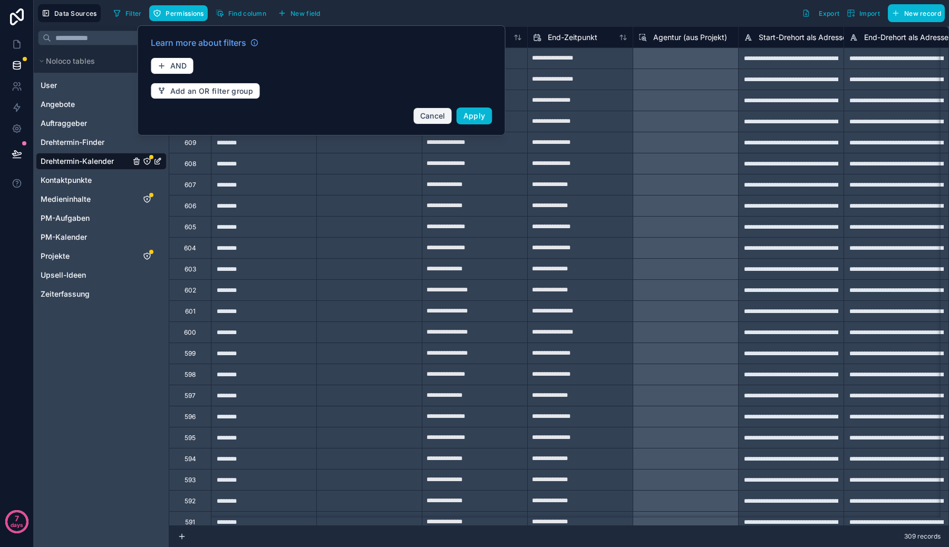
click at [438, 111] on span "Cancel" at bounding box center [432, 115] width 25 height 9
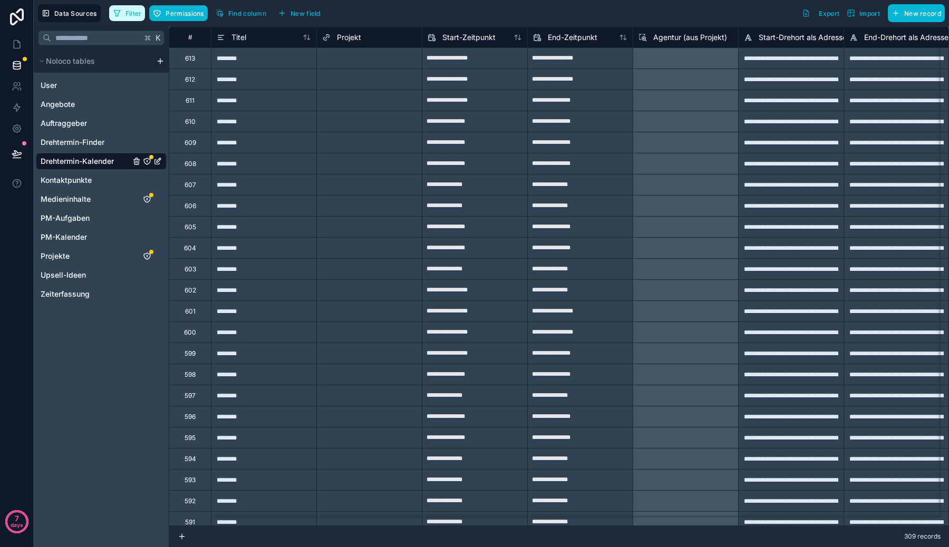
click at [118, 17] on button "Filter" at bounding box center [127, 13] width 36 height 16
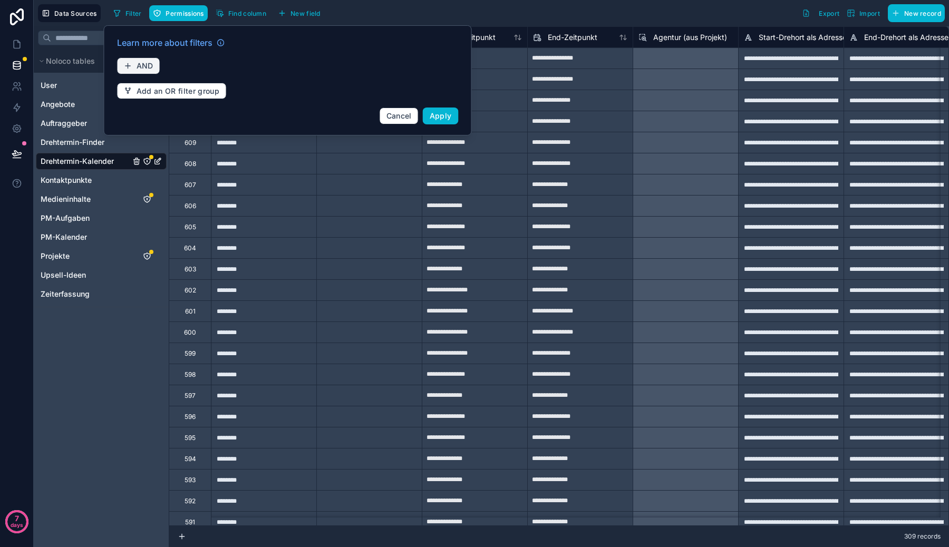
click at [140, 68] on span "AND" at bounding box center [145, 65] width 17 height 9
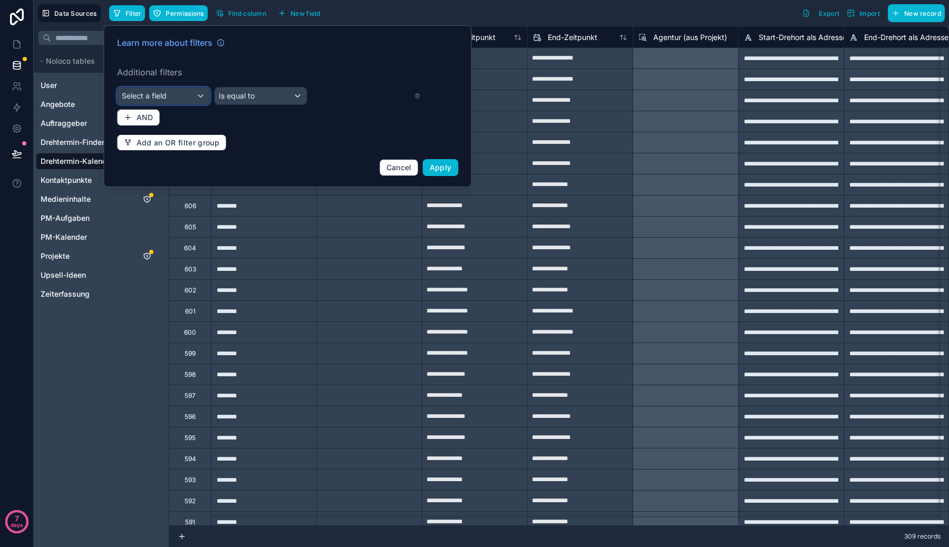
click at [168, 95] on div "Select a field" at bounding box center [164, 96] width 92 height 17
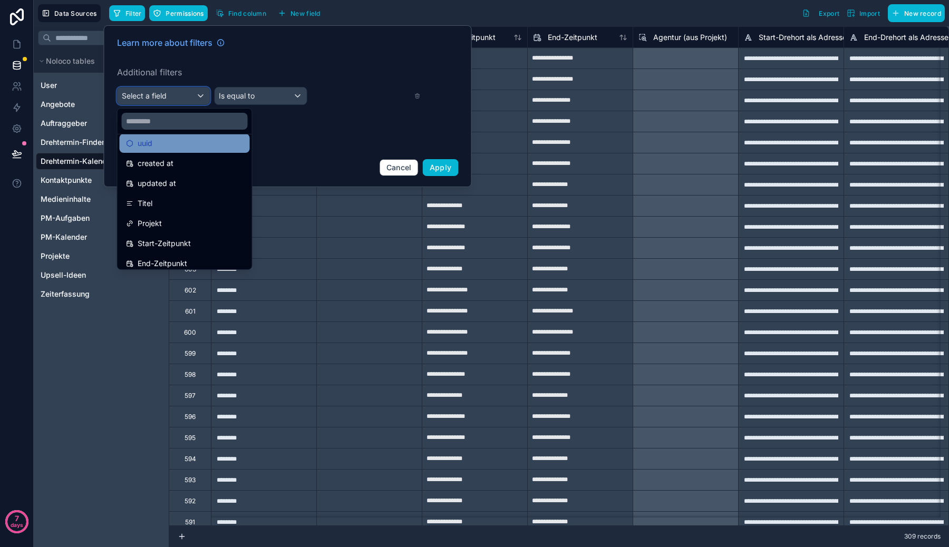
scroll to position [30, 0]
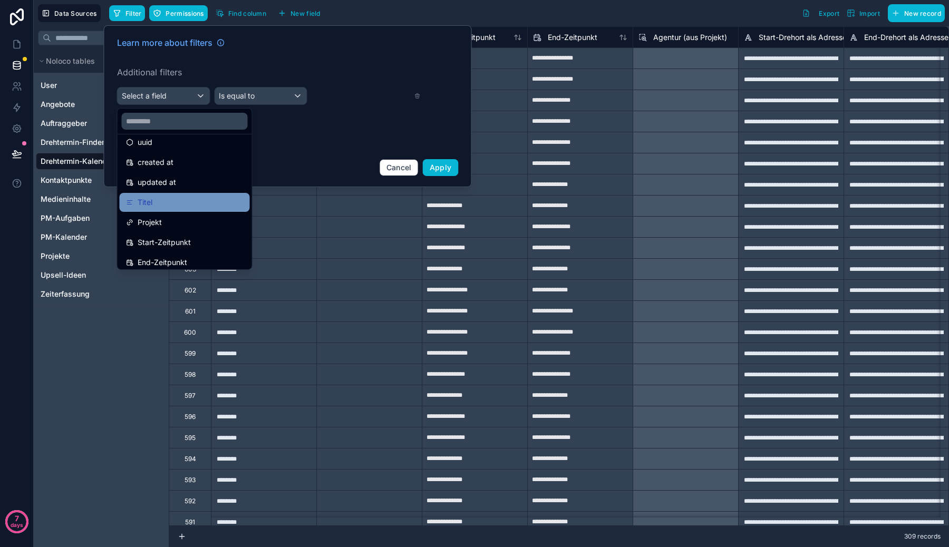
click at [174, 199] on div "Titel" at bounding box center [185, 202] width 118 height 13
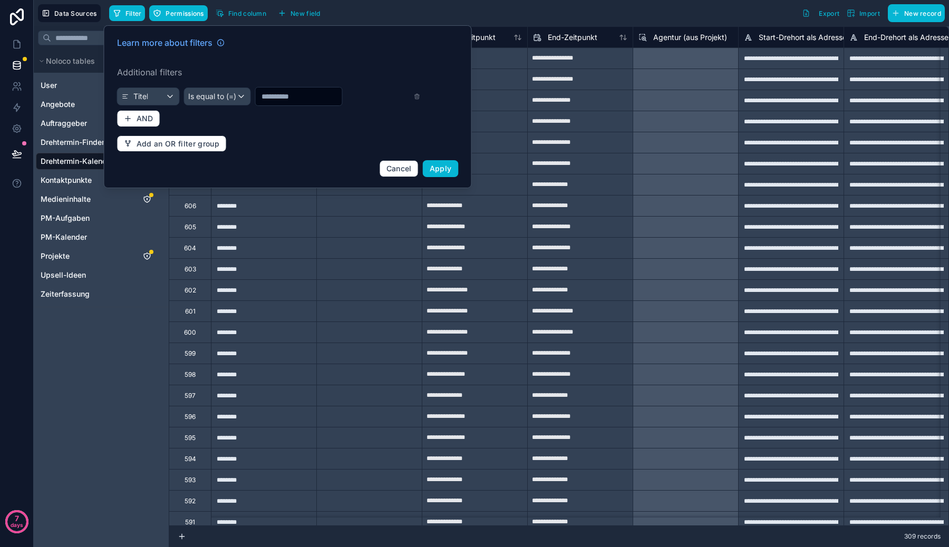
click at [302, 100] on input "text" at bounding box center [298, 96] width 86 height 15
type input "**********"
drag, startPoint x: 302, startPoint y: 100, endPoint x: 189, endPoint y: 95, distance: 112.4
click at [189, 95] on span "Is equal to (=)" at bounding box center [201, 96] width 48 height 11
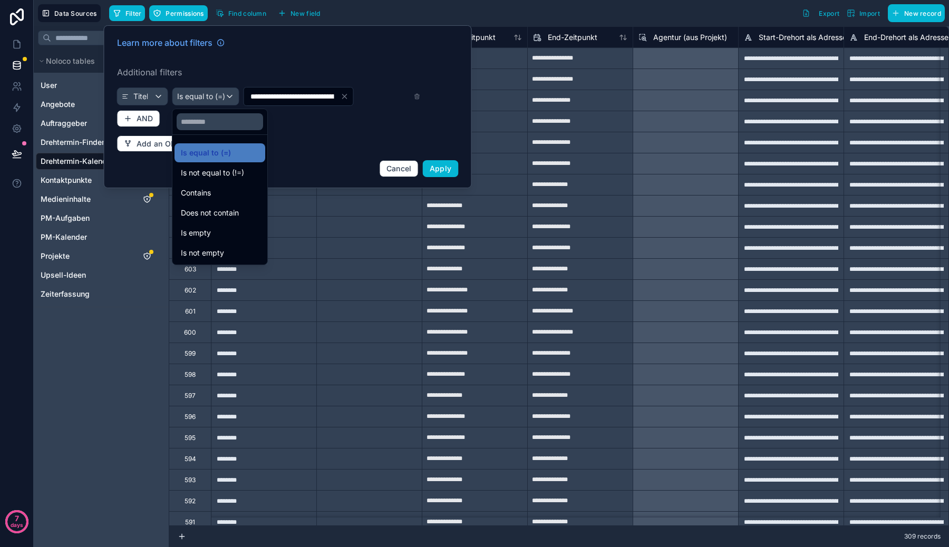
click at [268, 95] on div at bounding box center [288, 106] width 368 height 163
click at [268, 95] on input "**********" at bounding box center [292, 96] width 96 height 15
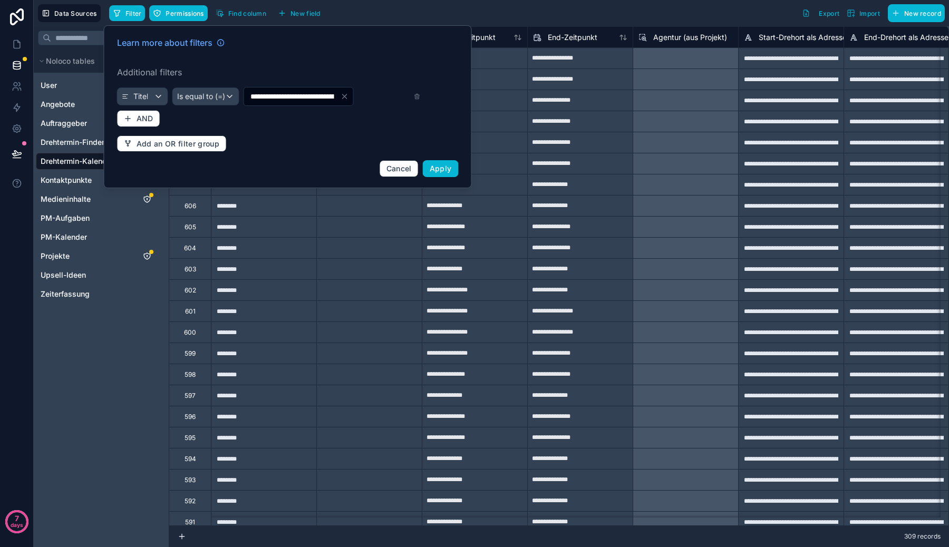
click at [268, 95] on input "**********" at bounding box center [292, 96] width 96 height 15
type input "***"
click at [215, 92] on span "Is equal to (=)" at bounding box center [201, 96] width 48 height 11
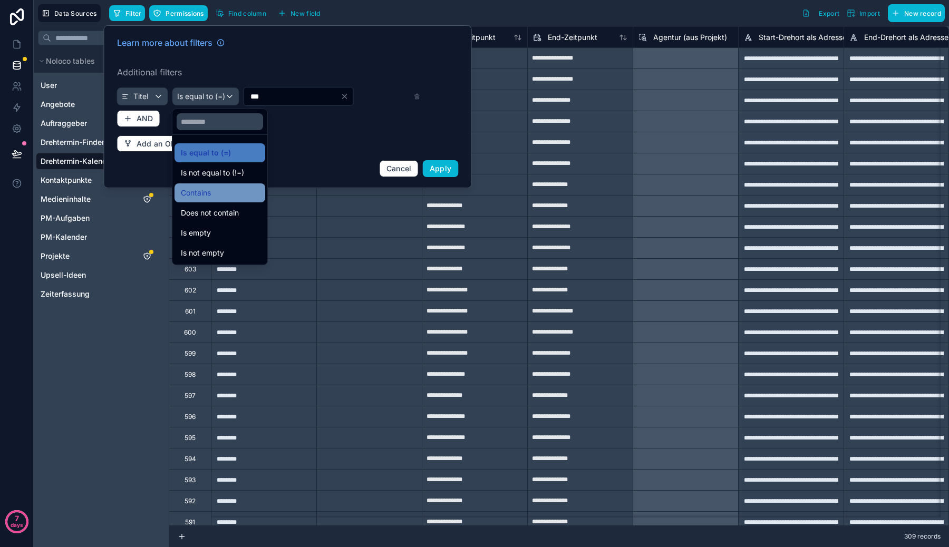
click at [211, 197] on span "Contains" at bounding box center [196, 193] width 30 height 13
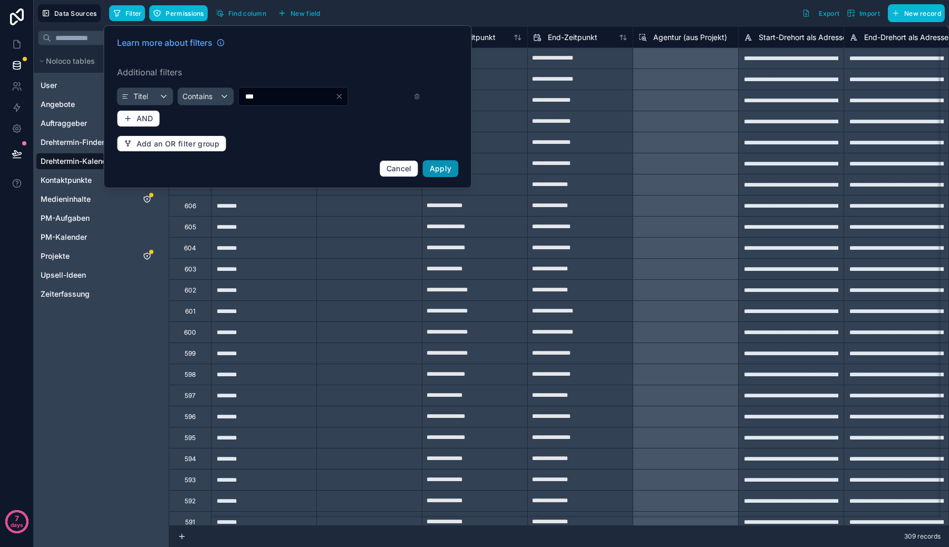
click at [440, 172] on span "Apply" at bounding box center [441, 168] width 22 height 9
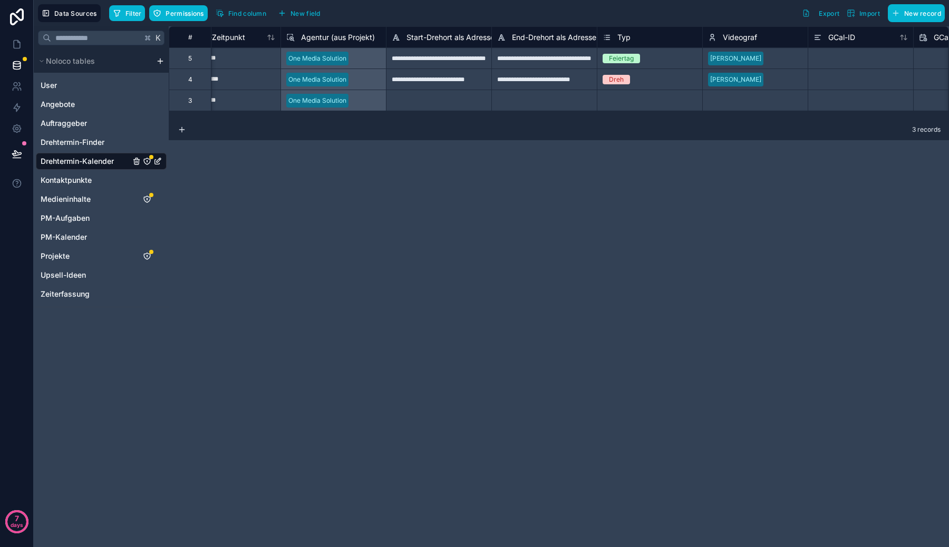
scroll to position [0, 374]
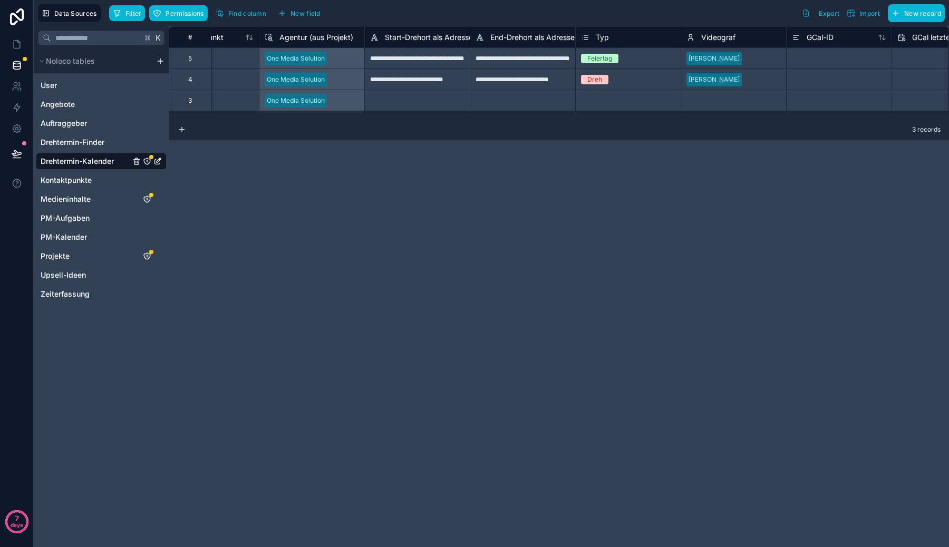
click at [607, 62] on div "Feiertag" at bounding box center [599, 58] width 25 height 9
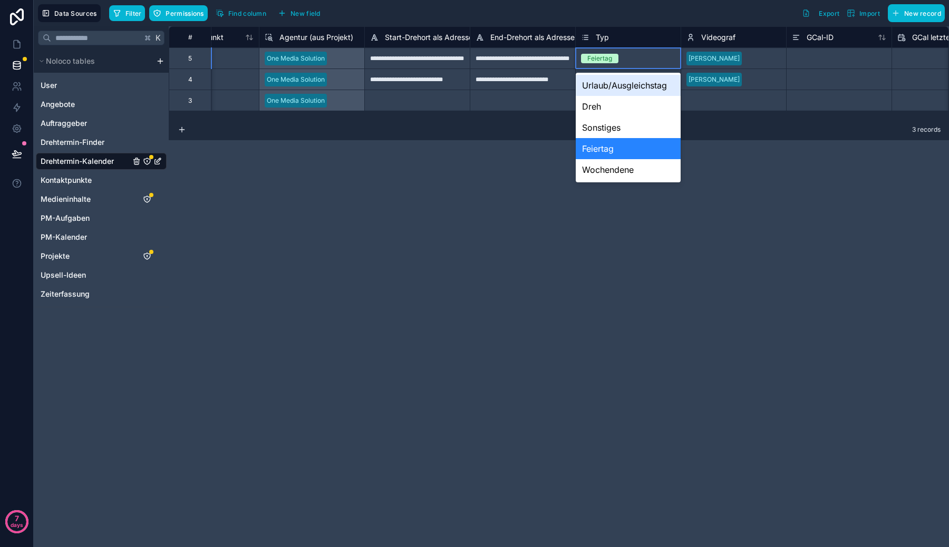
click at [607, 62] on div "Feiertag" at bounding box center [599, 58] width 25 height 9
click at [606, 108] on div "Dreh" at bounding box center [628, 106] width 105 height 21
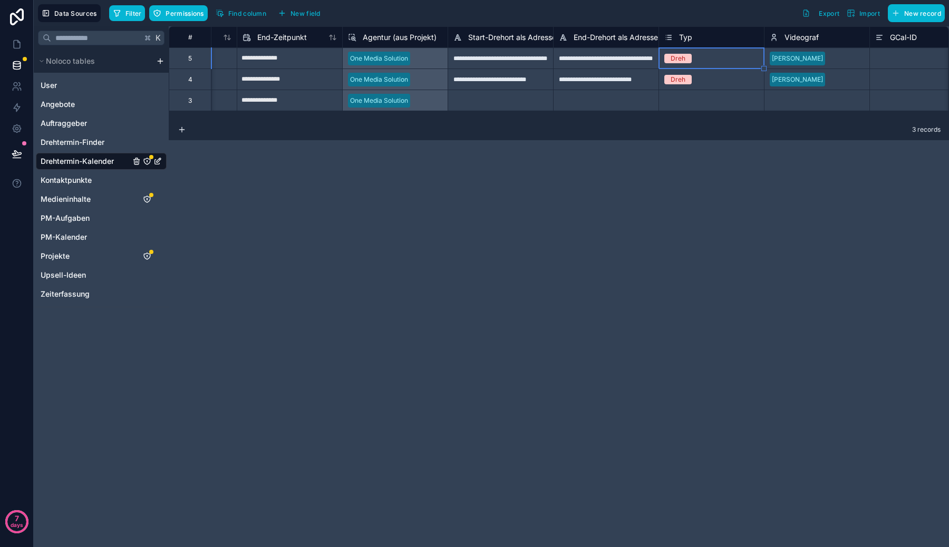
scroll to position [0, 0]
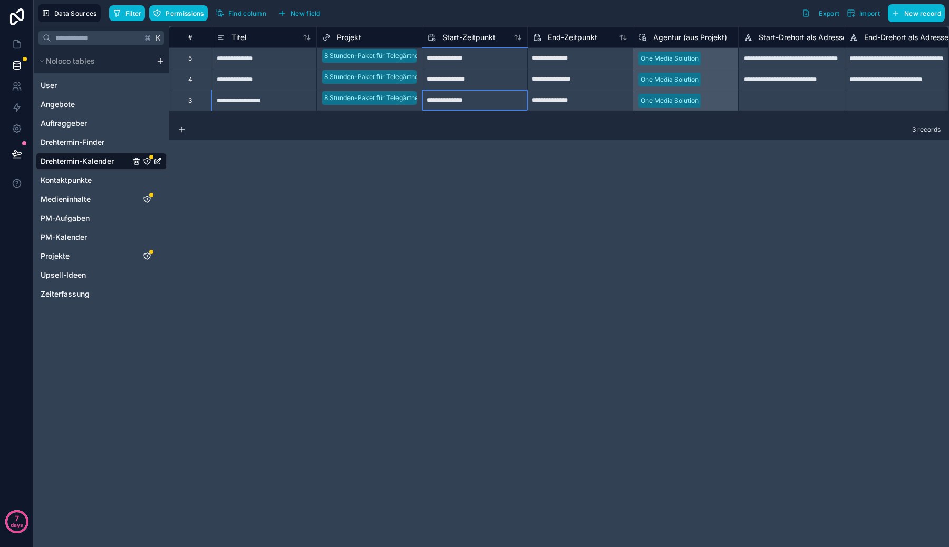
click at [489, 97] on input "**********" at bounding box center [474, 100] width 105 height 17
select select "****"
select select "*"
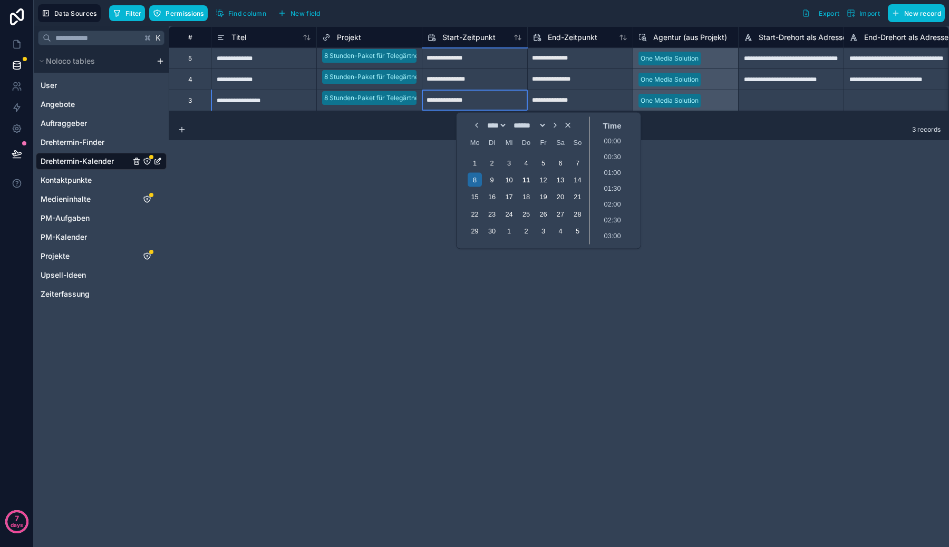
click at [242, 96] on div "**********" at bounding box center [263, 100] width 105 height 21
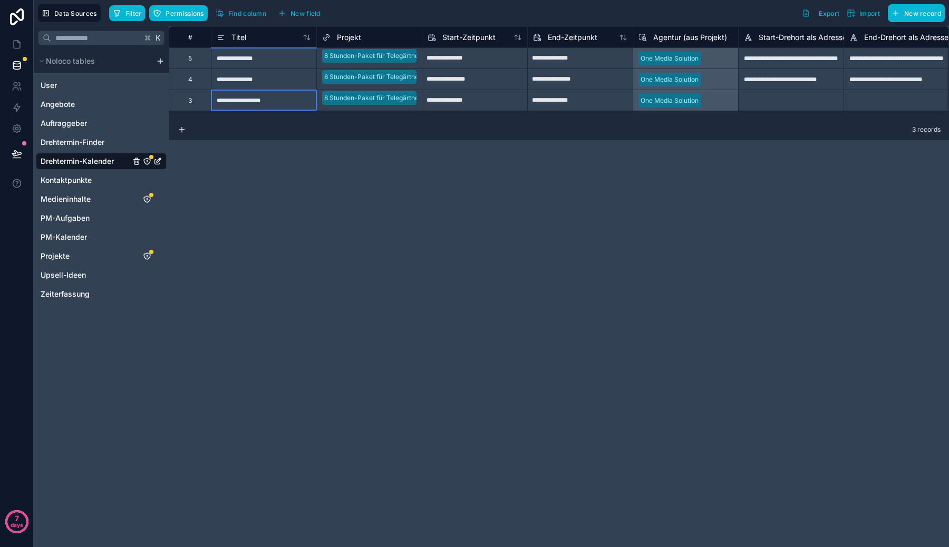
click at [195, 103] on div "3" at bounding box center [190, 100] width 42 height 21
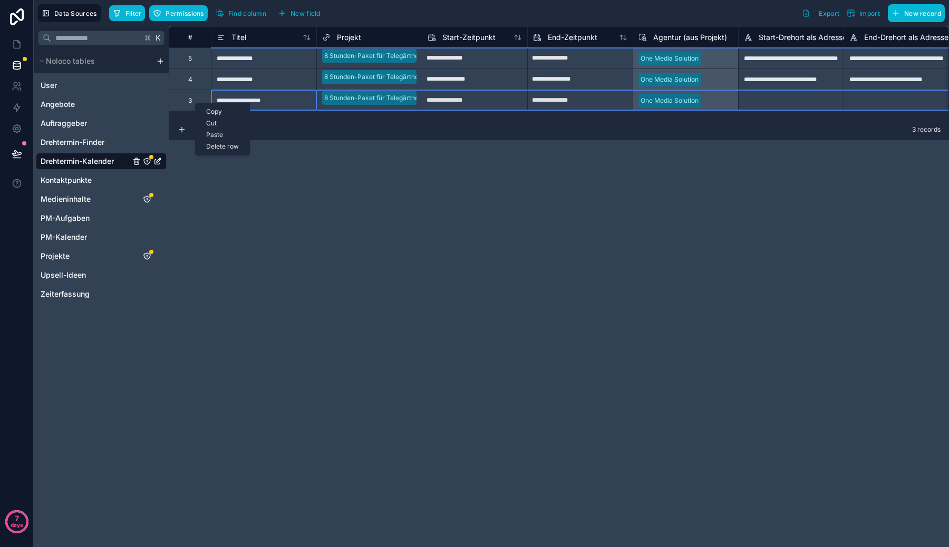
click at [217, 148] on div "Delete row" at bounding box center [223, 147] width 54 height 12
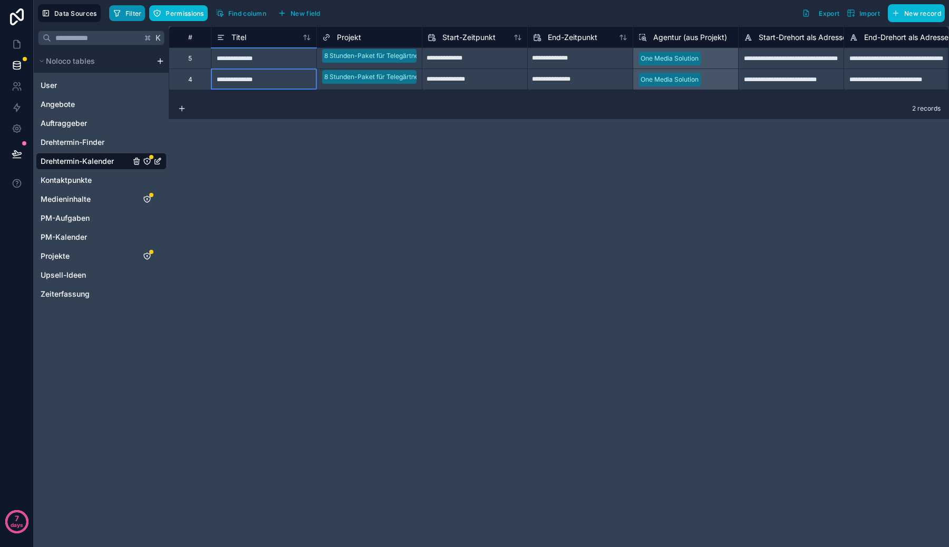
click at [132, 15] on span "Filter" at bounding box center [133, 13] width 16 height 8
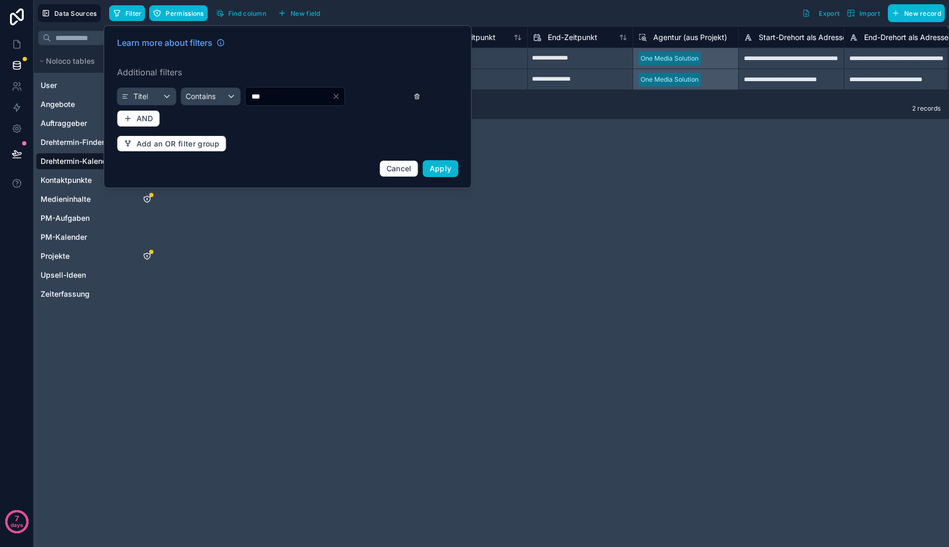
click at [417, 95] on icon at bounding box center [417, 96] width 7 height 7
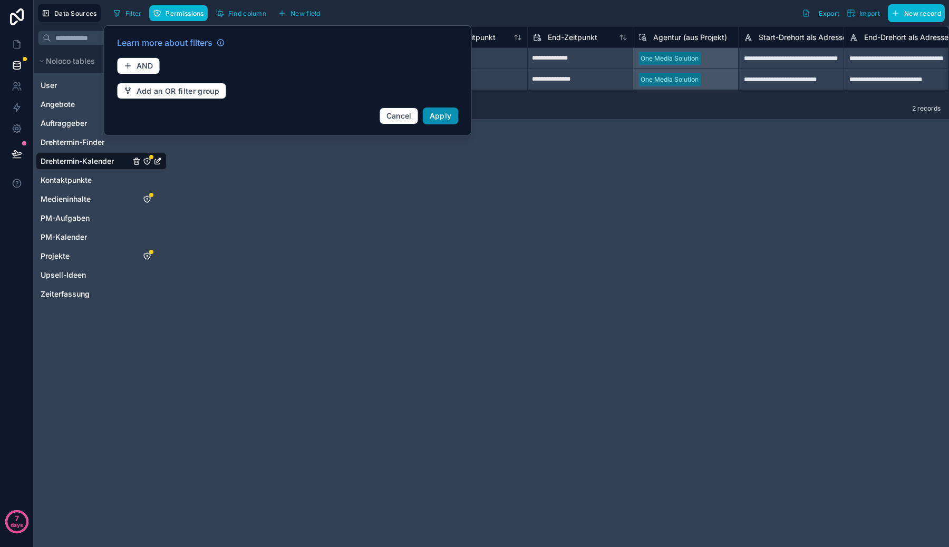
click at [436, 116] on span "Apply" at bounding box center [441, 115] width 22 height 9
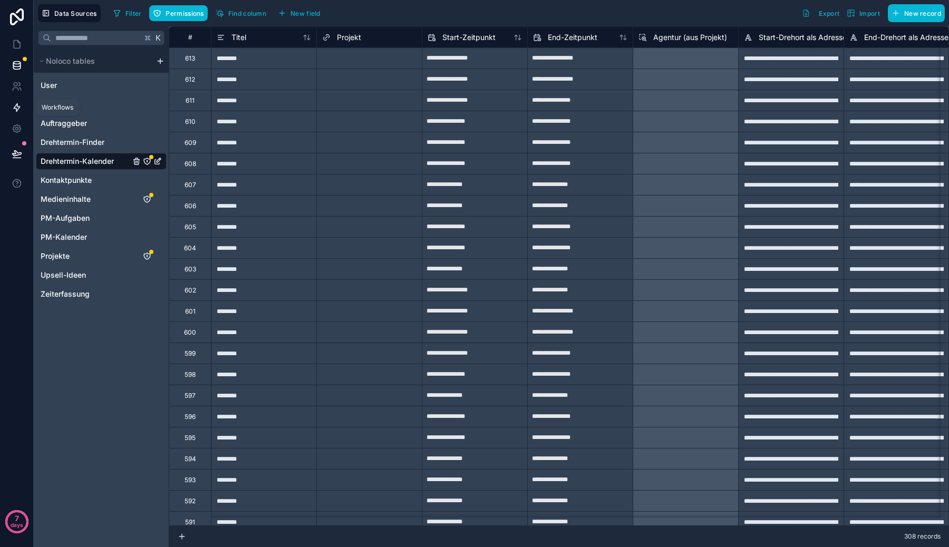
click at [16, 107] on icon at bounding box center [17, 107] width 11 height 11
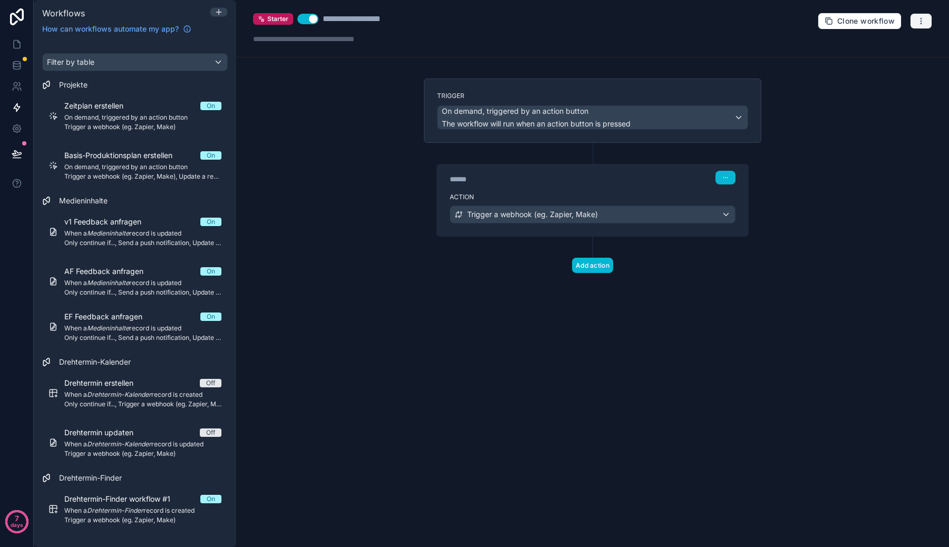
click at [920, 17] on icon "button" at bounding box center [921, 21] width 8 height 8
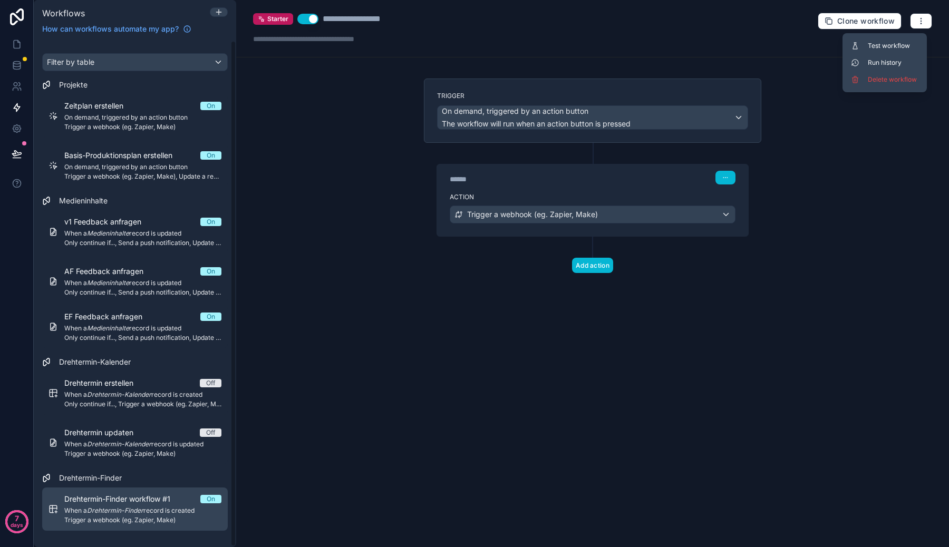
click at [167, 503] on span "Drehtermin-Finder workflow #1" at bounding box center [123, 499] width 119 height 11
click at [157, 502] on span "Drehtermin-Finder workflow #1" at bounding box center [123, 499] width 119 height 11
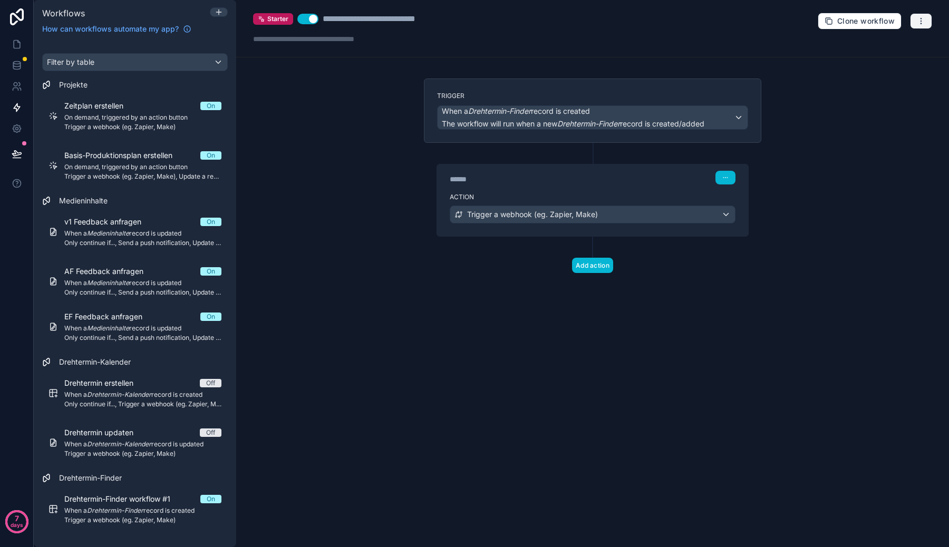
click at [916, 20] on button "button" at bounding box center [921, 21] width 22 height 16
click at [903, 43] on span "Test workflow" at bounding box center [893, 46] width 51 height 8
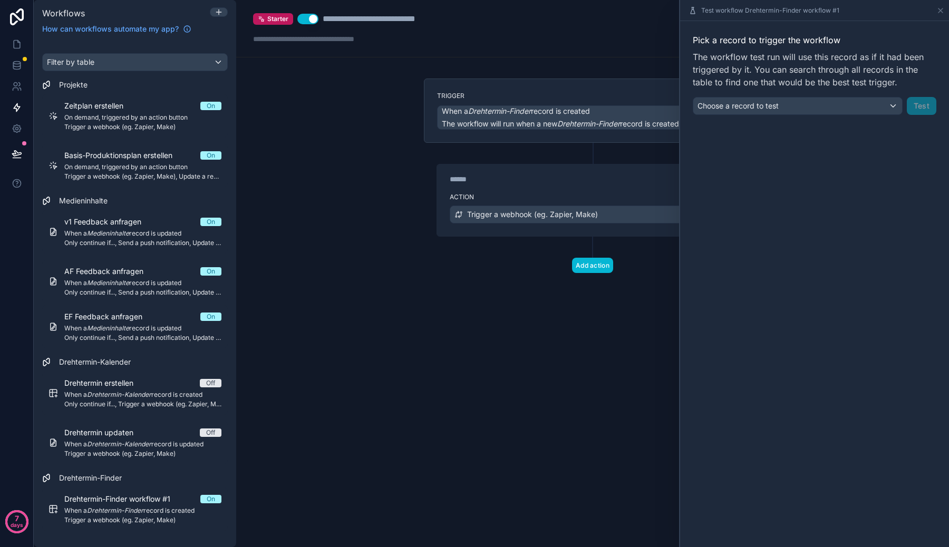
click at [883, 95] on div "Pick a record to trigger the workflow The workflow test run will use this recor…" at bounding box center [815, 74] width 244 height 81
click at [883, 111] on div "Choose a record to test" at bounding box center [797, 106] width 209 height 17
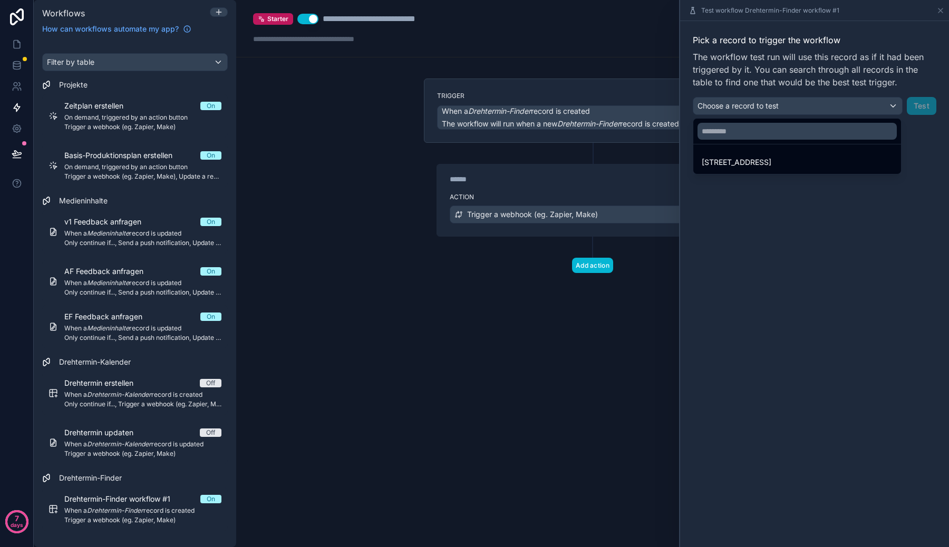
click at [848, 152] on ul "[STREET_ADDRESS]" at bounding box center [797, 159] width 208 height 30
click at [851, 161] on div "[STREET_ADDRESS]" at bounding box center [797, 162] width 191 height 13
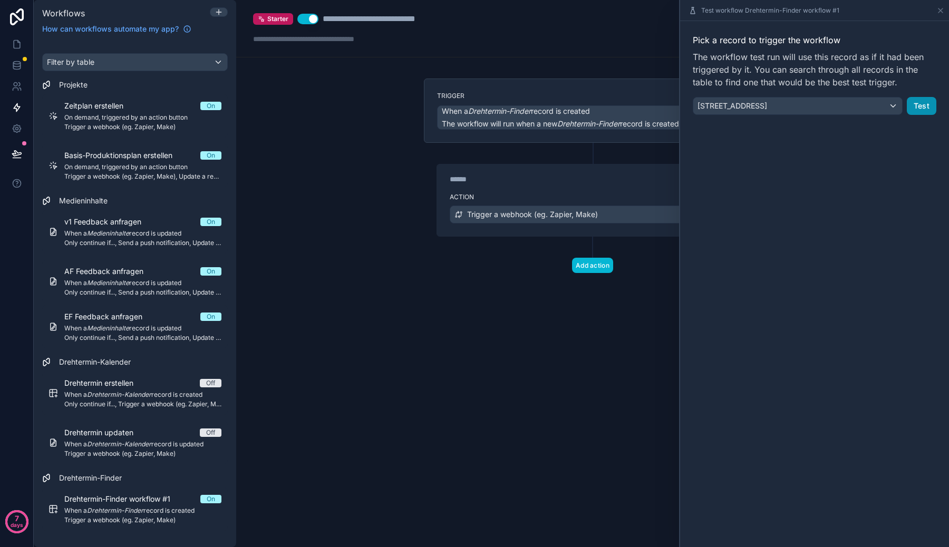
click at [918, 101] on button "Test" at bounding box center [922, 106] width 30 height 18
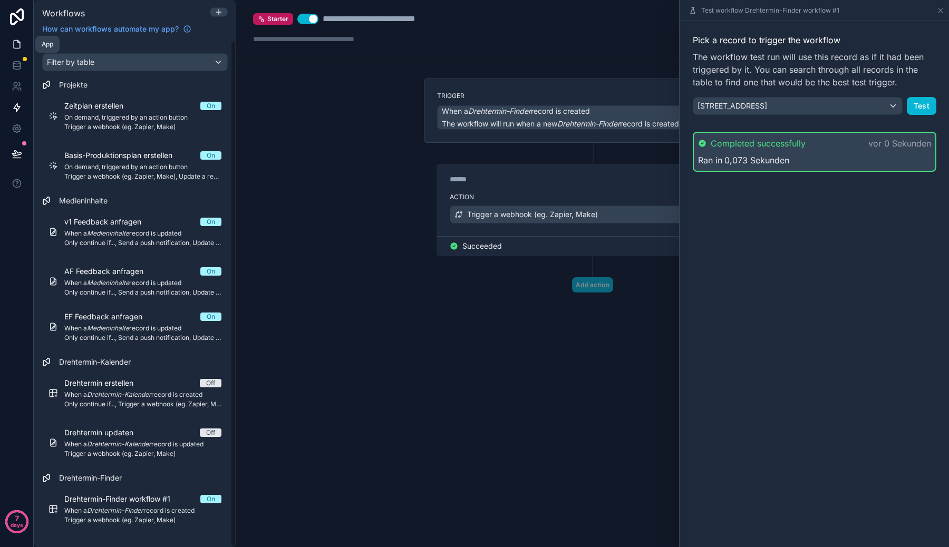
click at [14, 48] on icon at bounding box center [17, 45] width 6 height 8
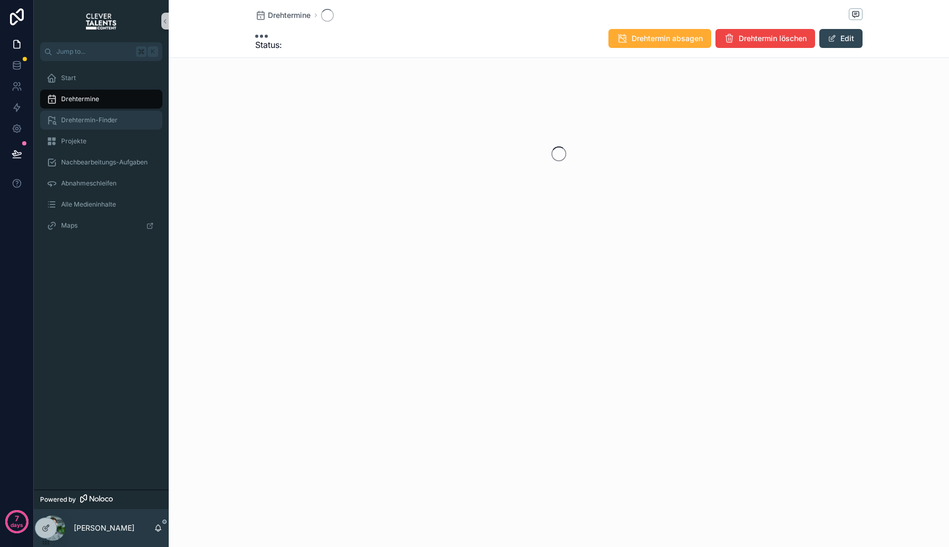
click at [101, 125] on div "Drehtermin-Finder" at bounding box center [101, 120] width 110 height 17
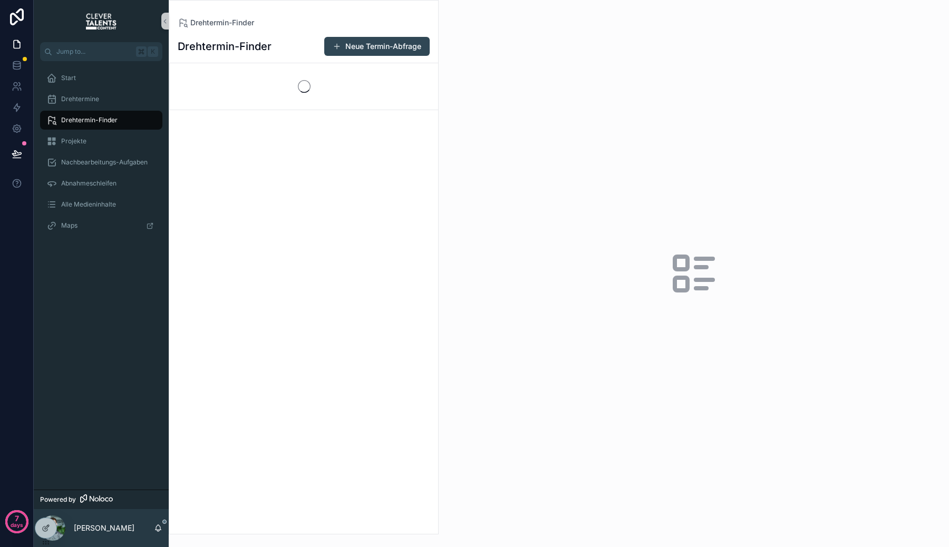
click at [299, 93] on div "scrollable content" at bounding box center [304, 86] width 268 height 46
click at [330, 97] on div "scrollable content" at bounding box center [304, 86] width 268 height 46
click at [330, 97] on span "[STREET_ADDRESS]" at bounding box center [304, 96] width 73 height 11
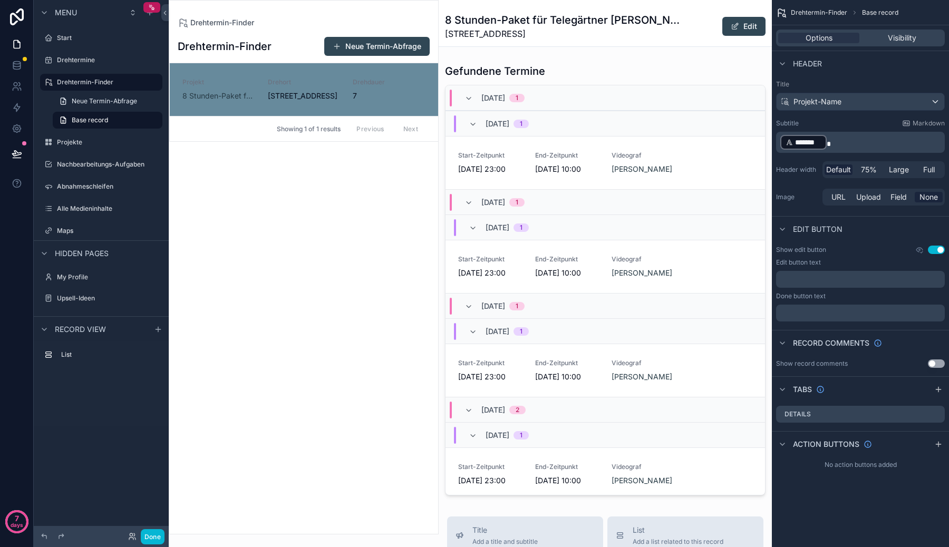
click at [649, 177] on div "scrollable content" at bounding box center [605, 280] width 333 height 440
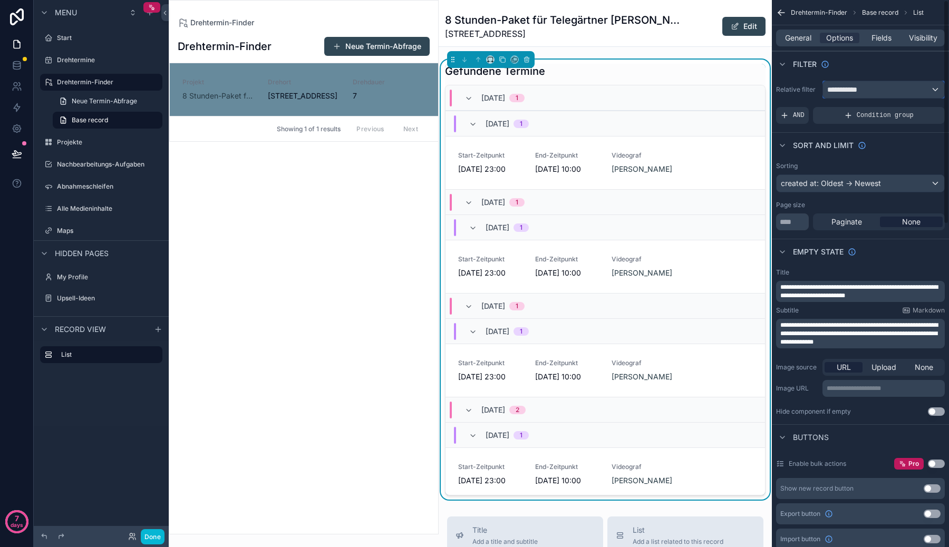
click at [858, 86] on span "**********" at bounding box center [846, 89] width 39 height 11
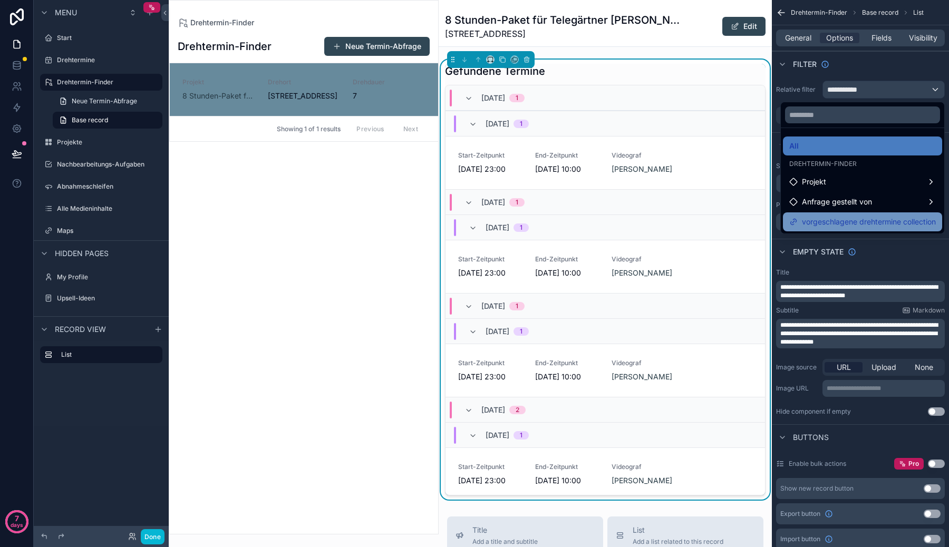
click at [831, 216] on span "vorgeschlagene drehtermine collection" at bounding box center [869, 222] width 134 height 13
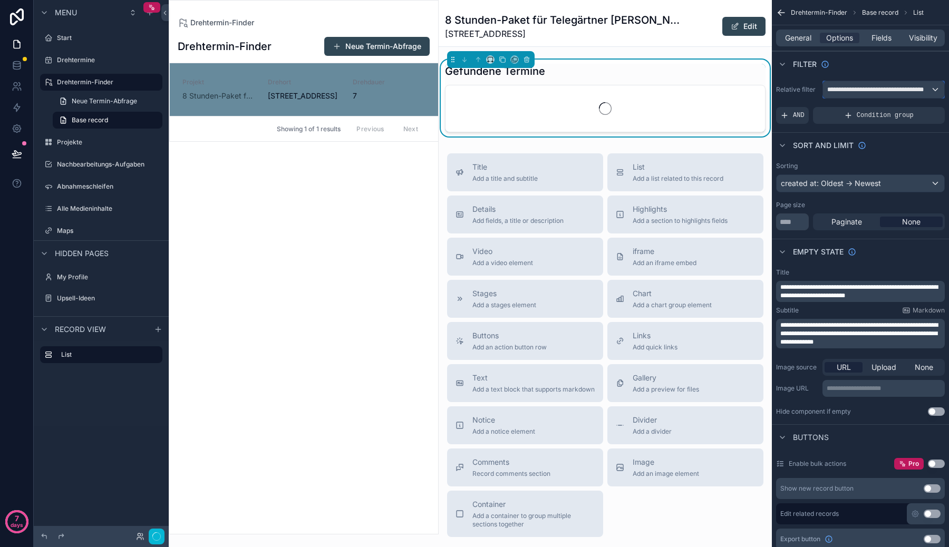
click at [885, 91] on span "**********" at bounding box center [878, 89] width 103 height 8
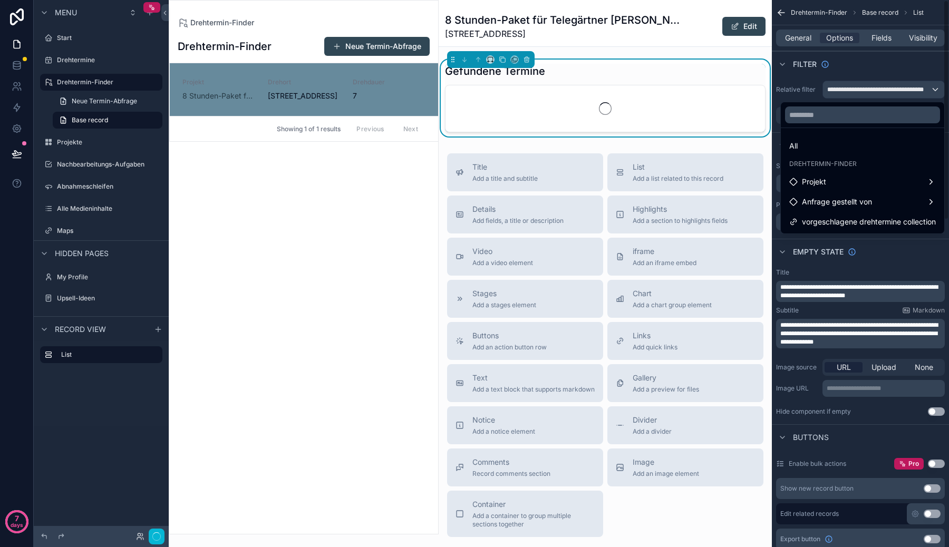
click at [888, 67] on div "scrollable content" at bounding box center [474, 273] width 949 height 547
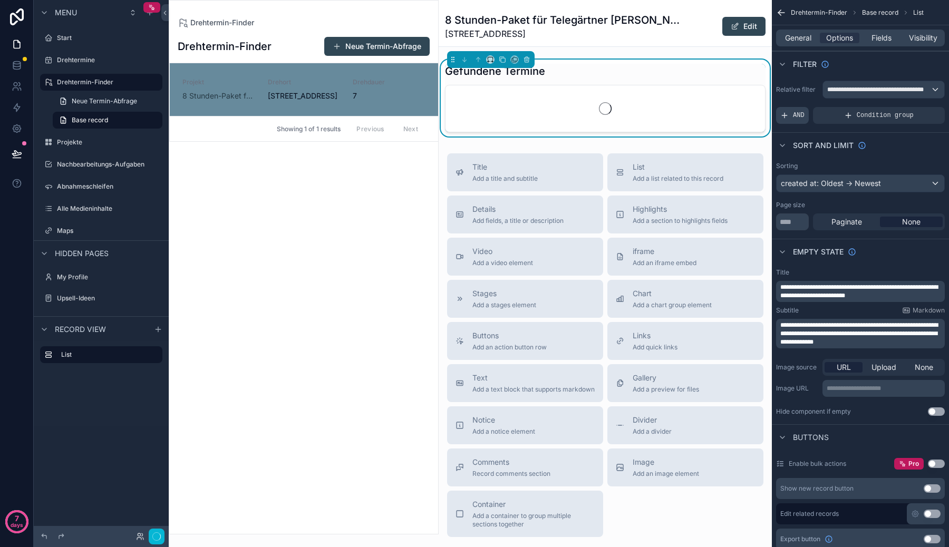
click at [798, 114] on span "AND" at bounding box center [799, 115] width 12 height 8
click at [827, 116] on div "Add a filter" at bounding box center [860, 115] width 169 height 17
click at [919, 105] on icon "scrollable content" at bounding box center [918, 108] width 6 height 6
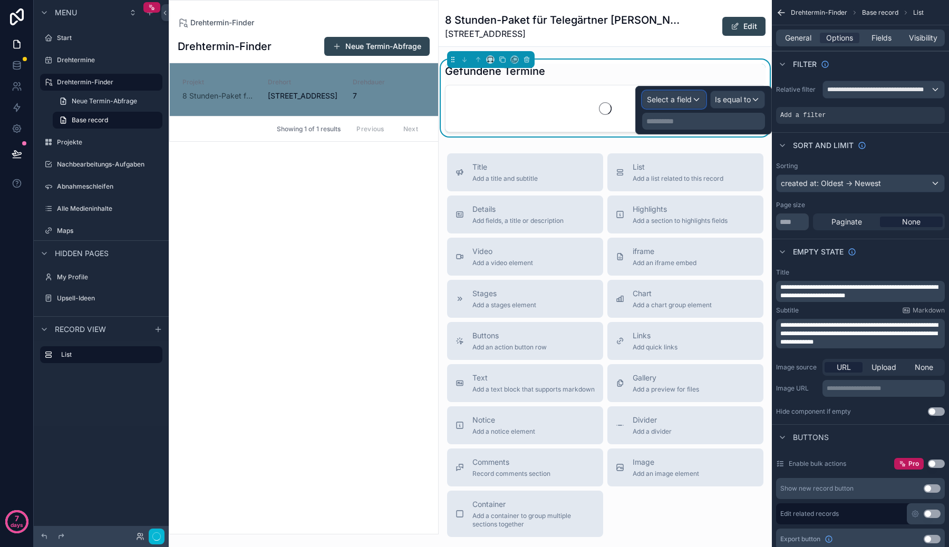
click at [658, 105] on div "Select a field" at bounding box center [674, 99] width 63 height 17
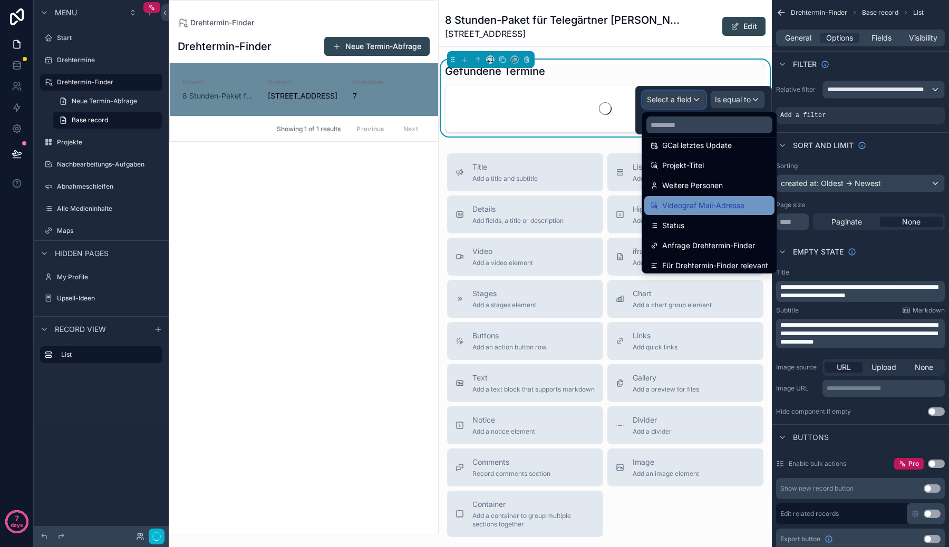
scroll to position [295, 0]
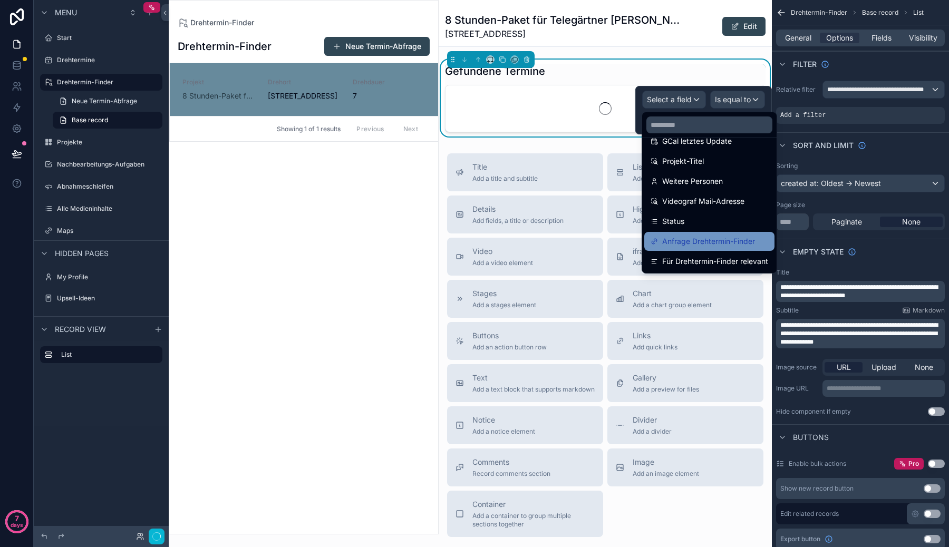
click at [739, 240] on span "Anfrage Drehtermin-Finder" at bounding box center [708, 241] width 93 height 13
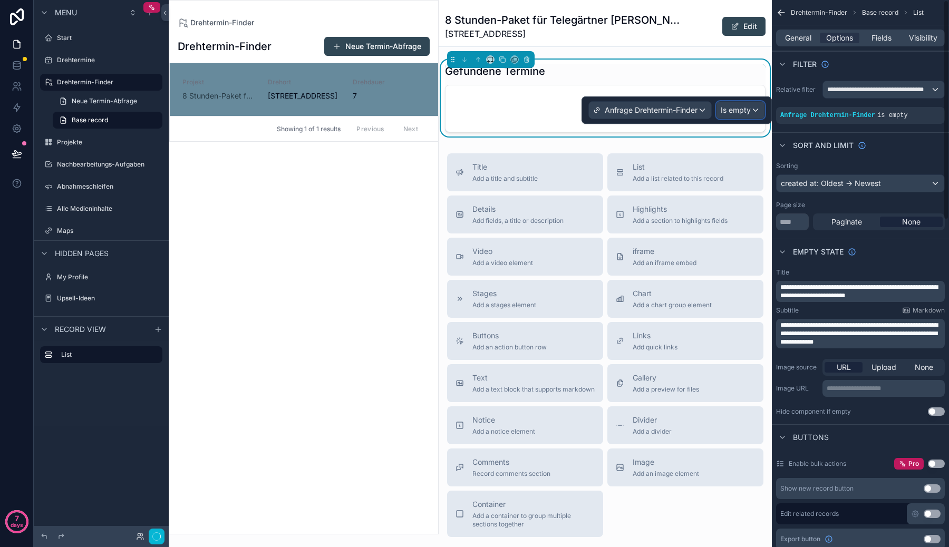
click at [742, 110] on span "Is empty" at bounding box center [736, 110] width 30 height 11
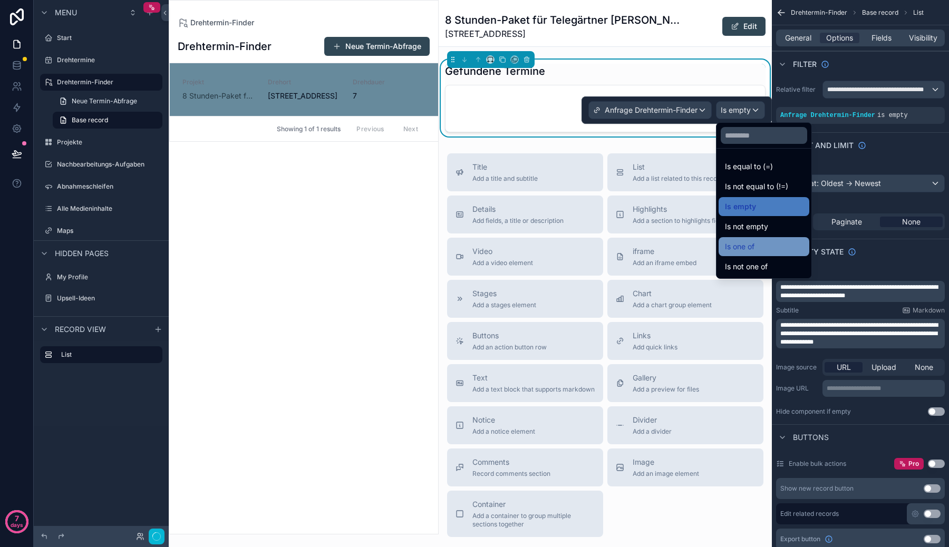
click at [746, 244] on span "Is one of" at bounding box center [740, 246] width 30 height 13
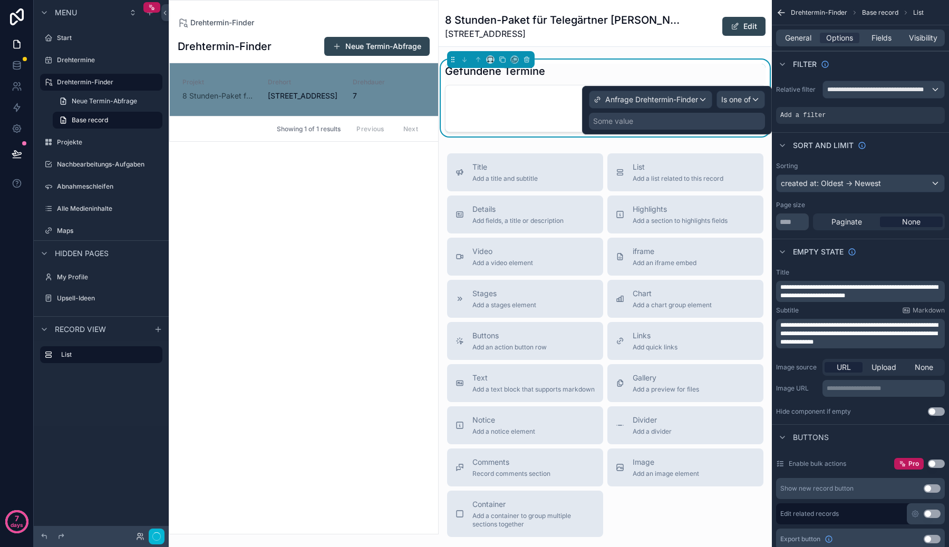
click at [711, 120] on div "Some value" at bounding box center [677, 121] width 176 height 17
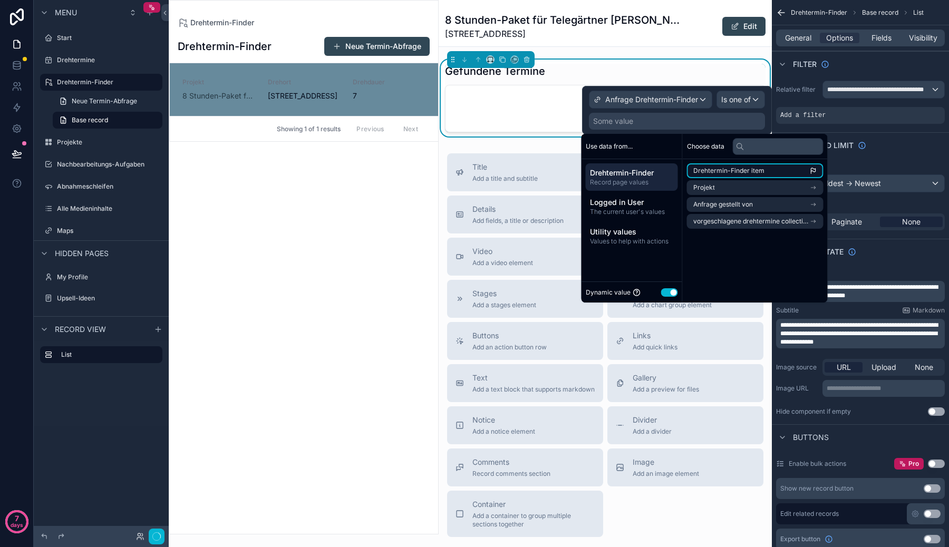
click at [725, 170] on span "Drehtermin-Finder item" at bounding box center [728, 171] width 71 height 8
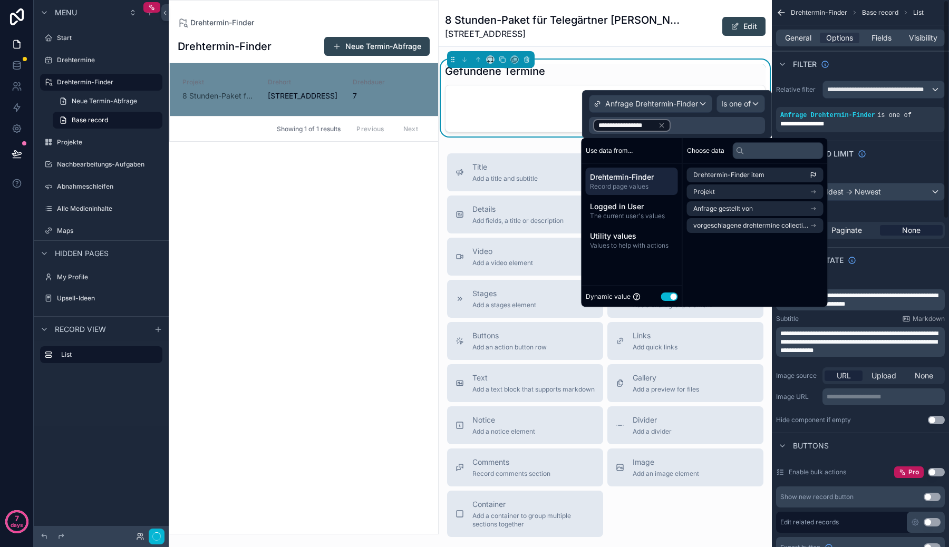
click at [789, 99] on div "**********" at bounding box center [860, 106] width 177 height 60
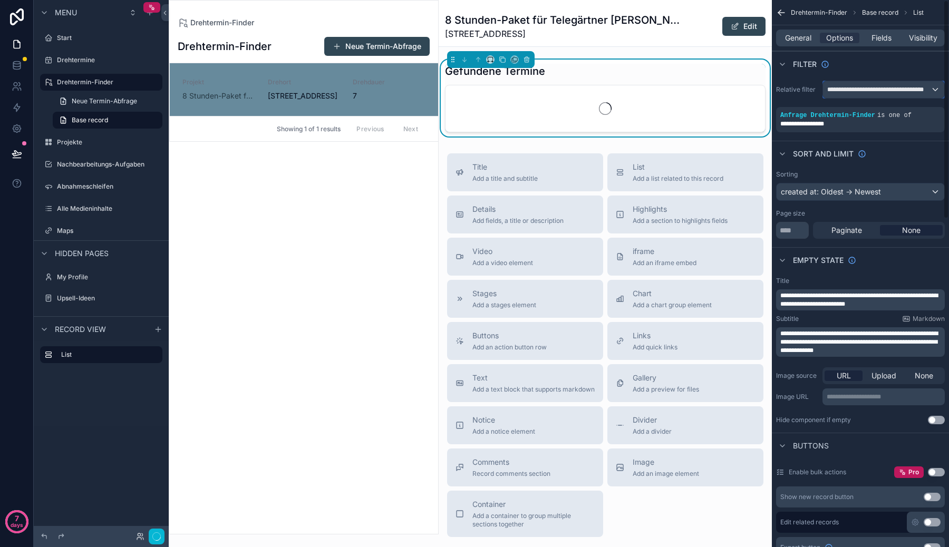
click at [878, 92] on span "**********" at bounding box center [878, 89] width 103 height 8
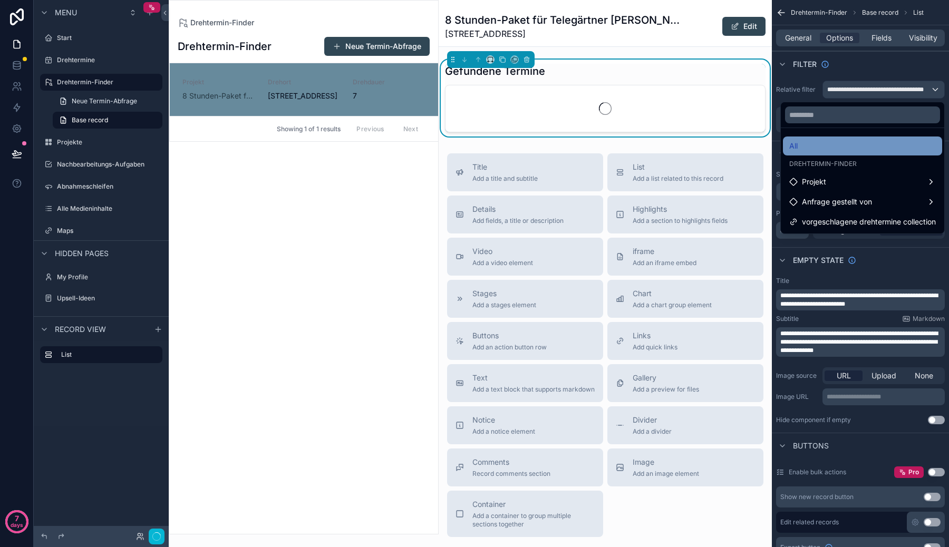
click at [849, 147] on div "All" at bounding box center [862, 146] width 147 height 13
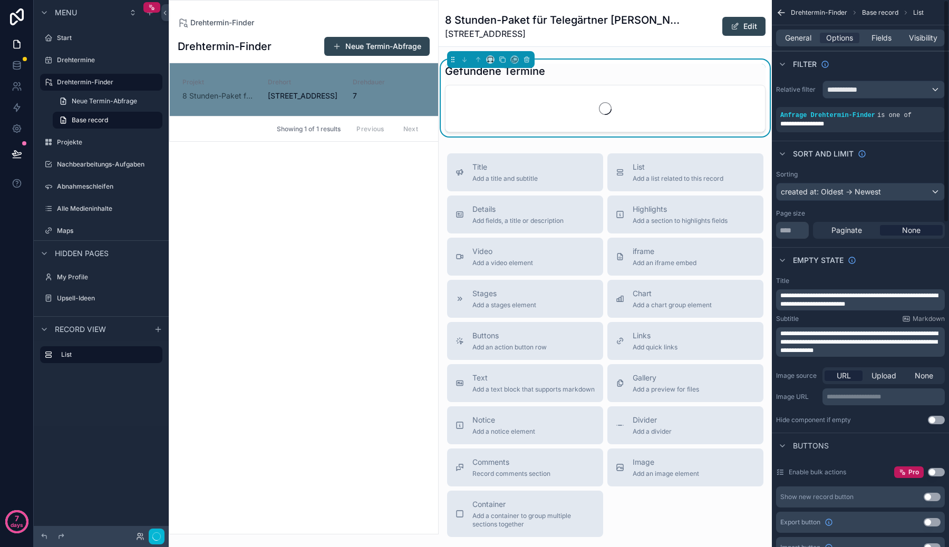
click at [880, 74] on div "Filter" at bounding box center [860, 63] width 177 height 25
click at [888, 147] on div "Sort And Limit" at bounding box center [860, 153] width 177 height 25
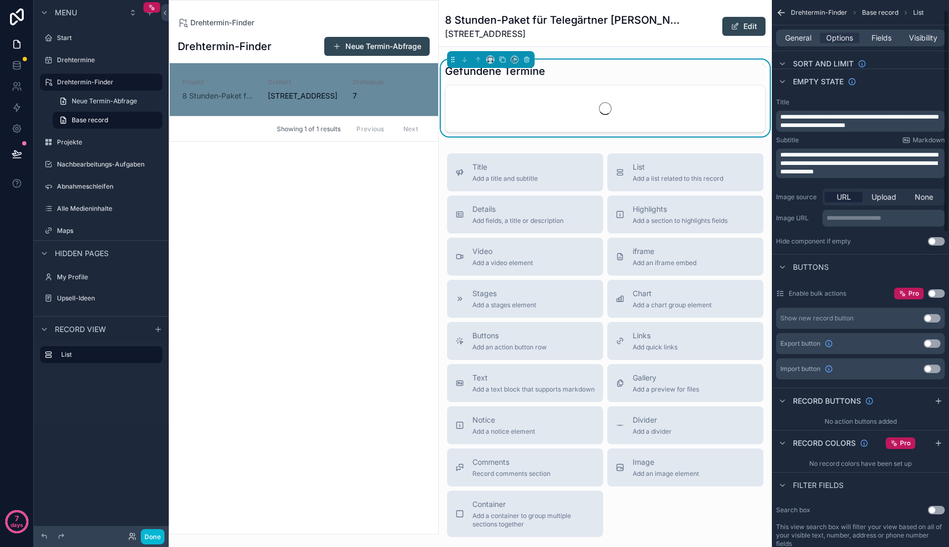
scroll to position [0, 0]
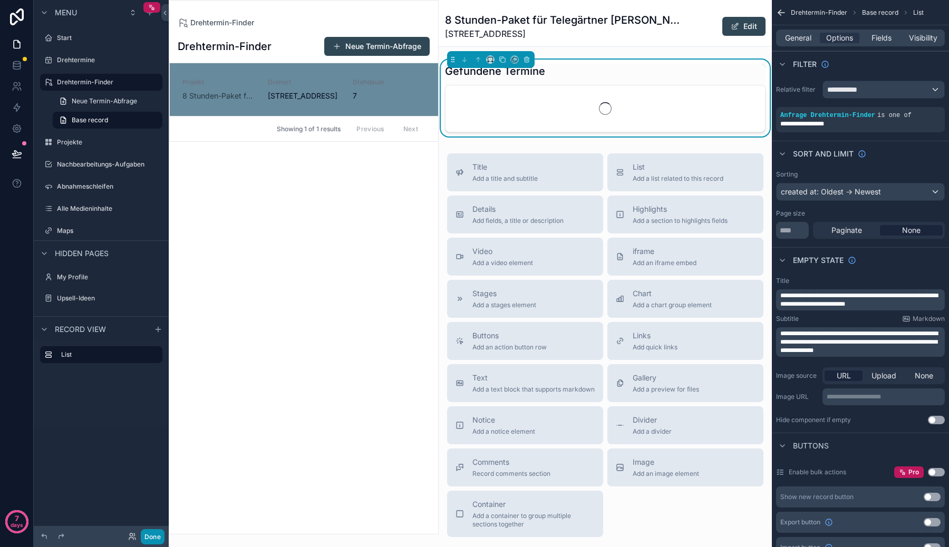
click at [151, 539] on button "Done" at bounding box center [153, 536] width 24 height 15
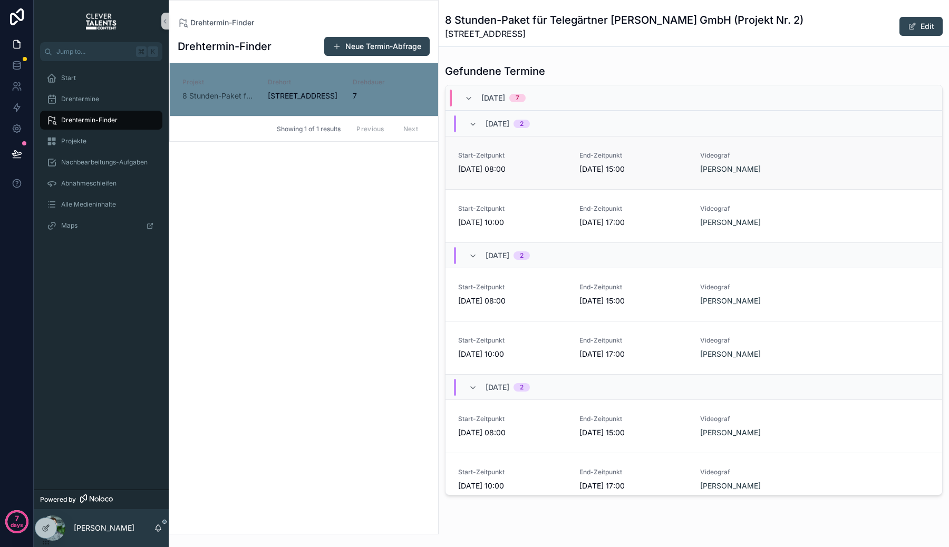
click at [590, 164] on span "[DATE] 15:00" at bounding box center [633, 169] width 109 height 11
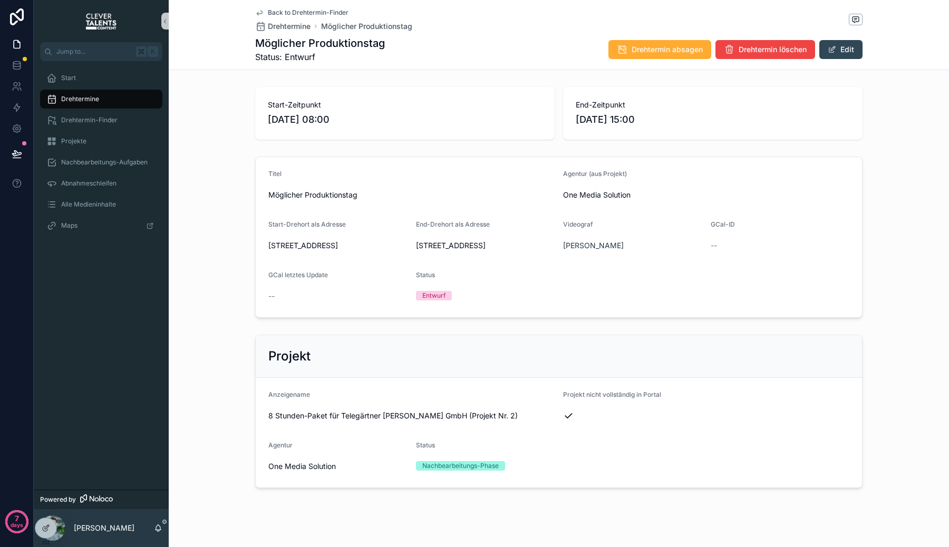
click at [290, 11] on span "Back to Drehtermin-Finder" at bounding box center [308, 12] width 81 height 8
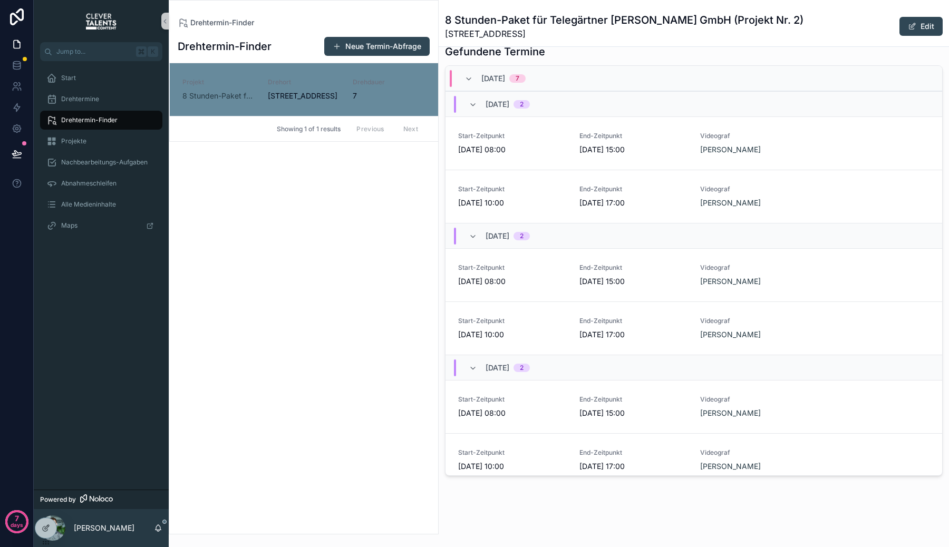
click at [611, 68] on div "[DATE] 7" at bounding box center [693, 78] width 497 height 25
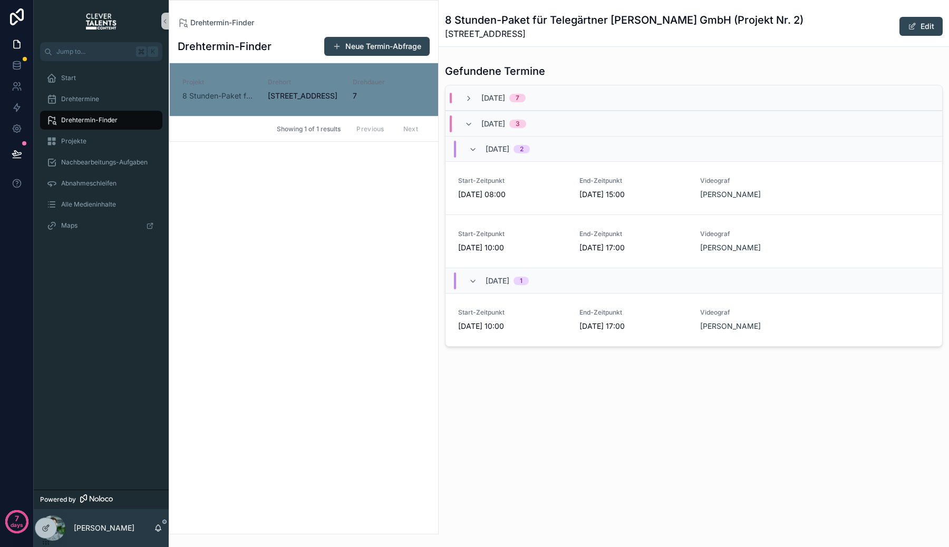
click at [613, 105] on div "[DATE] 7" at bounding box center [693, 97] width 497 height 25
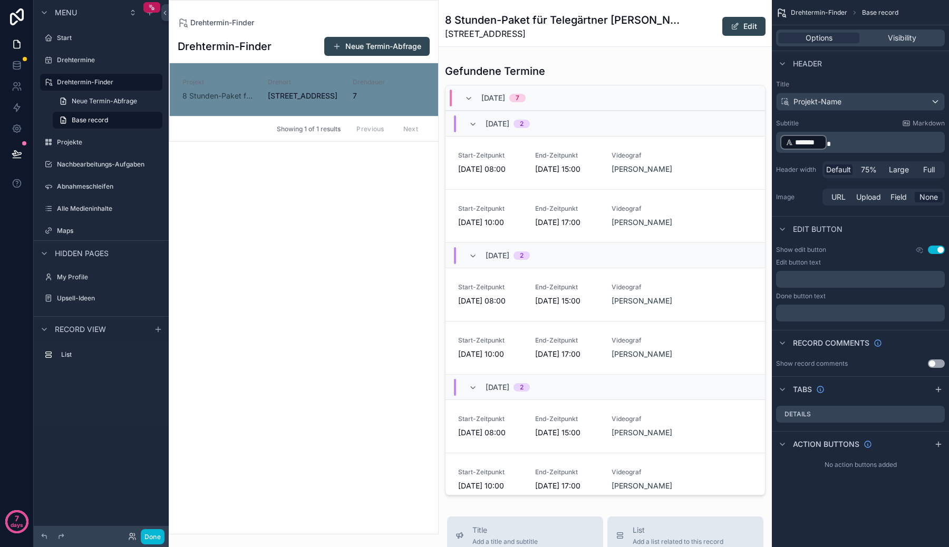
click at [608, 41] on div "Drehtermin-Finder 8 Stunden-Paket für Telegärtner [PERSON_NAME] GmbH (Projekt N…" at bounding box center [605, 23] width 320 height 46
click at [600, 54] on div "Drehtermin-Finder 8 Stunden-Paket für Telegärtner [PERSON_NAME] GmbH (Projekt N…" at bounding box center [605, 492] width 333 height 985
click at [471, 68] on div "scrollable content" at bounding box center [605, 280] width 333 height 440
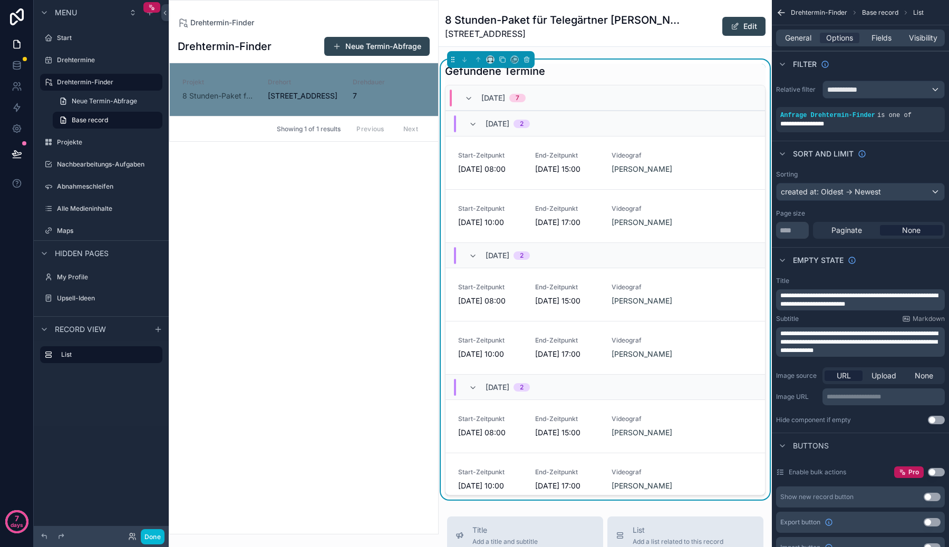
click at [605, 46] on div "Drehtermin-Finder 8 Stunden-Paket für Telegärtner [PERSON_NAME] GmbH (Projekt N…" at bounding box center [605, 23] width 320 height 46
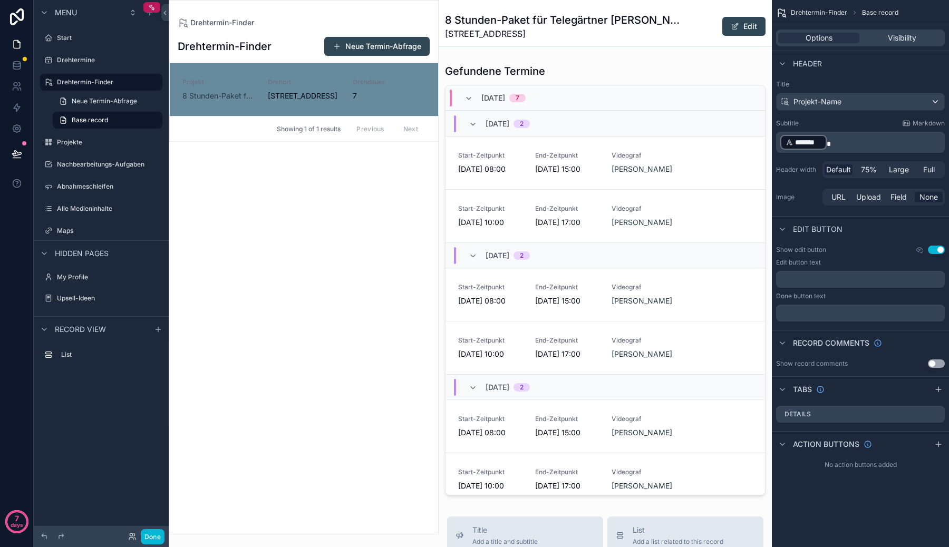
click at [540, 36] on span "[STREET_ADDRESS]" at bounding box center [565, 33] width 241 height 13
click at [540, 51] on div "Drehtermin-Finder 8 Stunden-Paket für Telegärtner [PERSON_NAME] GmbH (Projekt N…" at bounding box center [605, 492] width 333 height 985
click at [155, 325] on icon "scrollable content" at bounding box center [158, 329] width 8 height 8
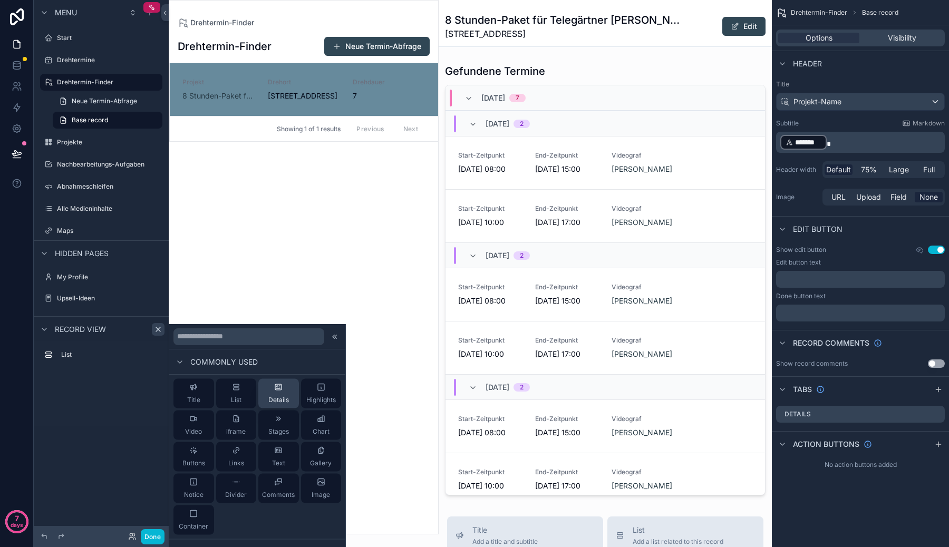
click at [288, 396] on button "Details" at bounding box center [278, 394] width 41 height 30
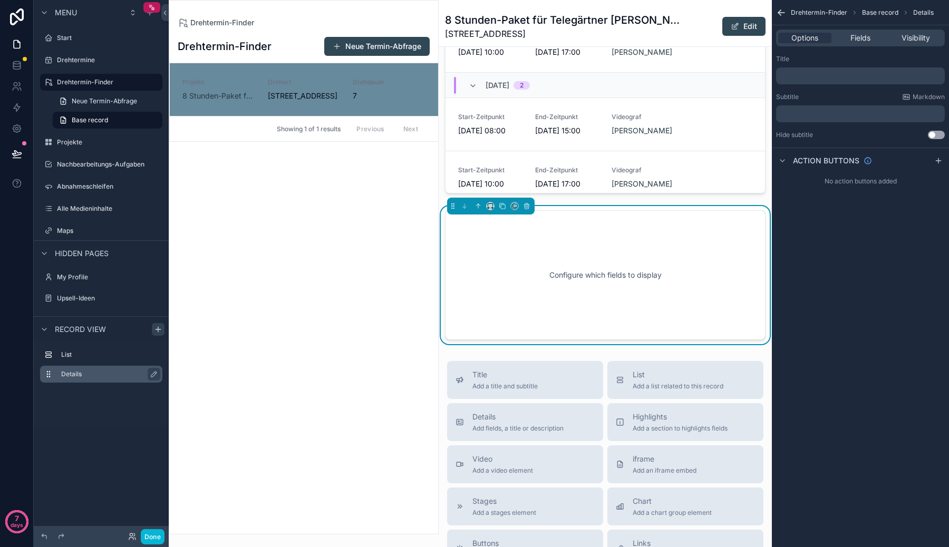
scroll to position [303, 0]
click at [482, 206] on button "scrollable content" at bounding box center [478, 205] width 12 height 12
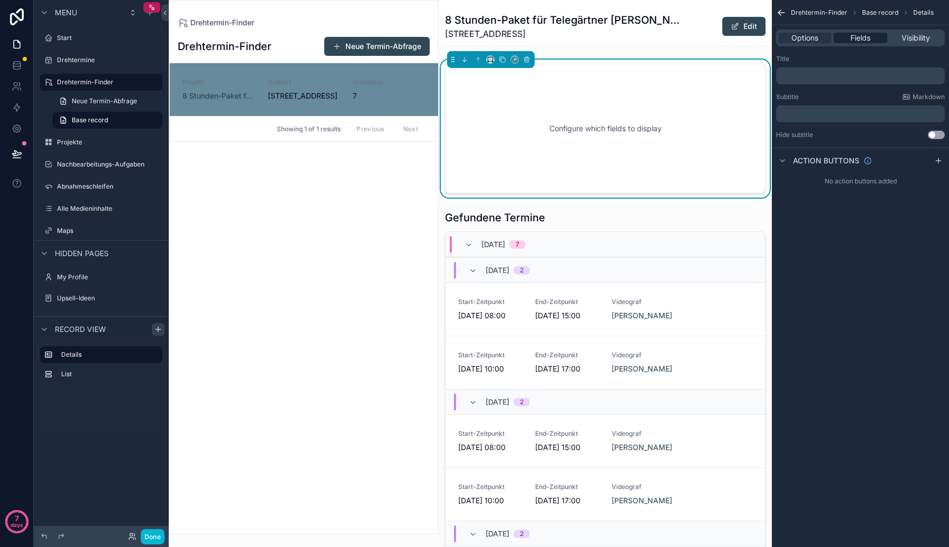
click at [849, 39] on div "Fields" at bounding box center [859, 38] width 53 height 11
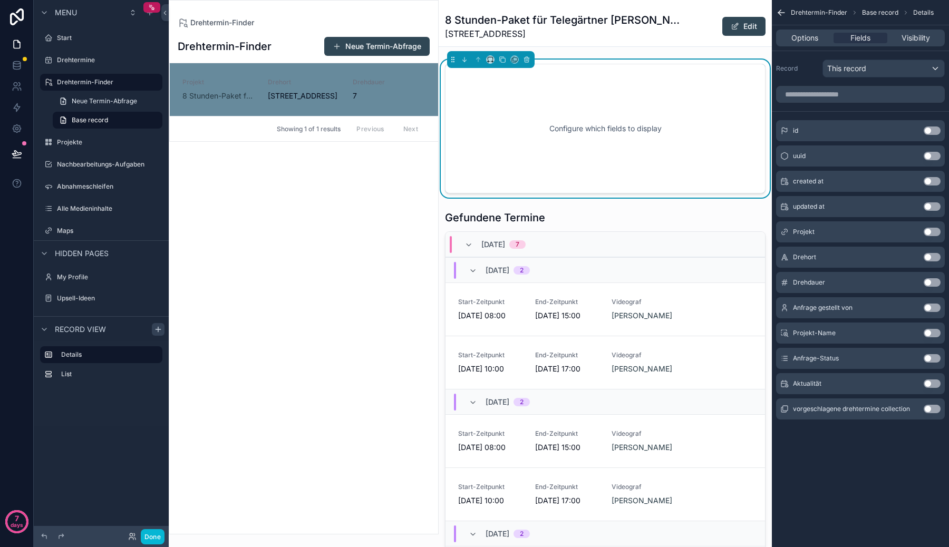
click at [928, 357] on button "Use setting" at bounding box center [932, 358] width 17 height 8
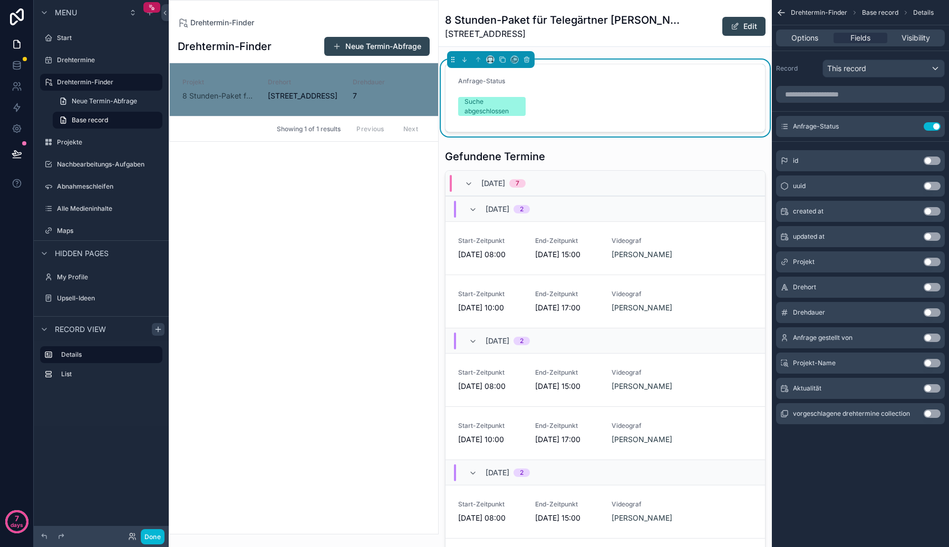
click at [934, 387] on button "Use setting" at bounding box center [932, 388] width 17 height 8
click at [636, 143] on div "Anfrage-Status Suche abgeschlossen Aktualität [DATE] 19:10 Gefundene Termine [D…" at bounding box center [605, 323] width 333 height 526
click at [635, 116] on form "Anfrage-Status Suche abgeschlossen Aktualität [DATE] 19:10" at bounding box center [604, 97] width 319 height 67
click at [813, 31] on div "Options Fields Visibility" at bounding box center [860, 38] width 169 height 17
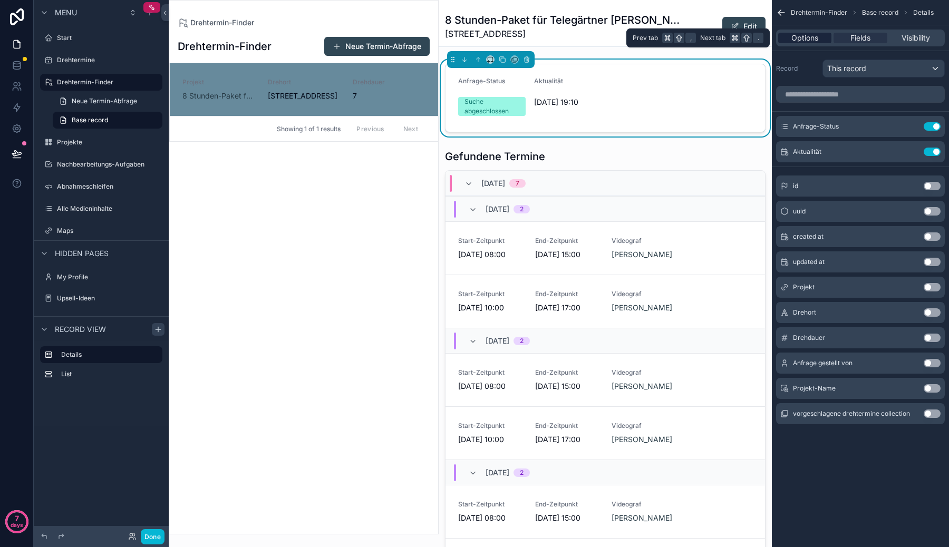
click at [815, 37] on span "Options" at bounding box center [804, 38] width 27 height 11
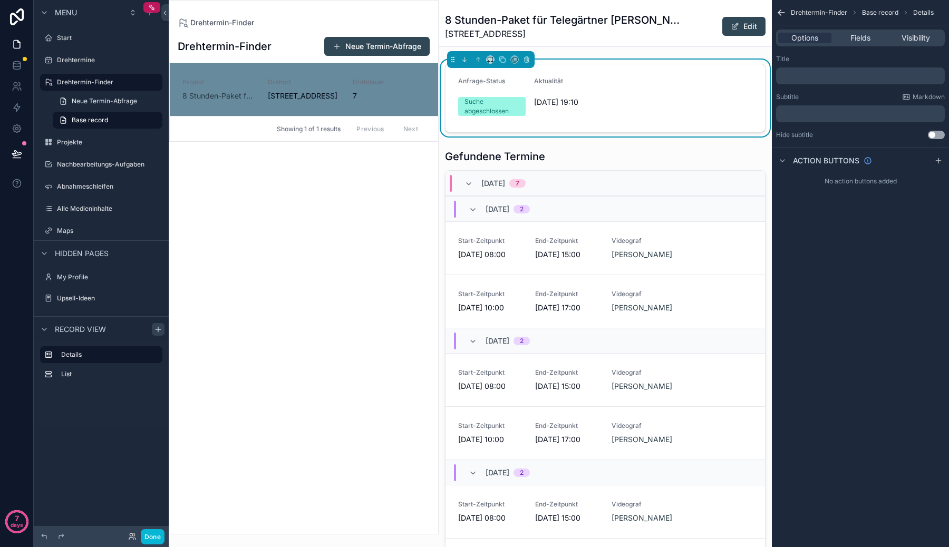
click at [826, 83] on div "﻿" at bounding box center [860, 75] width 169 height 17
click at [825, 77] on p "﻿" at bounding box center [861, 76] width 162 height 8
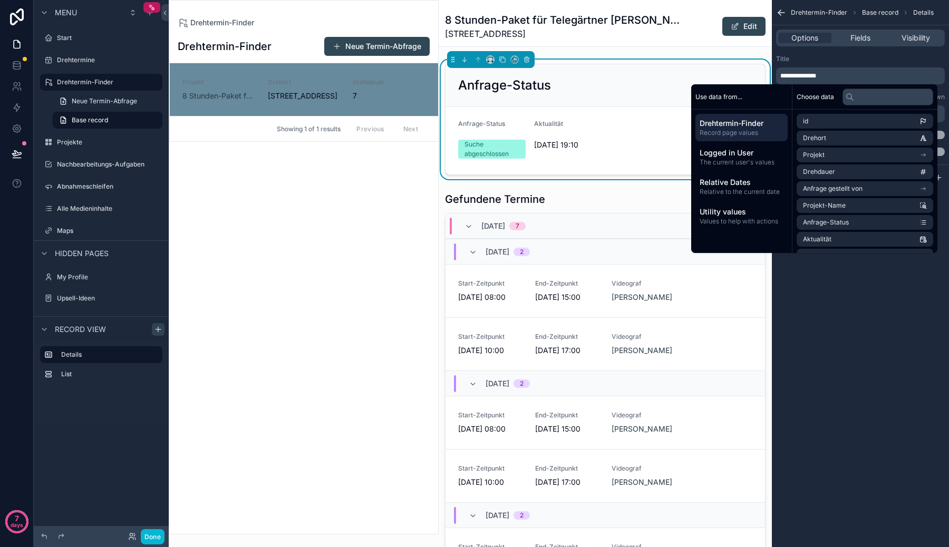
click at [833, 44] on div "Options Fields Visibility" at bounding box center [860, 38] width 169 height 17
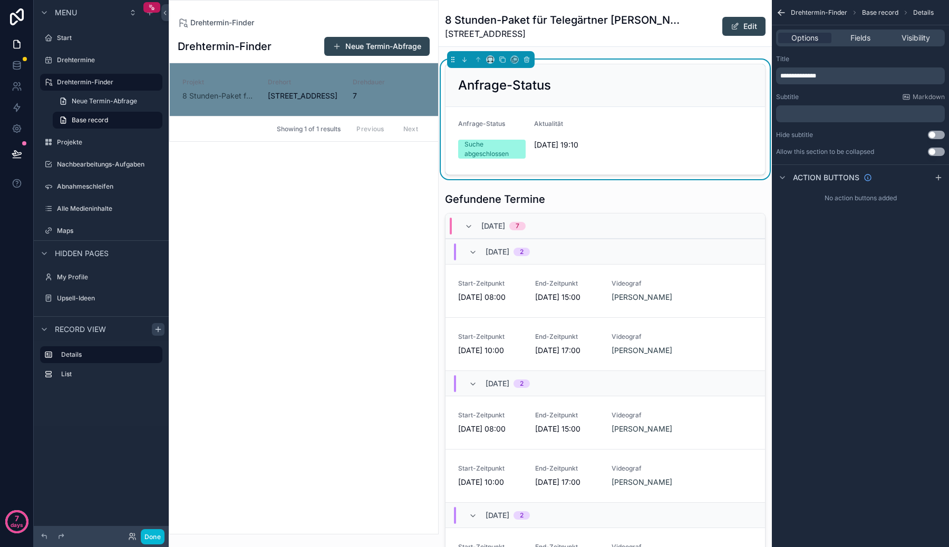
click at [815, 81] on div "**********" at bounding box center [860, 75] width 169 height 17
click at [814, 80] on p "**********" at bounding box center [861, 76] width 162 height 8
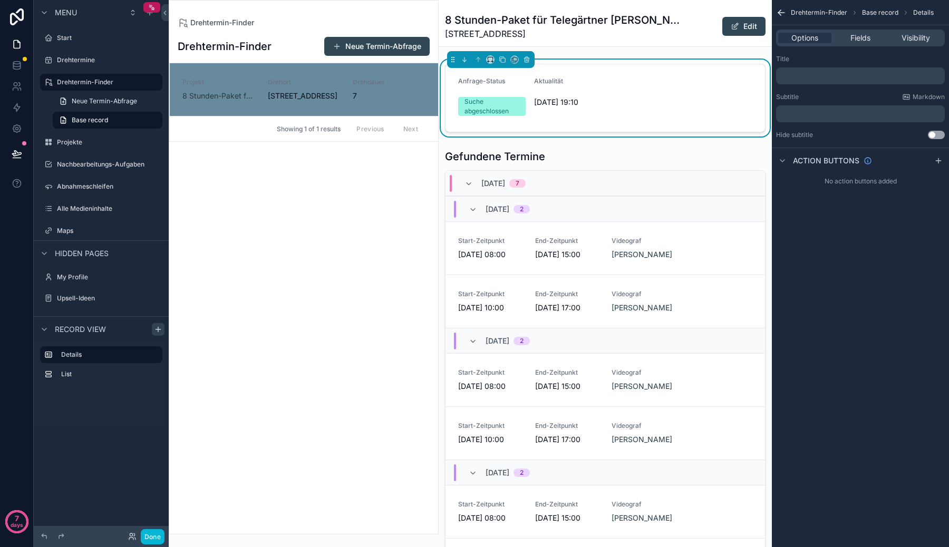
click at [861, 51] on div "Title ﻿ Subtitle Markdown ﻿ Hide subtitle Use setting" at bounding box center [860, 97] width 177 height 93
click at [843, 42] on div "Fields" at bounding box center [859, 38] width 53 height 11
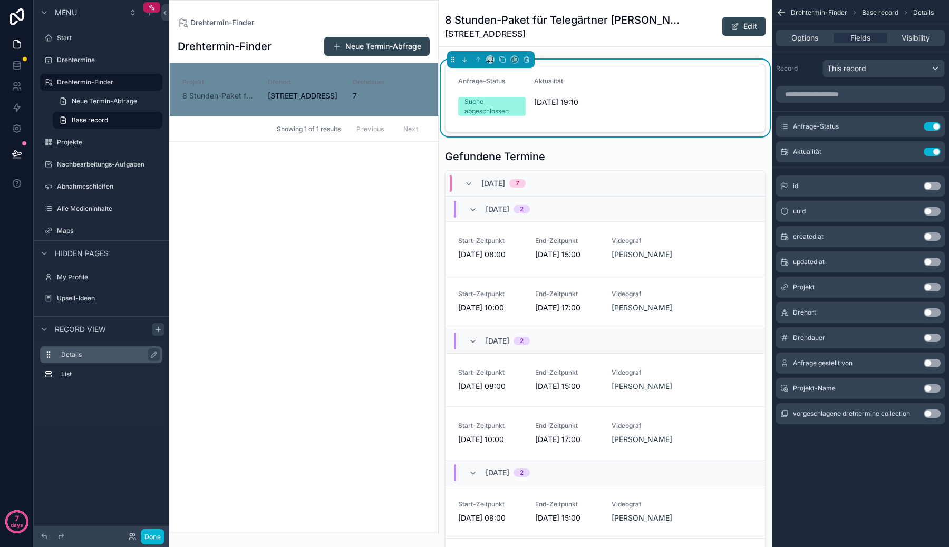
click at [89, 355] on label "Details" at bounding box center [107, 355] width 93 height 8
click at [526, 63] on icon "scrollable content" at bounding box center [526, 59] width 7 height 7
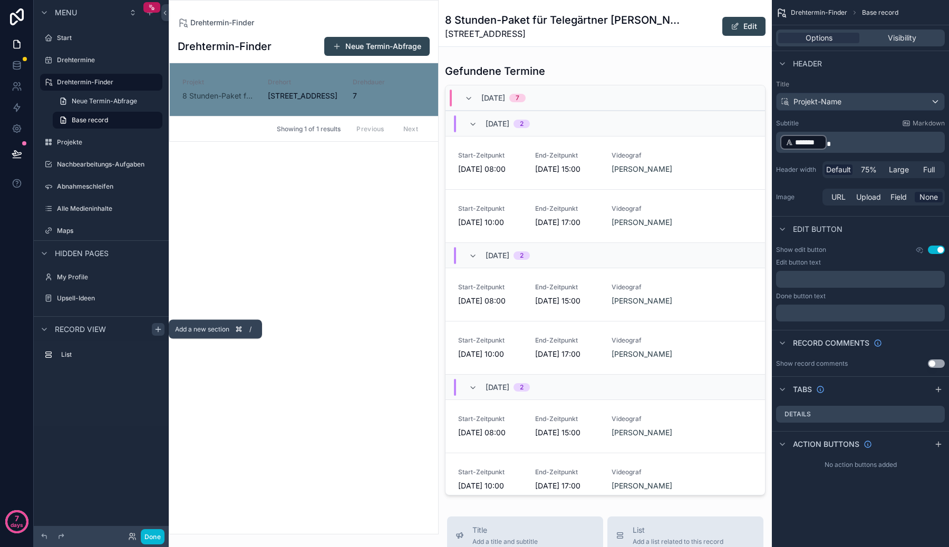
click at [159, 332] on icon "scrollable content" at bounding box center [158, 329] width 8 height 8
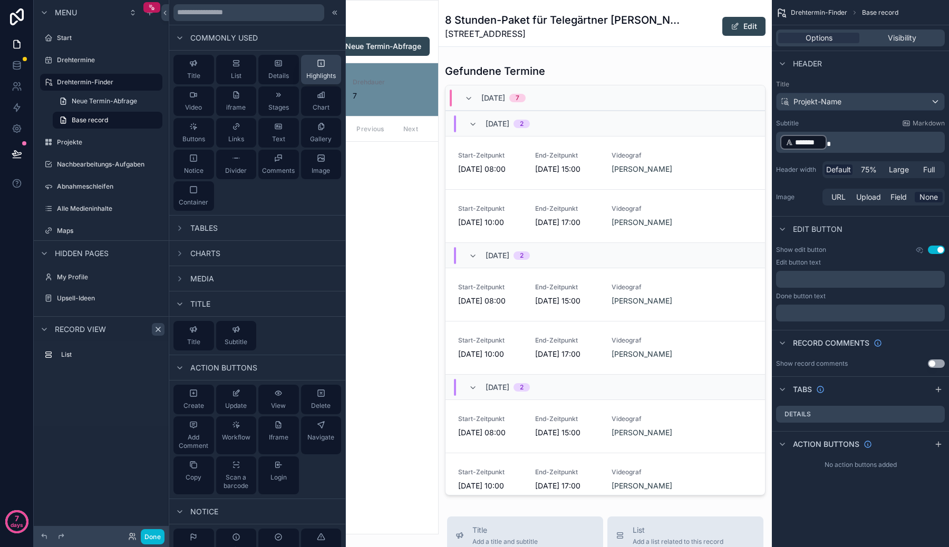
click at [308, 72] on span "Highlights" at bounding box center [321, 76] width 30 height 8
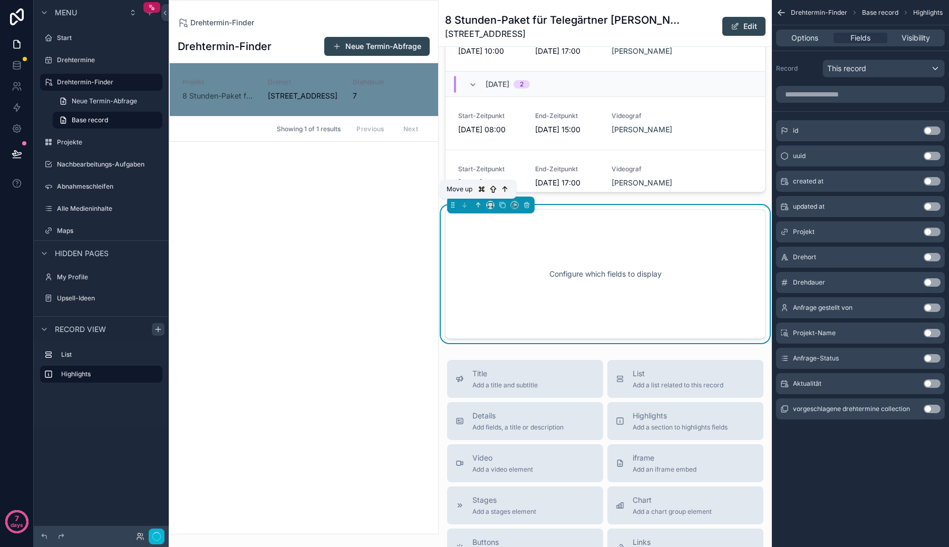
click at [475, 206] on icon "scrollable content" at bounding box center [477, 204] width 7 height 7
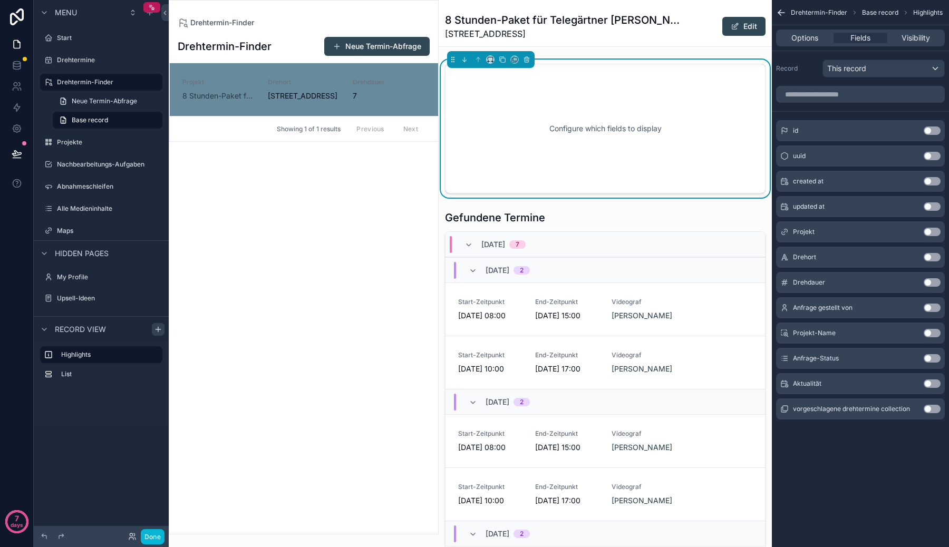
click at [928, 358] on button "Use setting" at bounding box center [932, 358] width 17 height 8
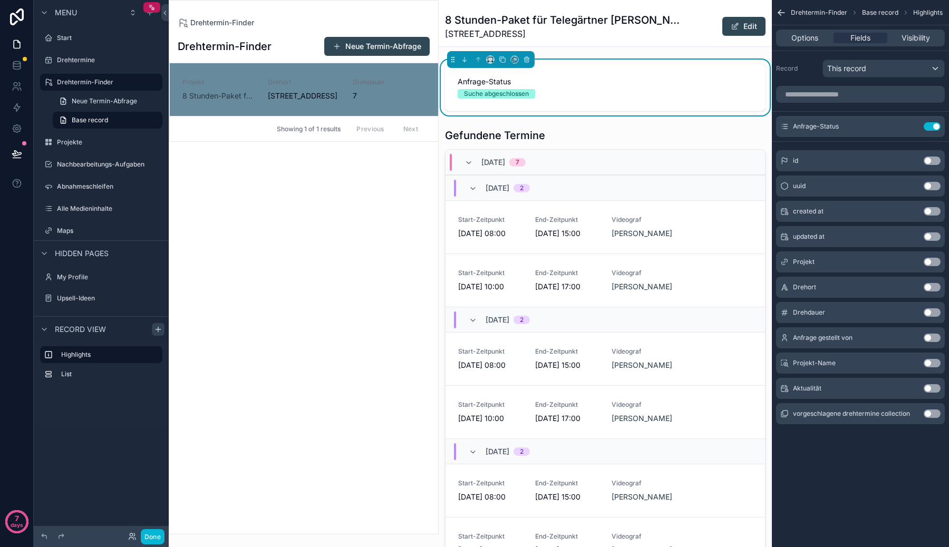
click at [930, 389] on button "Use setting" at bounding box center [932, 388] width 17 height 8
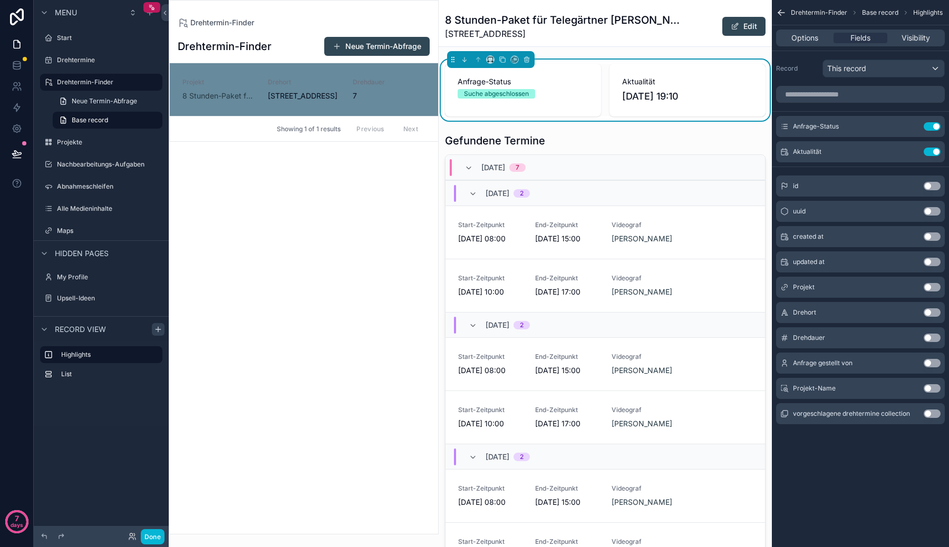
click at [818, 31] on div "Options Fields Visibility" at bounding box center [860, 38] width 169 height 17
click at [818, 39] on div "Options" at bounding box center [804, 38] width 53 height 11
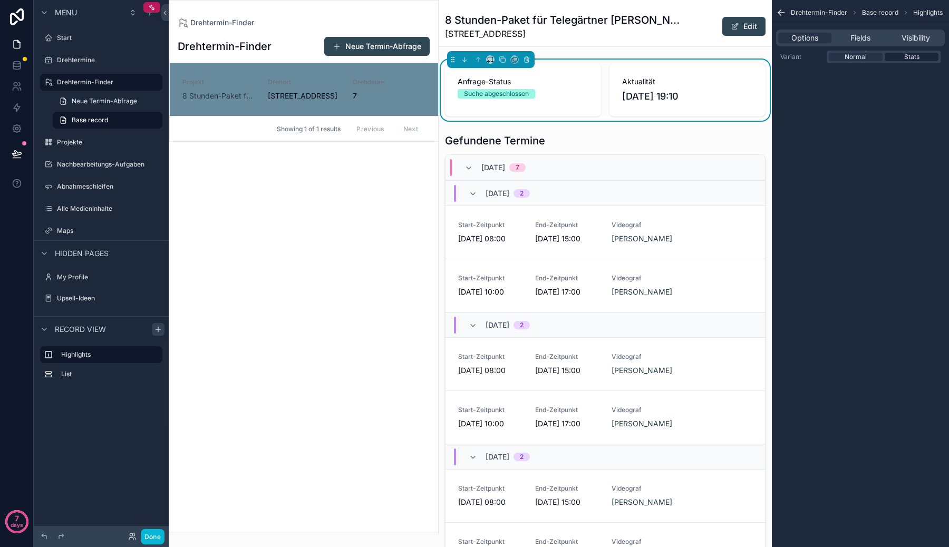
click at [912, 54] on span "Stats" at bounding box center [911, 57] width 15 height 8
click at [859, 41] on span "Fields" at bounding box center [860, 38] width 20 height 11
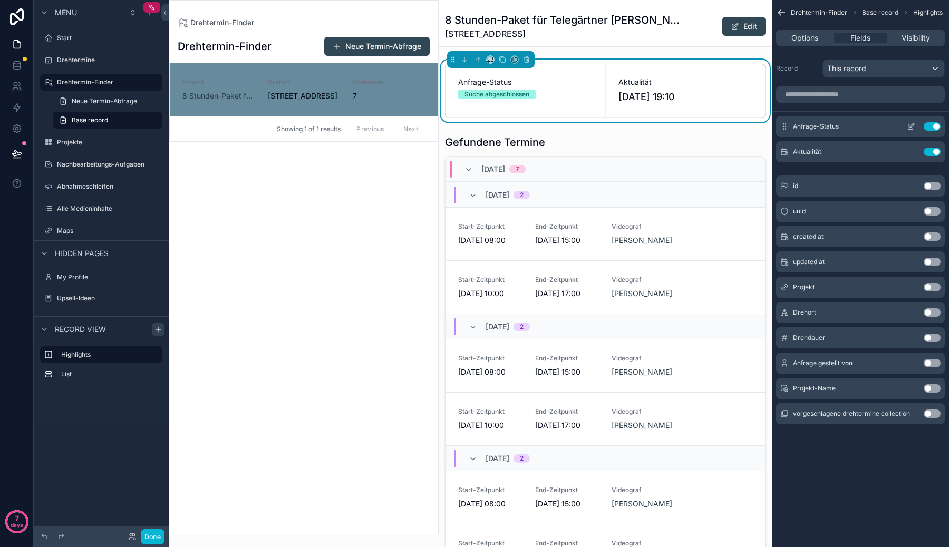
click at [902, 126] on div "Anfrage-Status Use setting" at bounding box center [860, 126] width 169 height 21
click at [906, 126] on button "scrollable content" at bounding box center [910, 126] width 17 height 8
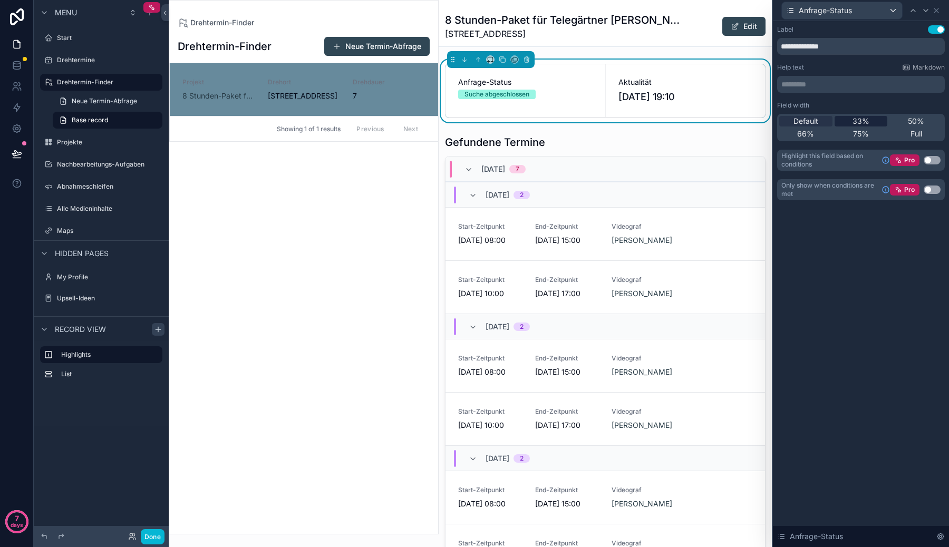
click at [850, 123] on div "33%" at bounding box center [860, 121] width 53 height 11
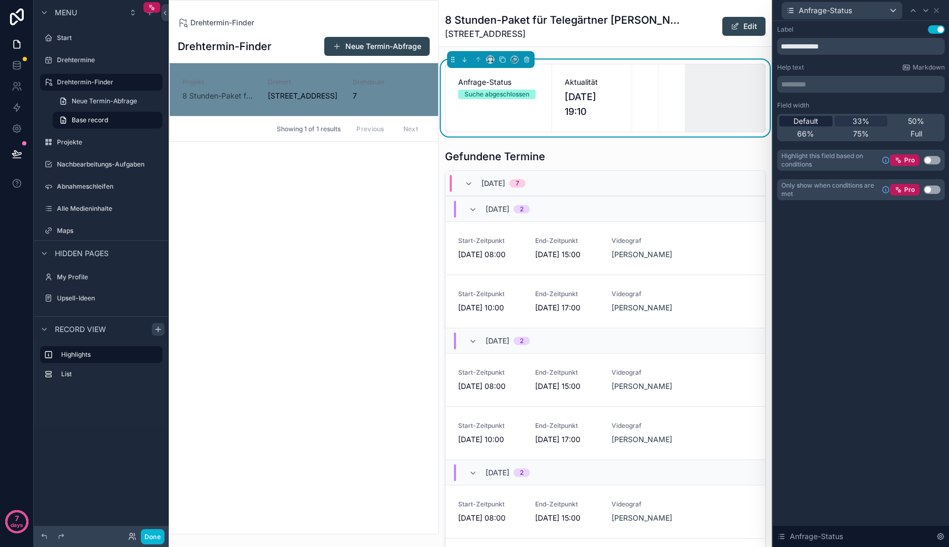
click at [816, 121] on span "Default" at bounding box center [805, 121] width 25 height 11
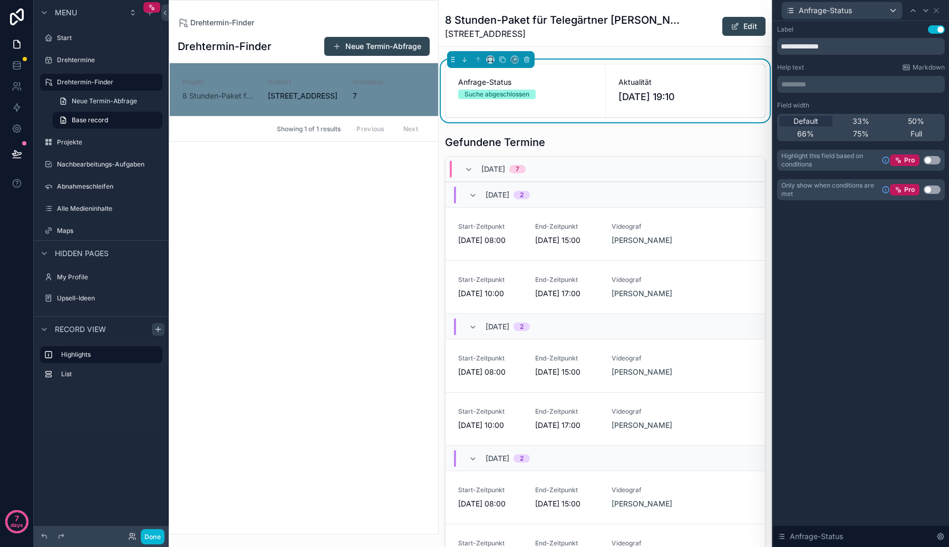
click at [938, 161] on button "Use setting" at bounding box center [932, 160] width 17 height 8
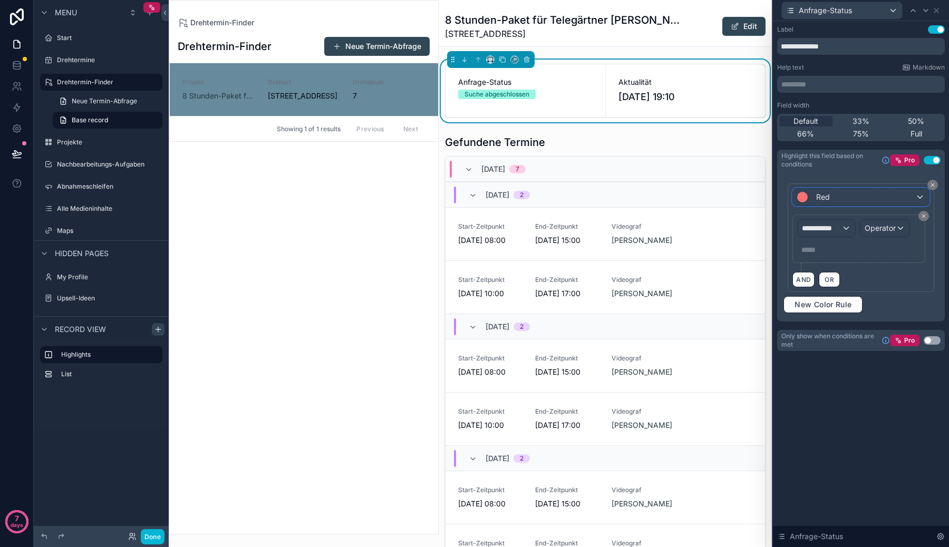
click at [830, 195] on div "Red" at bounding box center [860, 197] width 135 height 17
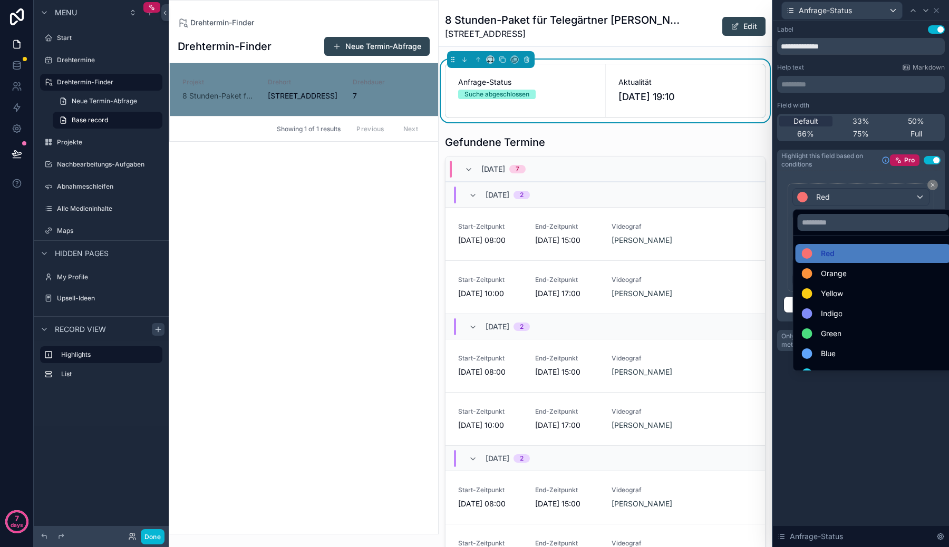
click at [830, 195] on div at bounding box center [861, 273] width 176 height 547
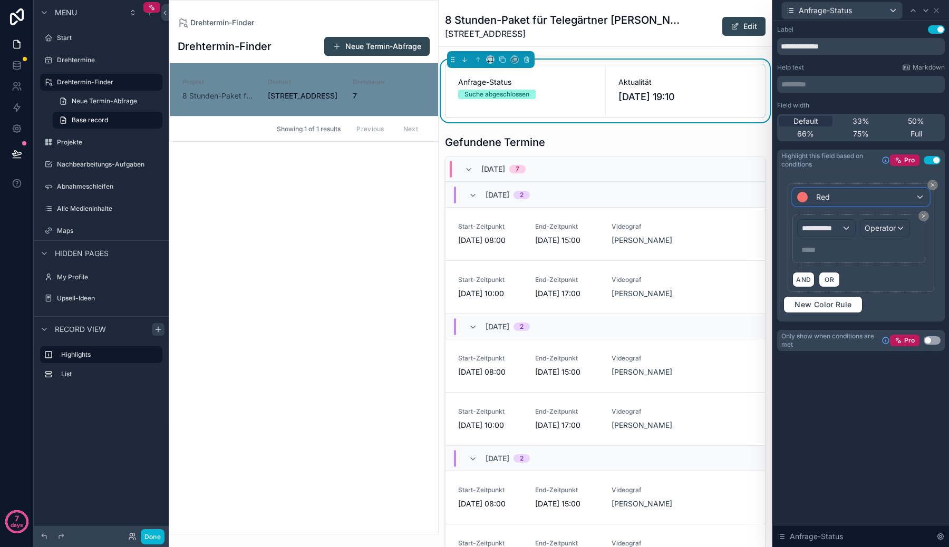
click at [830, 195] on div "Red" at bounding box center [860, 197] width 135 height 17
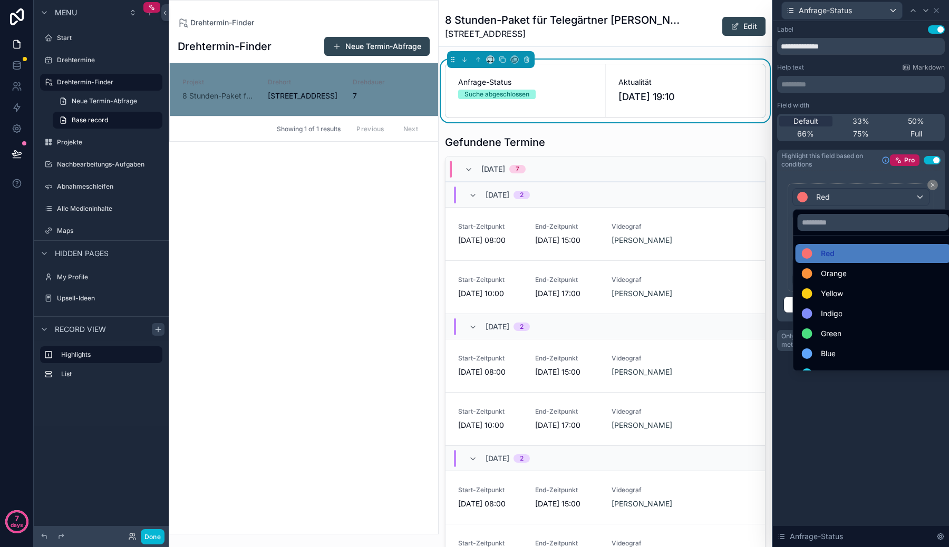
click at [931, 188] on div at bounding box center [861, 273] width 176 height 547
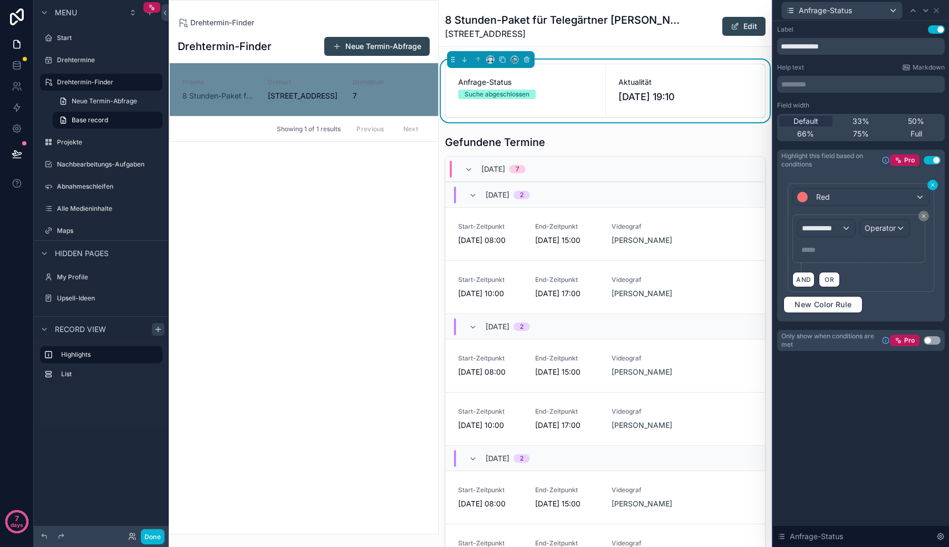
click at [935, 183] on button at bounding box center [932, 185] width 11 height 11
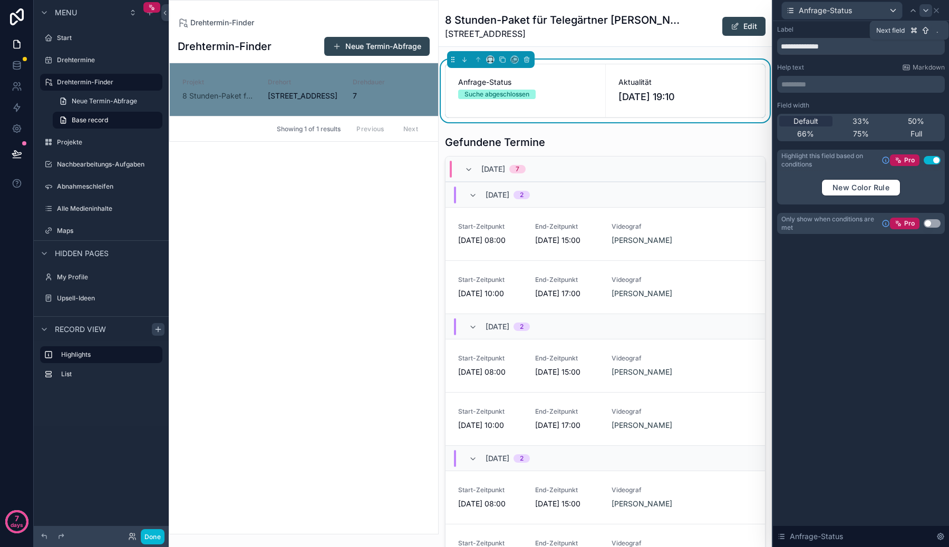
click at [926, 11] on icon at bounding box center [926, 10] width 4 height 2
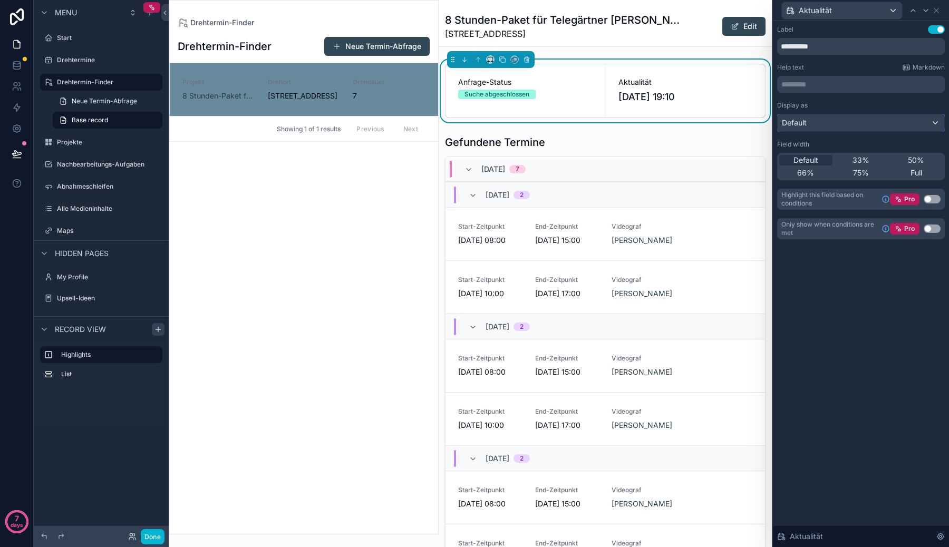
click at [828, 120] on div "Default" at bounding box center [860, 122] width 167 height 17
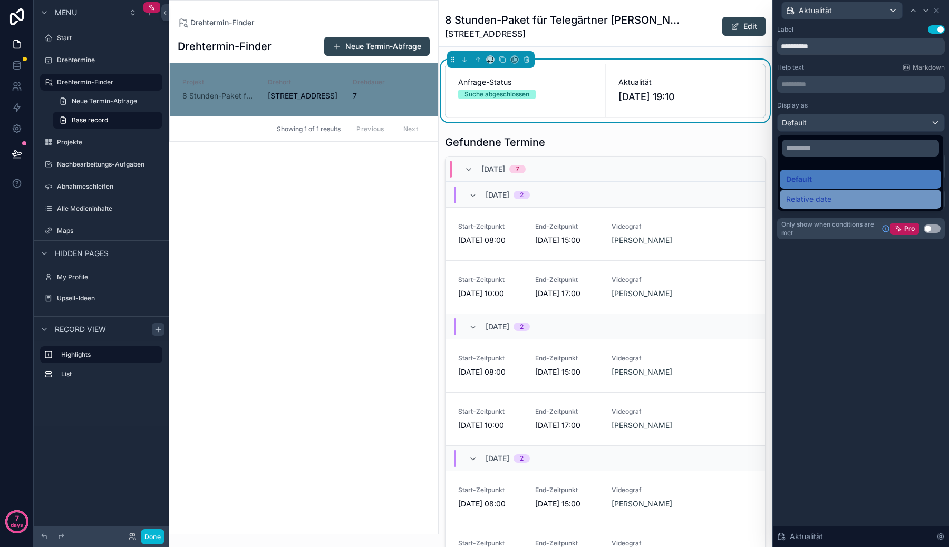
click at [810, 200] on span "Relative date" at bounding box center [808, 199] width 45 height 13
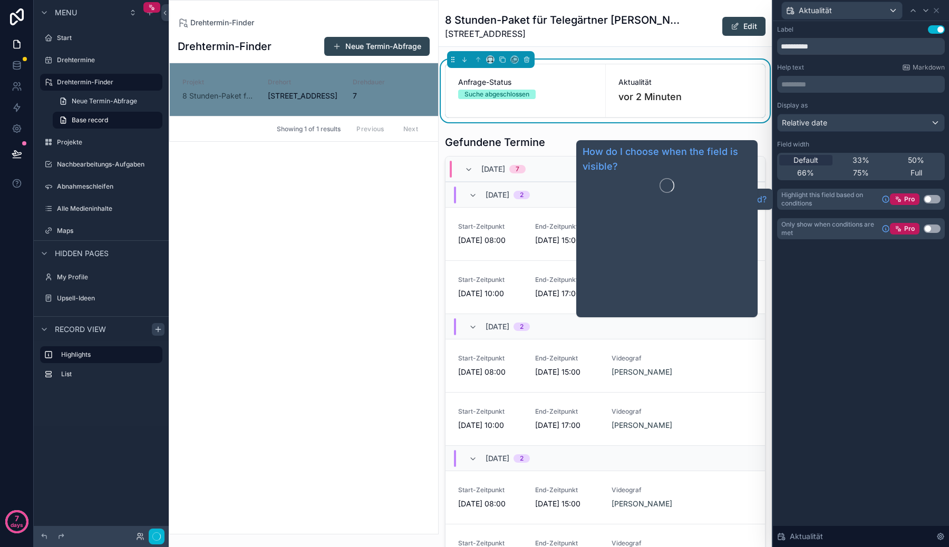
click at [819, 259] on div "**********" at bounding box center [861, 143] width 176 height 244
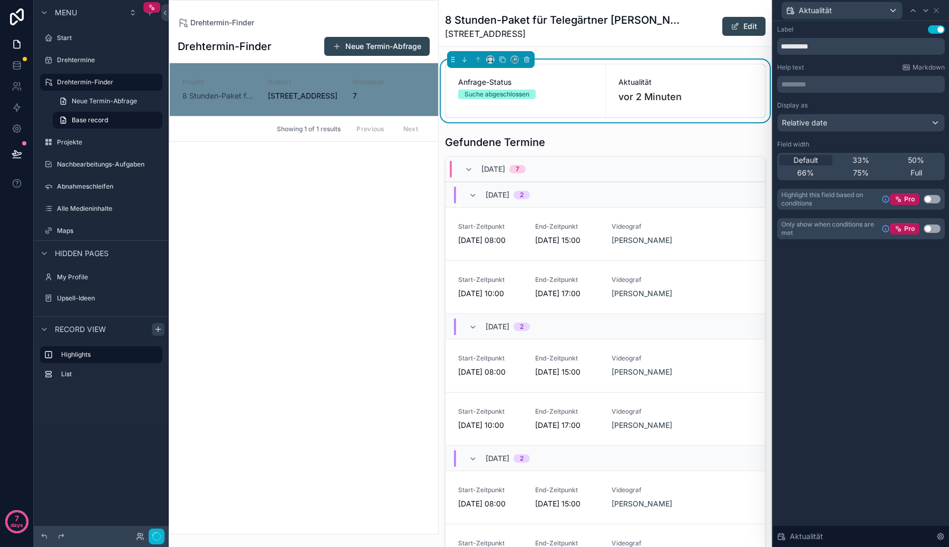
click at [942, 9] on div "Aktualität" at bounding box center [861, 10] width 168 height 21
click at [935, 9] on icon at bounding box center [936, 10] width 4 height 4
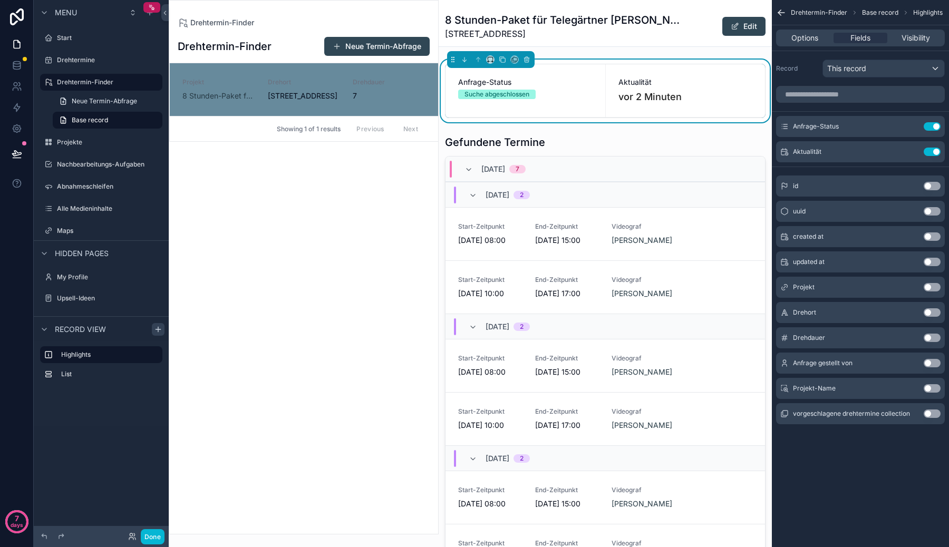
click at [777, 6] on div "Drehtermin-Finder Base record Highlights" at bounding box center [860, 12] width 177 height 25
click at [780, 13] on icon "scrollable content" at bounding box center [781, 13] width 6 height 0
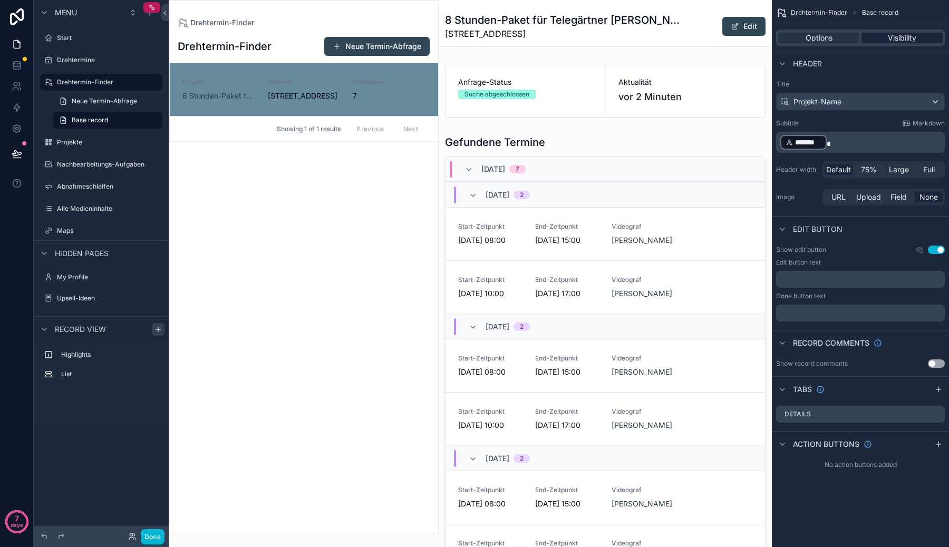
click at [890, 33] on span "Visibility" at bounding box center [902, 38] width 28 height 11
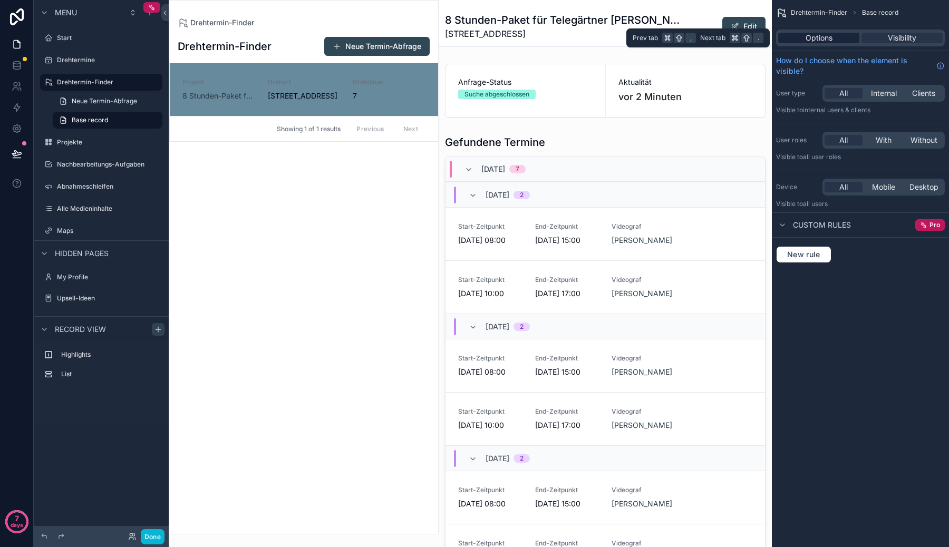
click at [825, 36] on span "Options" at bounding box center [818, 38] width 27 height 11
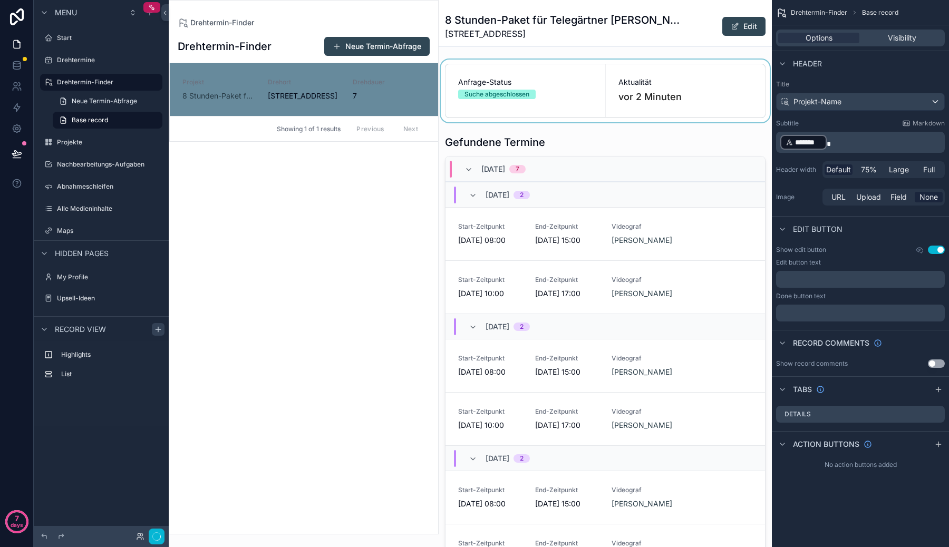
click at [684, 69] on div "scrollable content" at bounding box center [605, 91] width 333 height 63
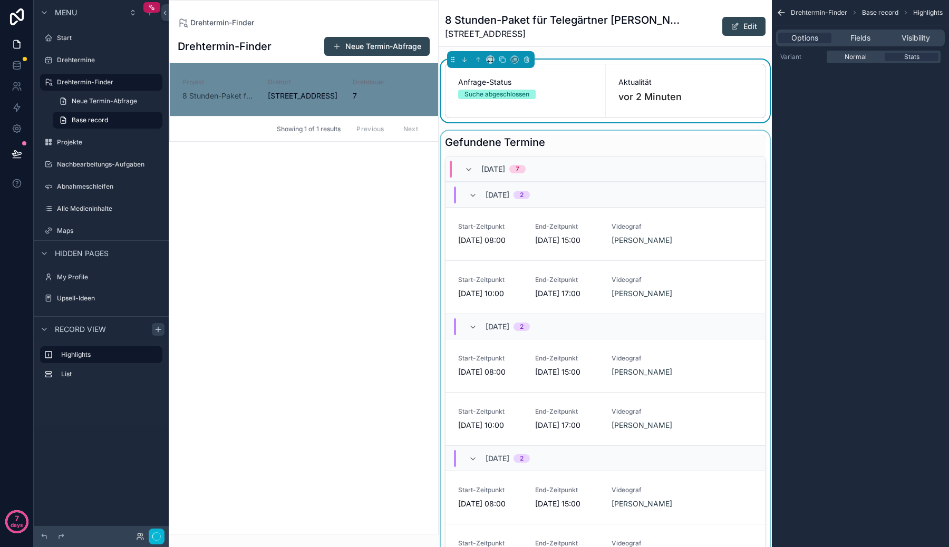
click at [594, 137] on div "scrollable content" at bounding box center [605, 351] width 333 height 440
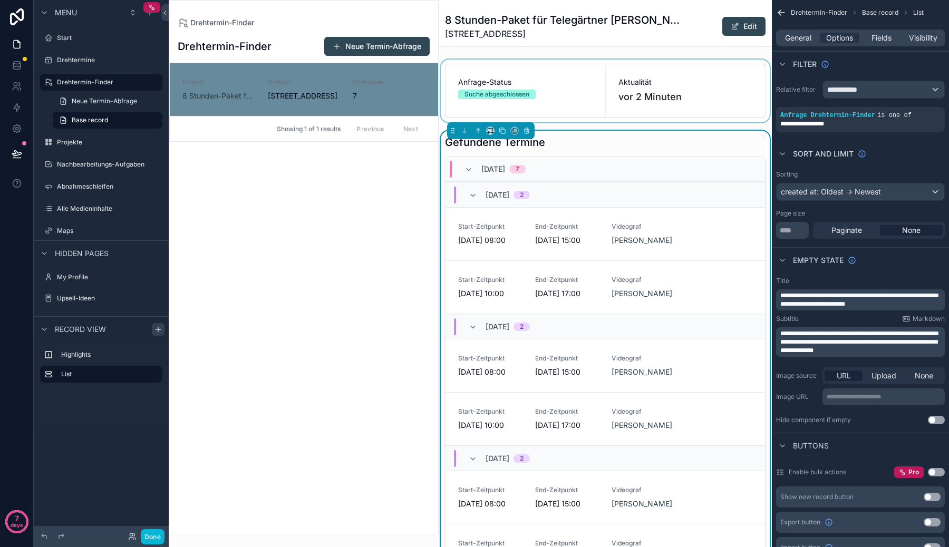
click at [559, 112] on div "scrollable content" at bounding box center [605, 91] width 333 height 63
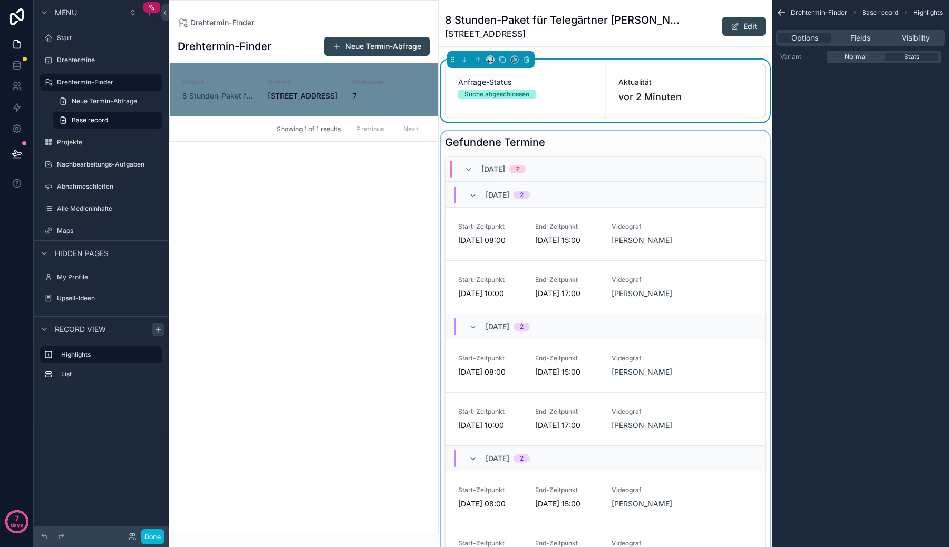
click at [536, 95] on span "Suche abgeschlossen" at bounding box center [496, 94] width 77 height 9
click at [851, 43] on span "Fields" at bounding box center [860, 38] width 20 height 11
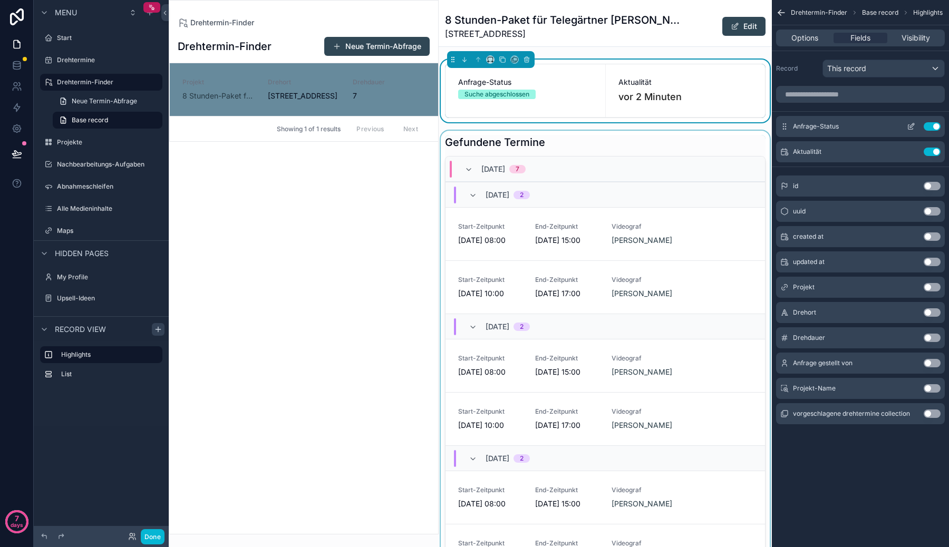
click at [910, 123] on icon "scrollable content" at bounding box center [911, 126] width 8 height 8
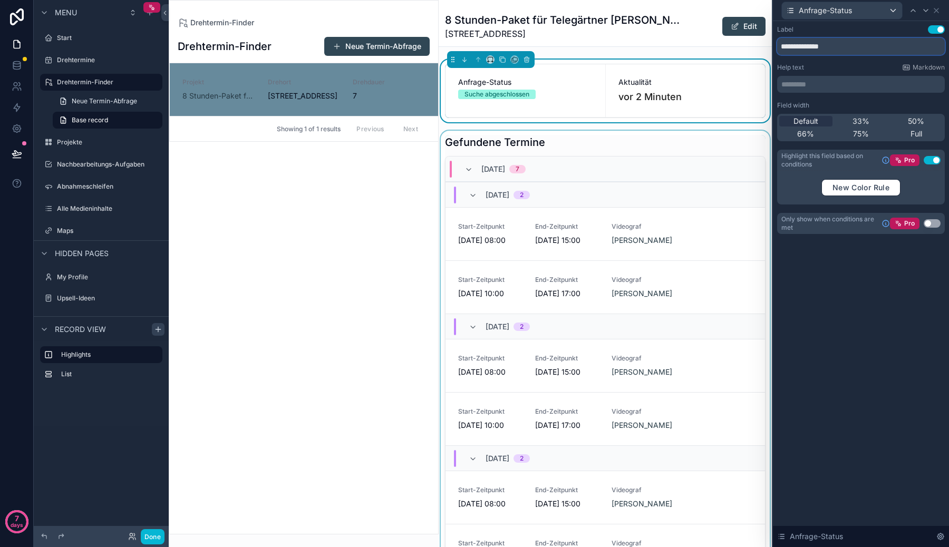
click at [909, 44] on input "**********" at bounding box center [861, 46] width 168 height 17
click at [936, 7] on icon at bounding box center [936, 10] width 8 height 8
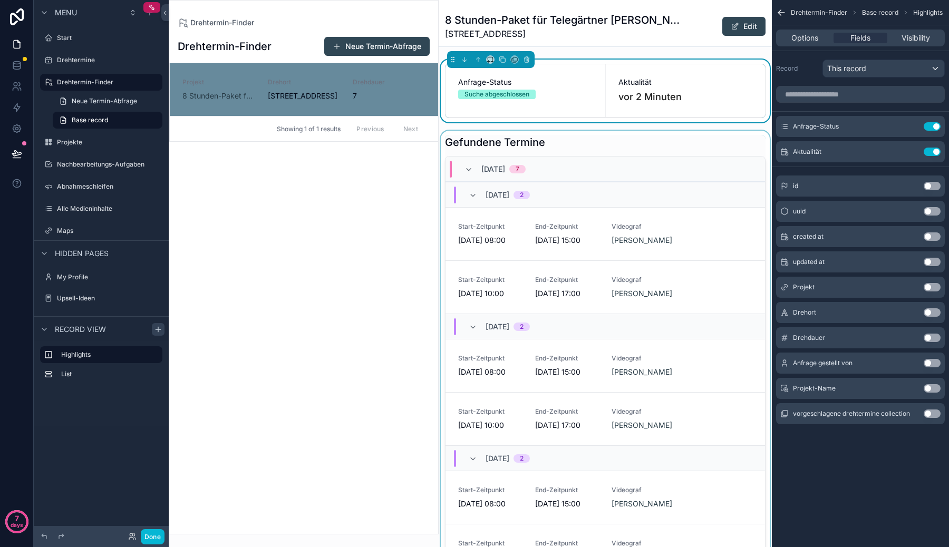
click at [354, 198] on div "Drehtermin-Finder Neue Termin-Abfrage Projekt 8 Stunden-Paket für Telegärtner […" at bounding box center [303, 281] width 269 height 506
click at [489, 146] on div "scrollable content" at bounding box center [605, 351] width 333 height 440
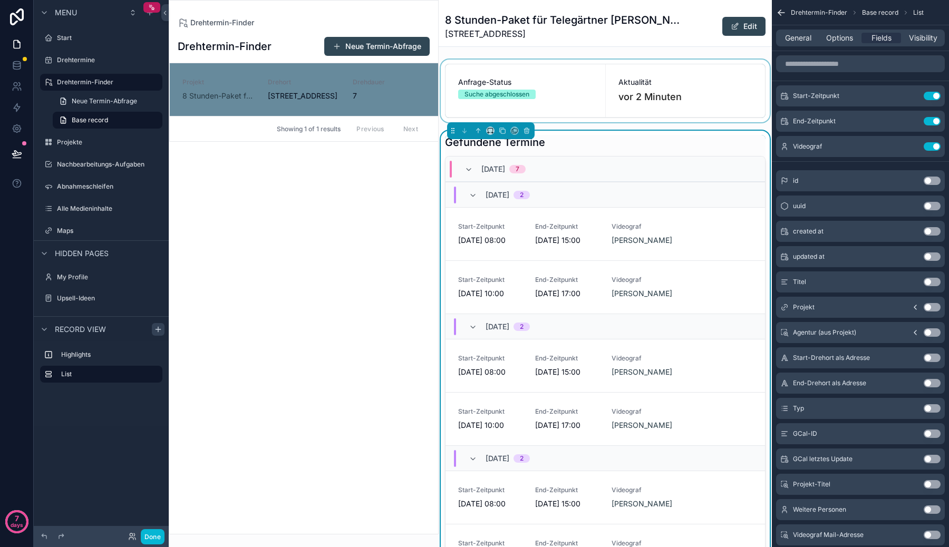
click at [562, 80] on div "scrollable content" at bounding box center [605, 91] width 333 height 63
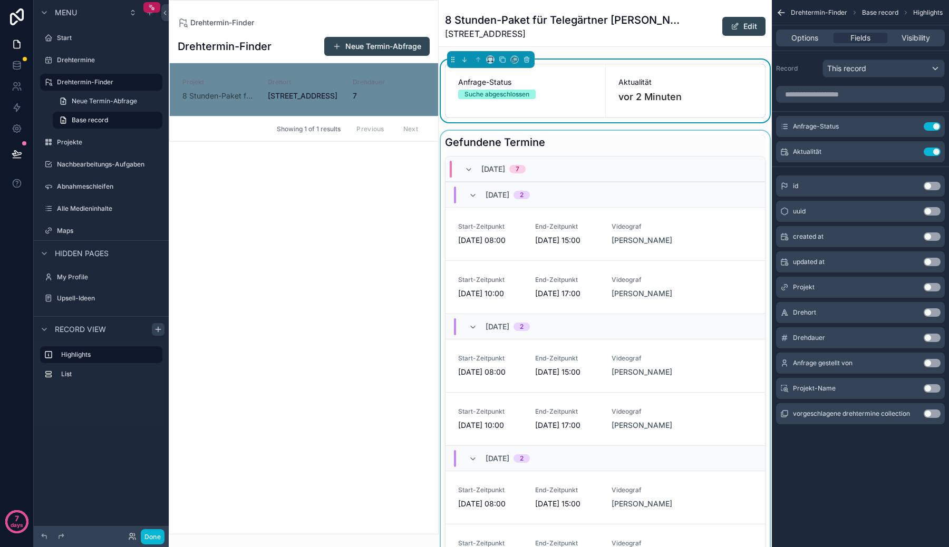
click at [552, 56] on div "Drehtermin-Finder 8 Stunden-Paket für Telegärtner [PERSON_NAME] GmbH (Projekt N…" at bounding box center [605, 528] width 333 height 1056
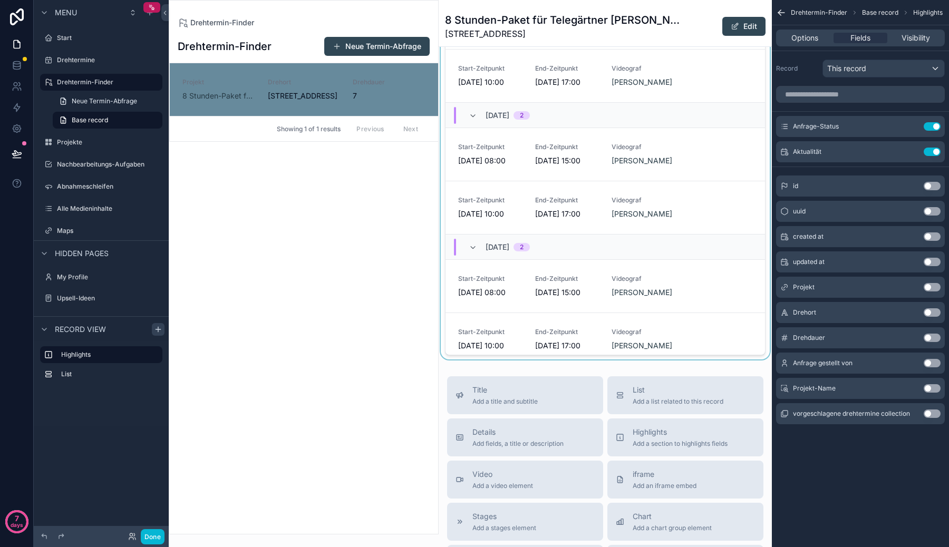
scroll to position [0, 0]
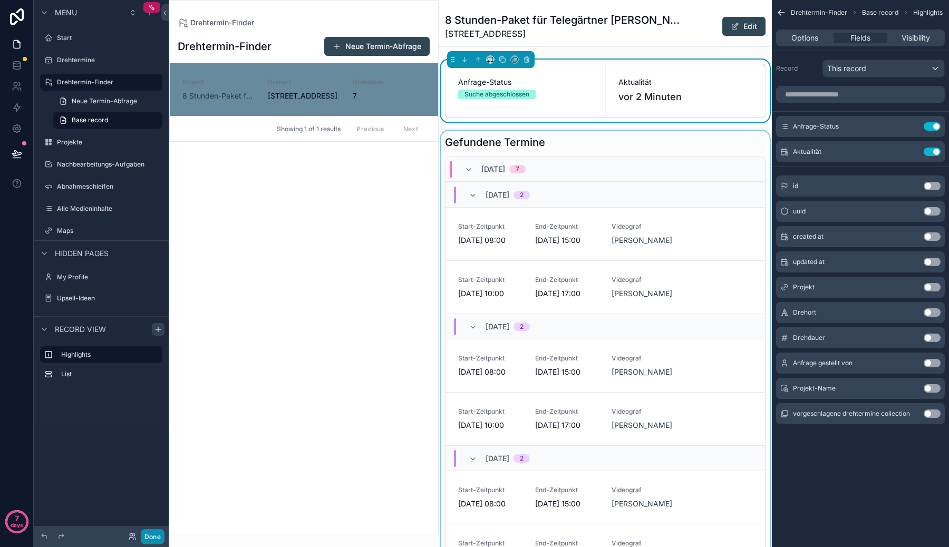
click at [157, 537] on button "Done" at bounding box center [153, 536] width 24 height 15
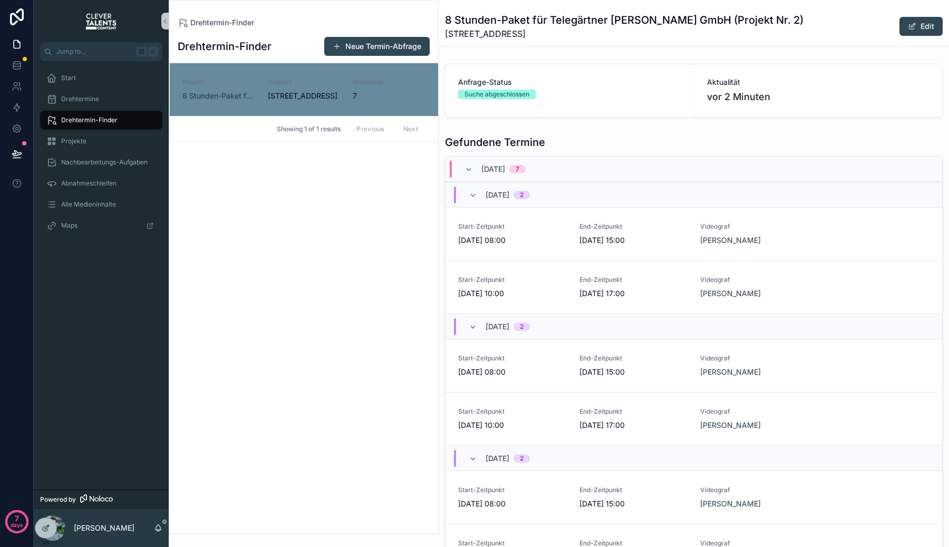
click at [605, 106] on div "Anfrage-Status Suche abgeschlossen" at bounding box center [569, 90] width 248 height 53
click at [295, 141] on div "Showing 1 of 1 results Previous Next" at bounding box center [304, 128] width 268 height 25
click at [410, 50] on button "Neue Termin-Abfrage" at bounding box center [376, 46] width 105 height 19
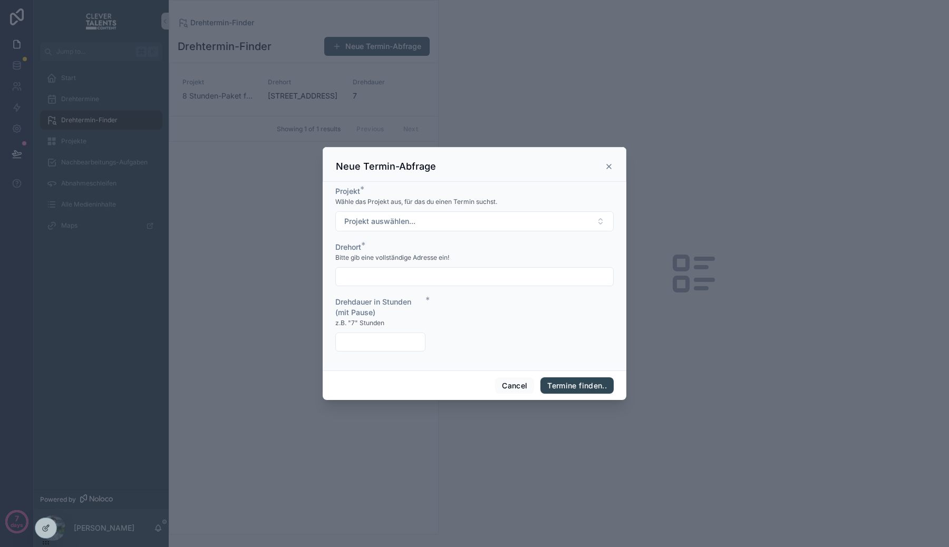
click at [418, 64] on div "scrollable content" at bounding box center [474, 273] width 949 height 547
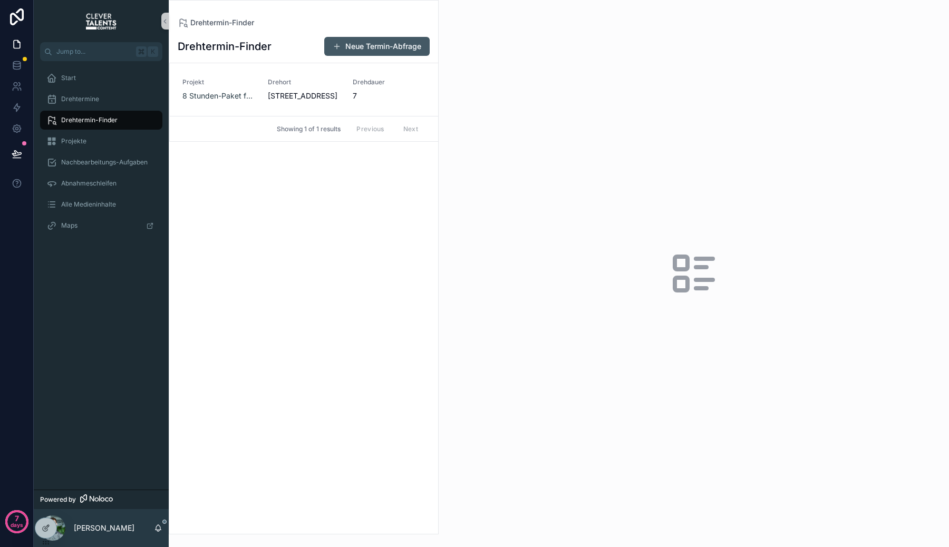
click at [345, 47] on button "Neue Termin-Abfrage" at bounding box center [376, 46] width 105 height 19
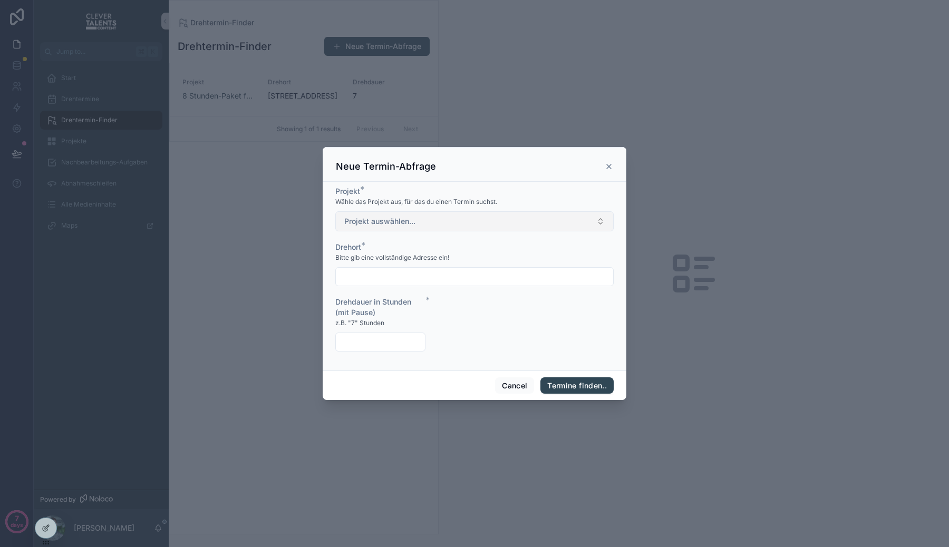
click at [435, 215] on button "Projekt auswählen..." at bounding box center [474, 221] width 278 height 20
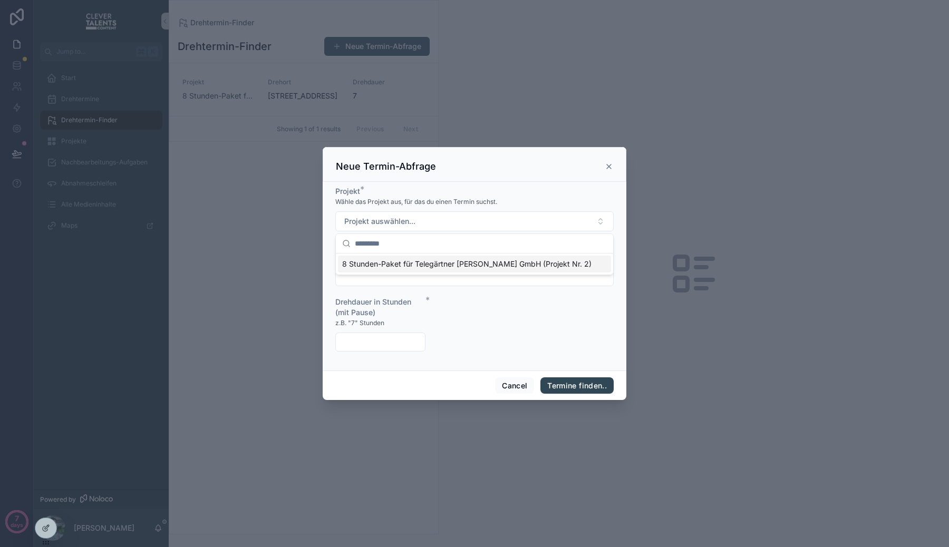
click at [432, 263] on span "8 Stunden-Paket für Telegärtner [PERSON_NAME] GmbH (Projekt Nr. 2)" at bounding box center [466, 264] width 249 height 11
type input "**********"
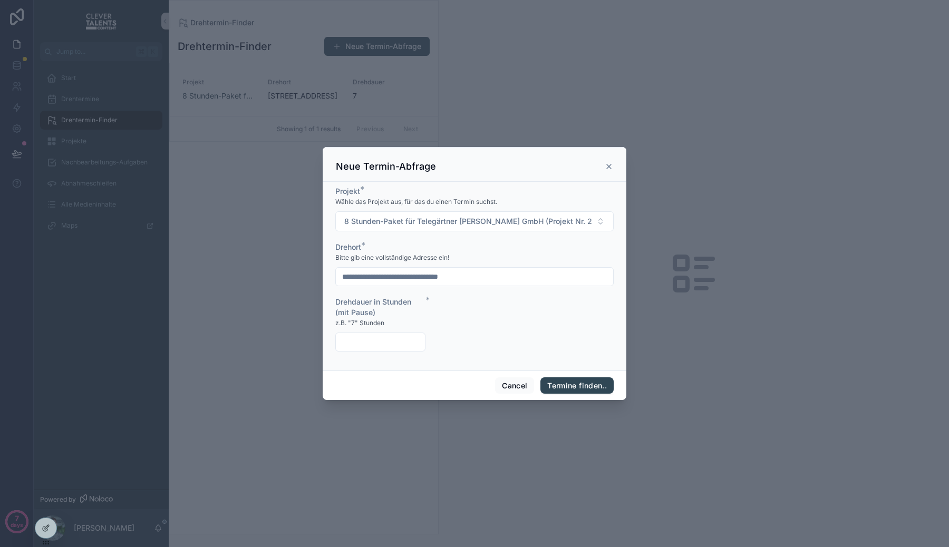
click at [436, 277] on input "**********" at bounding box center [474, 276] width 277 height 15
click at [365, 347] on input "scrollable content" at bounding box center [380, 342] width 89 height 15
click at [422, 276] on input "**********" at bounding box center [474, 276] width 277 height 15
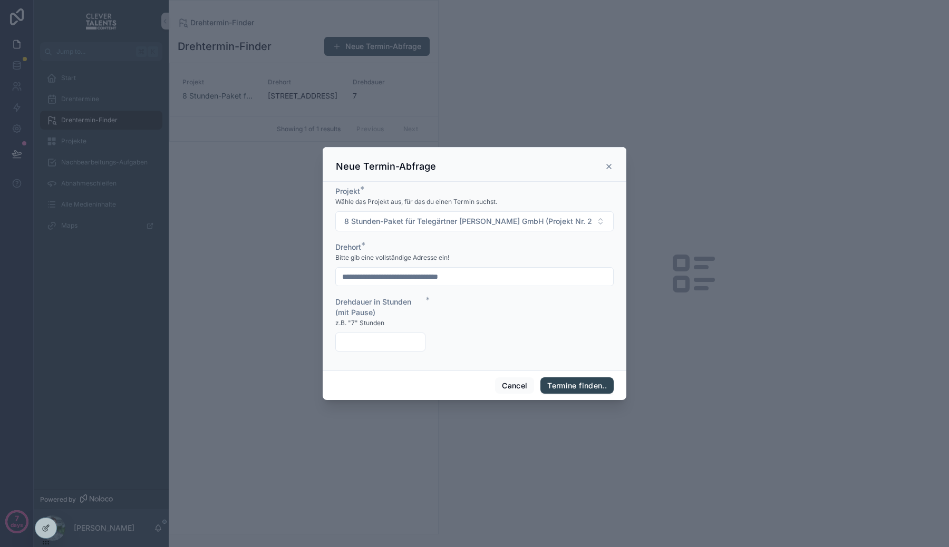
click at [381, 342] on input "scrollable content" at bounding box center [380, 342] width 89 height 15
type input "*"
click at [563, 382] on button "Termine finden.." at bounding box center [576, 385] width 73 height 17
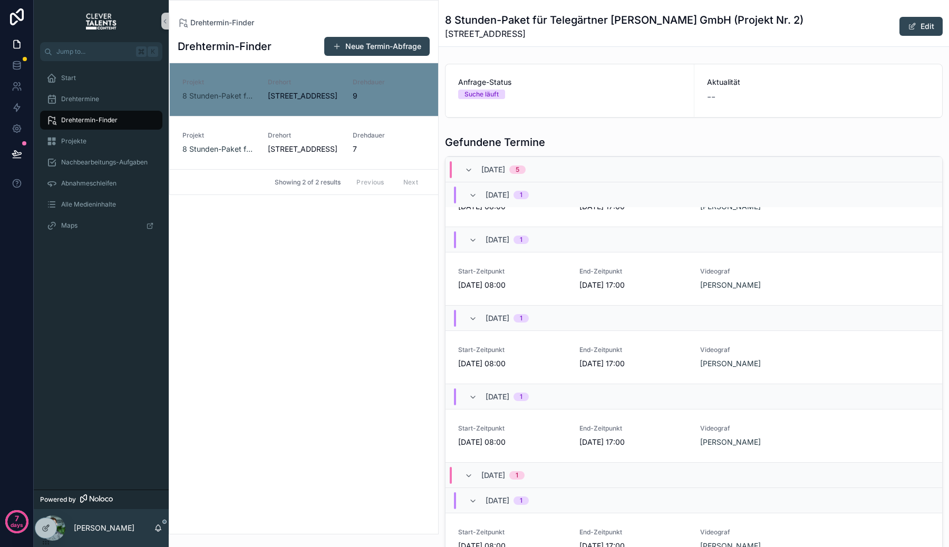
scroll to position [91, 0]
